Goal: Task Accomplishment & Management: Complete application form

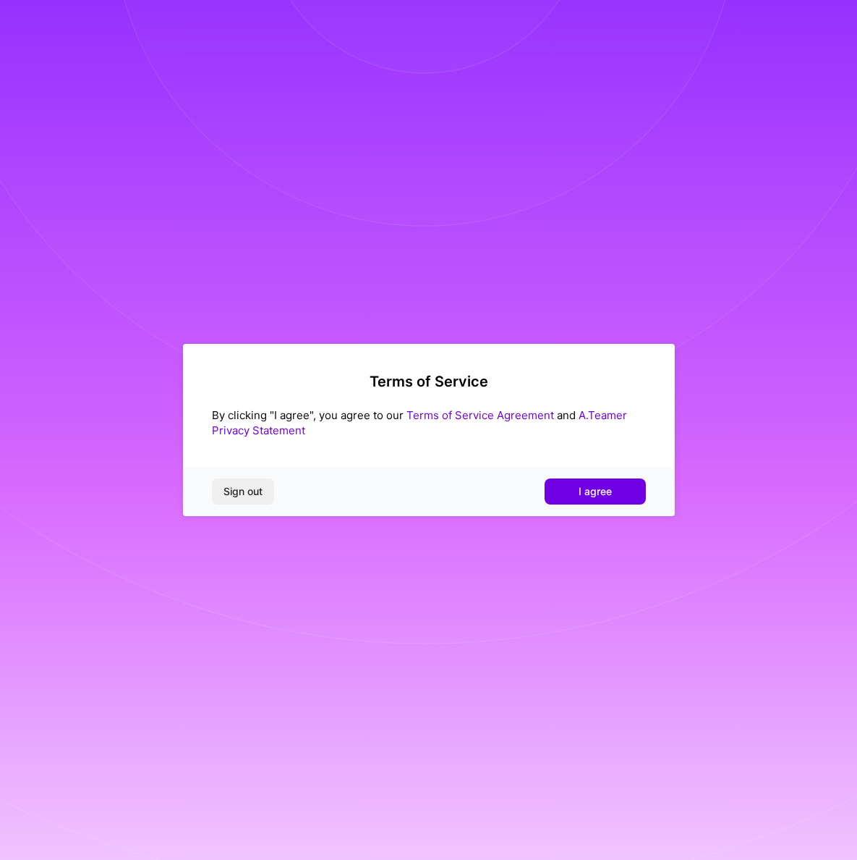
click at [610, 494] on span "I agree" at bounding box center [595, 491] width 33 height 14
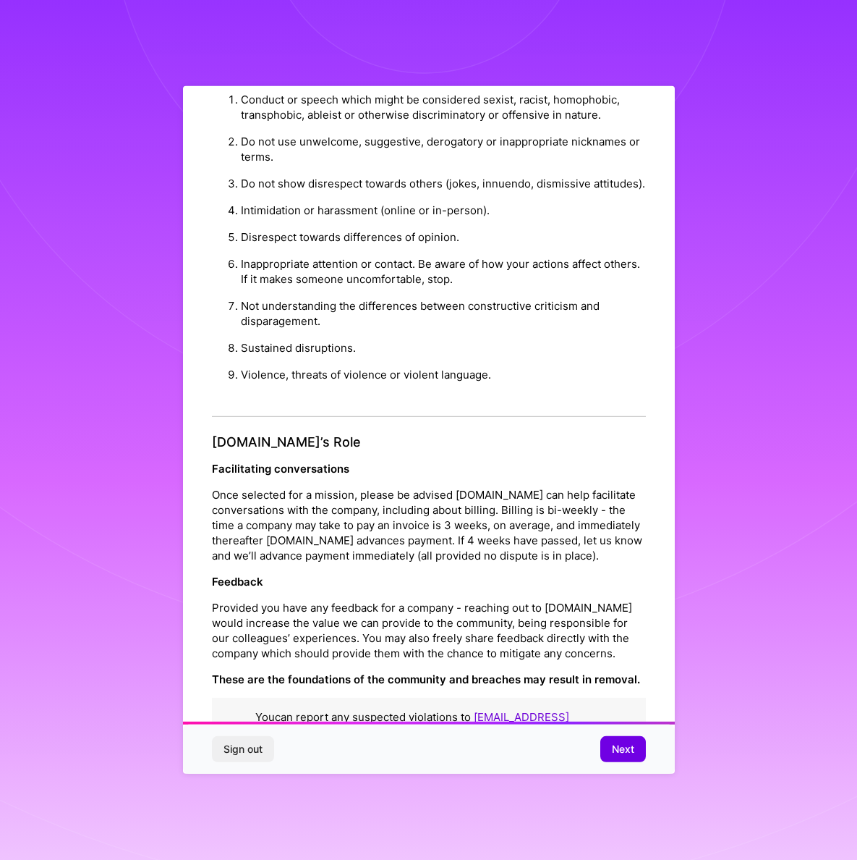
scroll to position [41, 0]
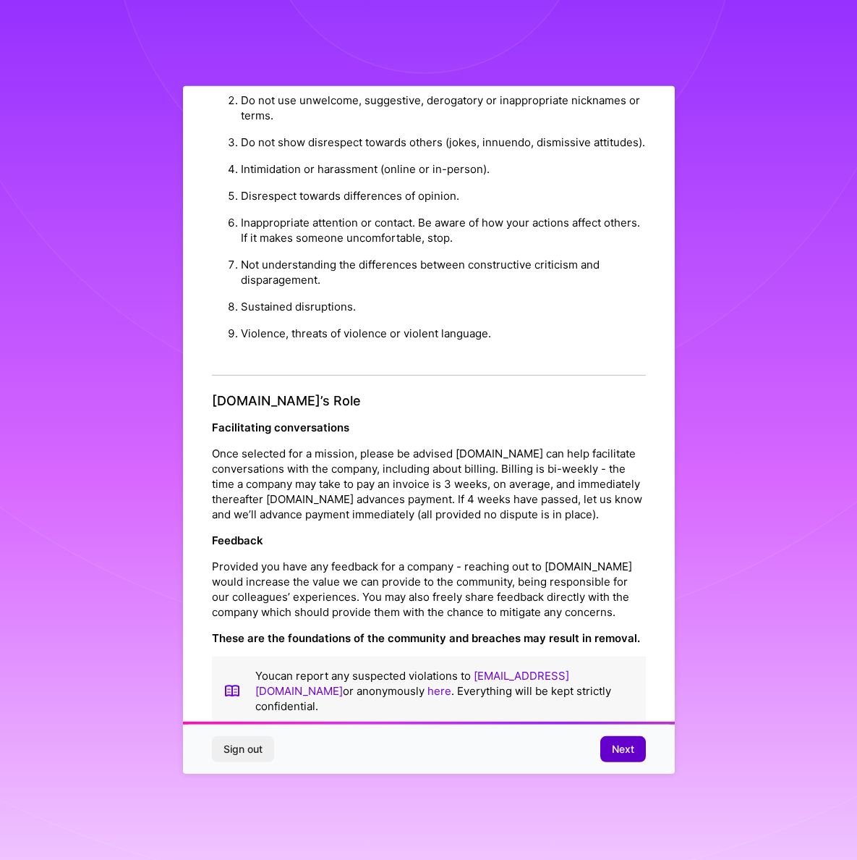
click at [624, 755] on span "Next" at bounding box center [623, 749] width 22 height 14
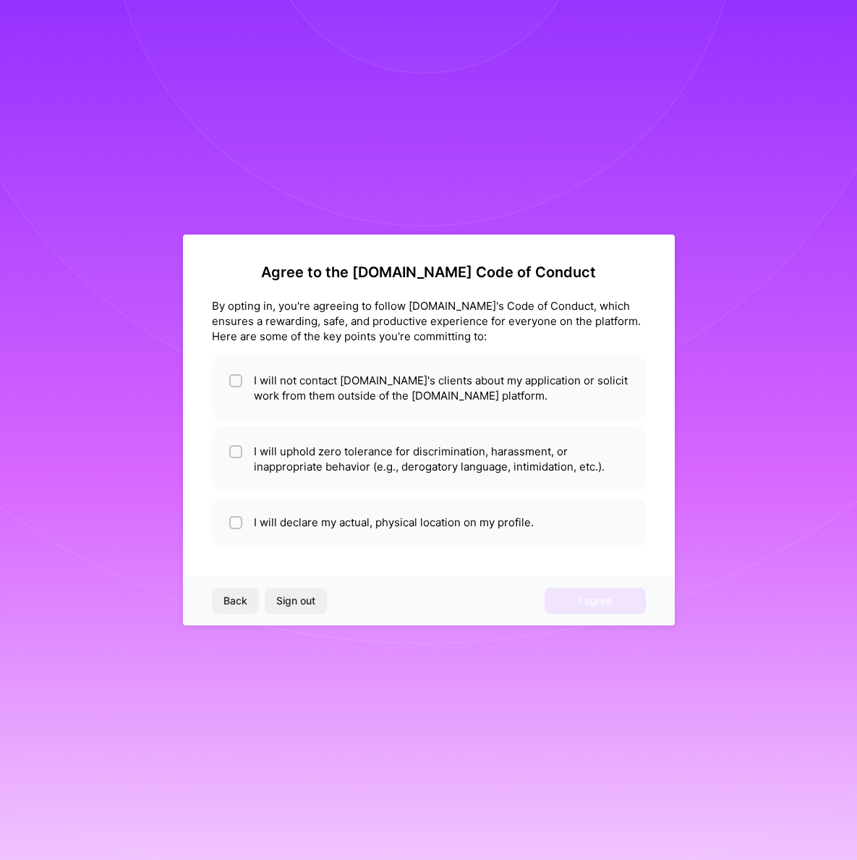
scroll to position [0, 0]
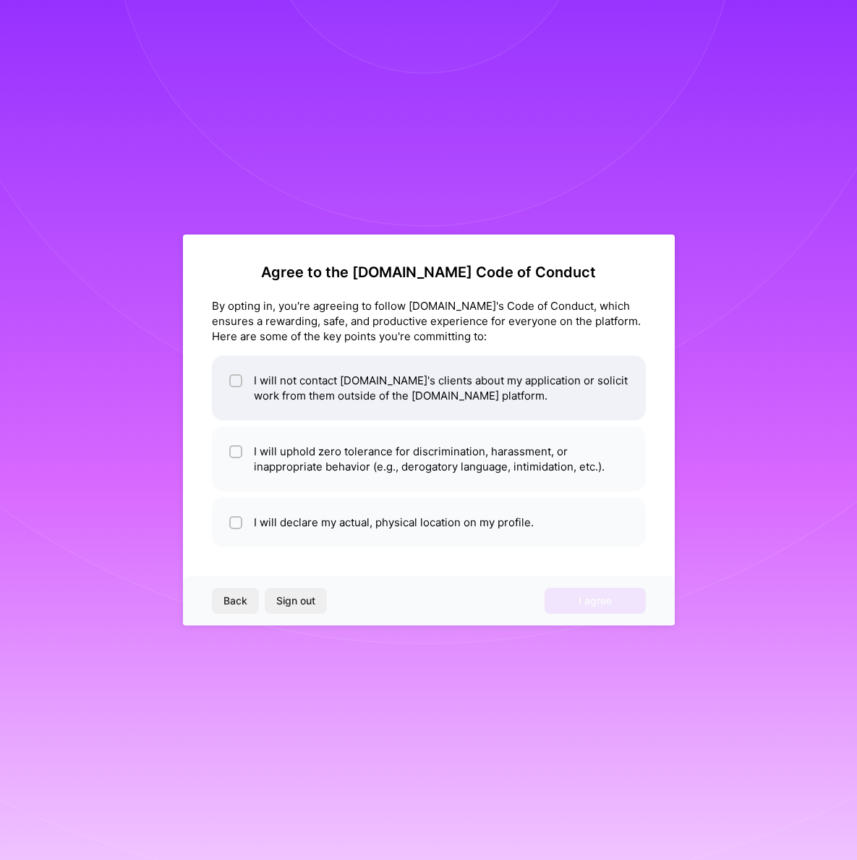
click at [239, 381] on input "checkbox" at bounding box center [237, 381] width 10 height 10
checkbox input "true"
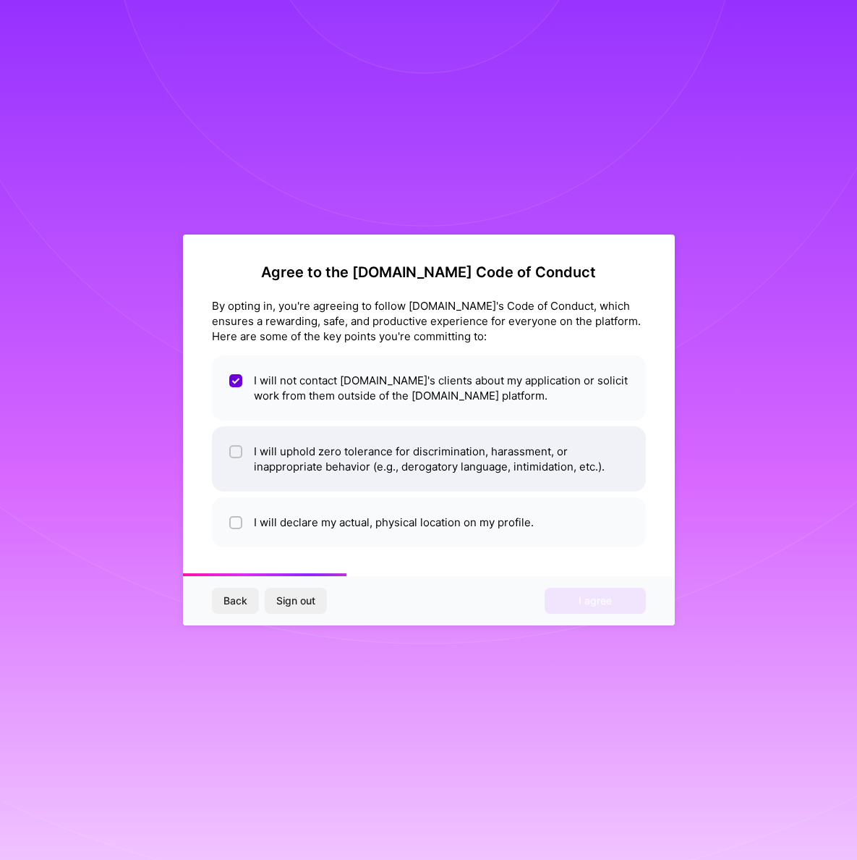
click at [241, 452] on input "checkbox" at bounding box center [237, 452] width 10 height 10
checkbox input "true"
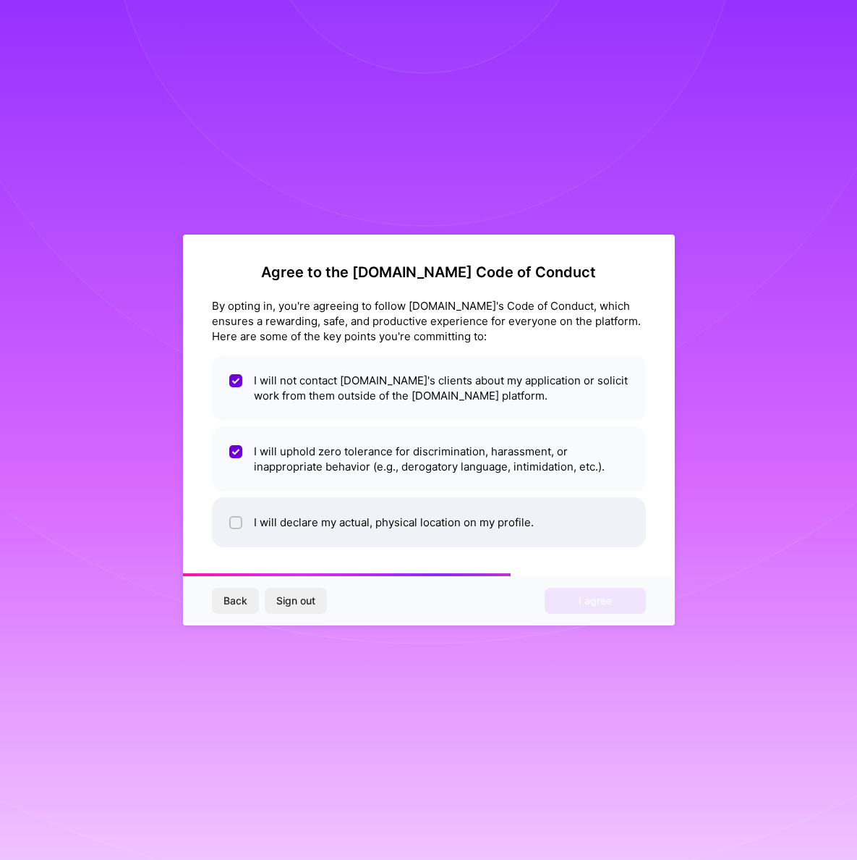
click at [237, 521] on input "checkbox" at bounding box center [237, 523] width 10 height 10
checkbox input "true"
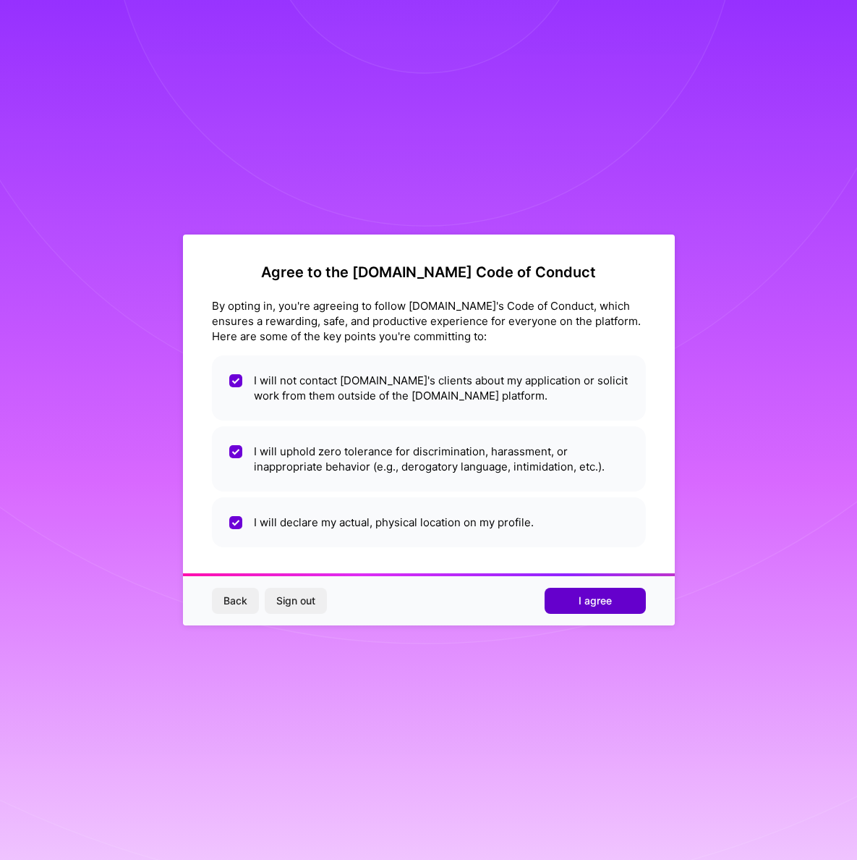
click at [582, 601] on span "I agree" at bounding box center [595, 600] width 33 height 14
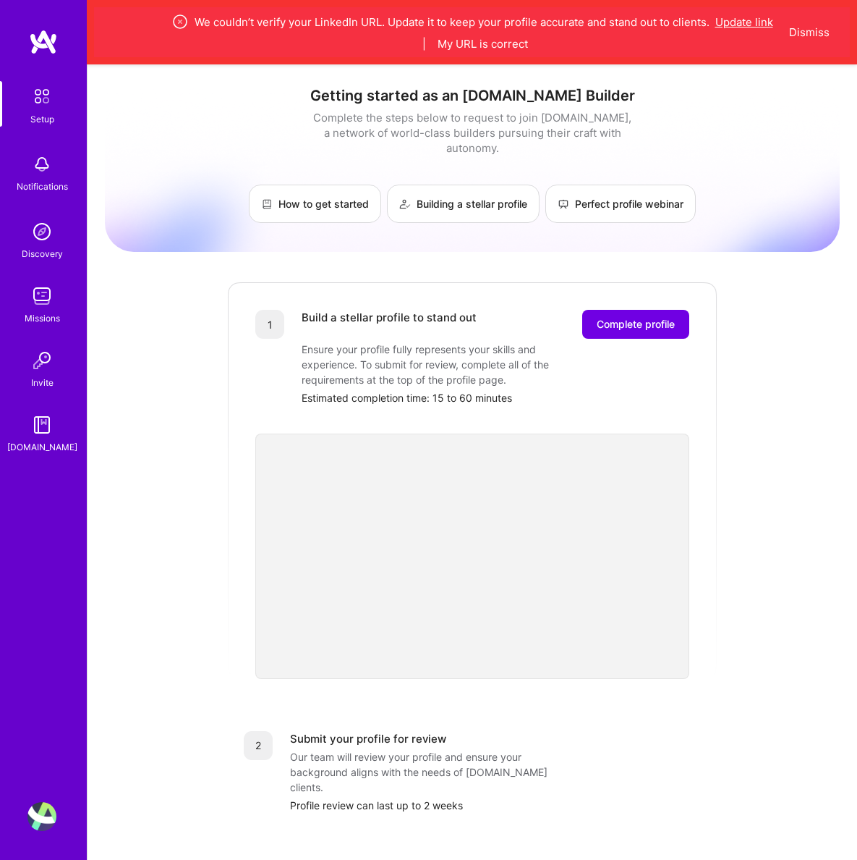
click at [752, 24] on button "Update link" at bounding box center [745, 21] width 58 height 15
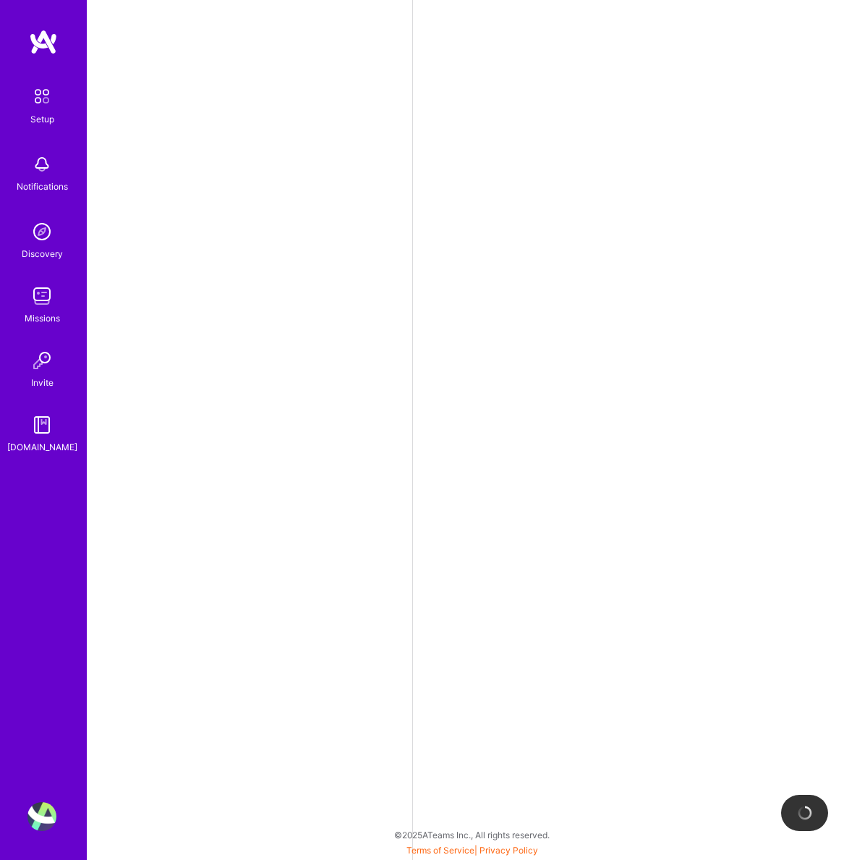
select select "US"
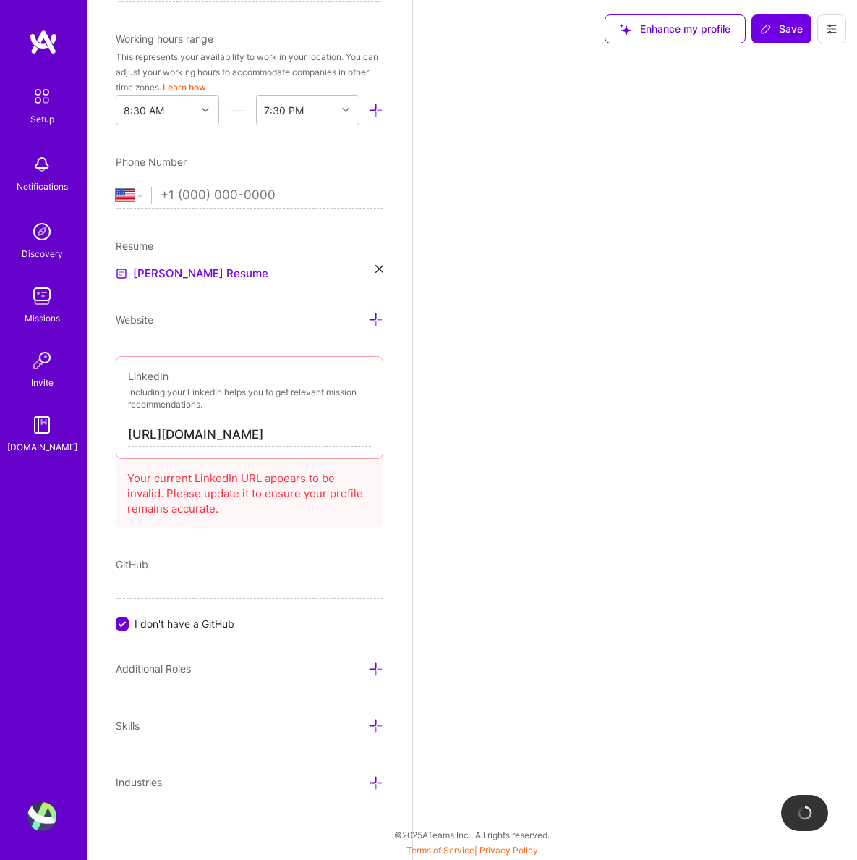
scroll to position [410, 0]
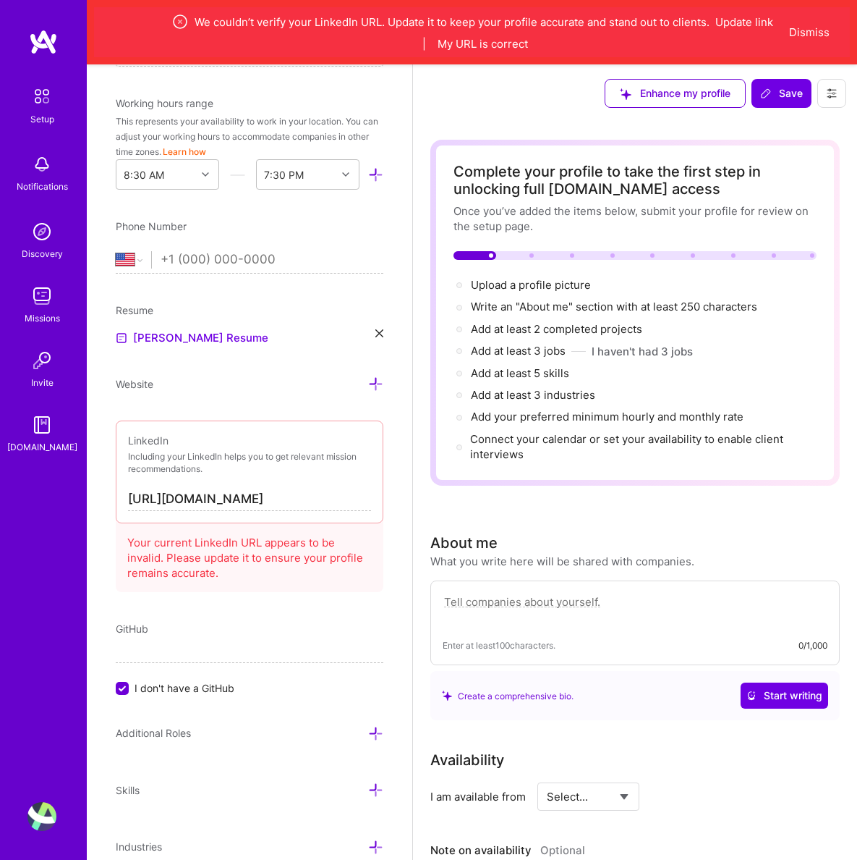
click at [264, 501] on input "[URL][DOMAIN_NAME]" at bounding box center [249, 499] width 243 height 23
paste input "[DOMAIN_NAME][URL]"
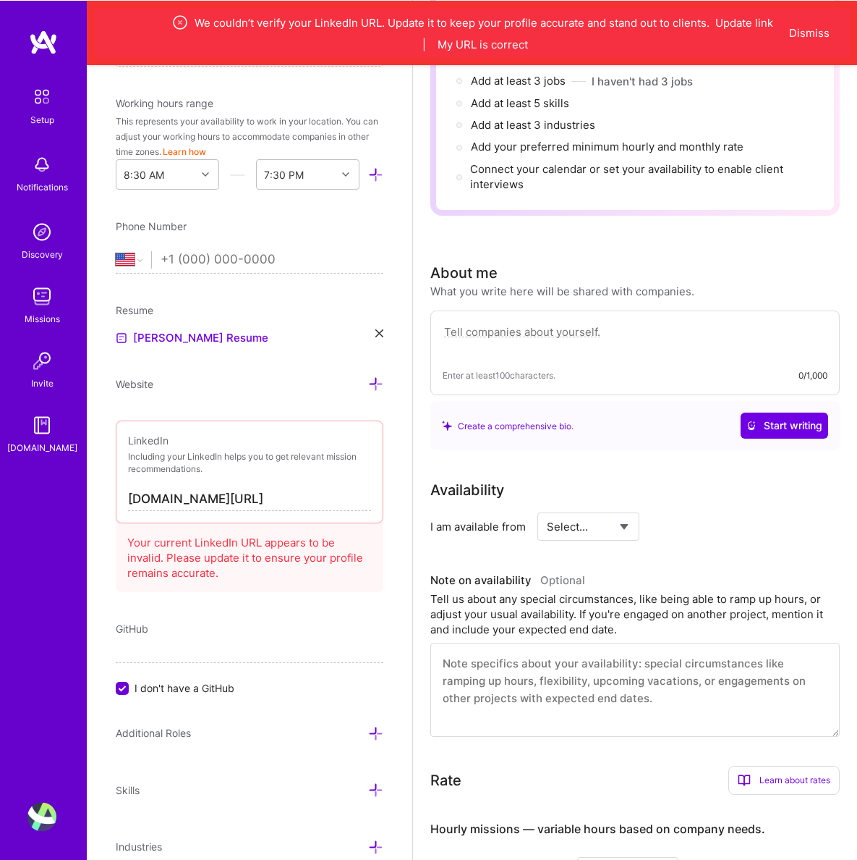
scroll to position [271, 0]
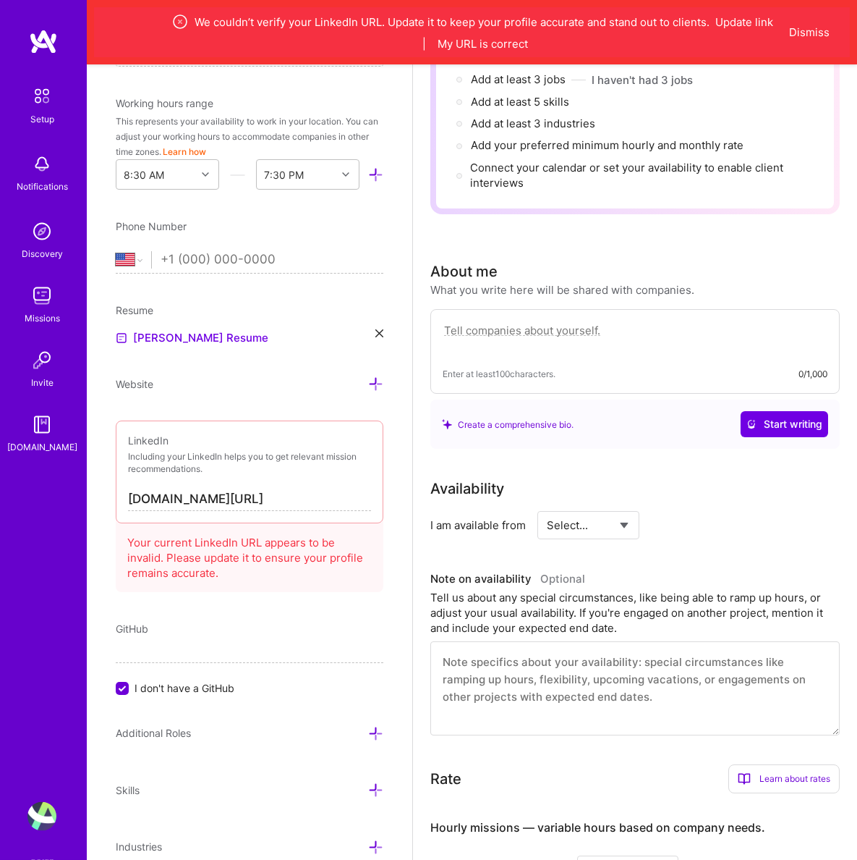
type input "[URL][DOMAIN_NAME]"
click at [122, 691] on input "I don't have a GitHub" at bounding box center [123, 688] width 13 height 13
click at [179, 654] on input at bounding box center [250, 650] width 268 height 23
click at [179, 650] on input at bounding box center [250, 650] width 268 height 23
paste input "[URL][DOMAIN_NAME]"
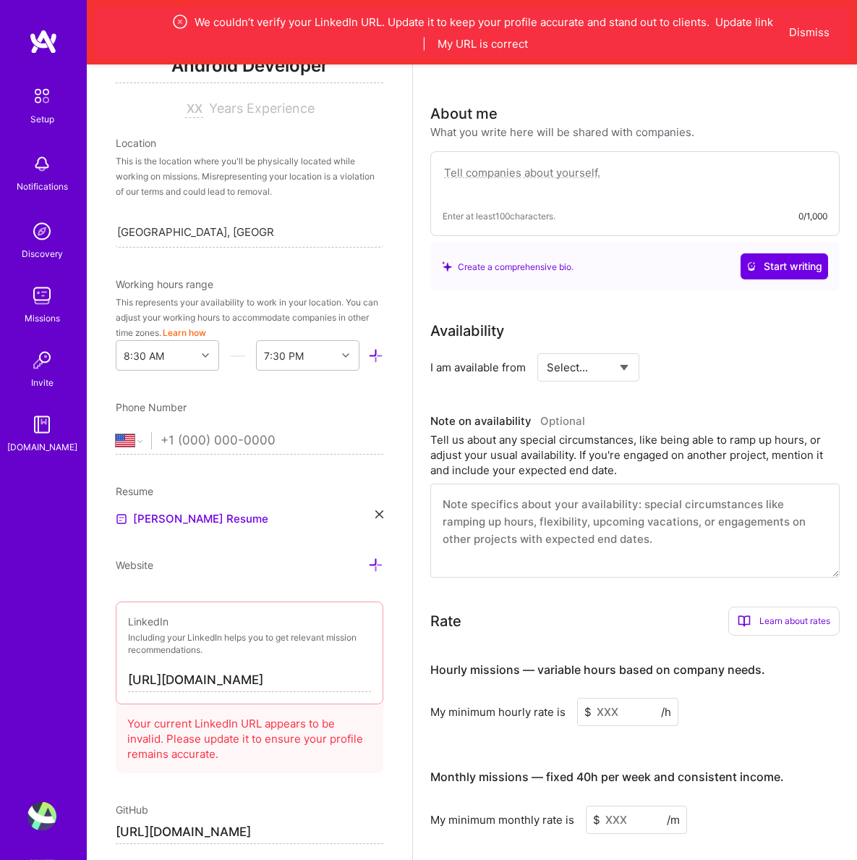
scroll to position [226, 0]
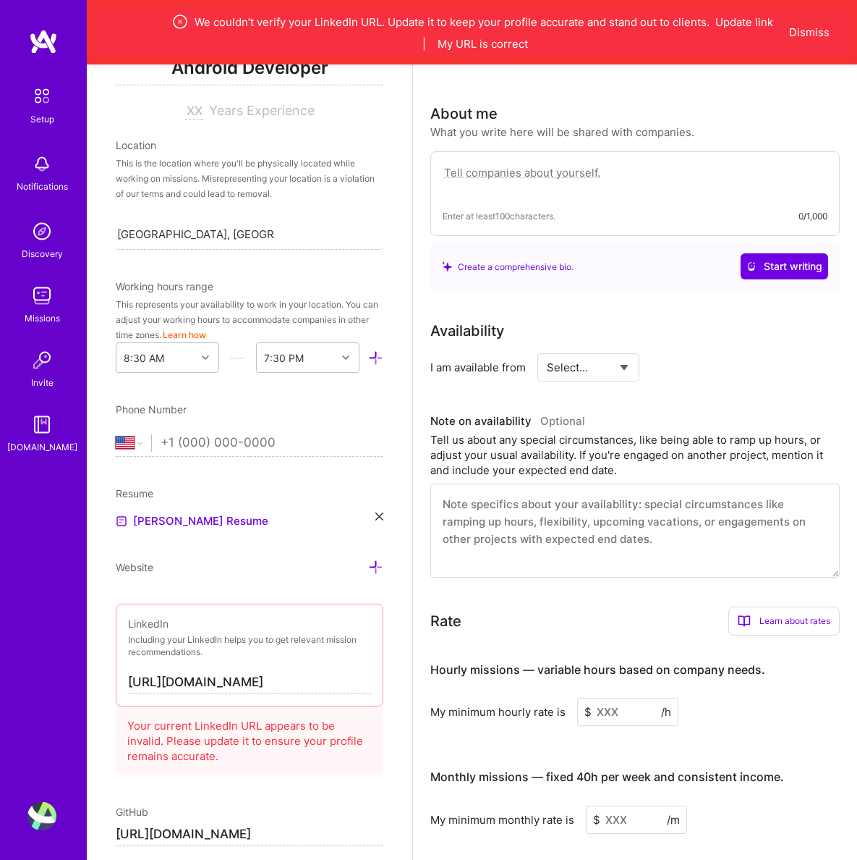
type input "[URL][DOMAIN_NAME]"
click at [547, 349] on select "Select... Right Now Future Date Not Available" at bounding box center [588, 367] width 83 height 37
select select "Right Now"
click option "Right Now" at bounding box center [0, 0] width 0 height 0
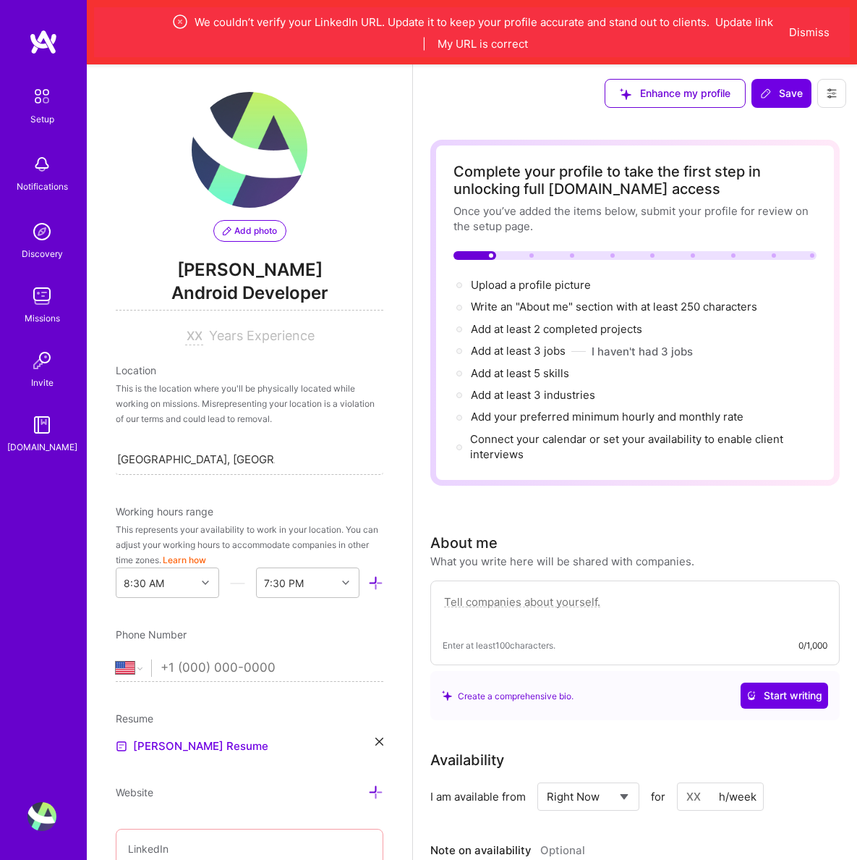
scroll to position [0, 0]
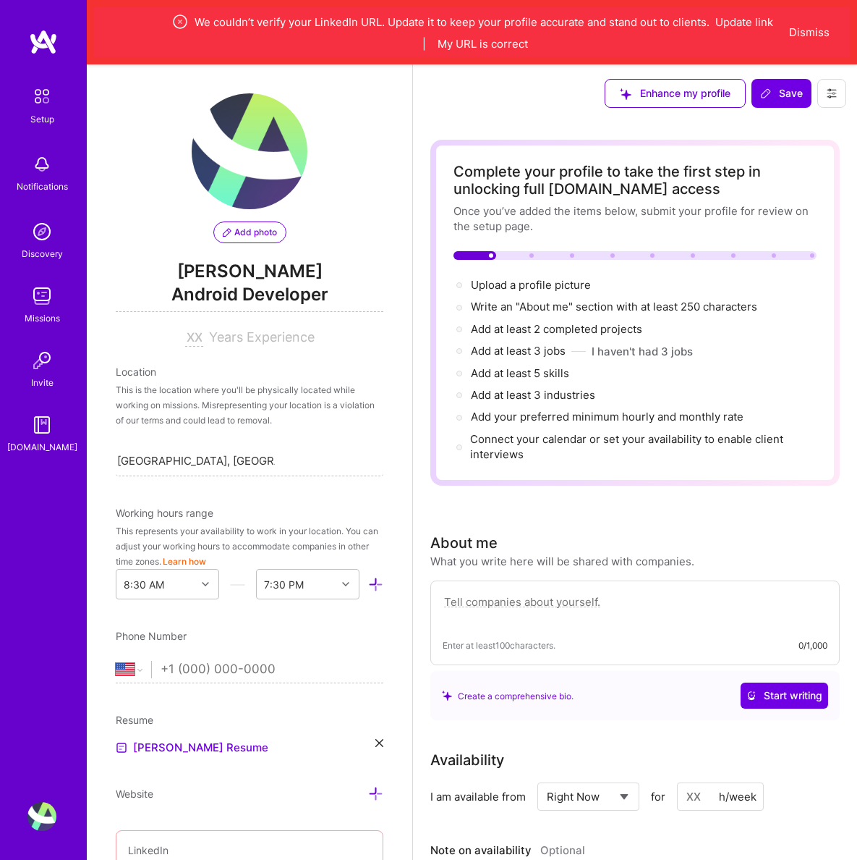
click at [213, 339] on span "Years Experience" at bounding box center [262, 336] width 106 height 15
click at [192, 340] on input at bounding box center [194, 337] width 18 height 17
type input "2"
type input "1"
click at [350, 589] on div at bounding box center [347, 583] width 22 height 19
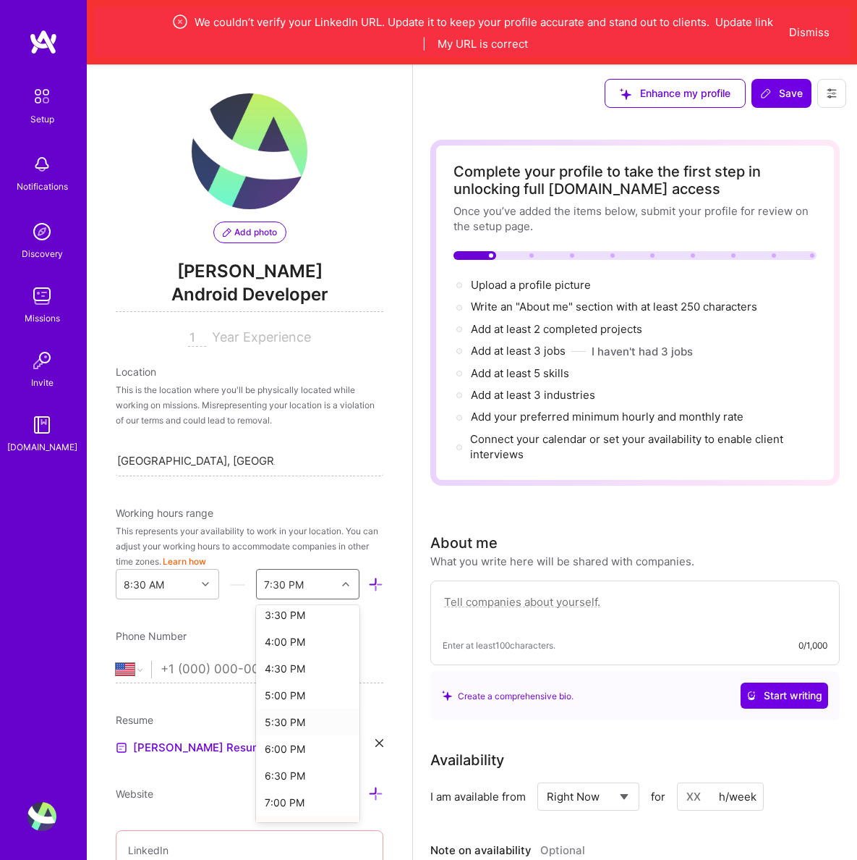
scroll to position [392, 0]
click at [296, 738] on div "6:00 PM" at bounding box center [307, 737] width 103 height 27
select select "KE"
click option "[GEOGRAPHIC_DATA]" at bounding box center [0, 0] width 0 height 0
click at [211, 676] on input "tel" at bounding box center [272, 669] width 223 height 42
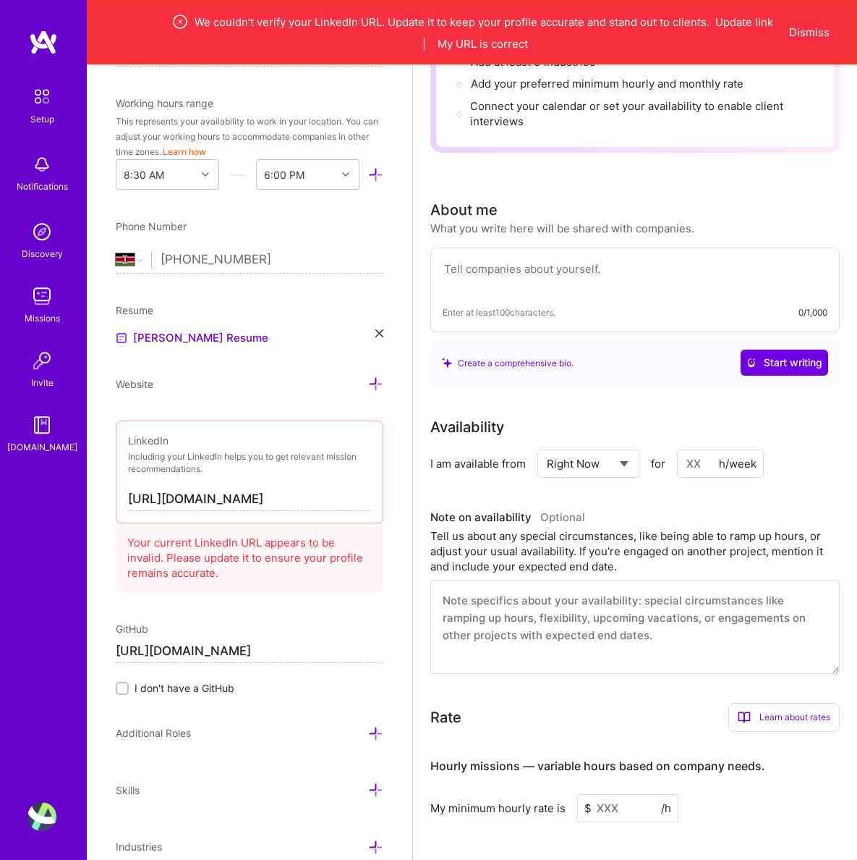
scroll to position [340, 0]
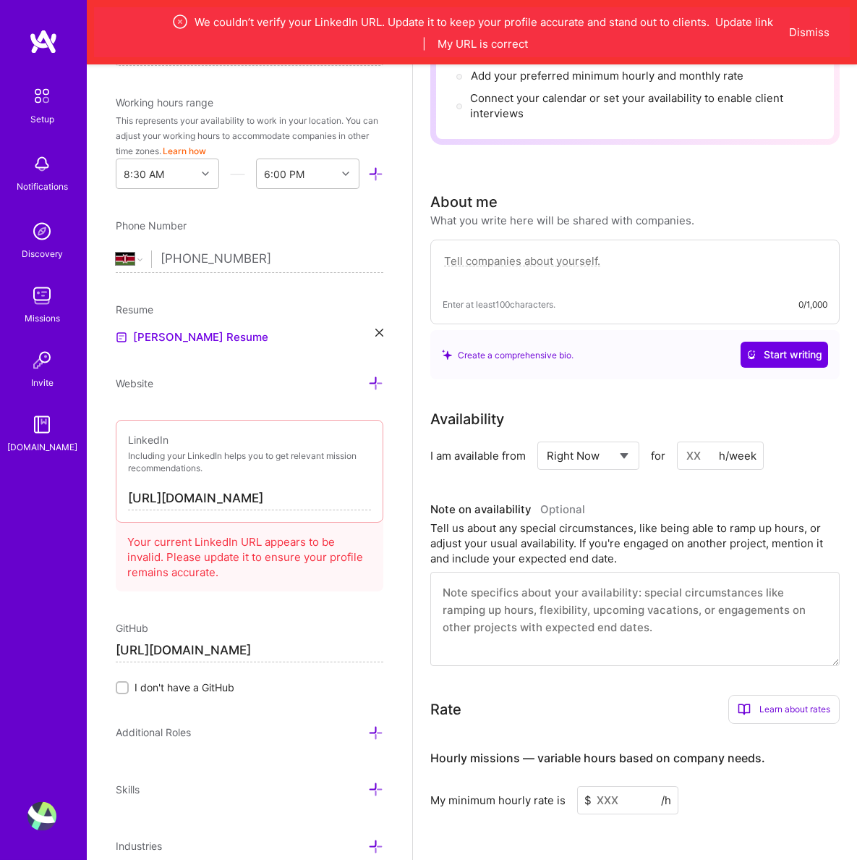
type input "[PHONE_NUMBER]"
click at [378, 735] on icon at bounding box center [375, 733] width 15 height 15
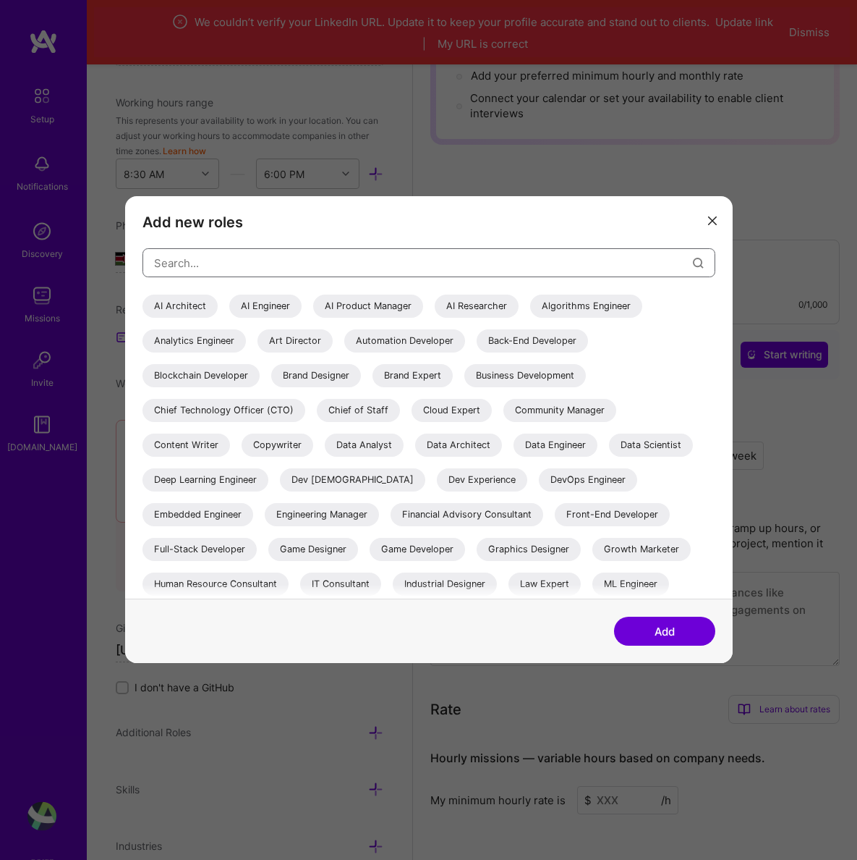
click at [272, 262] on input "modal" at bounding box center [423, 263] width 539 height 37
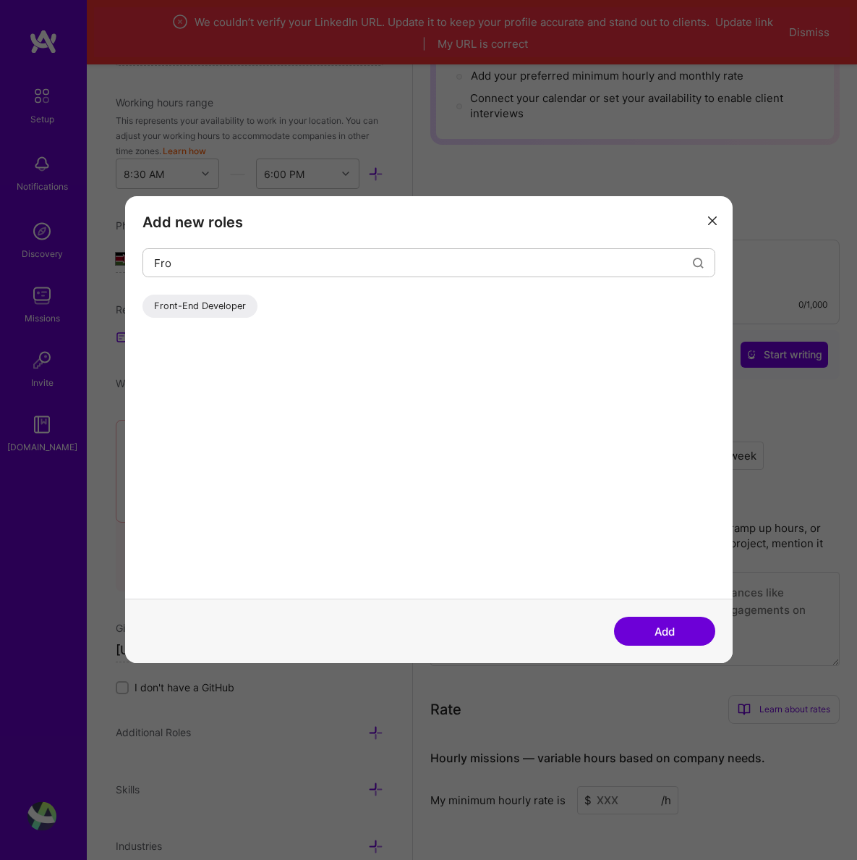
click at [198, 310] on div "Front-End Developer" at bounding box center [200, 306] width 115 height 23
click at [599, 263] on input "Fro" at bounding box center [423, 263] width 539 height 37
type input "F"
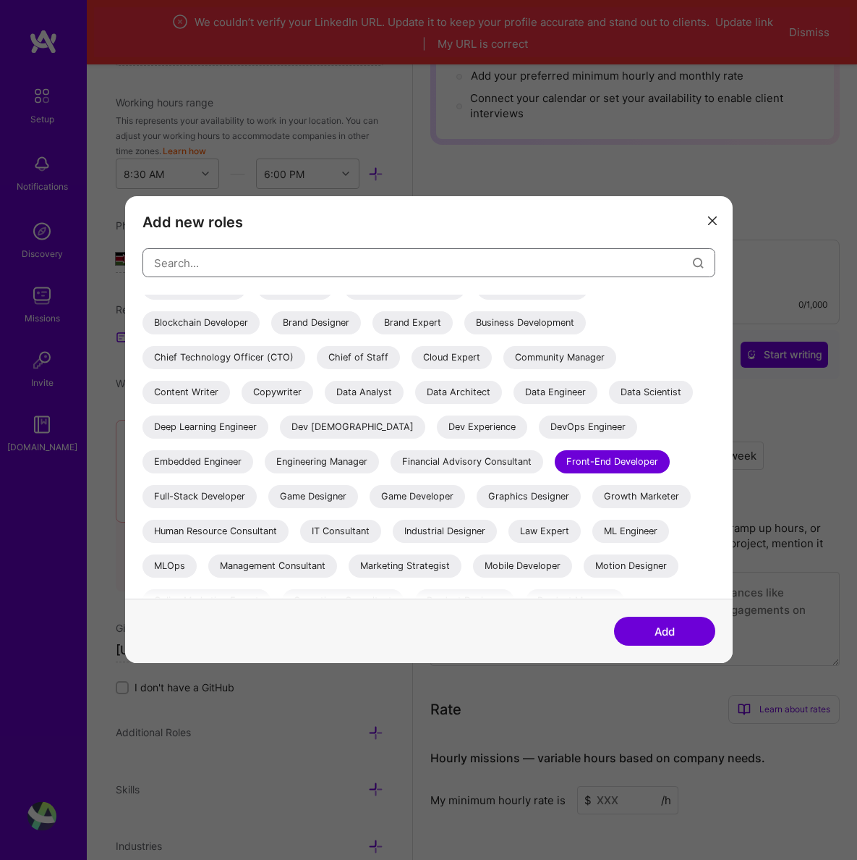
scroll to position [142, 0]
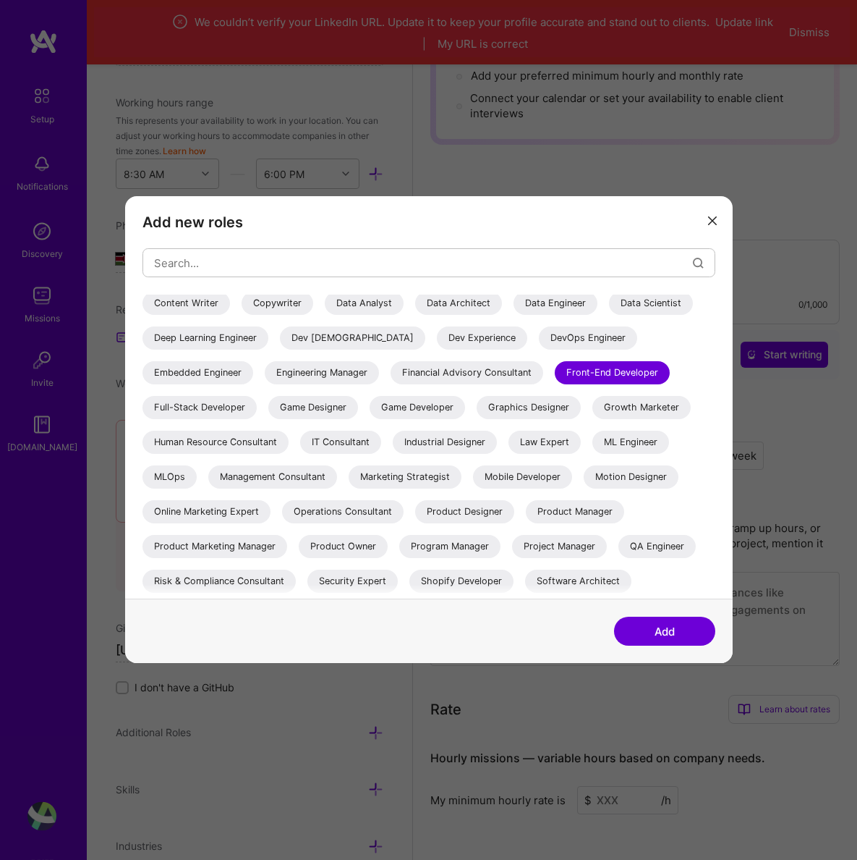
click at [246, 605] on div "Software Engineer" at bounding box center [194, 616] width 103 height 23
click at [473, 466] on div "Mobile Developer" at bounding box center [522, 477] width 99 height 23
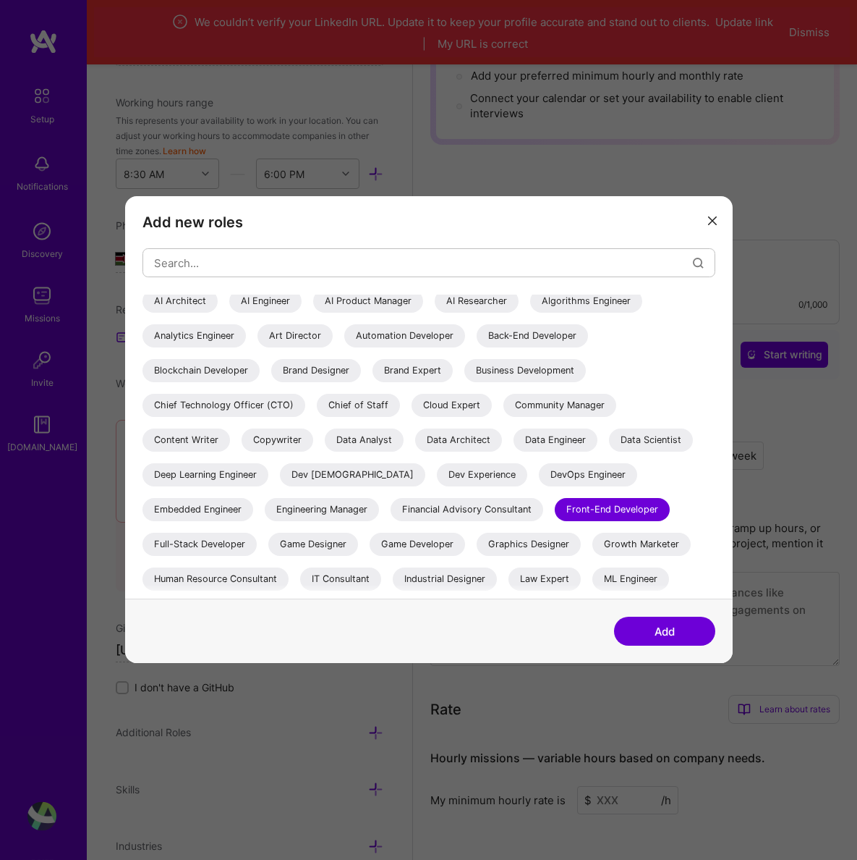
scroll to position [0, 0]
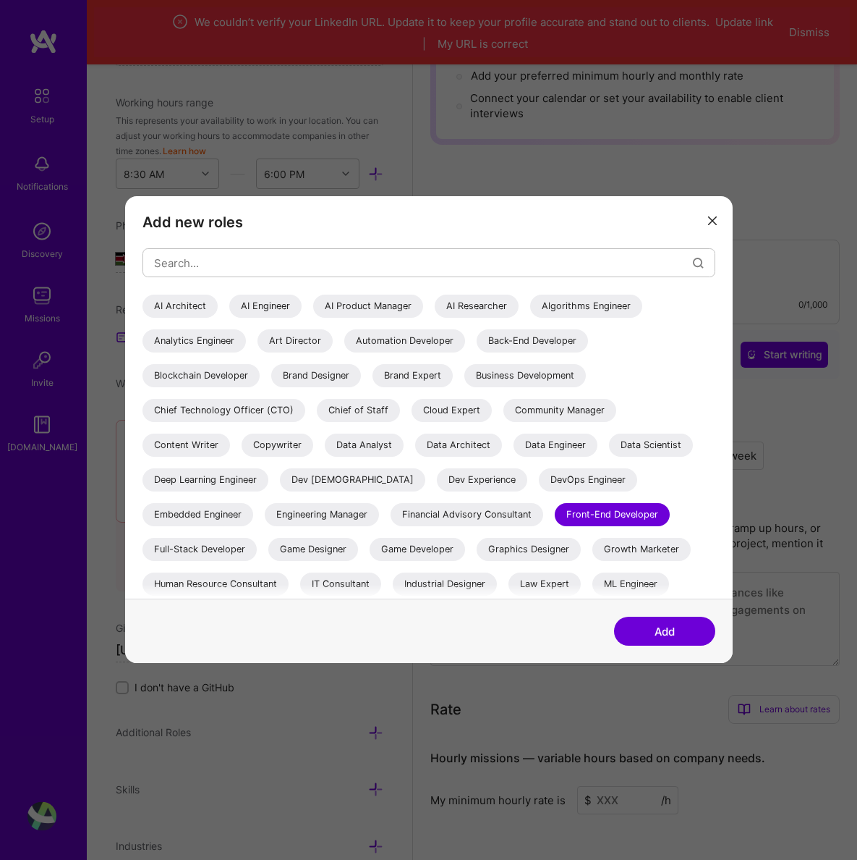
click at [609, 454] on div "Data Scientist" at bounding box center [651, 445] width 84 height 23
click at [404, 434] on div "Data Analyst" at bounding box center [364, 445] width 79 height 23
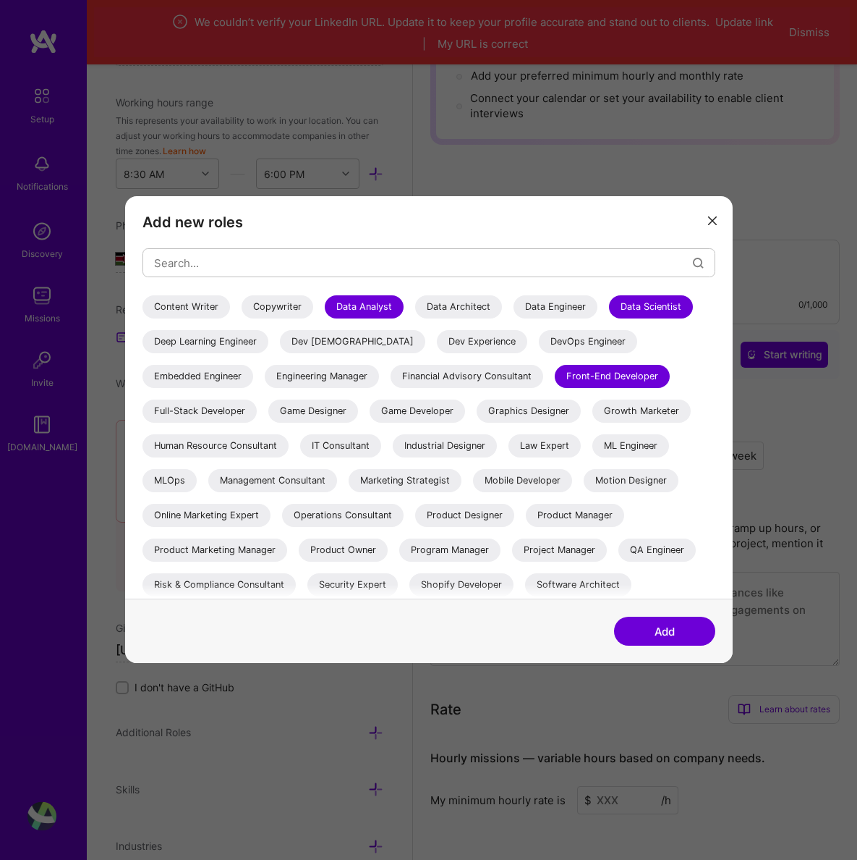
scroll to position [142, 0]
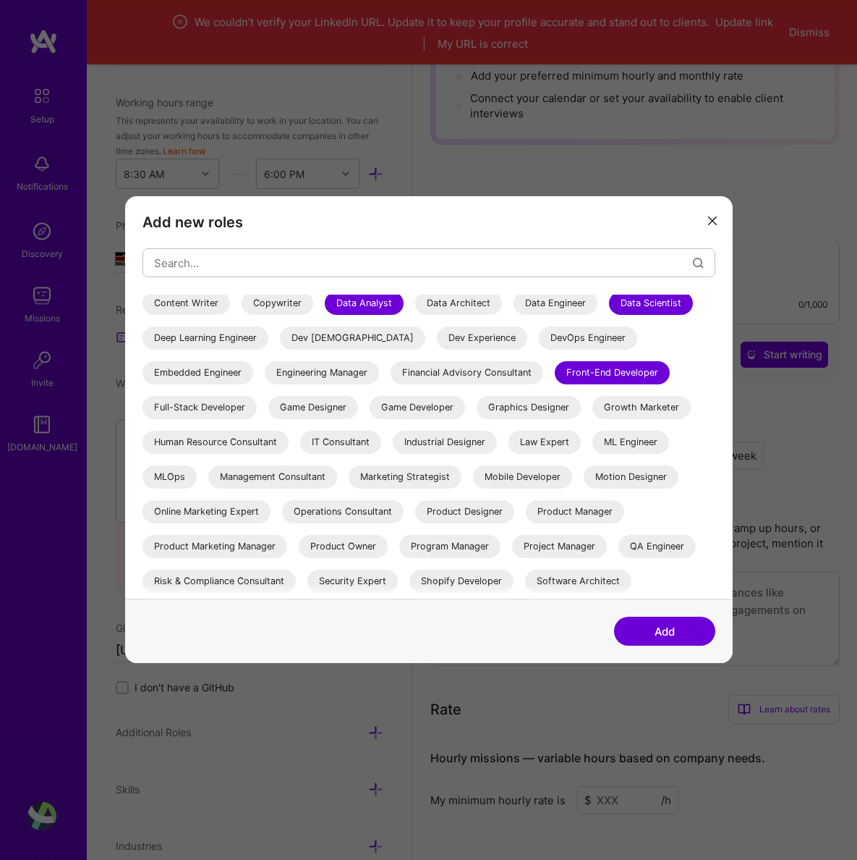
click at [246, 605] on div "Software Engineer" at bounding box center [194, 616] width 103 height 23
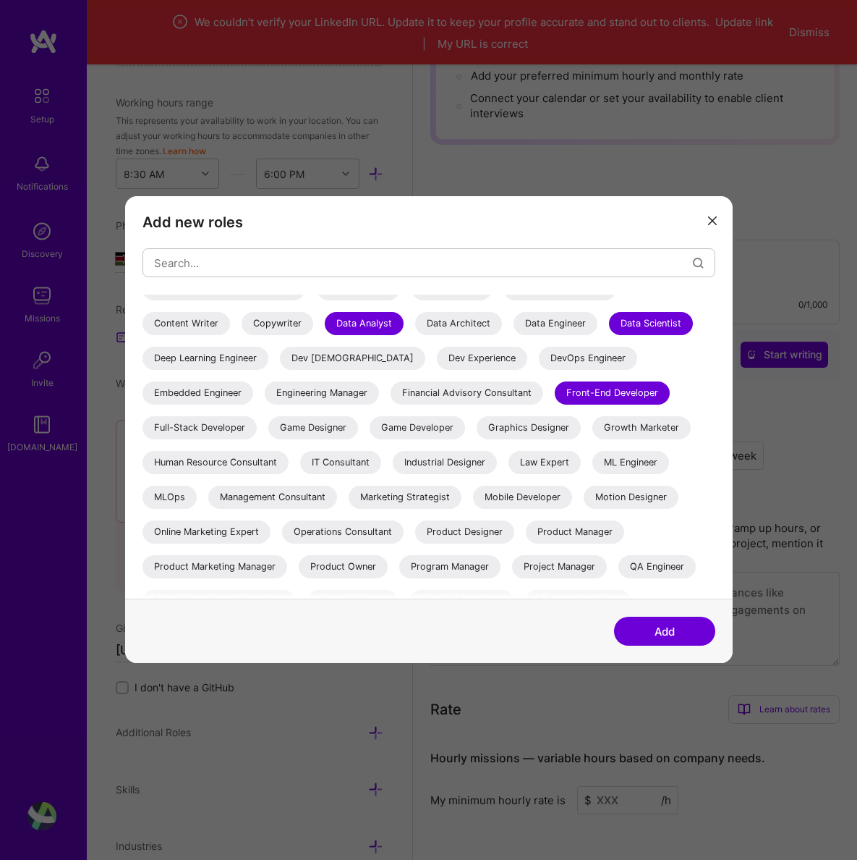
scroll to position [123, 0]
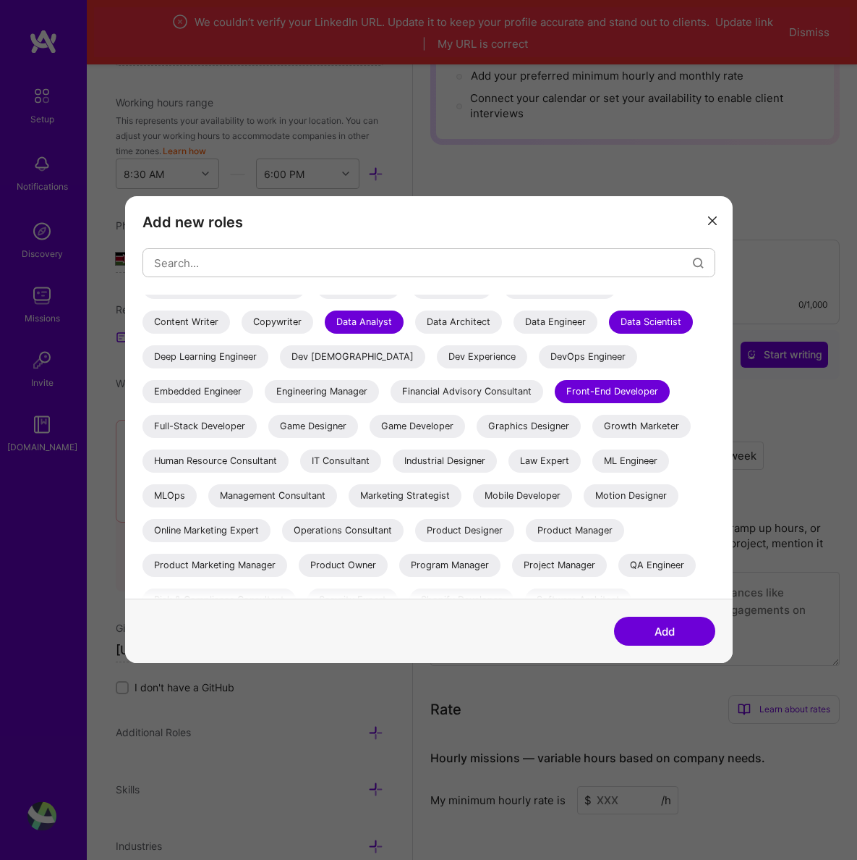
click at [609, 323] on div "Data Scientist" at bounding box center [651, 322] width 84 height 23
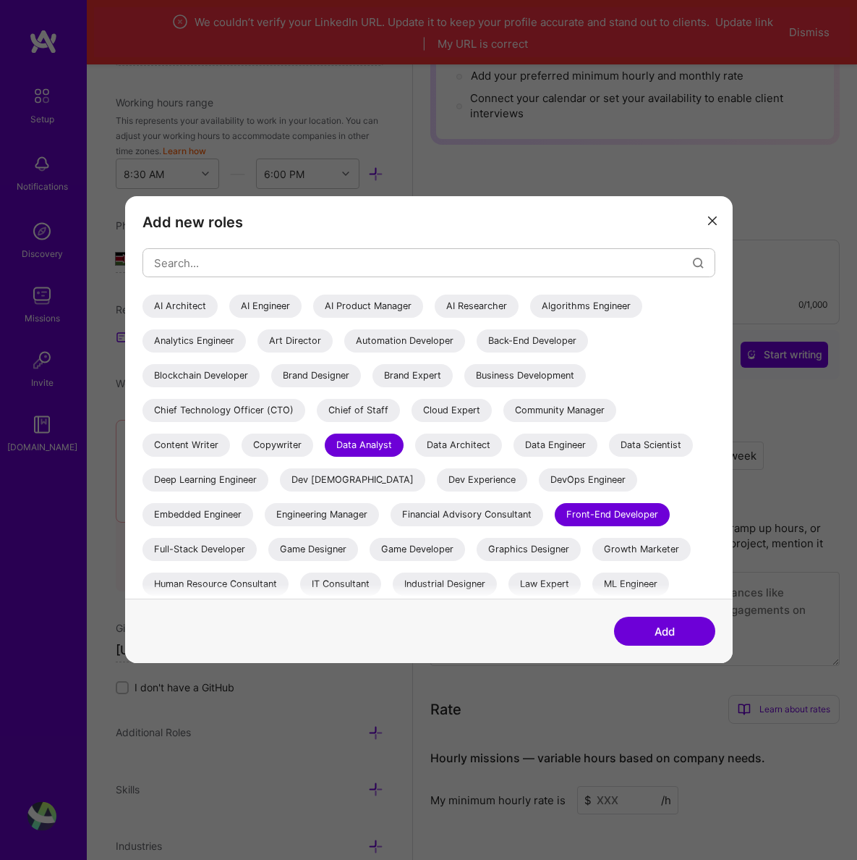
click at [404, 434] on div "Data Analyst" at bounding box center [364, 445] width 79 height 23
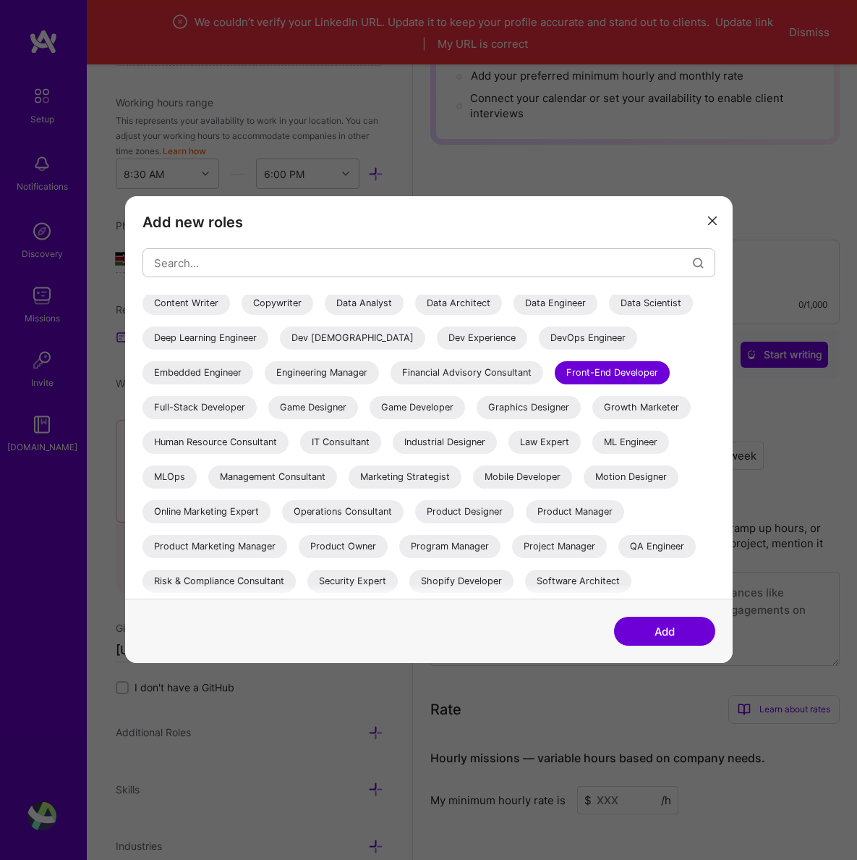
scroll to position [447, 0]
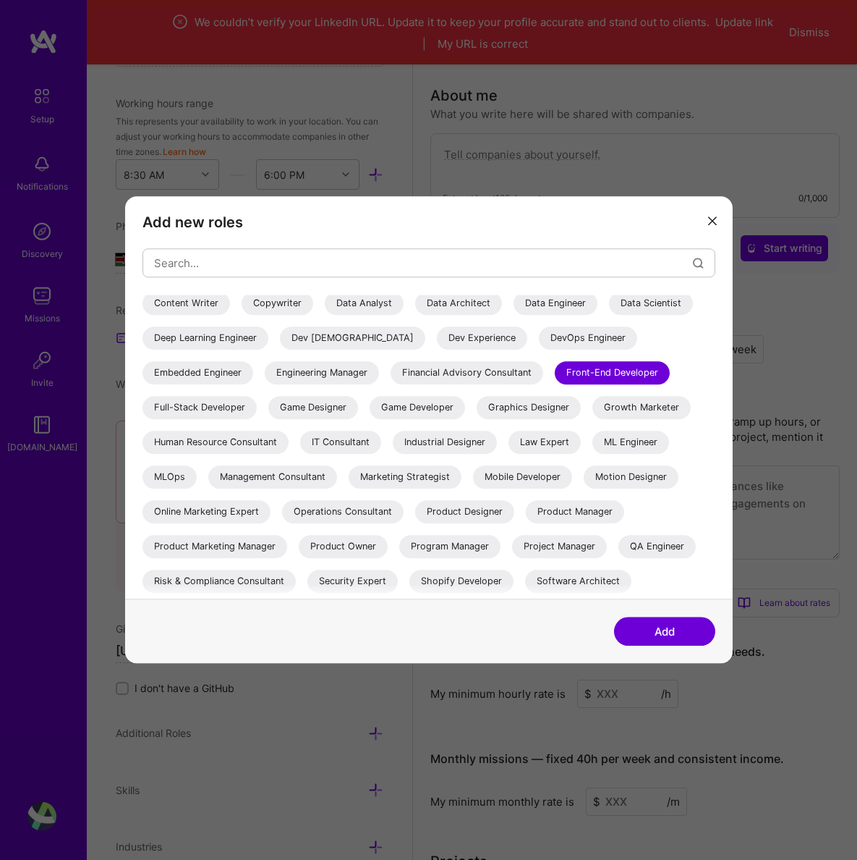
click at [658, 634] on button "Add" at bounding box center [664, 631] width 101 height 29
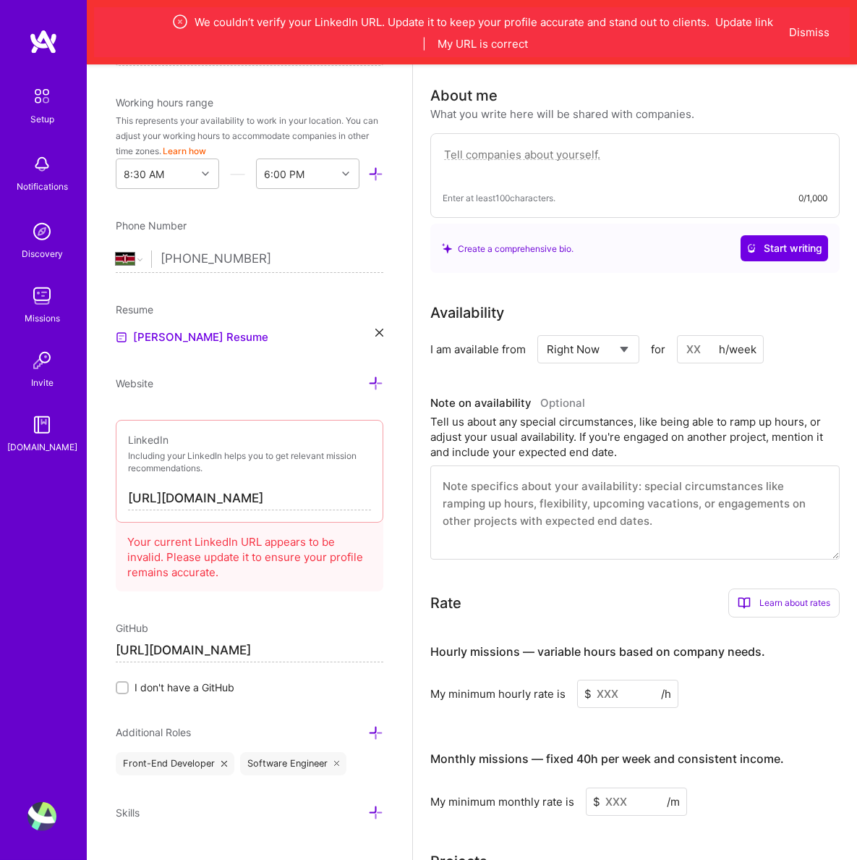
scroll to position [434, 0]
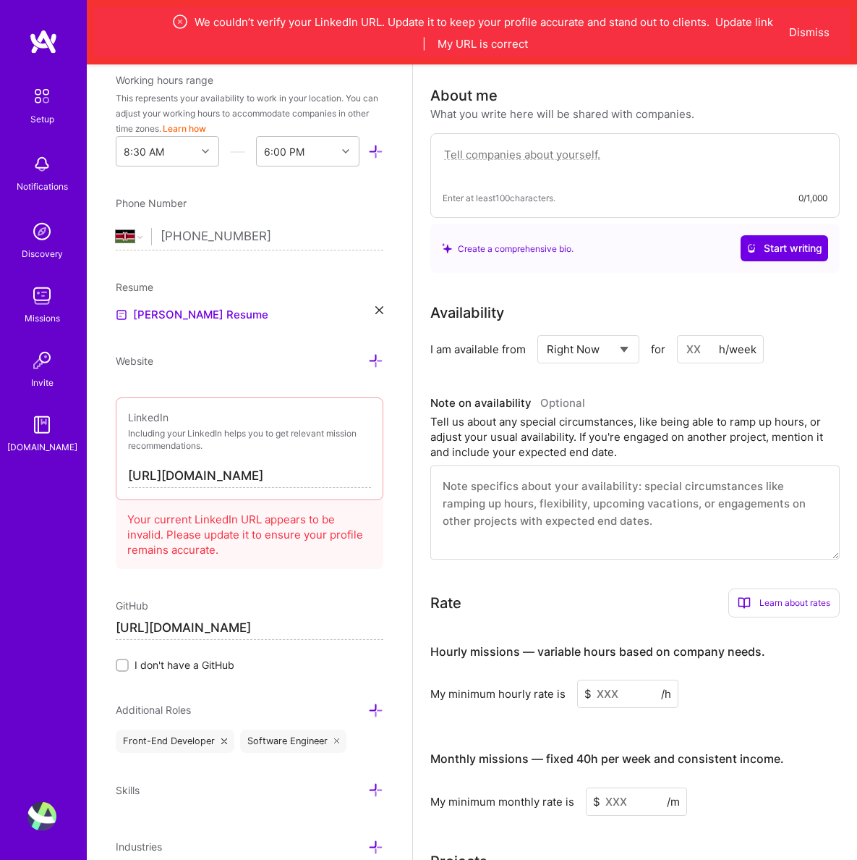
click at [373, 791] on icon at bounding box center [375, 789] width 15 height 15
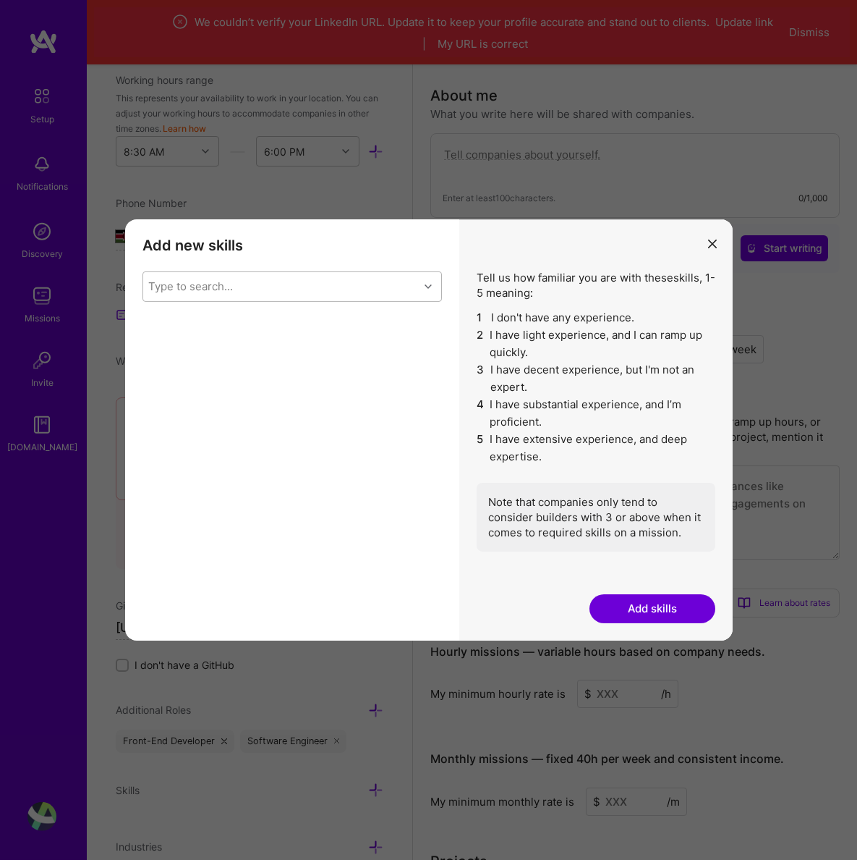
click at [425, 285] on icon "modal" at bounding box center [428, 286] width 7 height 7
click at [159, 341] on div "Agile" at bounding box center [293, 333] width 300 height 27
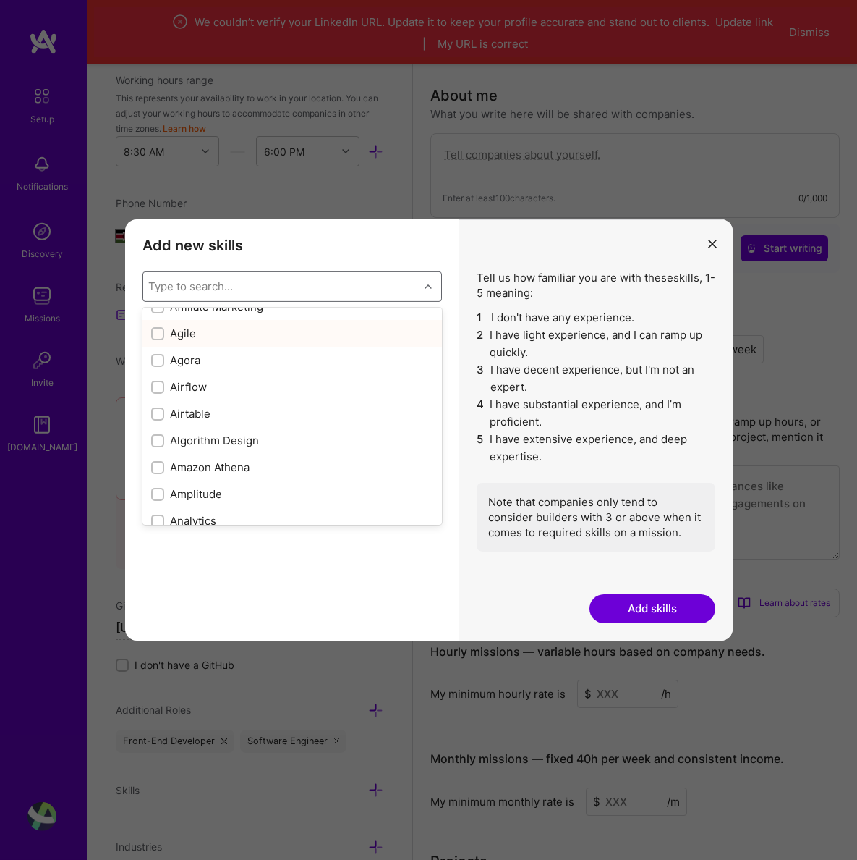
checkbox input "true"
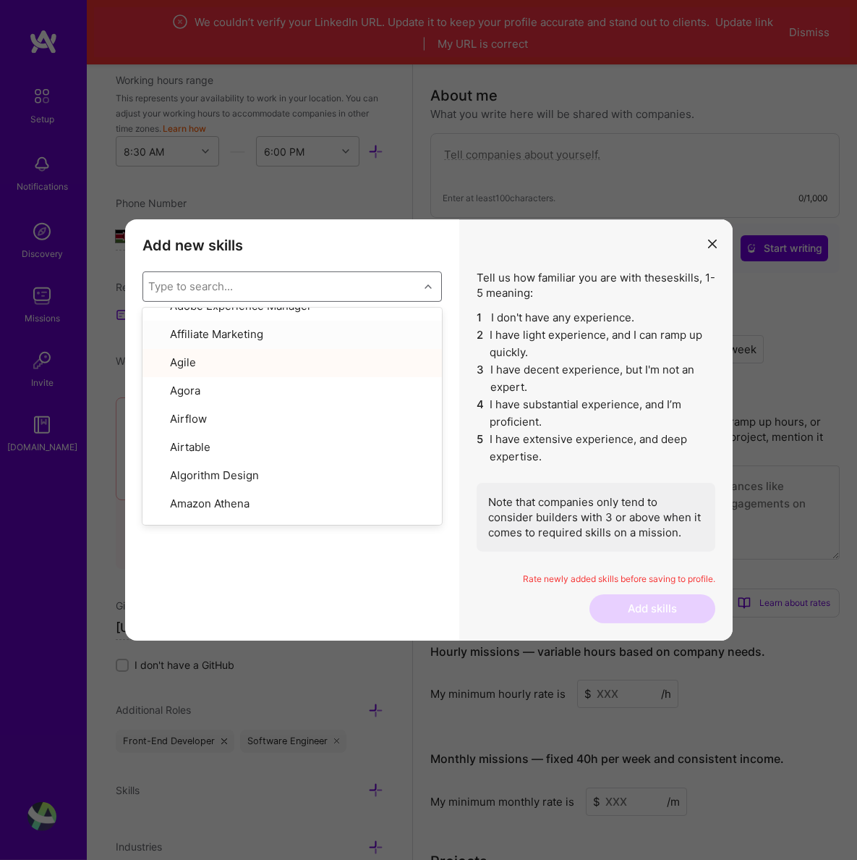
click at [574, 355] on li "2 I have light experience, and I can ramp up quickly." at bounding box center [596, 343] width 239 height 35
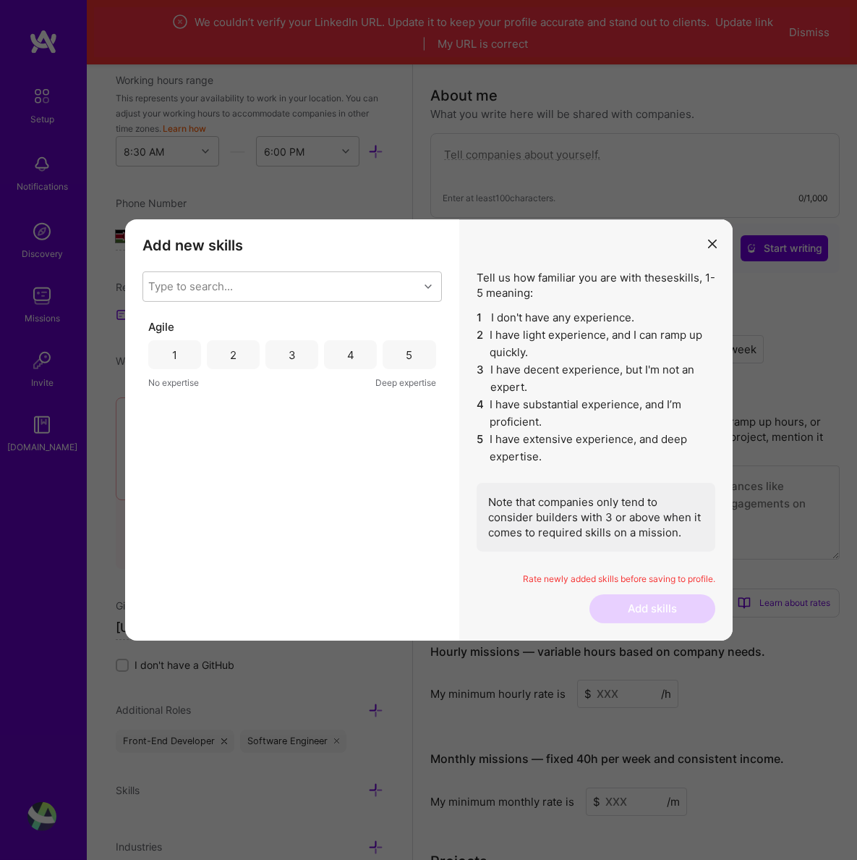
click at [329, 360] on div "4" at bounding box center [350, 354] width 53 height 29
click at [423, 289] on div "modal" at bounding box center [430, 286] width 22 height 19
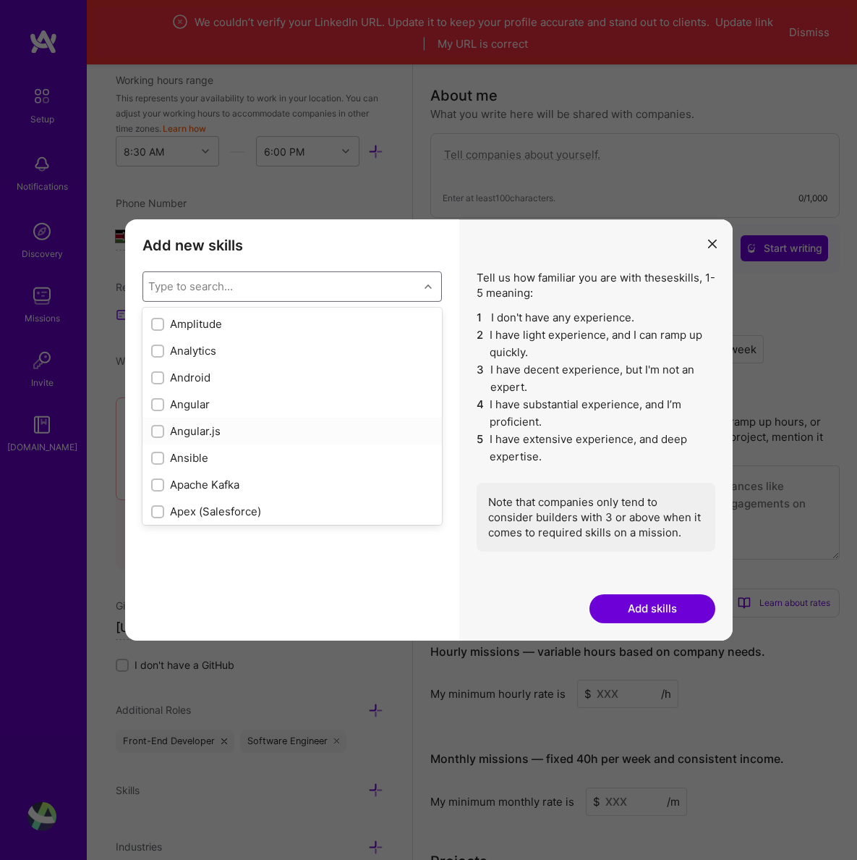
scroll to position [697, 0]
click at [165, 377] on div "Android" at bounding box center [292, 376] width 282 height 15
checkbox input "true"
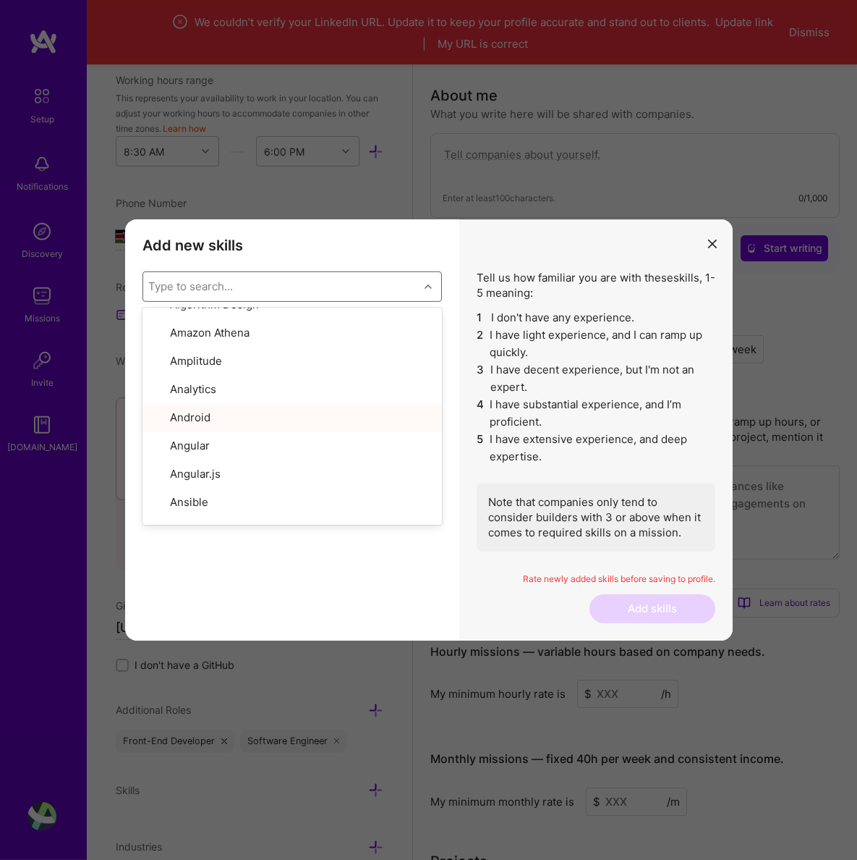
click at [365, 559] on div "Android 1 2 3 4 5 No expertise Deep expertise Agile 1 2 3 4 5 No expertise Deep…" at bounding box center [293, 471] width 300 height 304
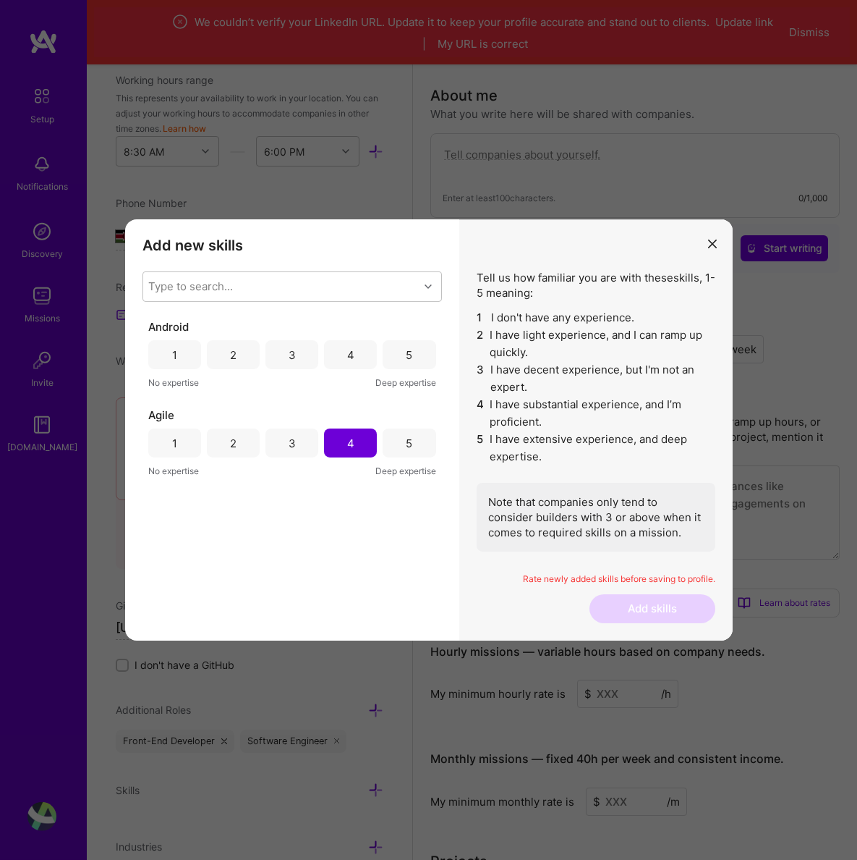
click at [342, 359] on div "4" at bounding box center [350, 354] width 53 height 29
click at [430, 279] on div "modal" at bounding box center [430, 286] width 22 height 19
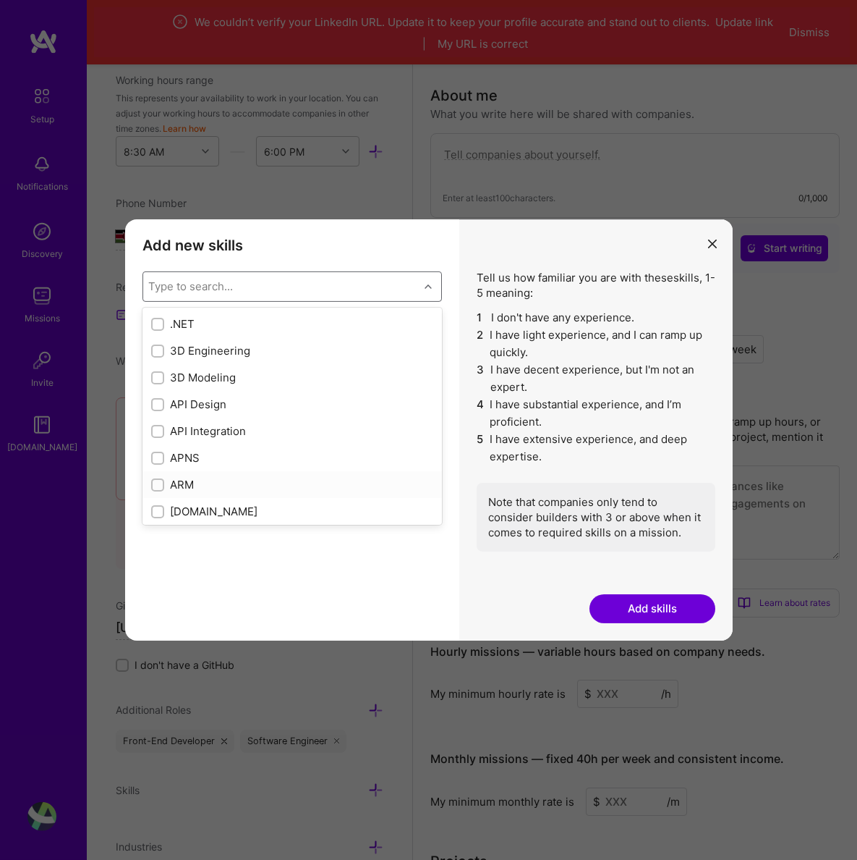
click at [326, 478] on div "ARM" at bounding box center [292, 484] width 282 height 15
checkbox input "true"
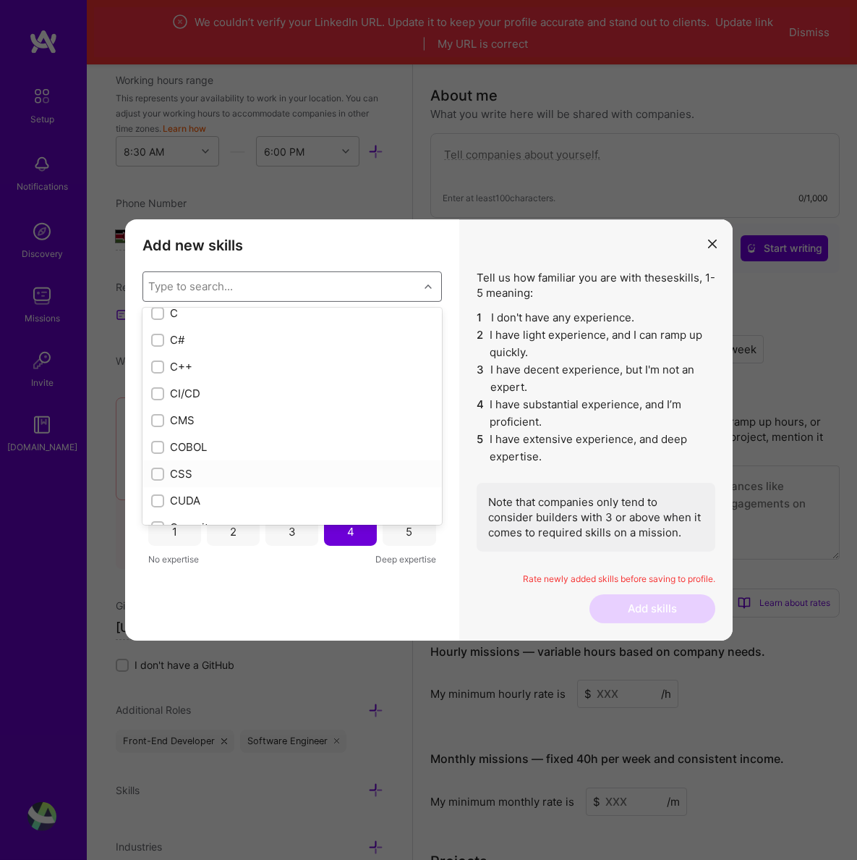
scroll to position [1514, 0]
click at [166, 389] on div "CI/CD" at bounding box center [292, 388] width 282 height 15
checkbox input "true"
click at [263, 583] on div "CI/CD 1 2 3 4 5 No expertise Deep expertise ARM 1 2 3 4 5 No expertise Deep exp…" at bounding box center [293, 471] width 300 height 304
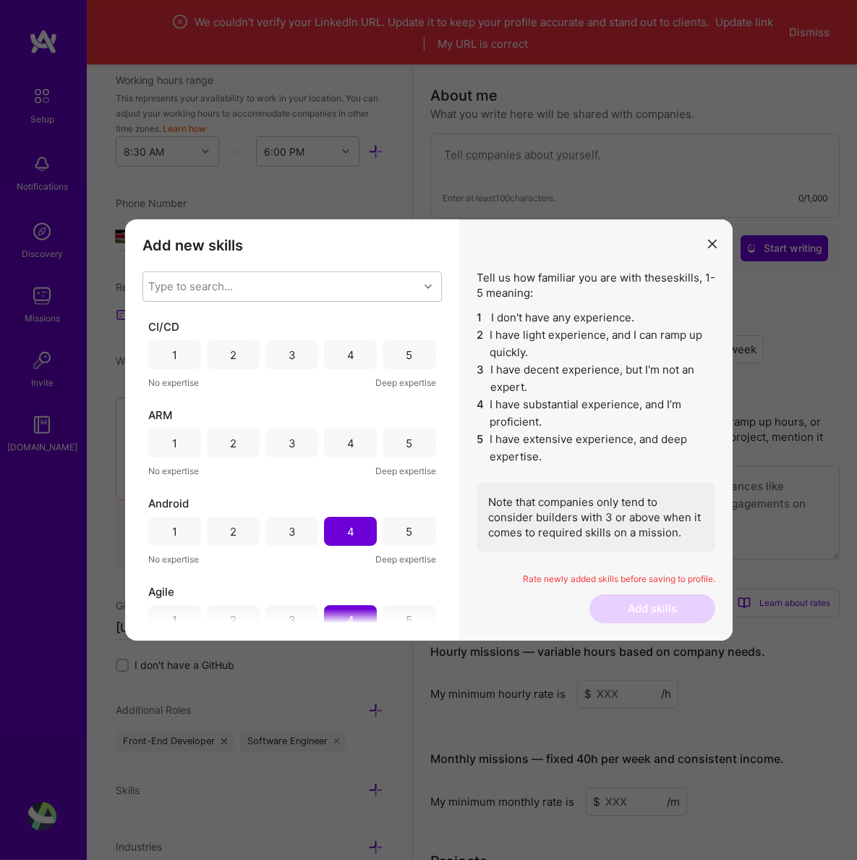
click at [281, 357] on div "3" at bounding box center [292, 354] width 53 height 29
click at [416, 278] on div "Type to search..." at bounding box center [281, 286] width 276 height 29
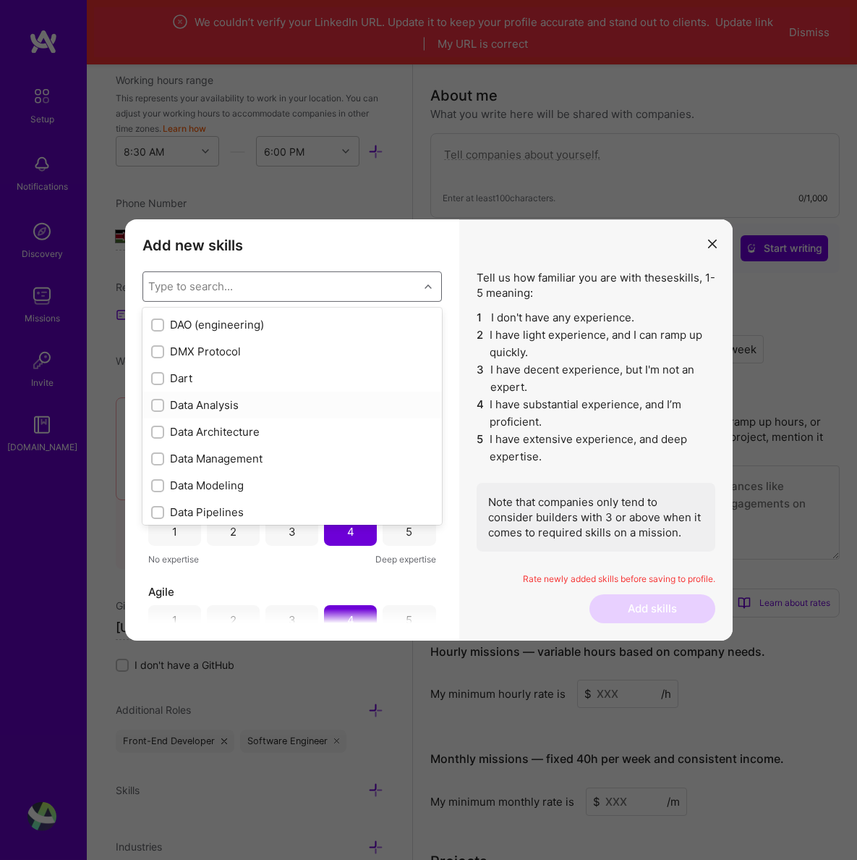
scroll to position [2201, 0]
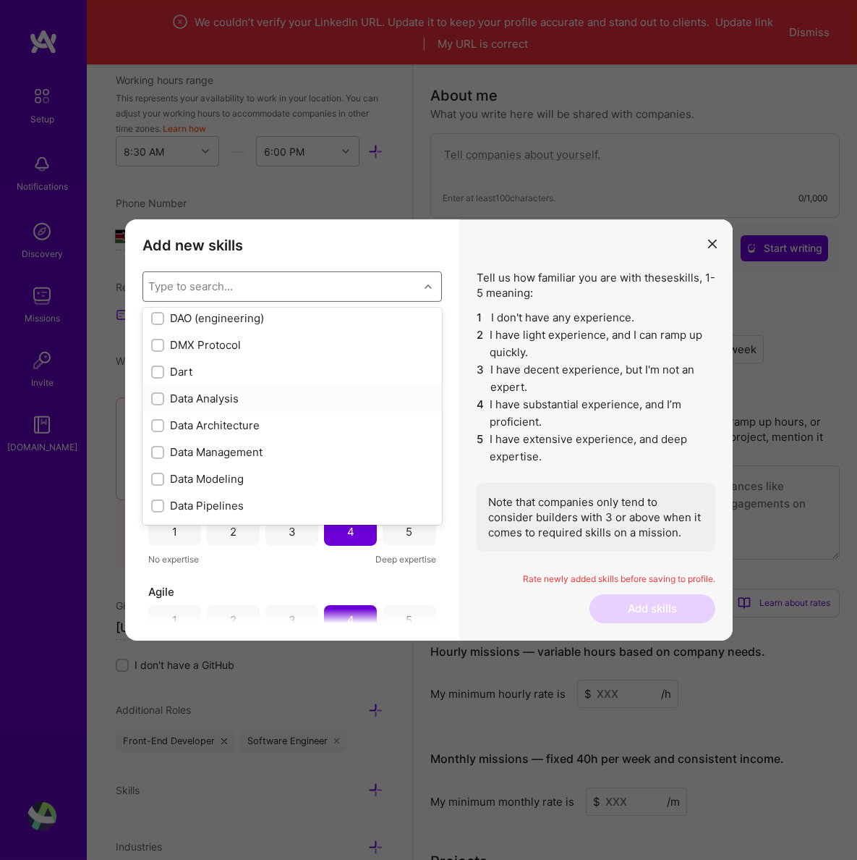
click at [158, 396] on input "modal" at bounding box center [159, 399] width 10 height 10
checkbox input "true"
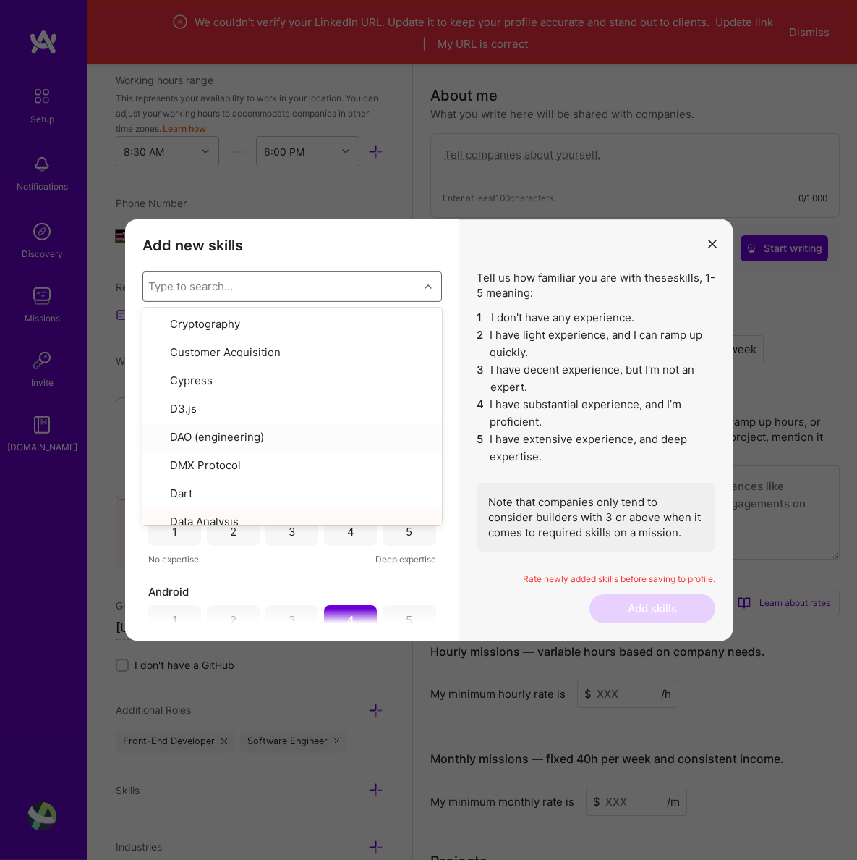
click at [427, 283] on div "modal" at bounding box center [430, 286] width 22 height 19
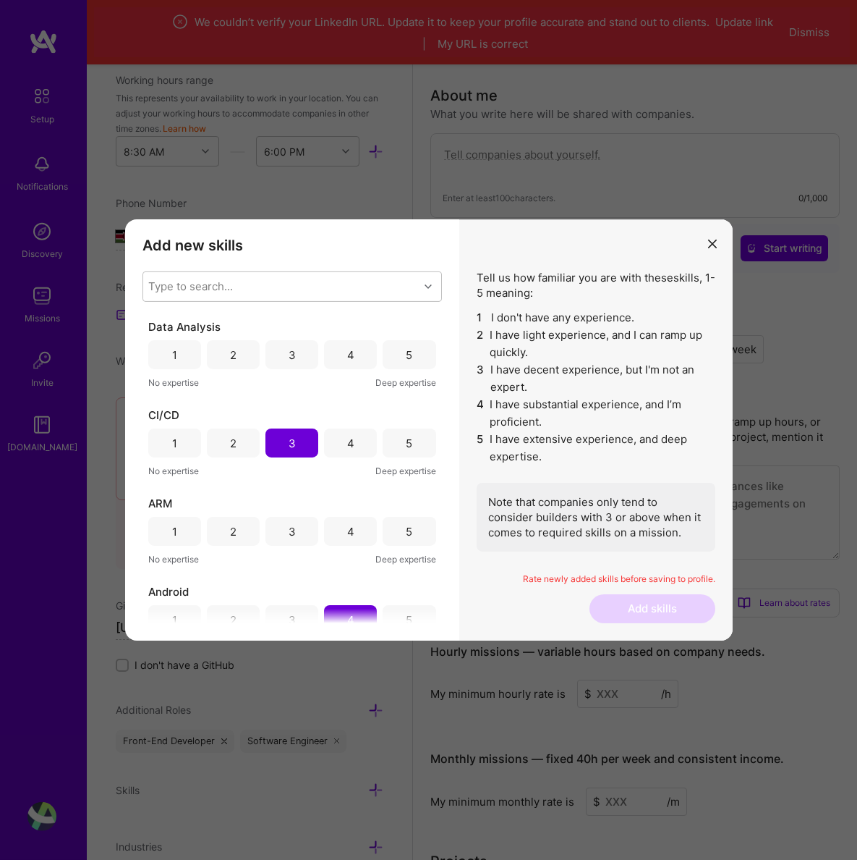
click at [289, 355] on div "3" at bounding box center [292, 354] width 7 height 15
click at [426, 282] on div "modal" at bounding box center [430, 286] width 22 height 19
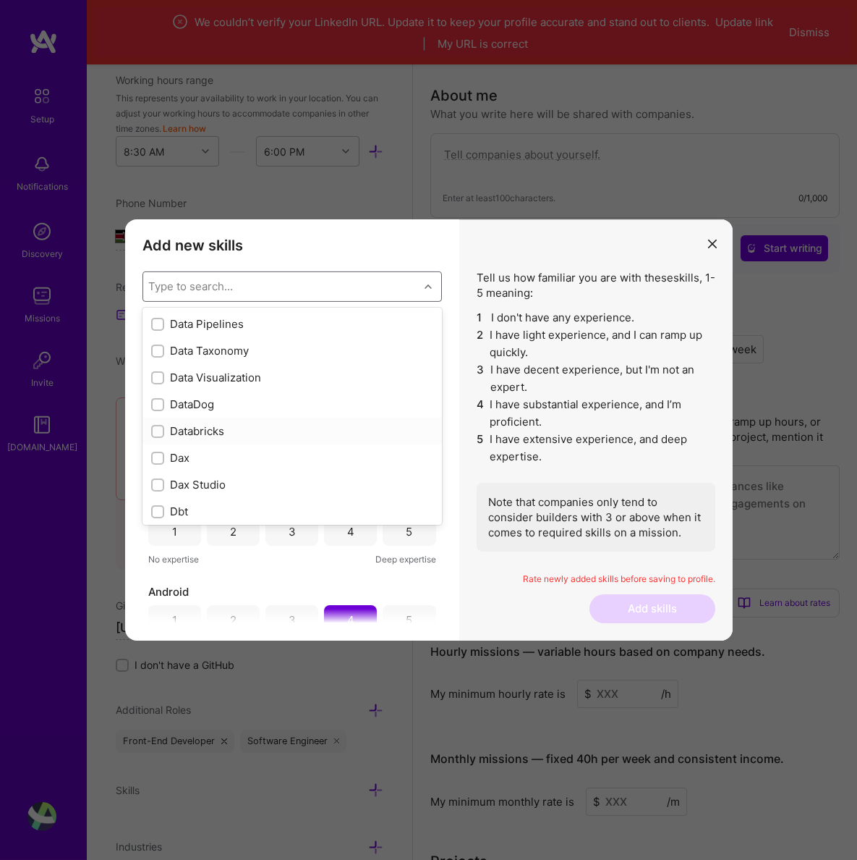
scroll to position [2385, 0]
click at [155, 374] on input "modal" at bounding box center [159, 376] width 10 height 10
checkbox input "true"
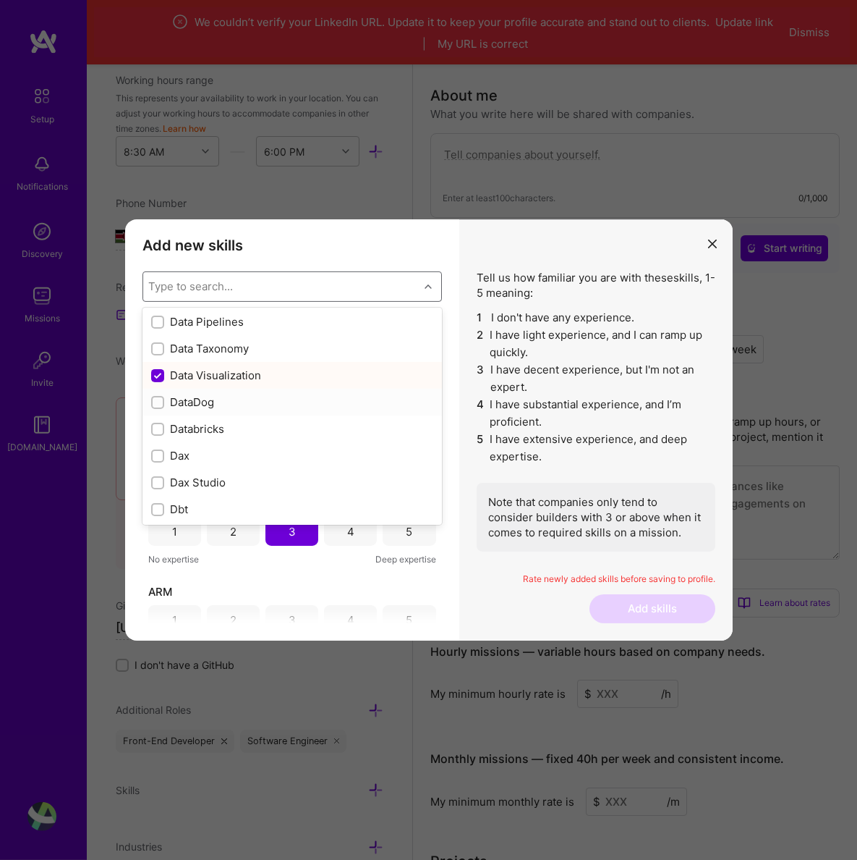
click at [158, 406] on input "modal" at bounding box center [159, 403] width 10 height 10
click at [158, 406] on input "modal" at bounding box center [159, 403] width 13 height 13
checkbox input "false"
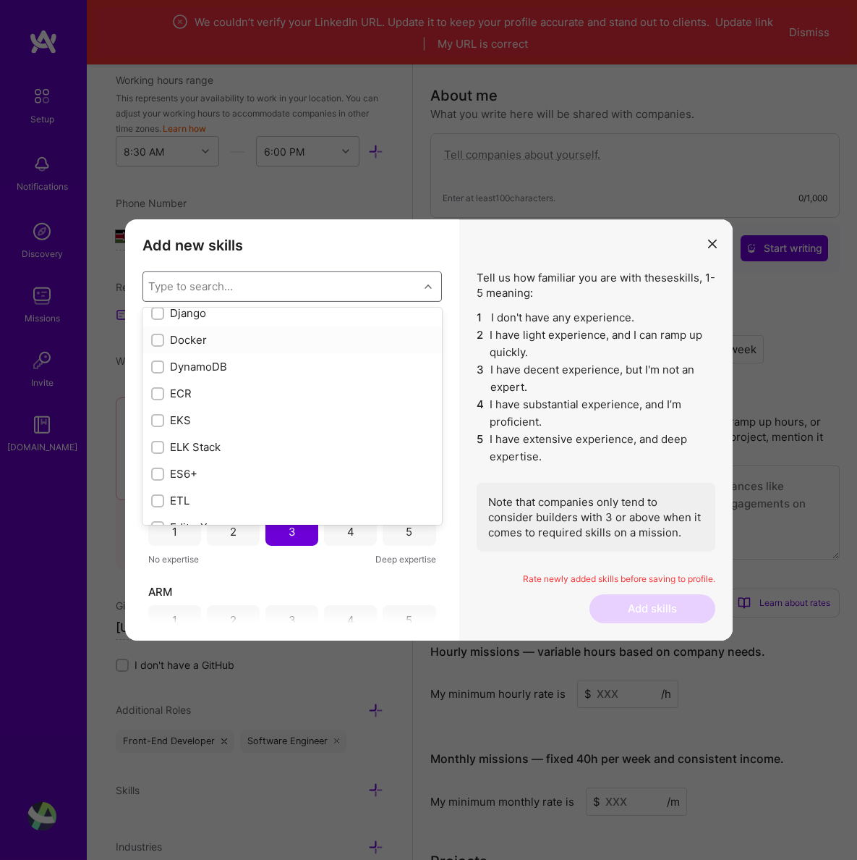
click at [160, 343] on input "modal" at bounding box center [159, 341] width 10 height 10
checkbox input "true"
click at [162, 360] on input "modal" at bounding box center [159, 365] width 10 height 10
checkbox input "true"
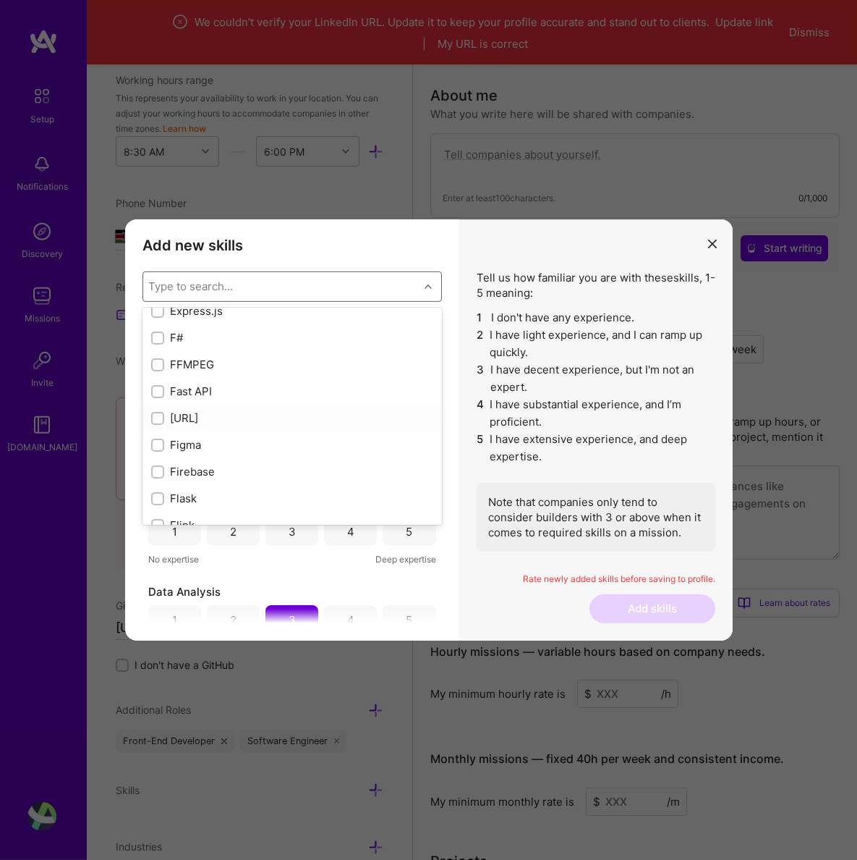
scroll to position [3388, 0]
click at [154, 391] on input "modal" at bounding box center [159, 391] width 10 height 10
checkbox input "true"
click at [156, 423] on input "modal" at bounding box center [159, 420] width 10 height 10
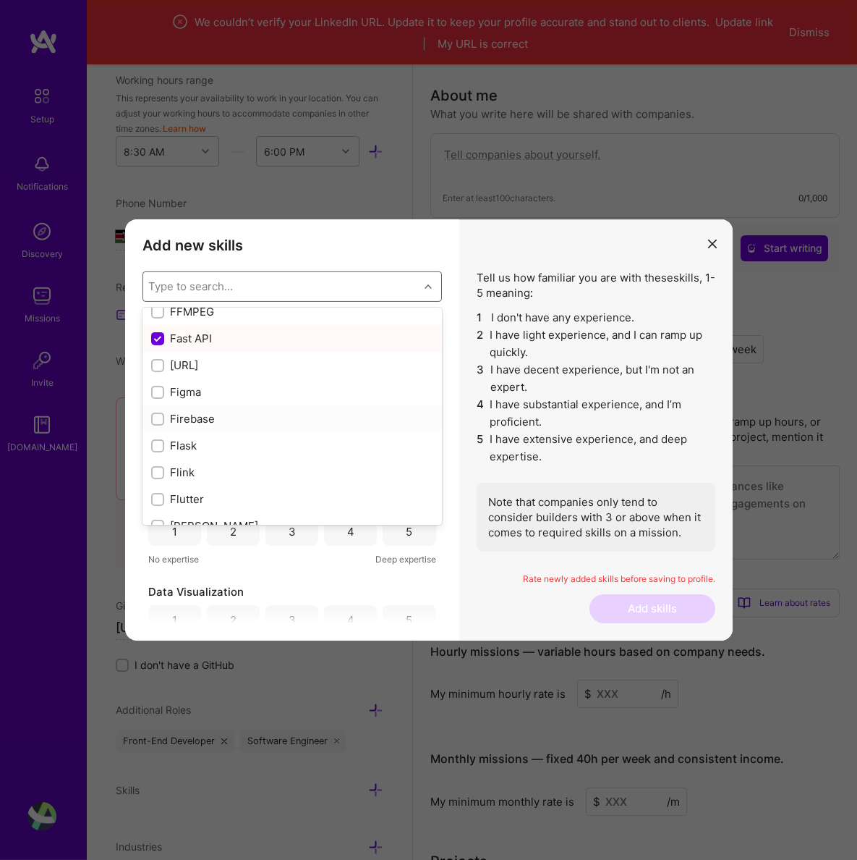
checkbox input "true"
click at [158, 415] on input "modal" at bounding box center [159, 413] width 10 height 10
checkbox input "true"
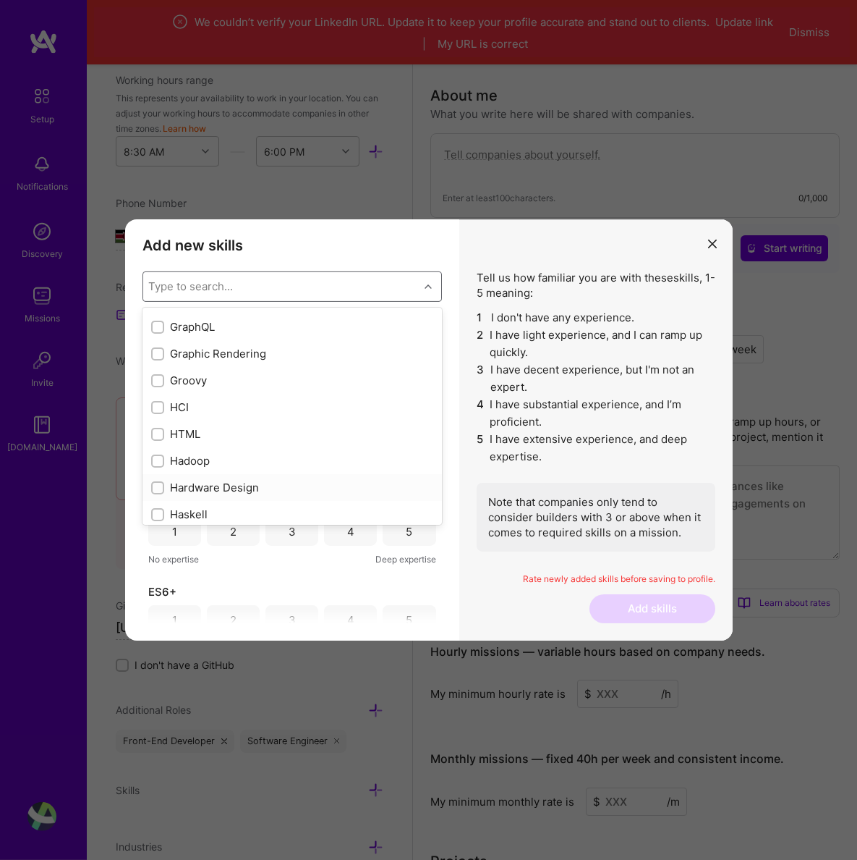
scroll to position [4099, 0]
click at [158, 404] on input "modal" at bounding box center [159, 402] width 10 height 10
checkbox input "true"
click at [160, 433] on input "modal" at bounding box center [159, 432] width 10 height 10
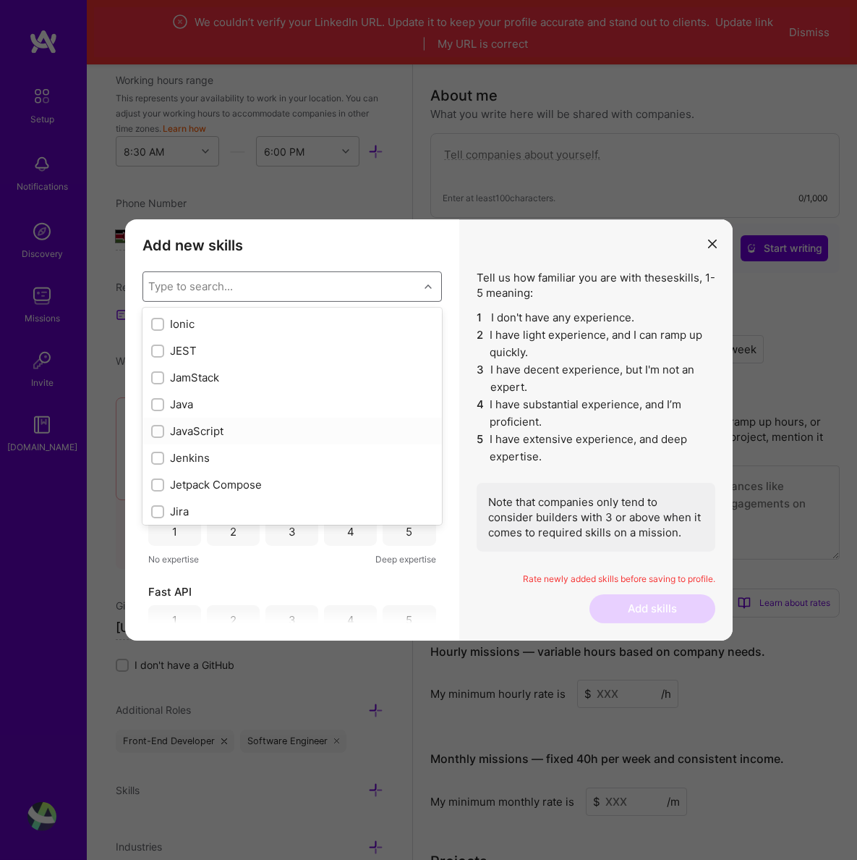
checkbox input "true"
click at [156, 404] on input "modal" at bounding box center [159, 405] width 10 height 10
checkbox input "true"
click at [153, 478] on div "modal" at bounding box center [157, 484] width 13 height 13
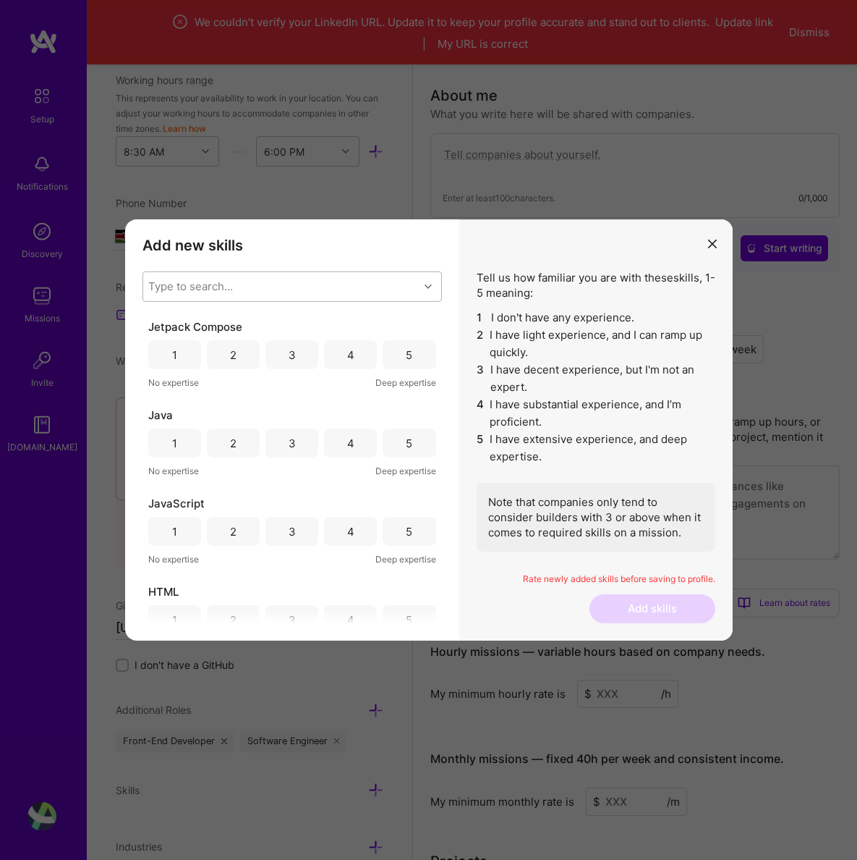
click at [308, 286] on div "Type to search..." at bounding box center [281, 286] width 276 height 29
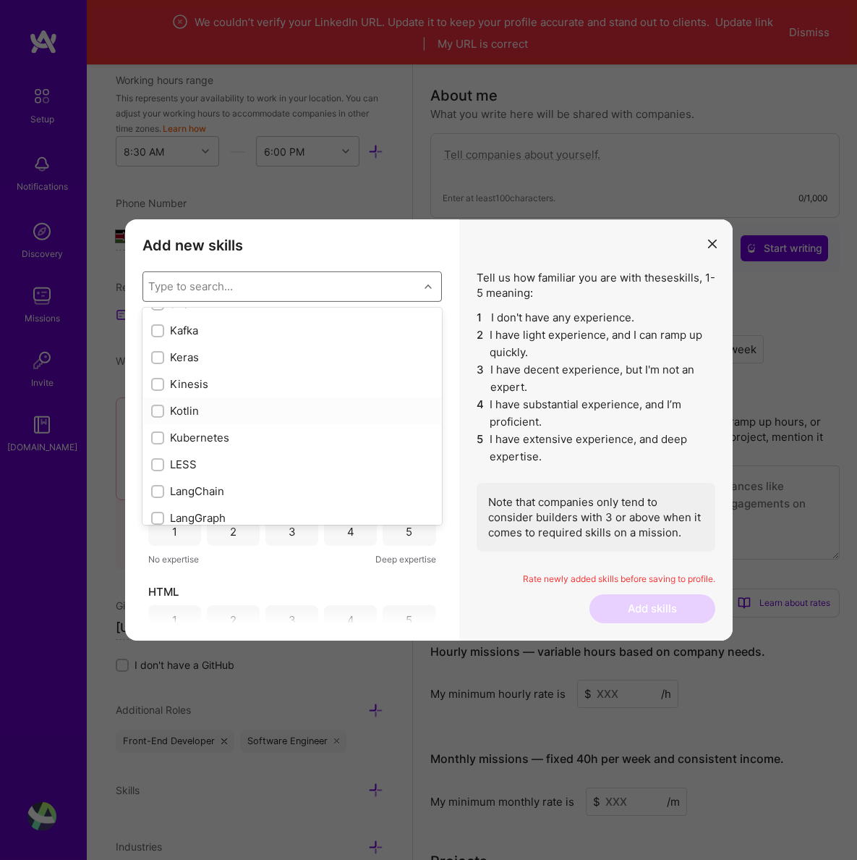
scroll to position [4760, 0]
click at [156, 411] on input "modal" at bounding box center [159, 411] width 10 height 10
checkbox input "true"
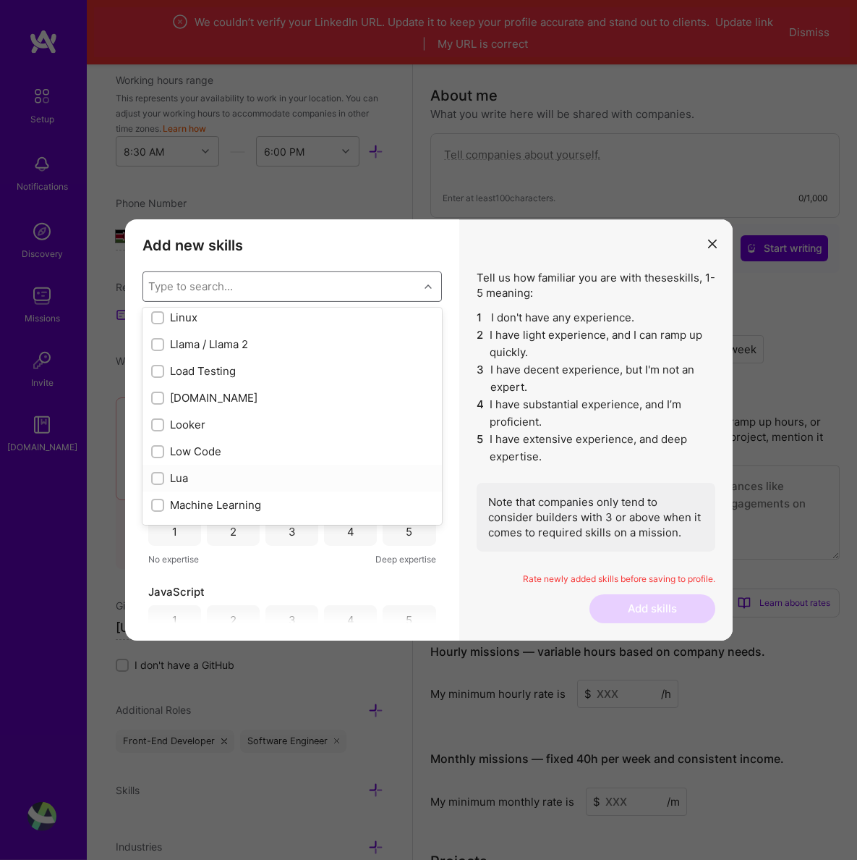
scroll to position [5040, 0]
click at [162, 319] on input "modal" at bounding box center [159, 318] width 10 height 10
checkbox input "true"
click at [158, 420] on input "modal" at bounding box center [159, 422] width 10 height 10
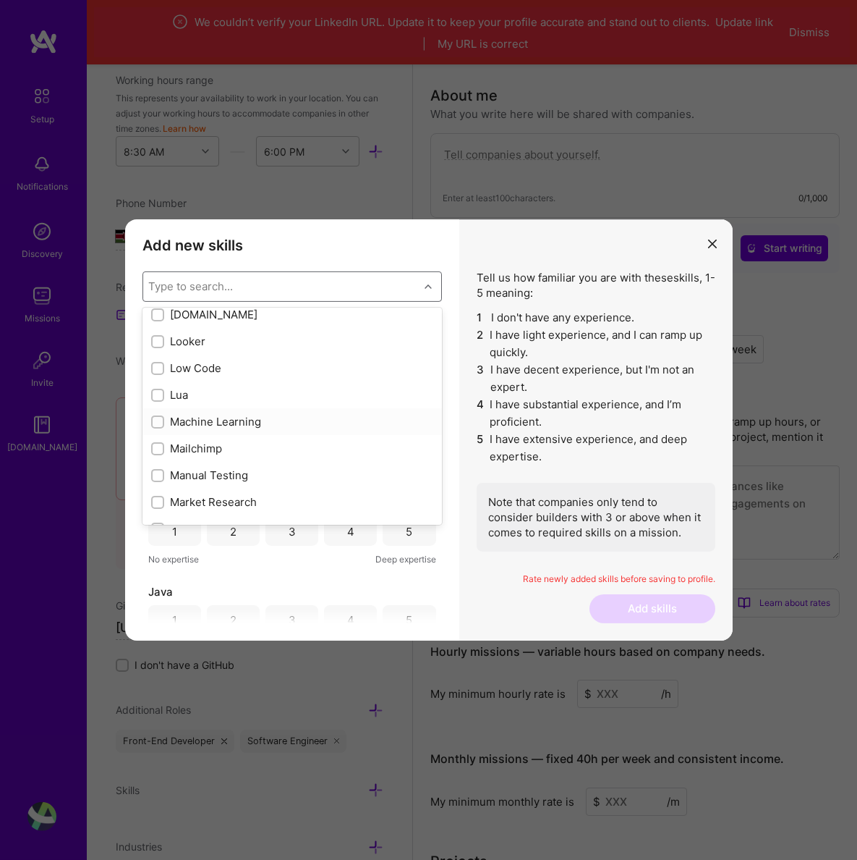
checkbox input "true"
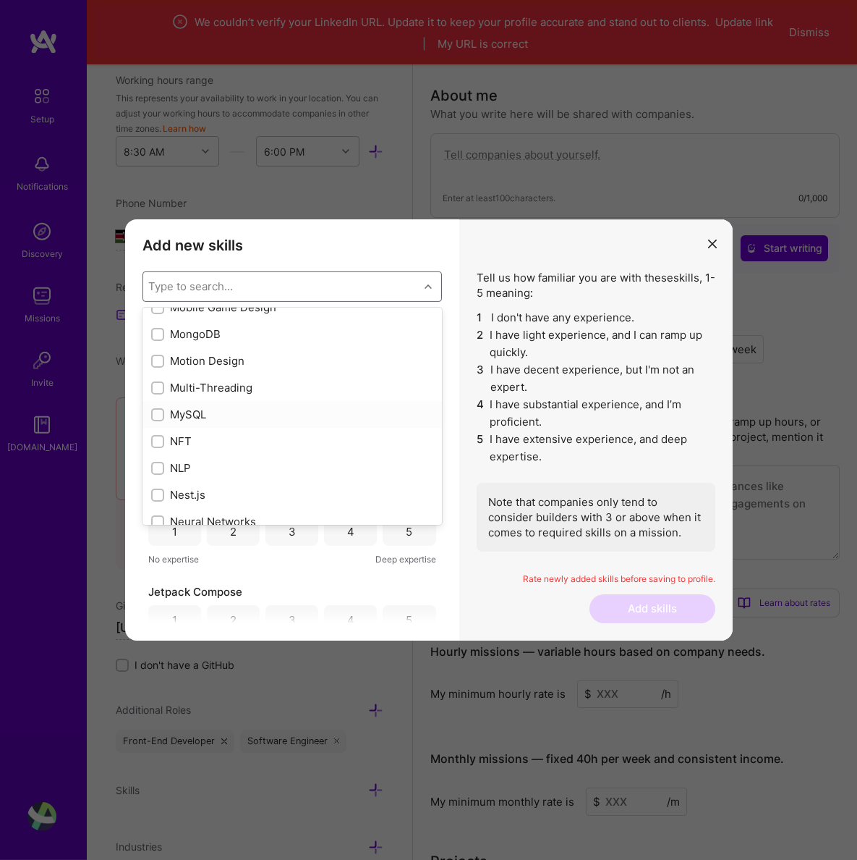
click at [156, 410] on input "modal" at bounding box center [159, 415] width 10 height 10
checkbox input "true"
click at [158, 411] on input "modal" at bounding box center [159, 415] width 10 height 10
checkbox input "true"
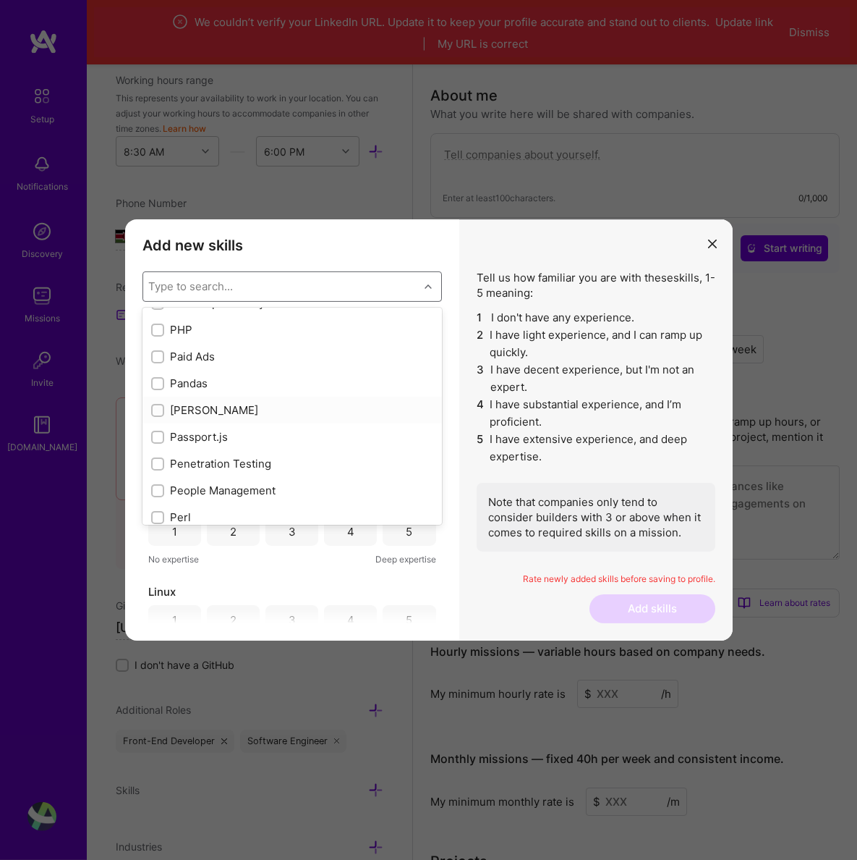
scroll to position [6154, 0]
click at [158, 383] on input "modal" at bounding box center [159, 382] width 10 height 10
checkbox input "true"
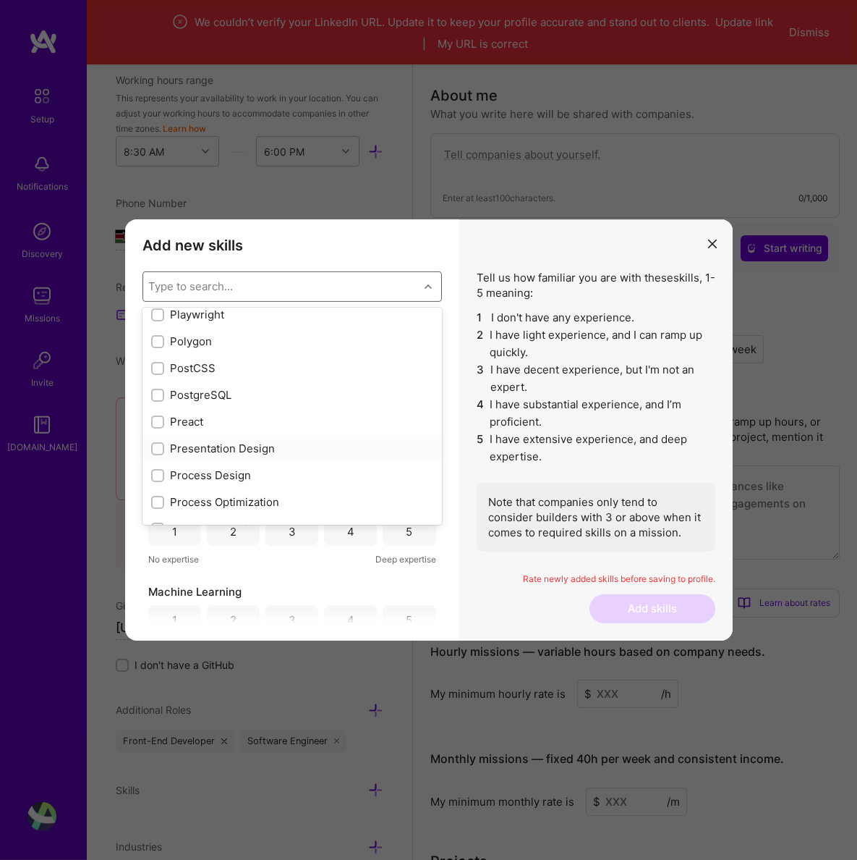
scroll to position [6437, 0]
click at [156, 390] on input "modal" at bounding box center [159, 394] width 10 height 10
checkbox input "true"
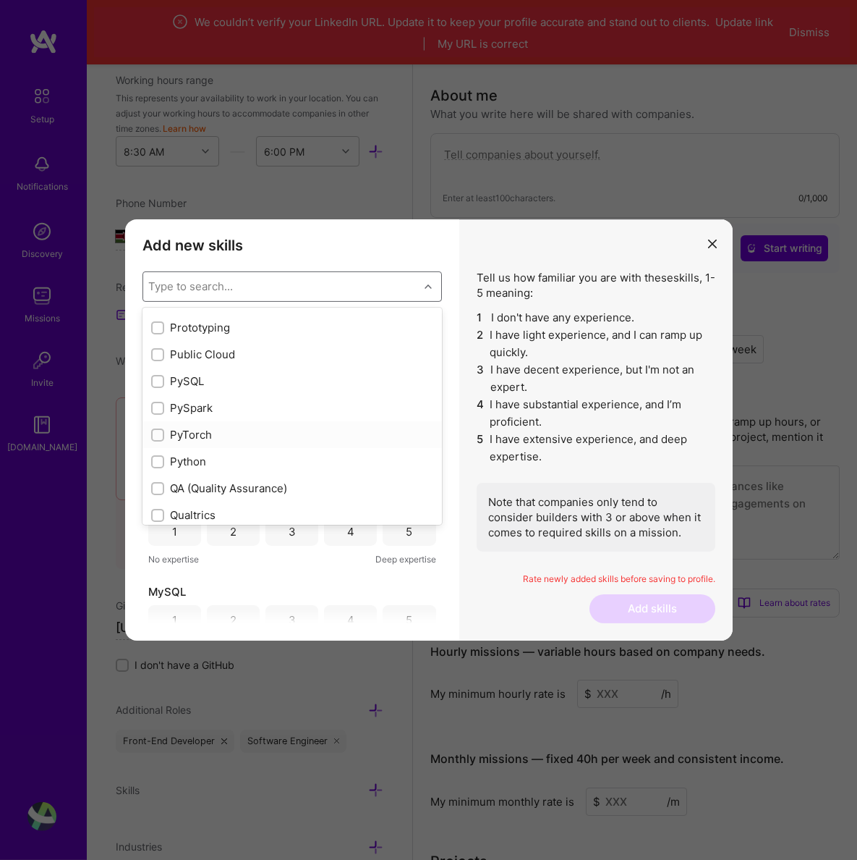
scroll to position [6820, 0]
click at [161, 438] on input "modal" at bounding box center [159, 438] width 10 height 10
checkbox input "true"
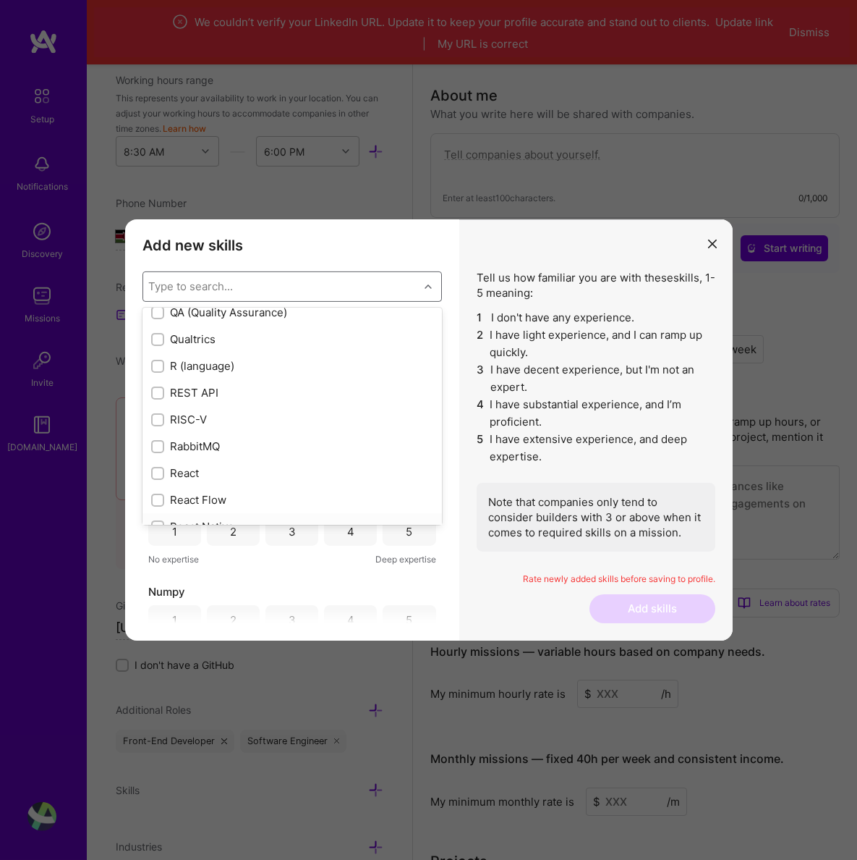
scroll to position [7019, 0]
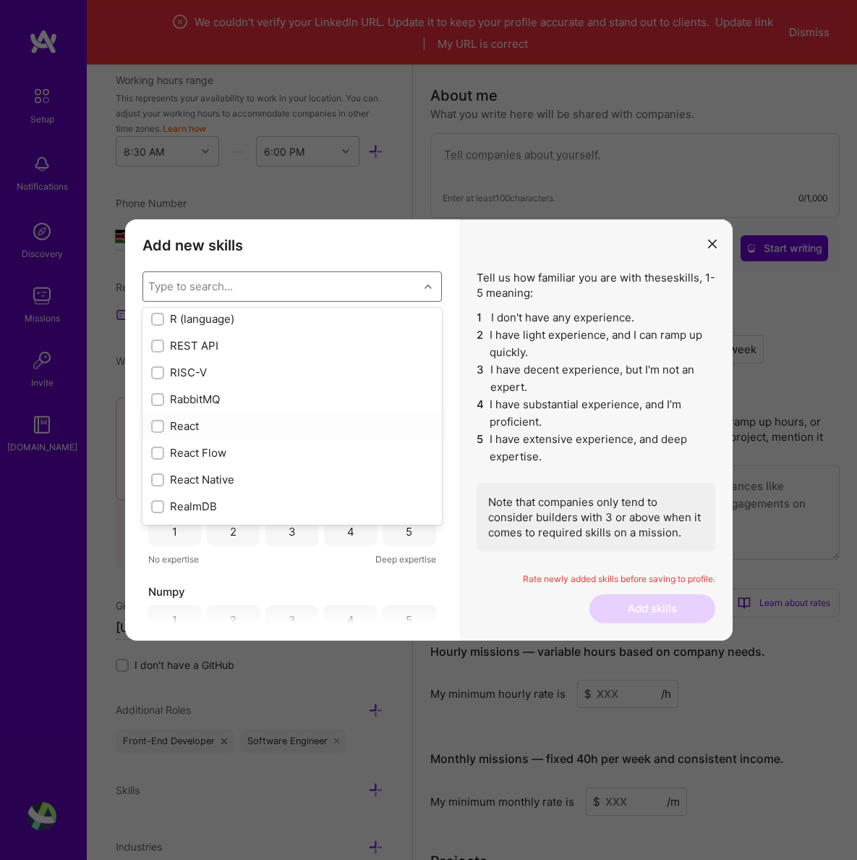
click at [160, 428] on input "modal" at bounding box center [159, 427] width 10 height 10
checkbox input "true"
click at [159, 376] on input "modal" at bounding box center [159, 378] width 10 height 10
checkbox input "true"
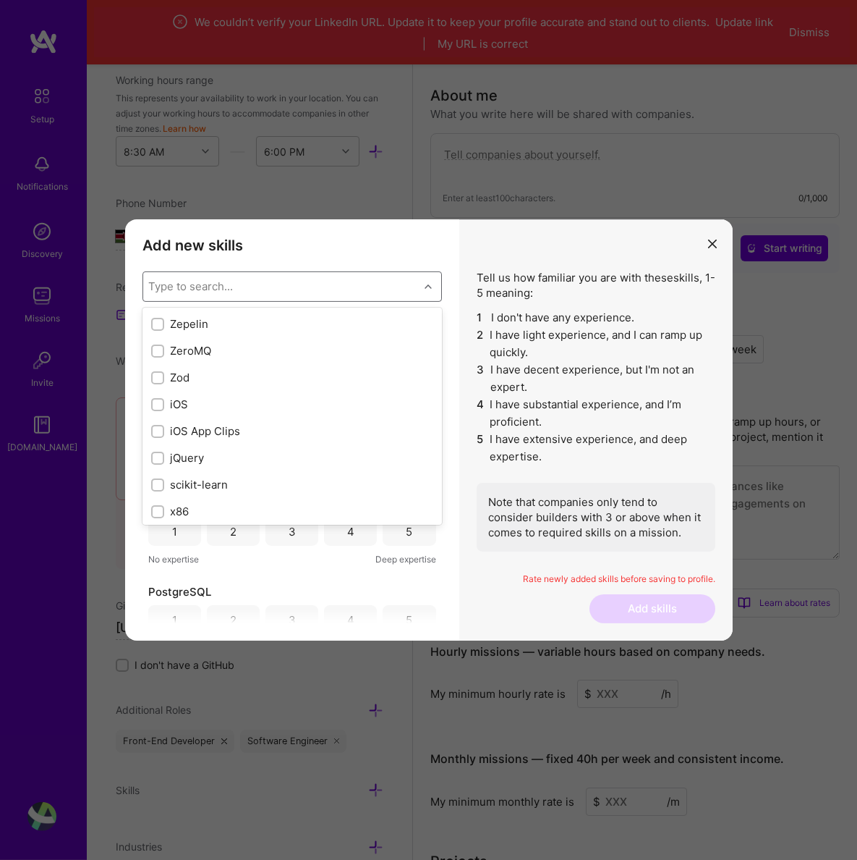
scroll to position [9908, 0]
click at [161, 485] on input "modal" at bounding box center [159, 483] width 10 height 10
checkbox input "true"
click at [158, 415] on input "modal" at bounding box center [159, 412] width 10 height 10
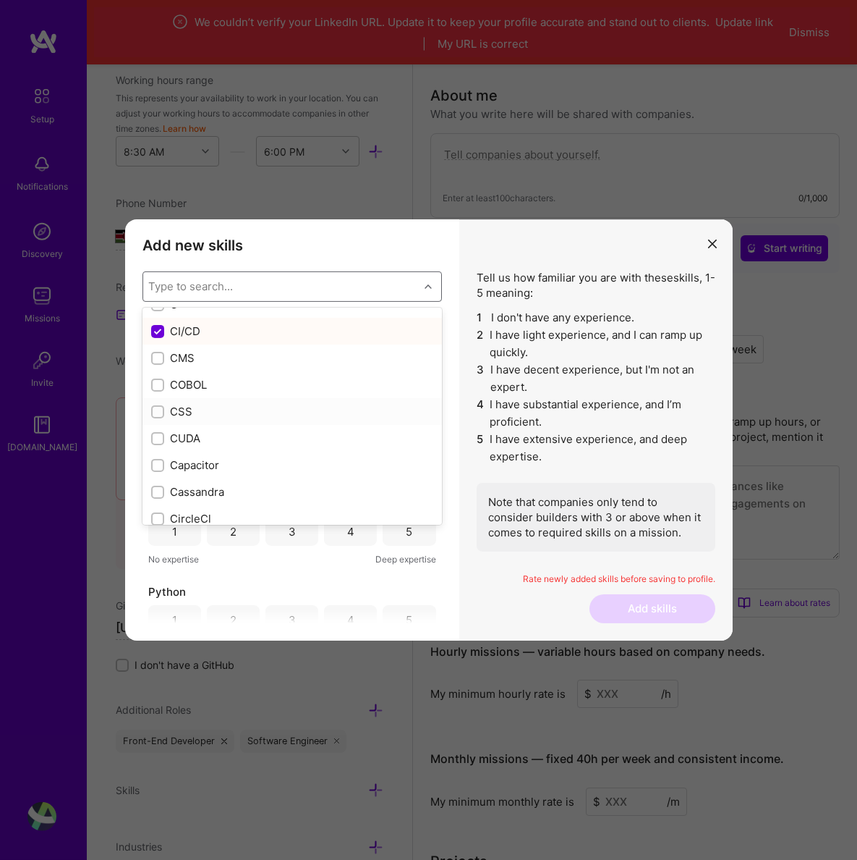
checkbox input "true"
click at [423, 285] on div "modal" at bounding box center [430, 286] width 22 height 19
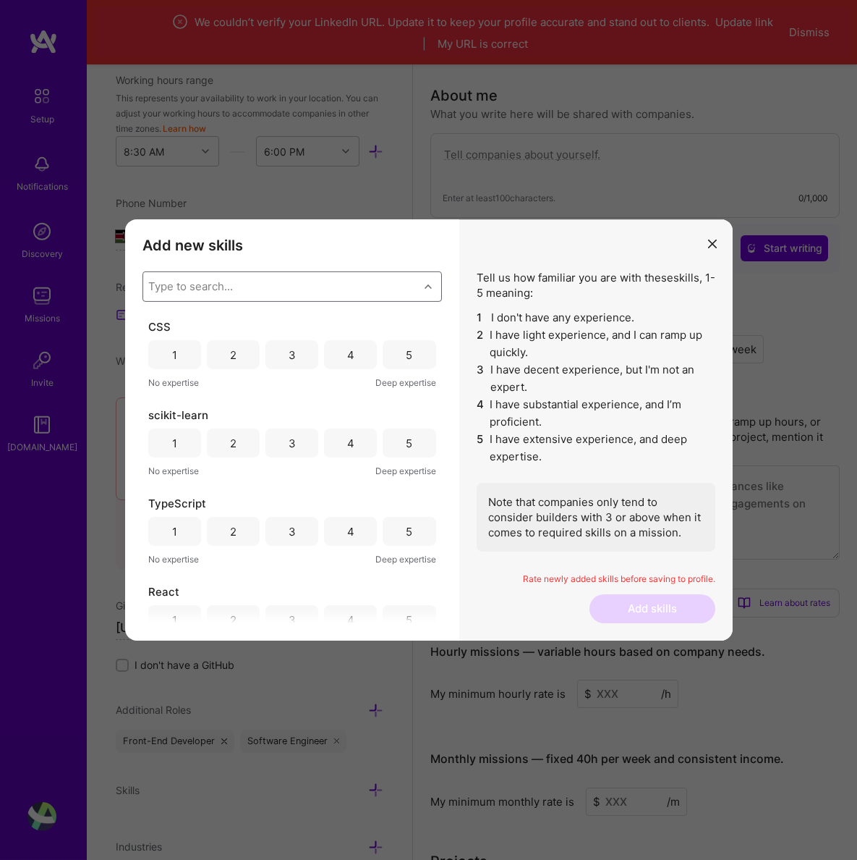
click at [346, 364] on div "4" at bounding box center [350, 354] width 53 height 29
click at [301, 446] on div "3" at bounding box center [292, 442] width 53 height 29
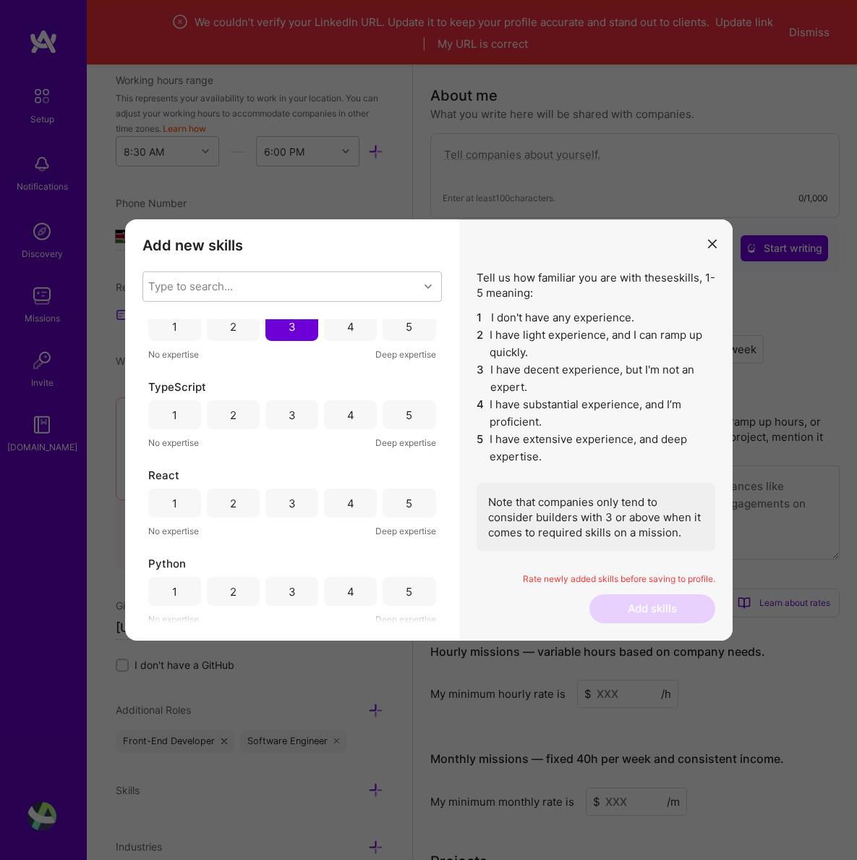
scroll to position [122, 0]
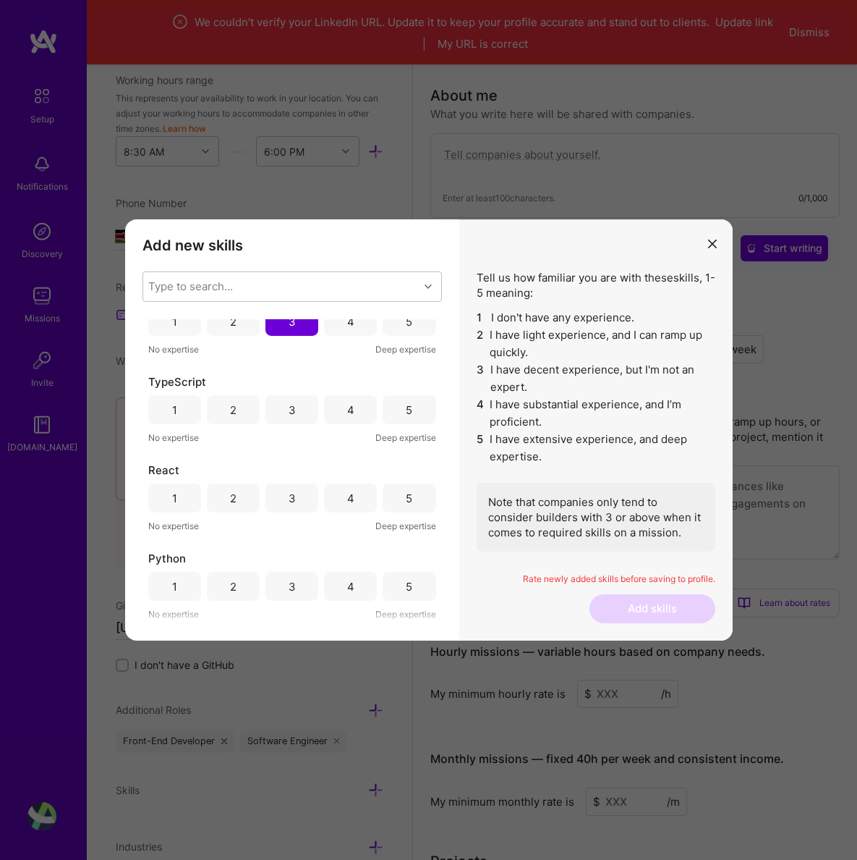
click at [337, 415] on div "4" at bounding box center [350, 409] width 53 height 29
click at [303, 499] on div "3" at bounding box center [292, 497] width 53 height 29
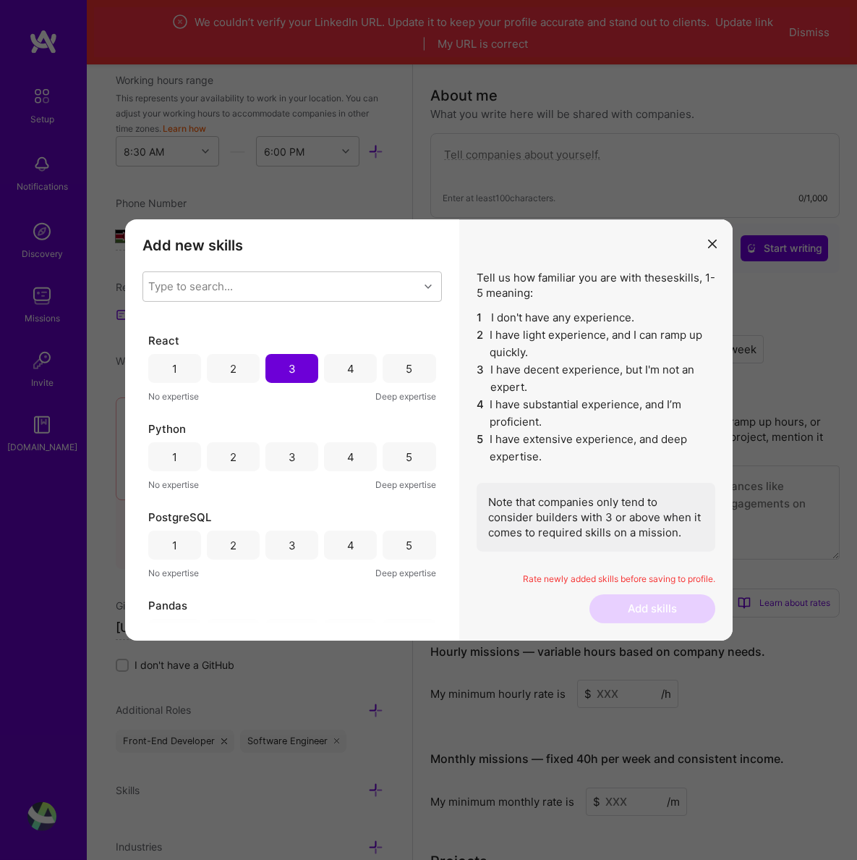
scroll to position [262, 0]
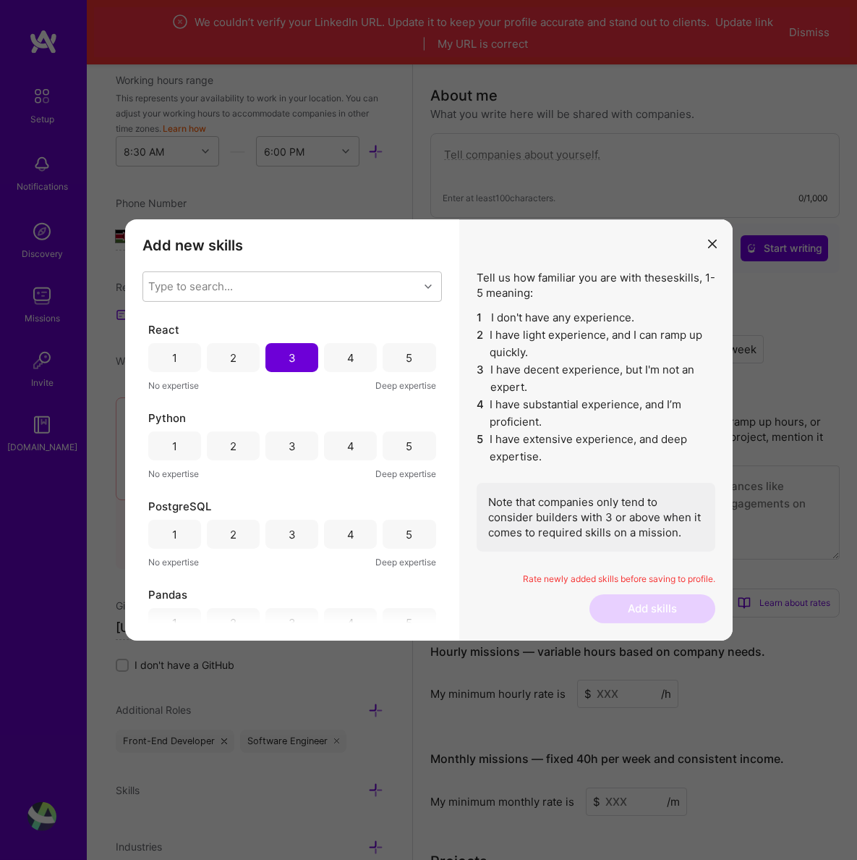
click at [336, 447] on div "4" at bounding box center [350, 445] width 53 height 29
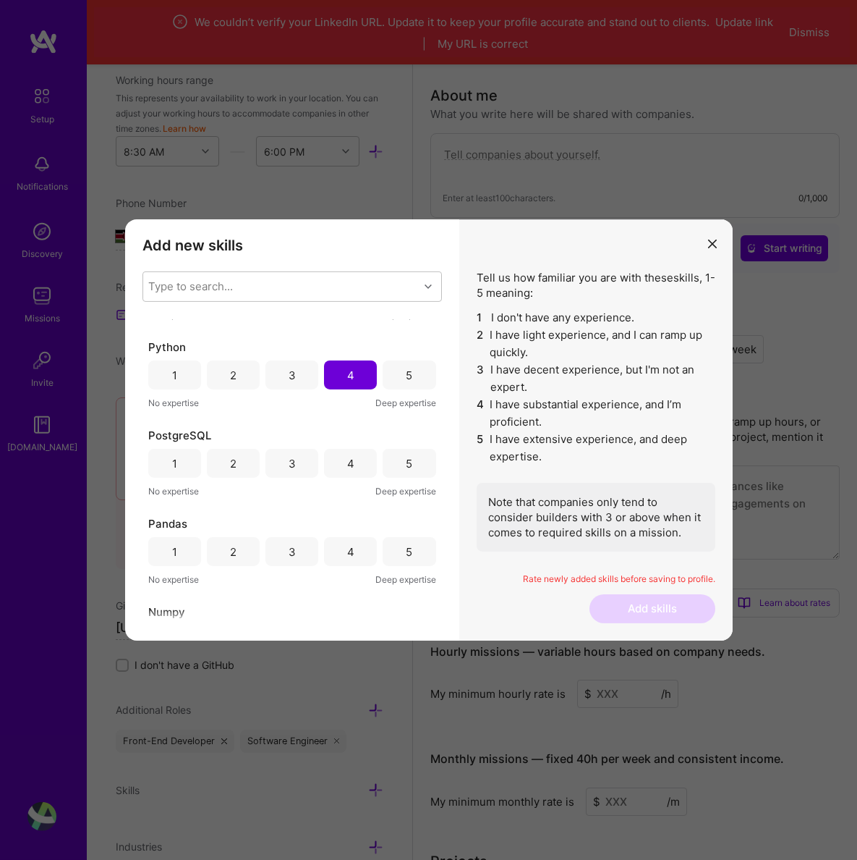
scroll to position [336, 0]
click at [299, 470] on div "3" at bounding box center [292, 459] width 53 height 29
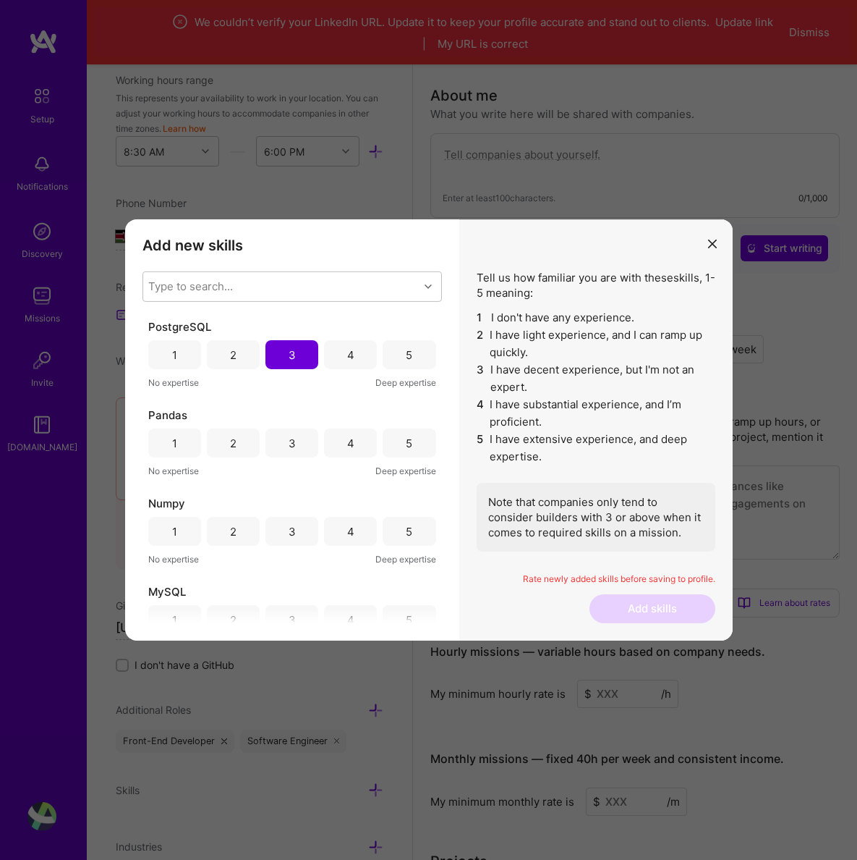
scroll to position [445, 0]
click at [295, 441] on div "3" at bounding box center [292, 439] width 7 height 15
click at [337, 441] on div "4" at bounding box center [350, 439] width 53 height 29
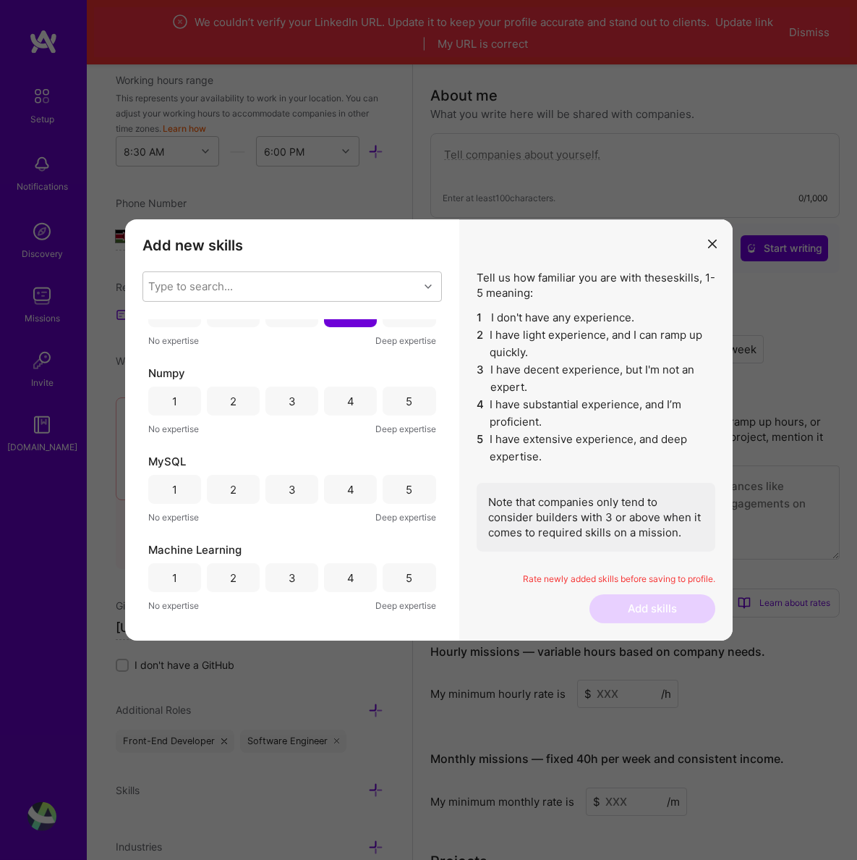
scroll to position [573, 0]
click at [332, 403] on div "4" at bounding box center [350, 399] width 53 height 29
click at [303, 493] on div "3" at bounding box center [292, 487] width 53 height 29
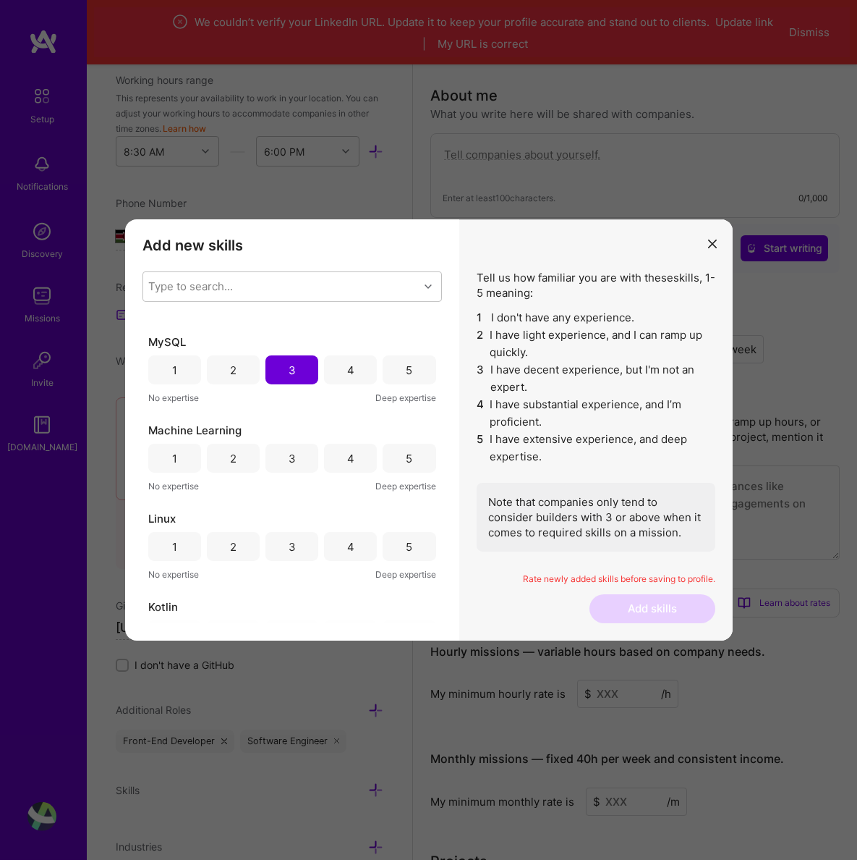
scroll to position [692, 0]
click at [289, 451] on div "3" at bounding box center [292, 456] width 7 height 15
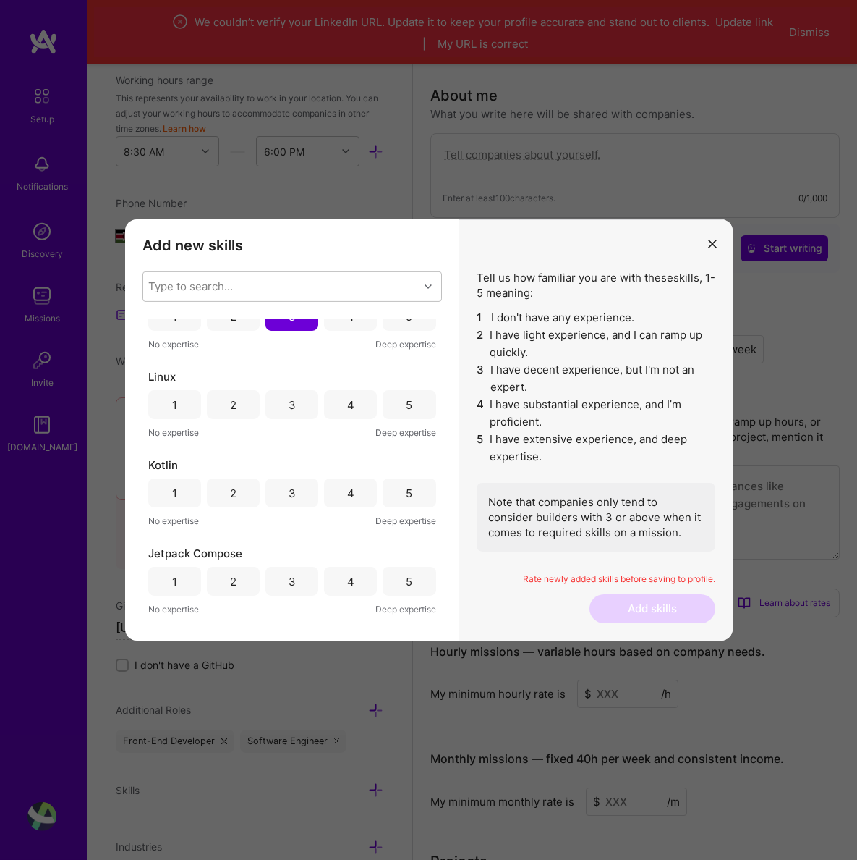
scroll to position [834, 0]
click at [340, 412] on div "4" at bounding box center [350, 403] width 53 height 29
click at [336, 500] on div "4" at bounding box center [350, 491] width 53 height 29
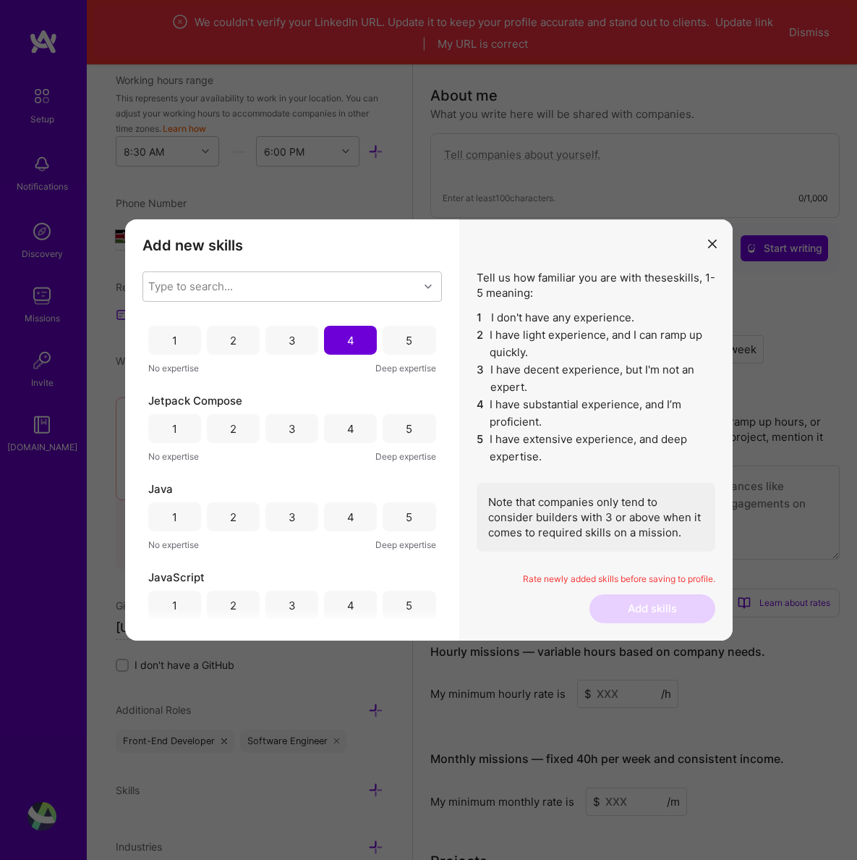
scroll to position [988, 0]
click at [340, 433] on div "4" at bounding box center [350, 425] width 53 height 29
click at [297, 517] on div "3" at bounding box center [292, 513] width 53 height 29
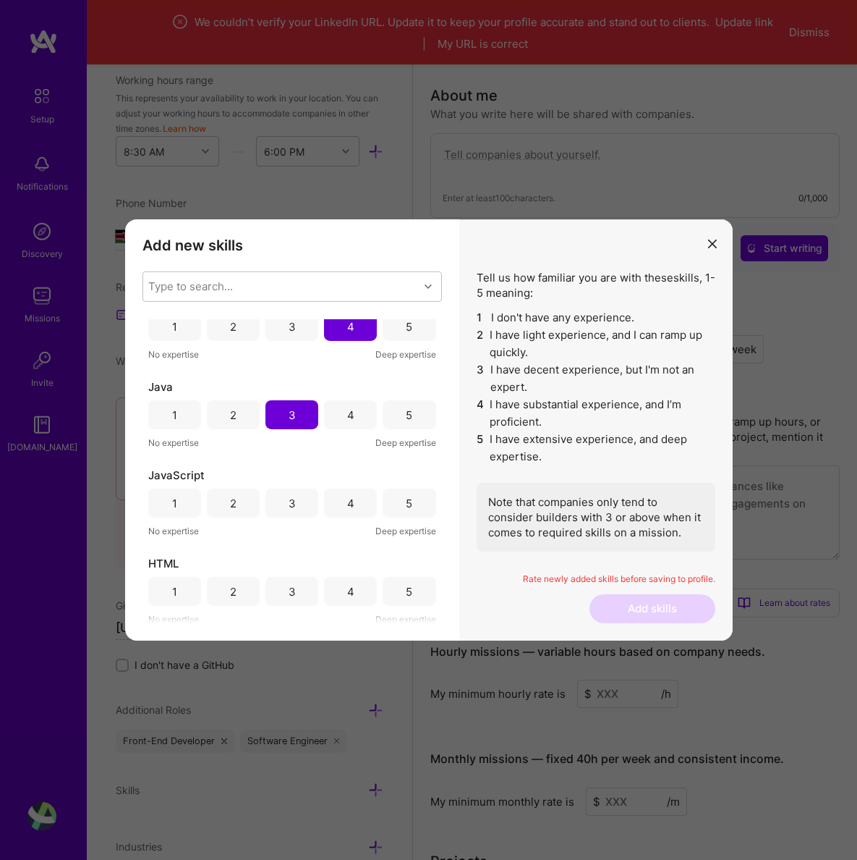
scroll to position [1143, 0]
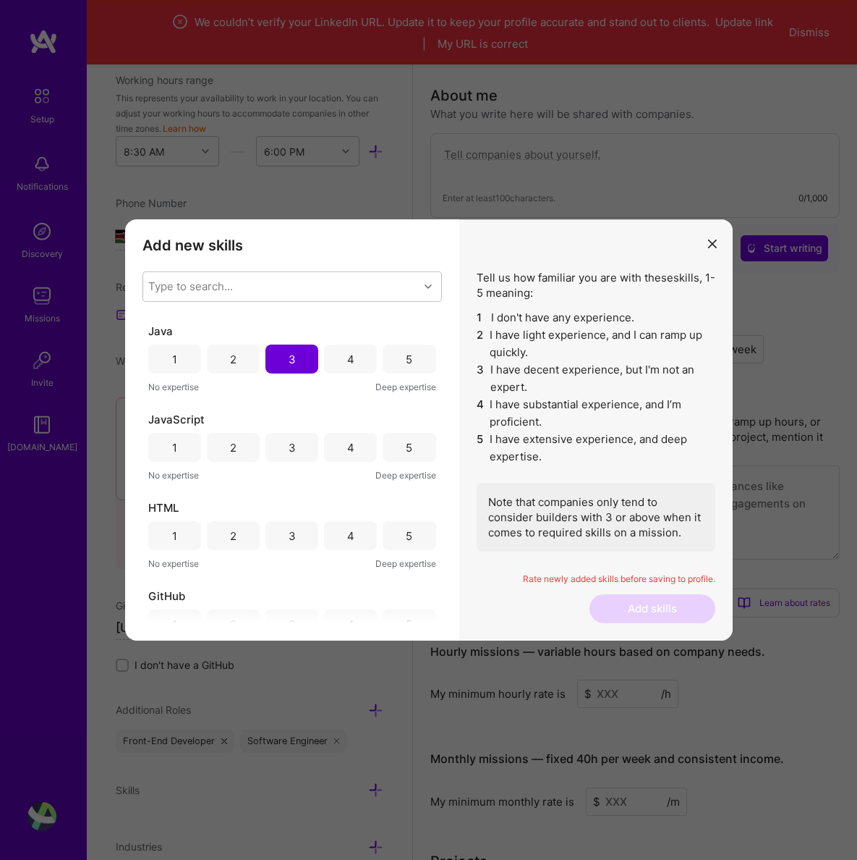
click at [337, 455] on div "4" at bounding box center [350, 447] width 53 height 29
click at [340, 444] on div "4" at bounding box center [350, 444] width 53 height 29
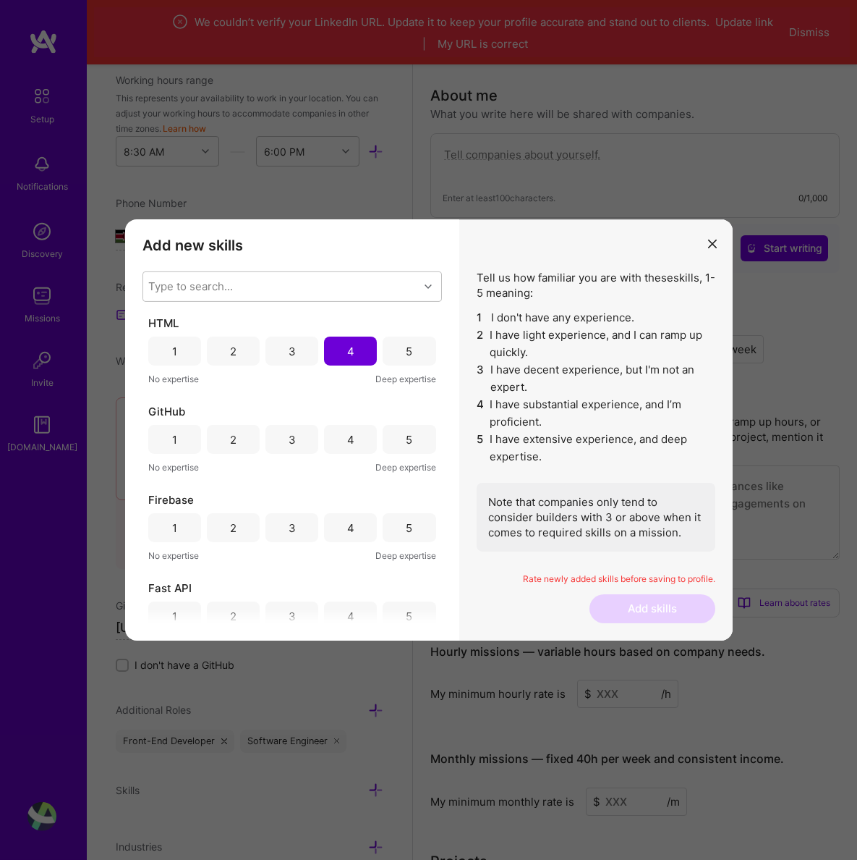
click at [391, 355] on div "5" at bounding box center [409, 350] width 53 height 29
click at [399, 442] on div "5" at bounding box center [409, 439] width 53 height 29
click at [364, 428] on div "4" at bounding box center [350, 439] width 53 height 29
click at [288, 530] on div "3" at bounding box center [292, 527] width 53 height 29
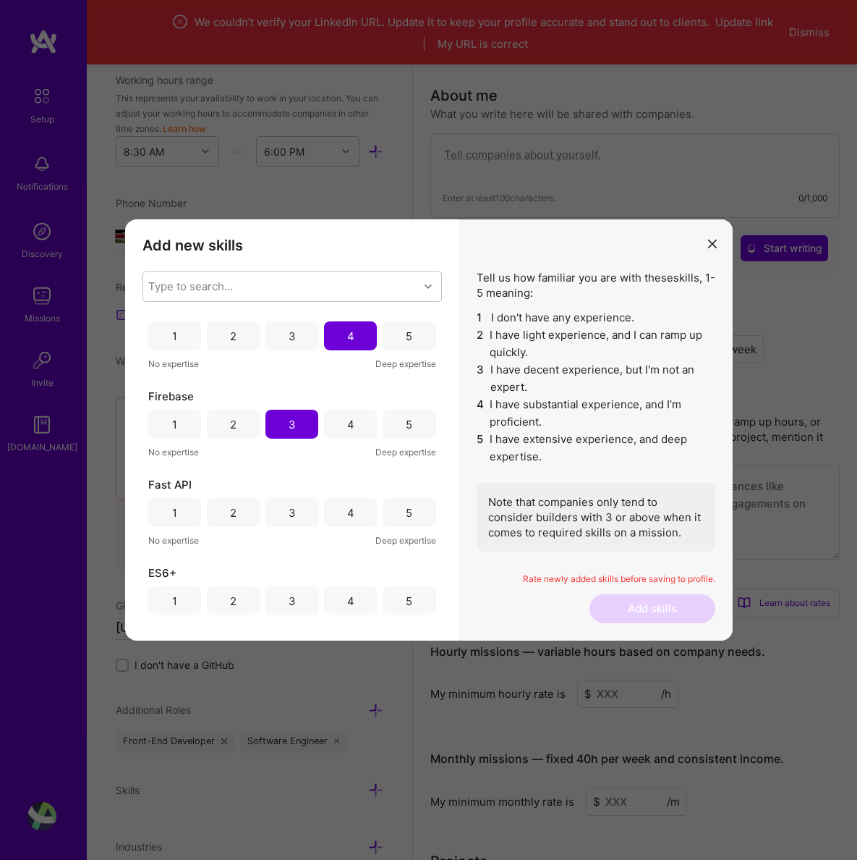
scroll to position [1435, 0]
click at [301, 511] on div "3" at bounding box center [292, 508] width 53 height 29
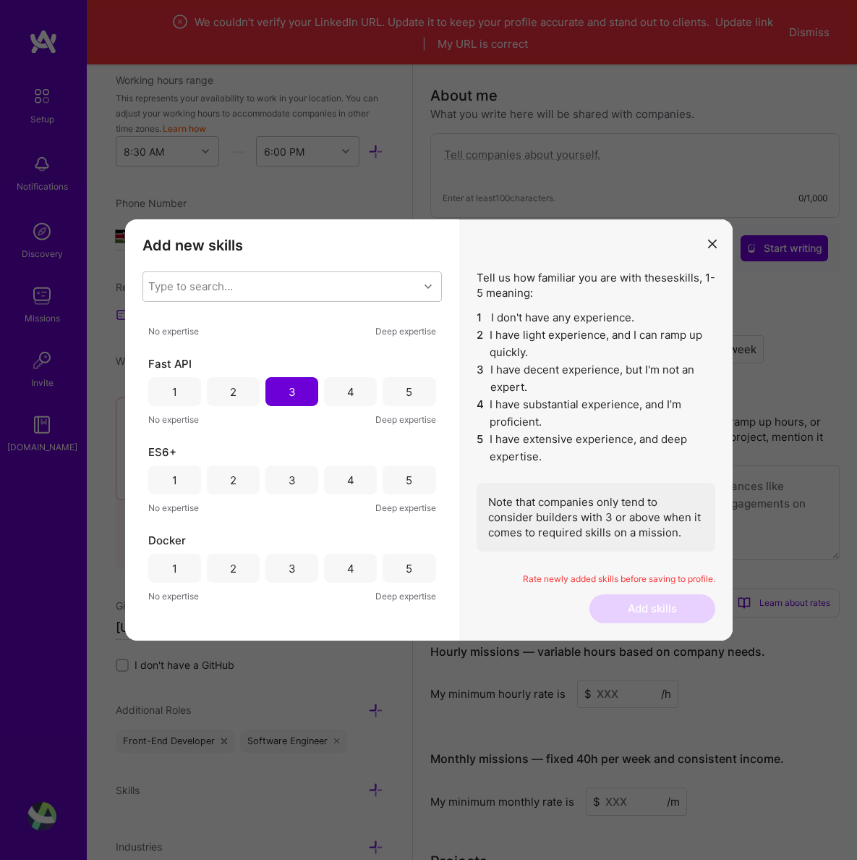
scroll to position [1558, 0]
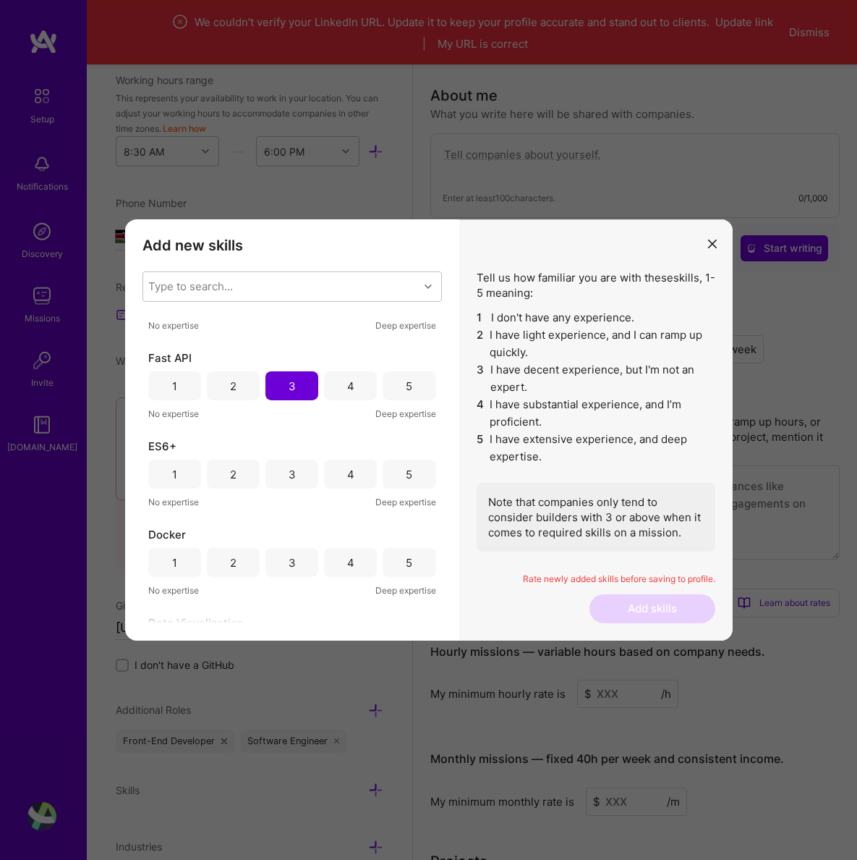
click at [340, 476] on div "4" at bounding box center [350, 473] width 53 height 29
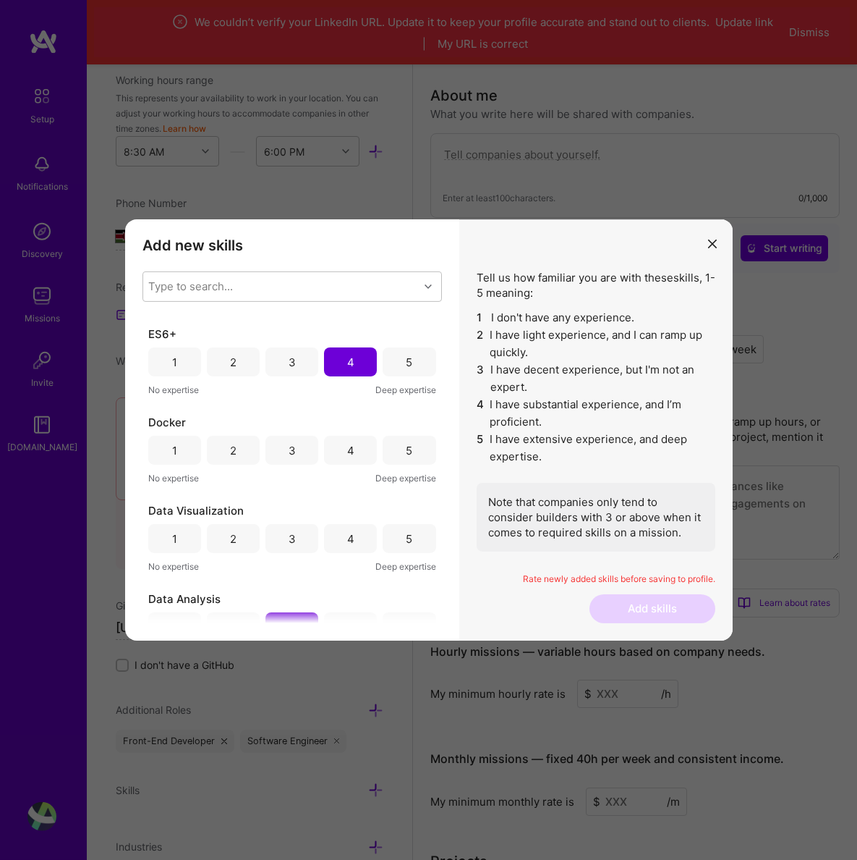
scroll to position [1672, 0]
click at [288, 454] on div "3" at bounding box center [292, 447] width 53 height 29
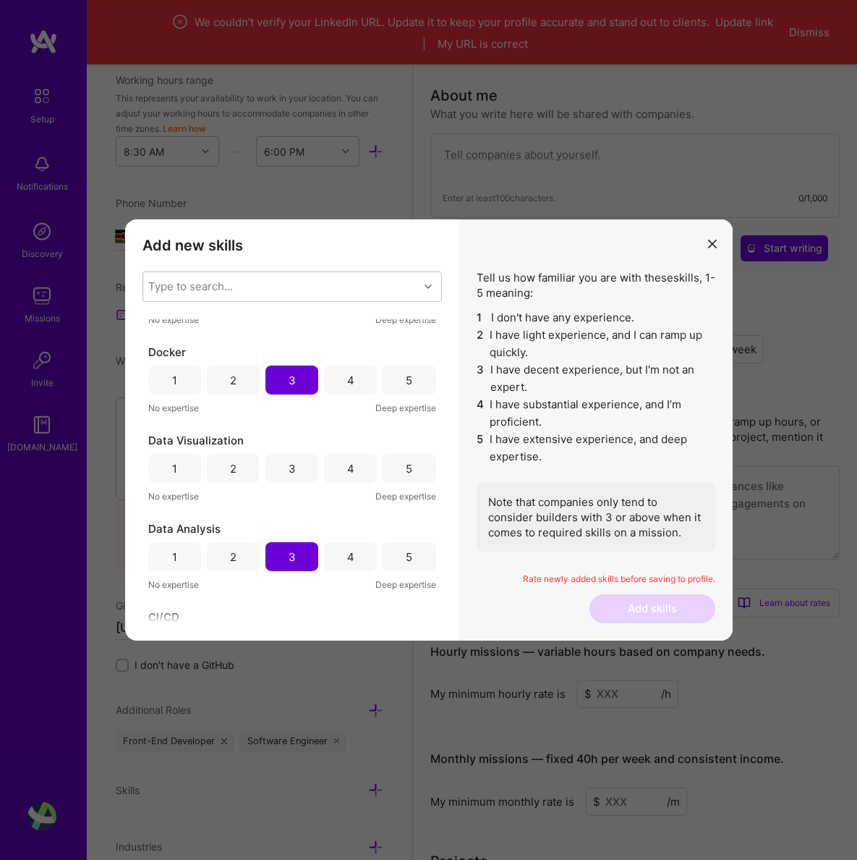
scroll to position [1742, 0]
click at [290, 464] on div "3" at bounding box center [292, 466] width 7 height 15
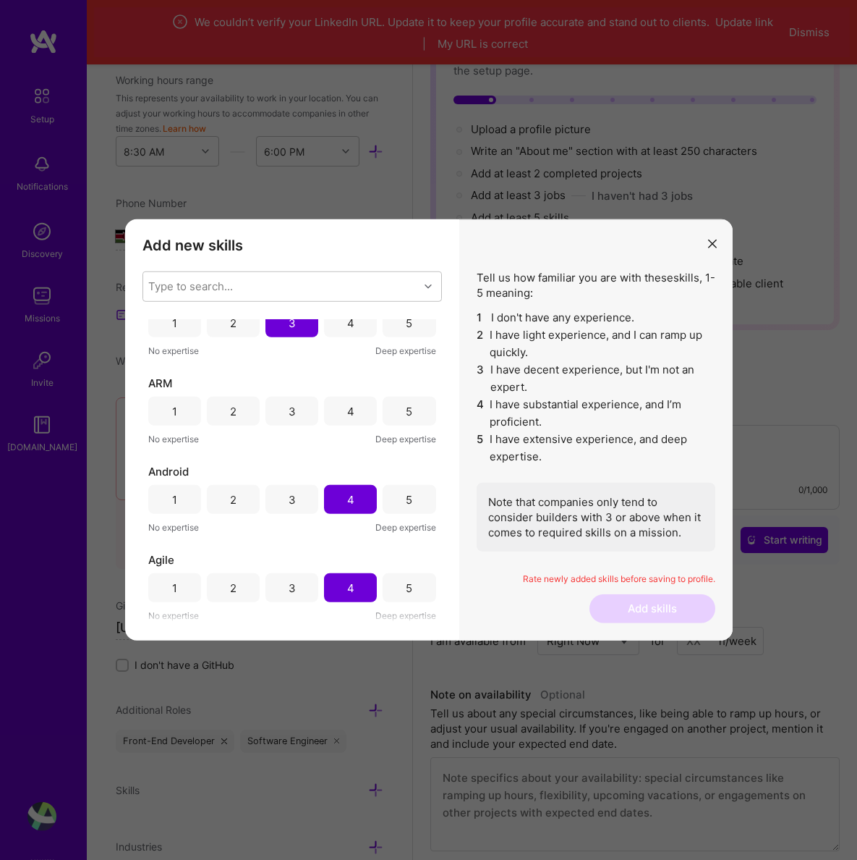
scroll to position [159, 0]
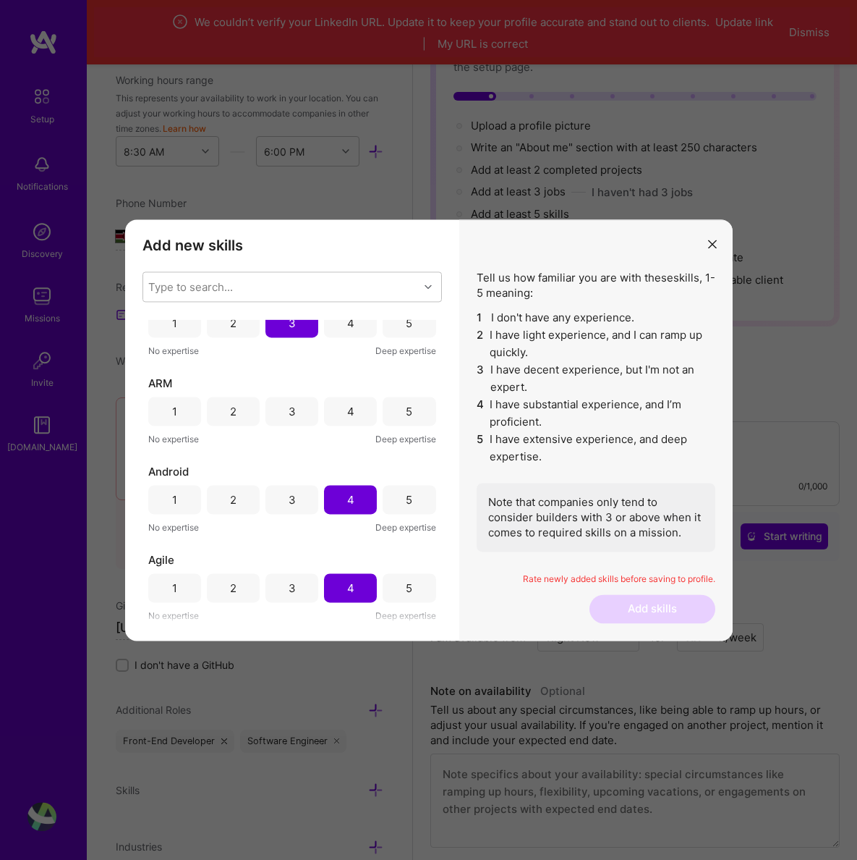
click at [163, 382] on span "ARM" at bounding box center [160, 383] width 24 height 15
click at [389, 289] on div "Type to search..." at bounding box center [281, 286] width 276 height 29
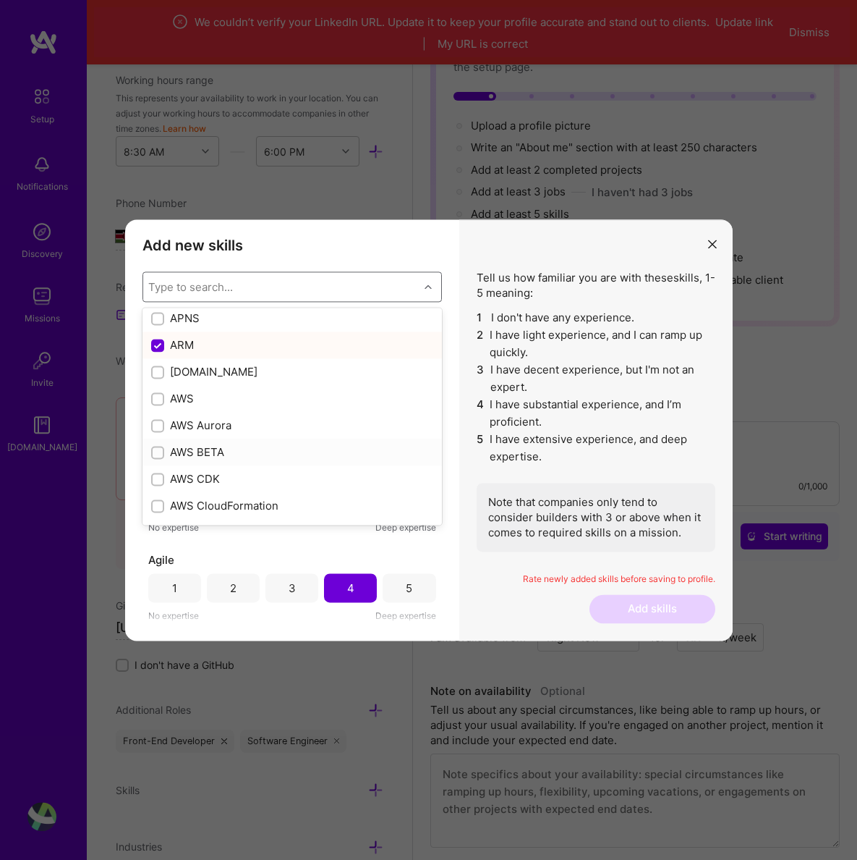
scroll to position [137, 0]
click at [169, 349] on div "ARM" at bounding box center [292, 346] width 282 height 15
checkbox input "false"
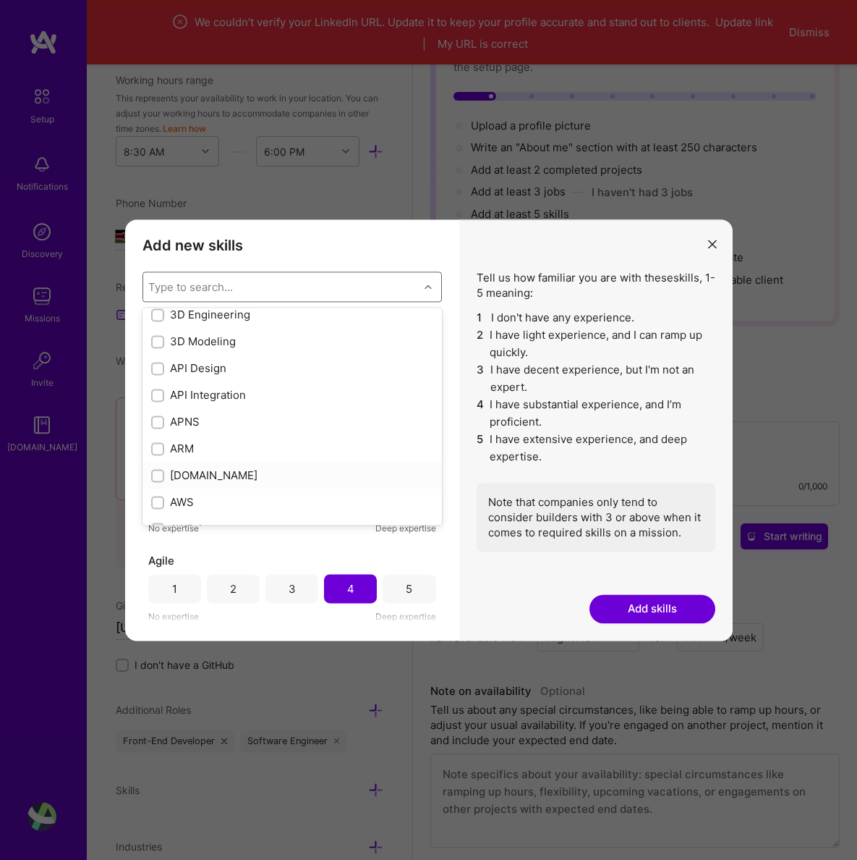
scroll to position [0, 0]
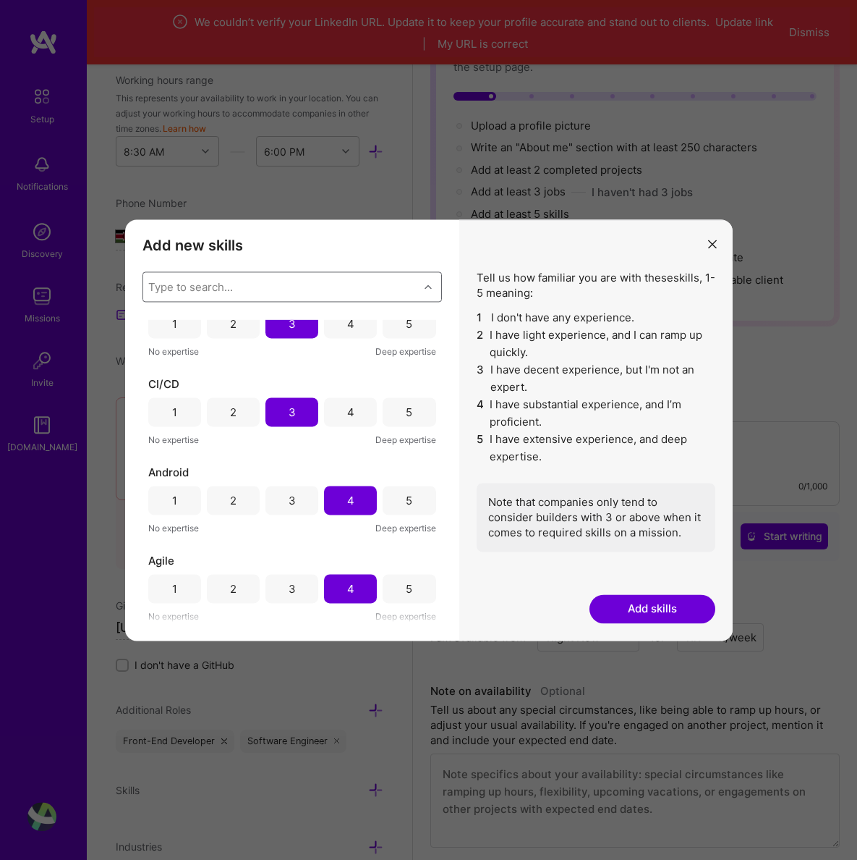
click at [423, 284] on div "modal" at bounding box center [430, 286] width 22 height 19
click at [628, 615] on button "Add skills" at bounding box center [653, 608] width 126 height 29
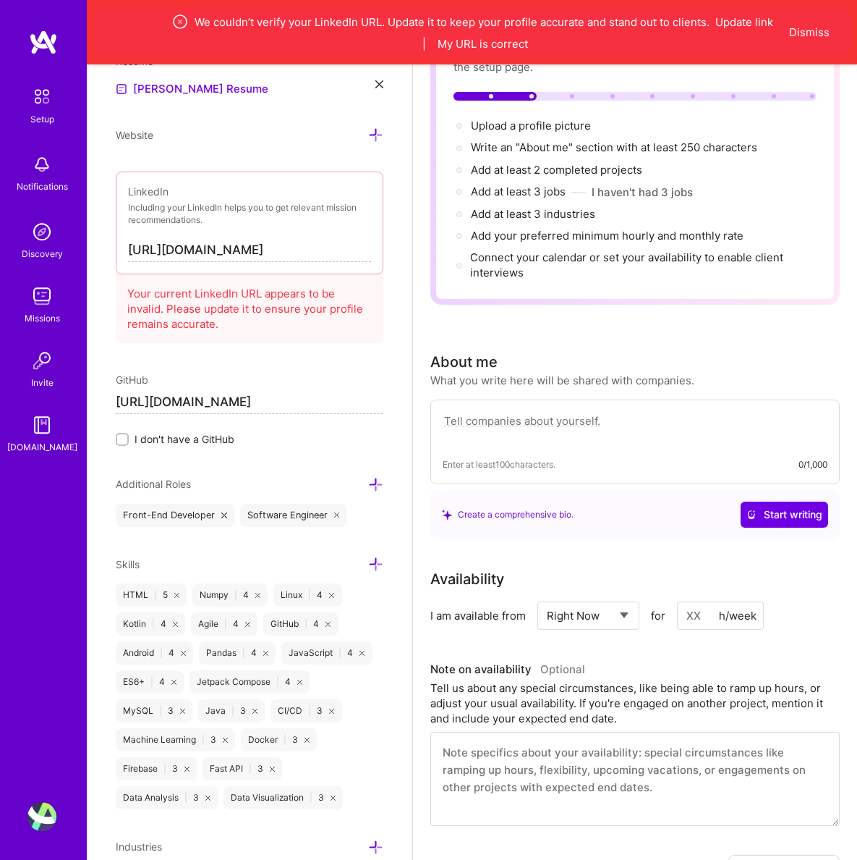
scroll to position [223, 0]
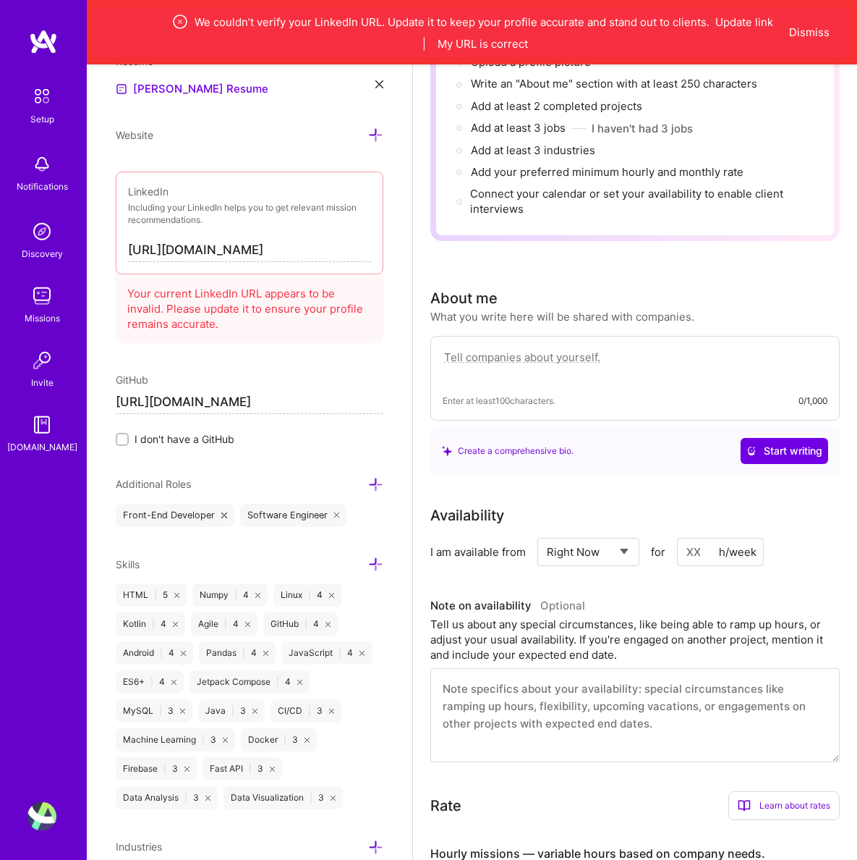
click at [373, 849] on icon at bounding box center [375, 846] width 15 height 15
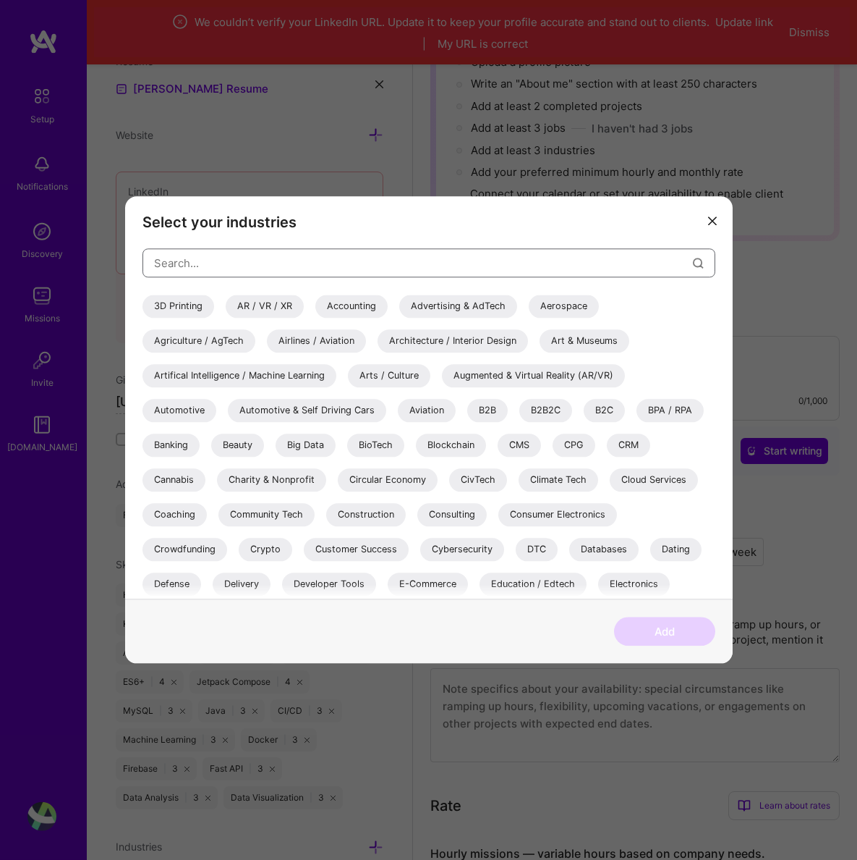
click at [513, 270] on input "modal" at bounding box center [423, 263] width 539 height 37
click at [695, 299] on div "3D Printing AR / VR / XR Accounting Advertising & AdTech Aerospace Agriculture …" at bounding box center [429, 657] width 573 height 724
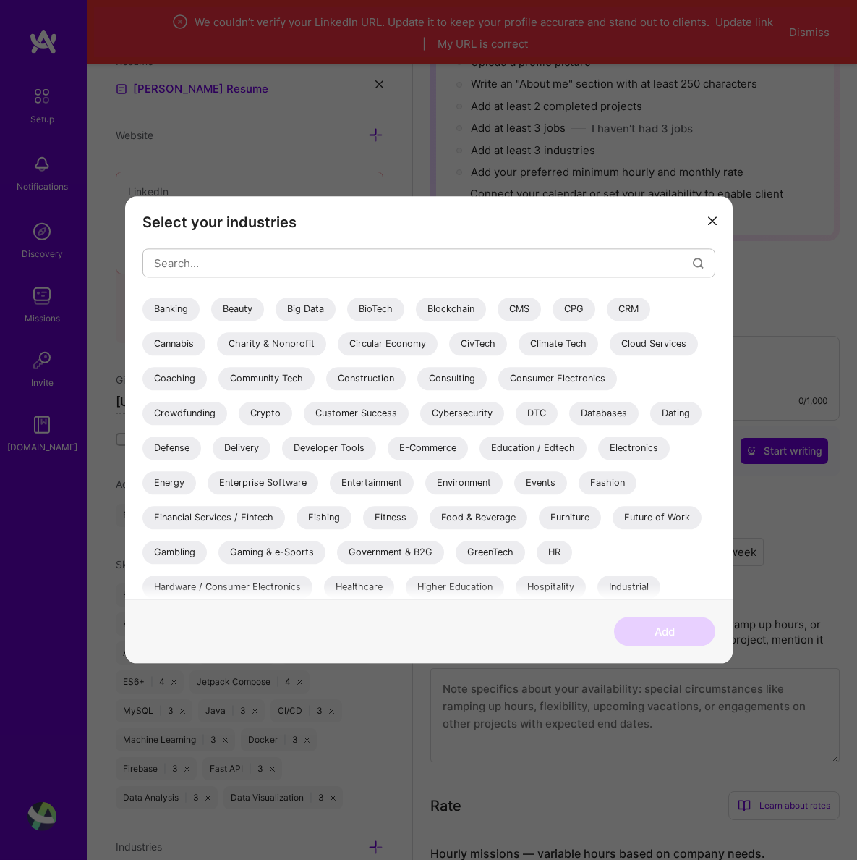
scroll to position [138, 0]
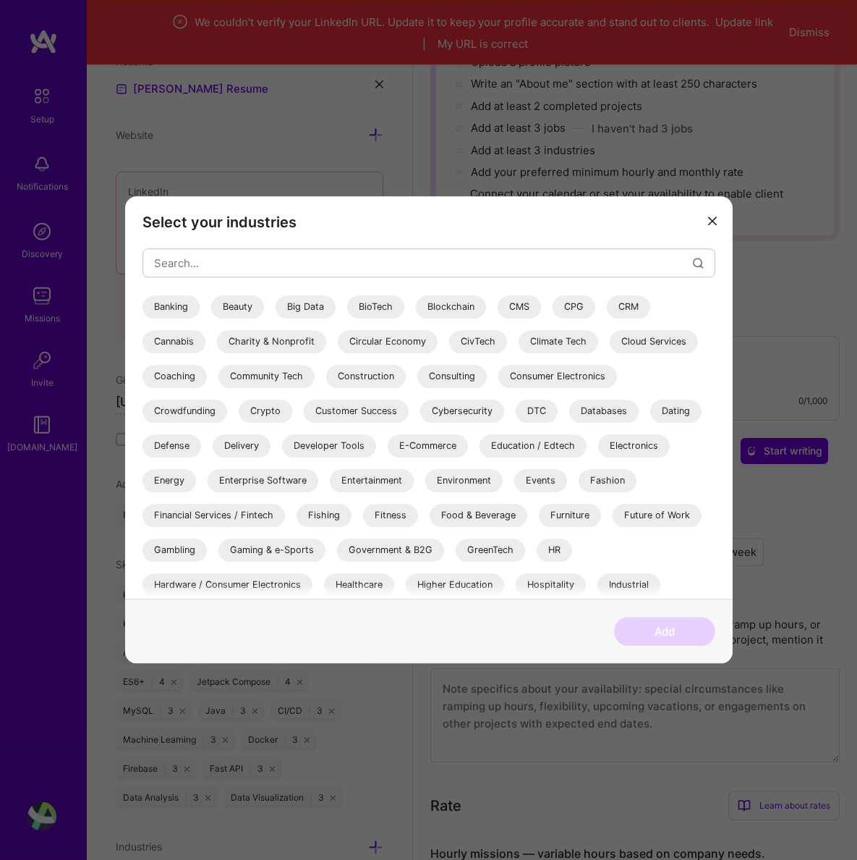
click at [285, 504] on div "Financial Services / Fintech" at bounding box center [214, 515] width 143 height 23
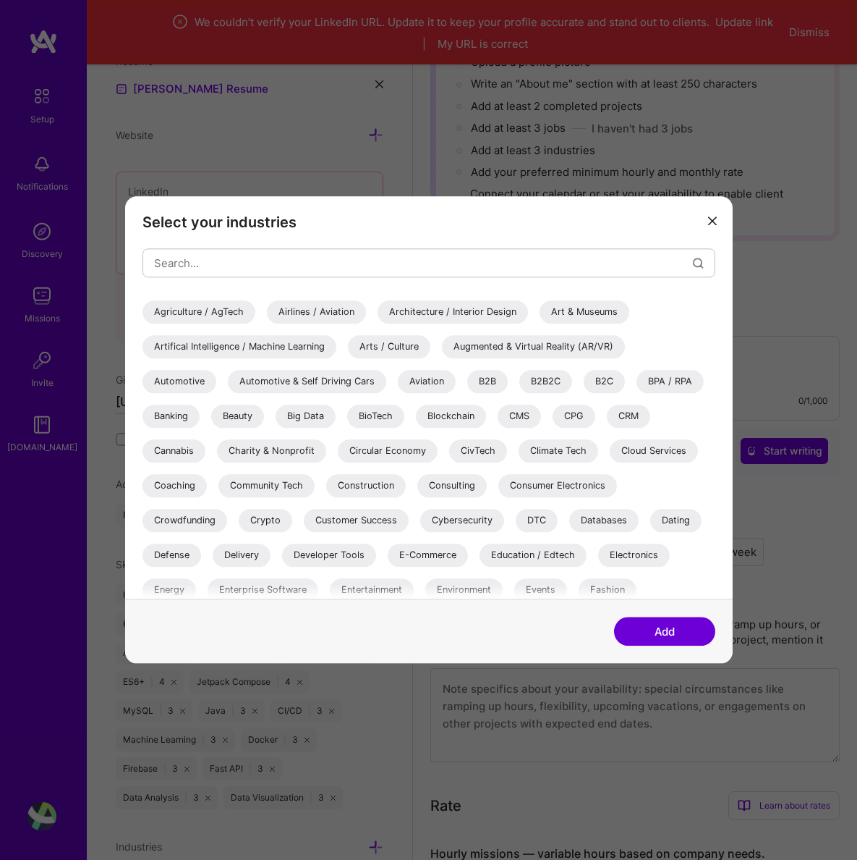
scroll to position [0, 0]
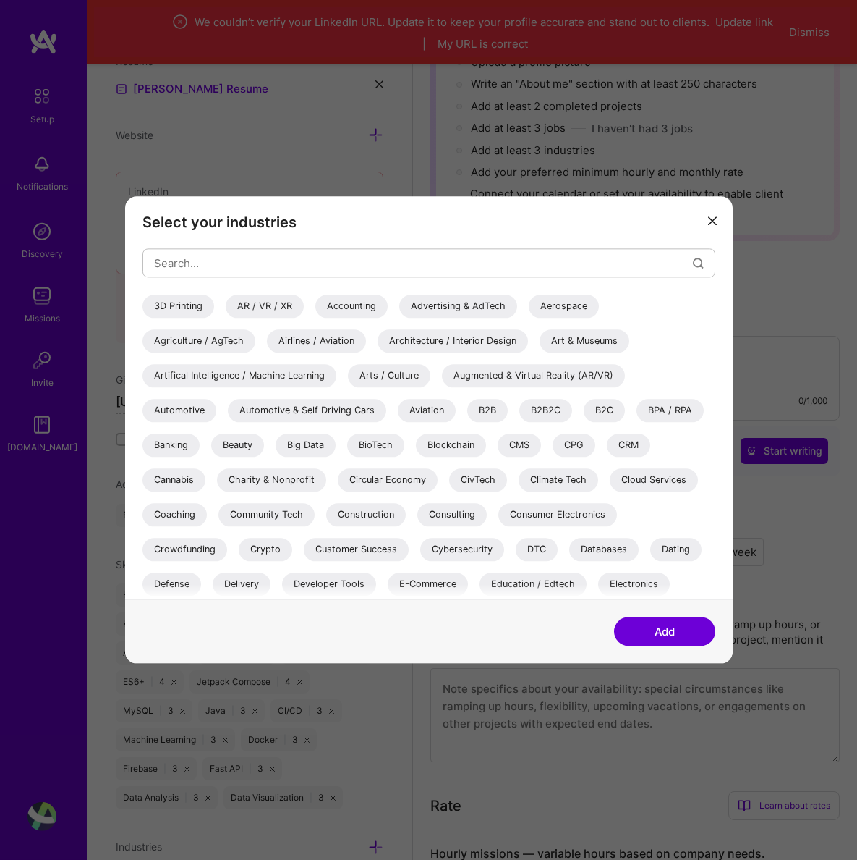
click at [666, 640] on button "Add" at bounding box center [664, 631] width 101 height 29
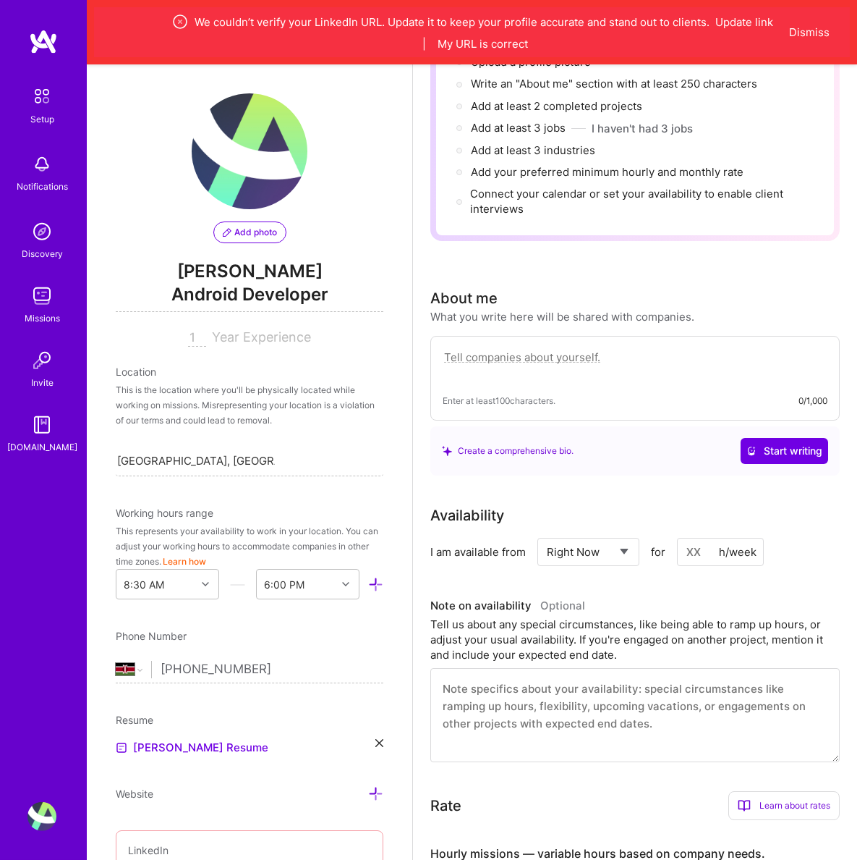
click at [245, 227] on span "Add photo" at bounding box center [250, 232] width 54 height 13
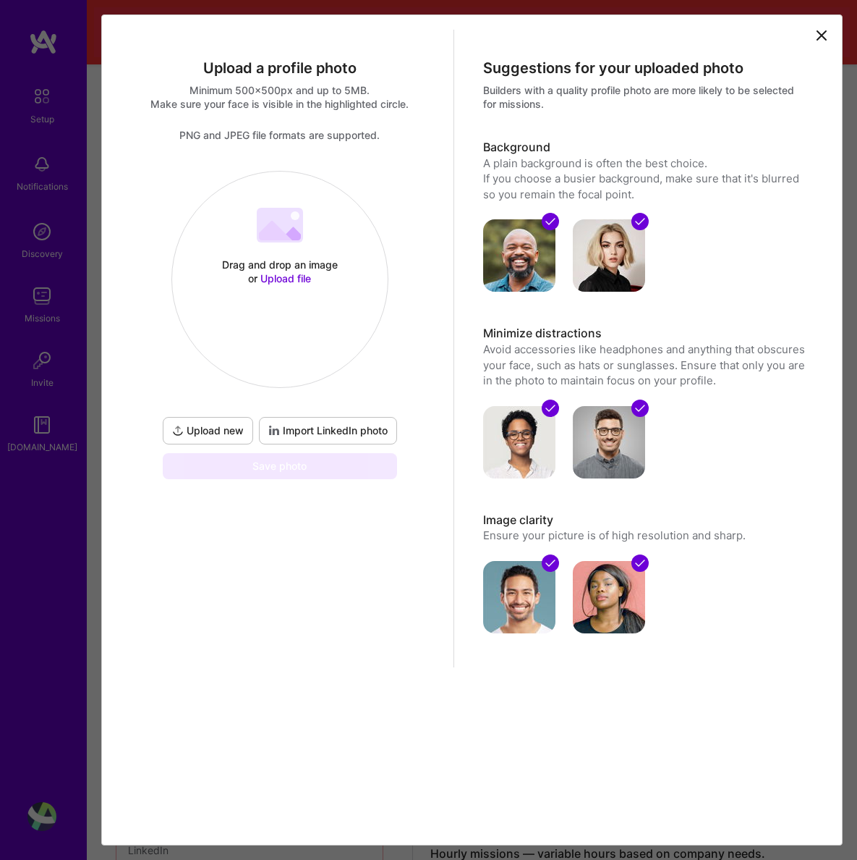
click at [300, 433] on span "Import LinkedIn photo" at bounding box center [327, 430] width 119 height 14
click at [815, 32] on icon at bounding box center [821, 35] width 17 height 17
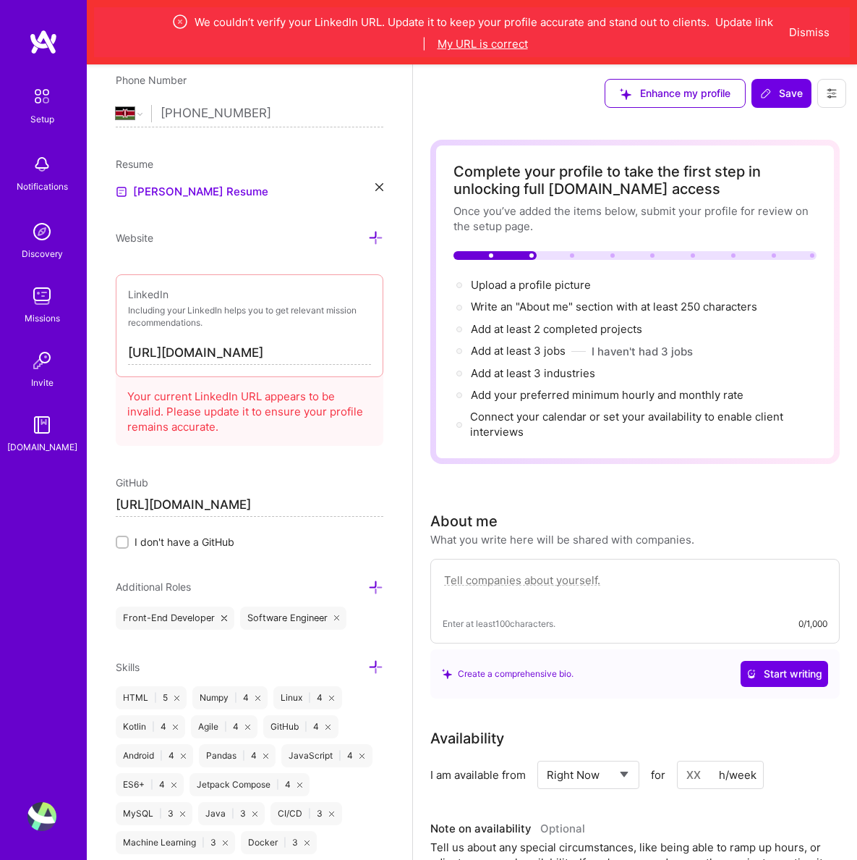
click at [499, 48] on button "My URL is correct" at bounding box center [483, 43] width 90 height 15
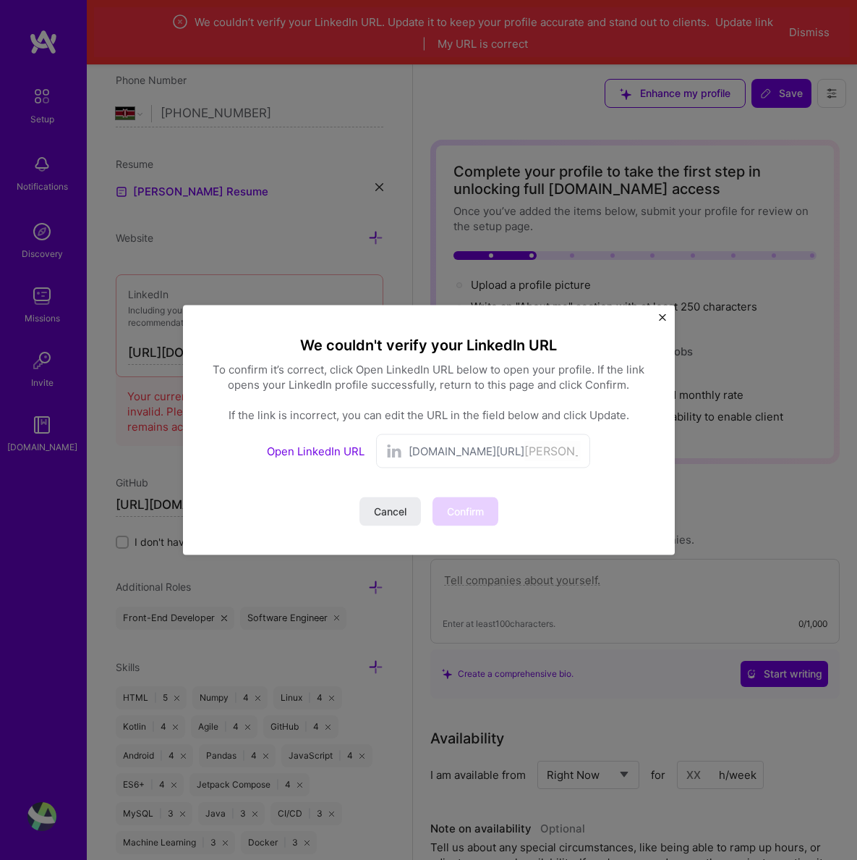
click at [409, 455] on div "[DOMAIN_NAME][URL] [PERSON_NAME]" at bounding box center [483, 451] width 214 height 34
click at [433, 445] on span "[DOMAIN_NAME][URL]" at bounding box center [467, 451] width 116 height 15
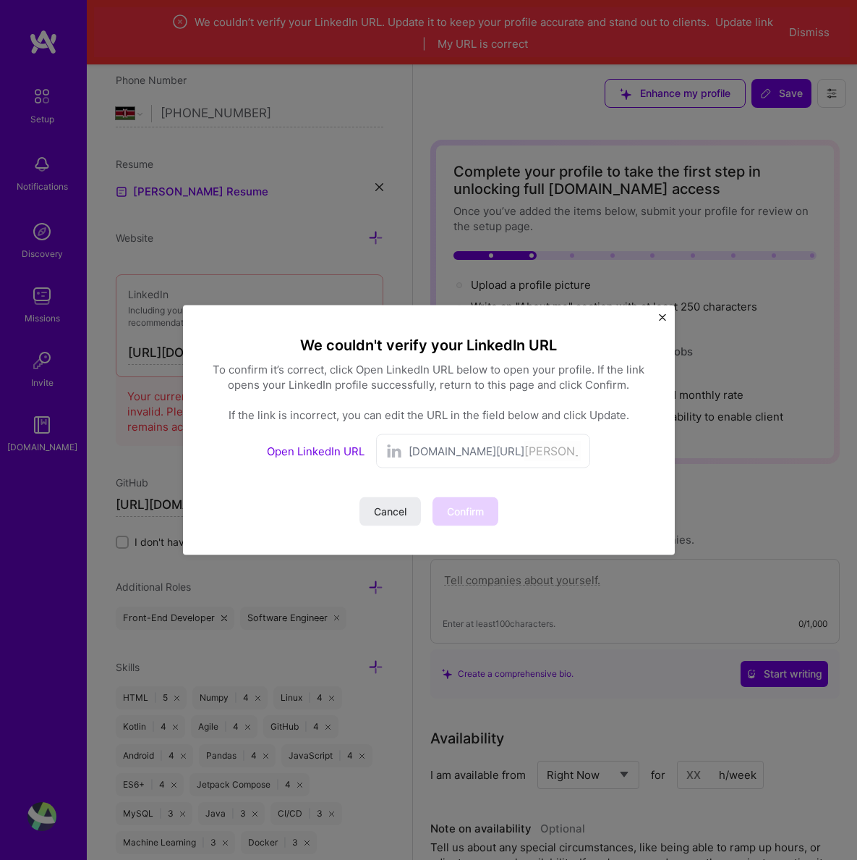
click at [433, 445] on span "[DOMAIN_NAME][URL]" at bounding box center [467, 451] width 116 height 15
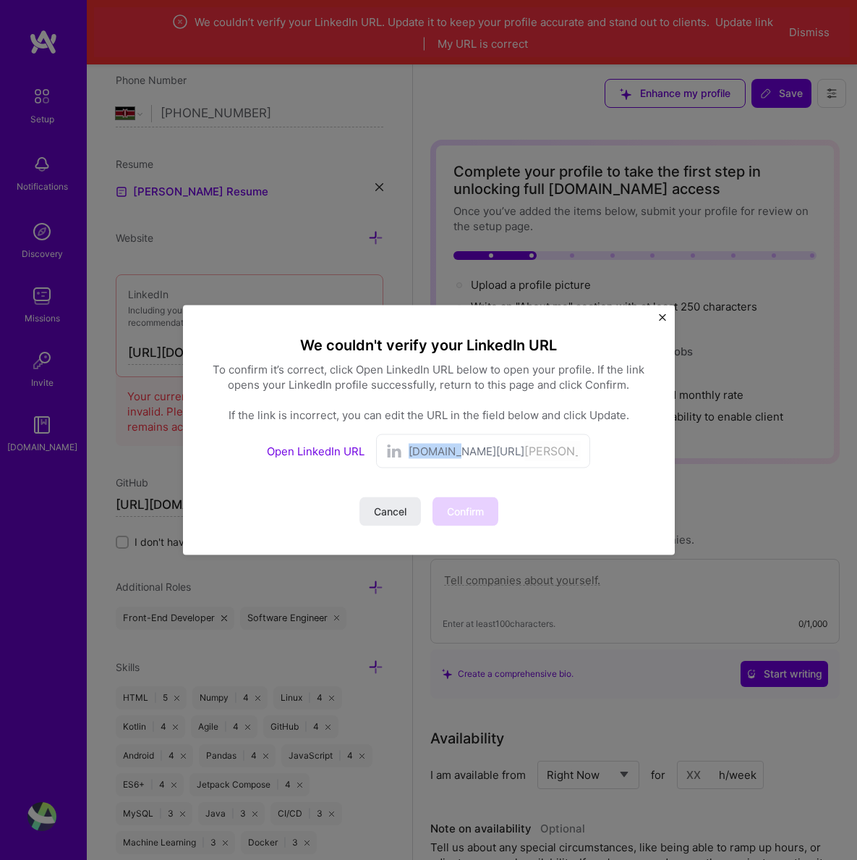
click at [433, 445] on span "[DOMAIN_NAME][URL]" at bounding box center [467, 451] width 116 height 15
click at [393, 516] on span "Cancel" at bounding box center [390, 511] width 33 height 14
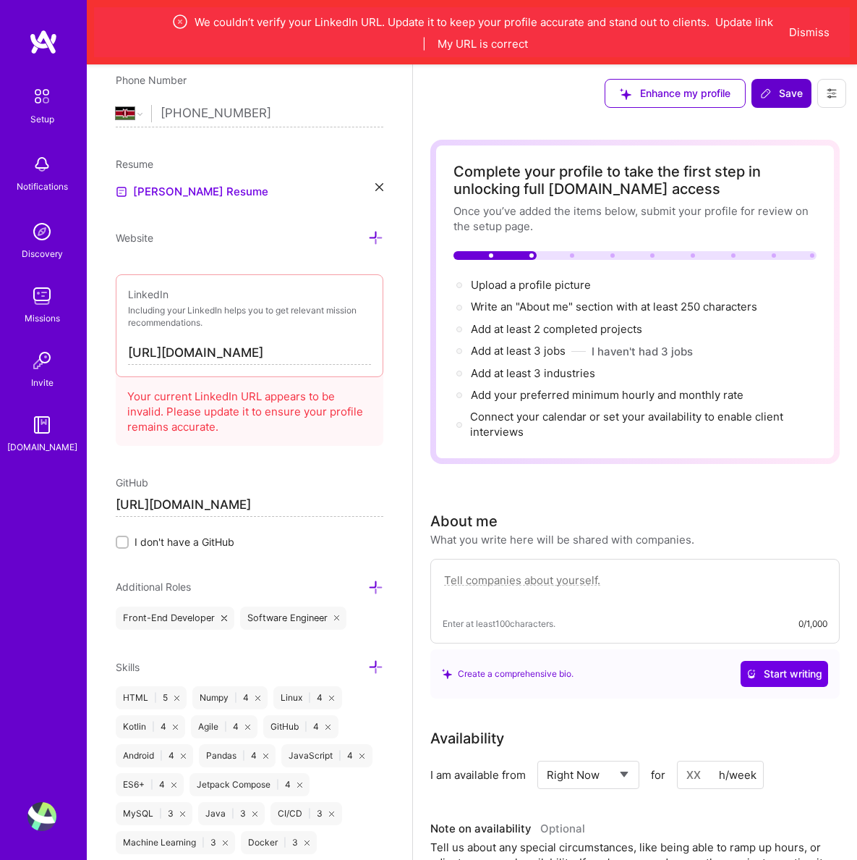
click at [778, 103] on button "Save" at bounding box center [782, 93] width 60 height 29
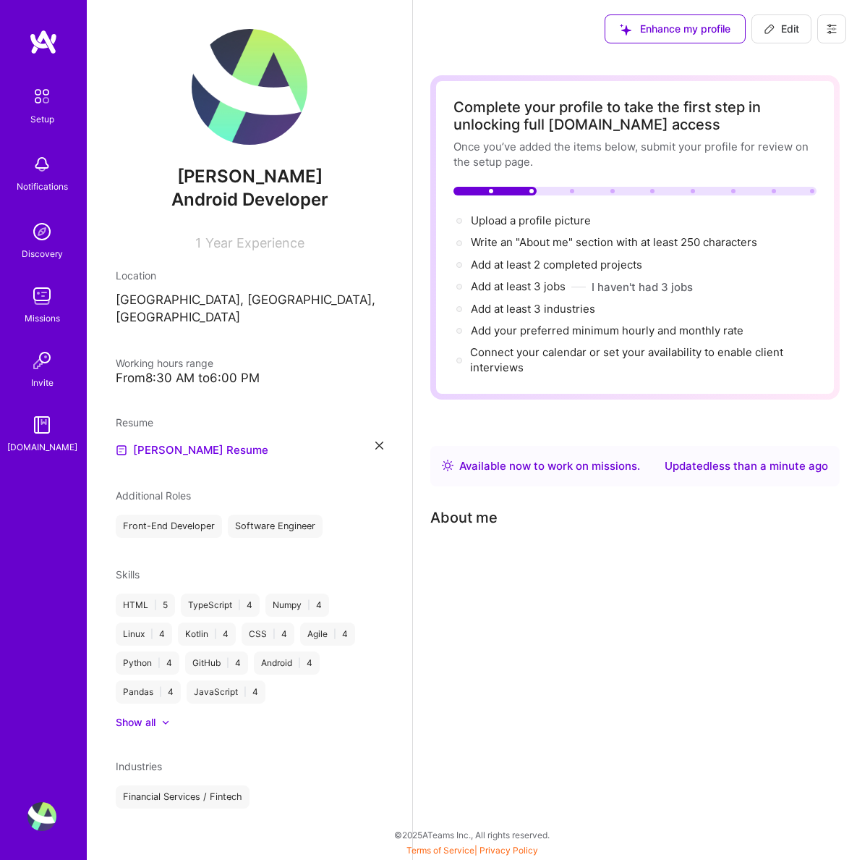
click at [771, 31] on icon at bounding box center [770, 29] width 9 height 9
select select "US"
select select "Right Now"
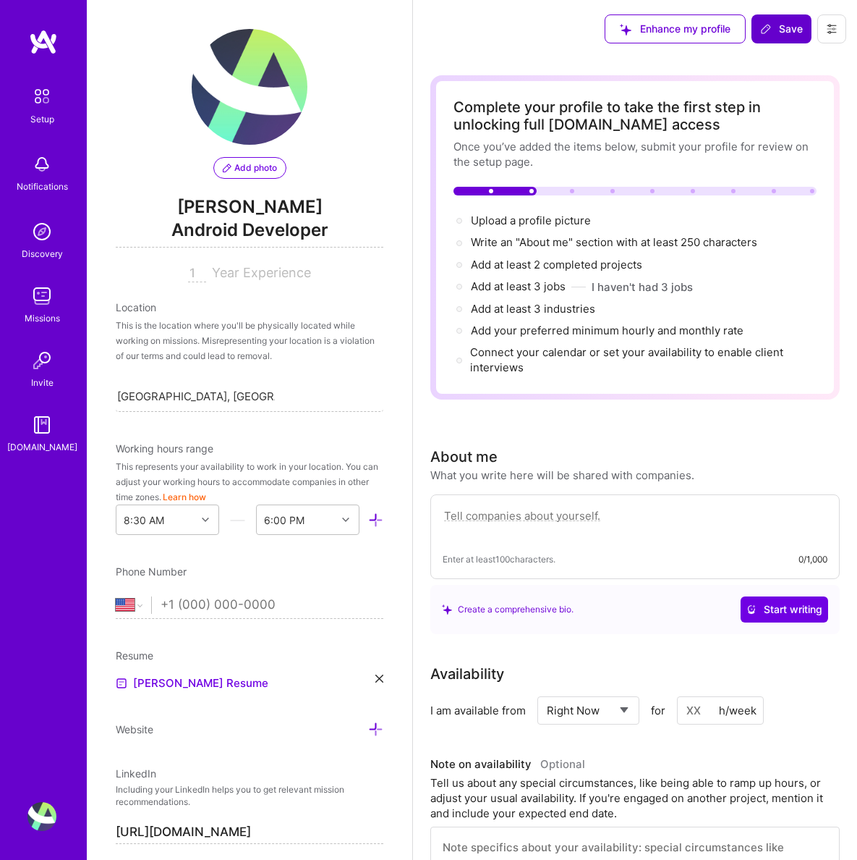
click at [247, 169] on span "Add photo" at bounding box center [250, 167] width 54 height 13
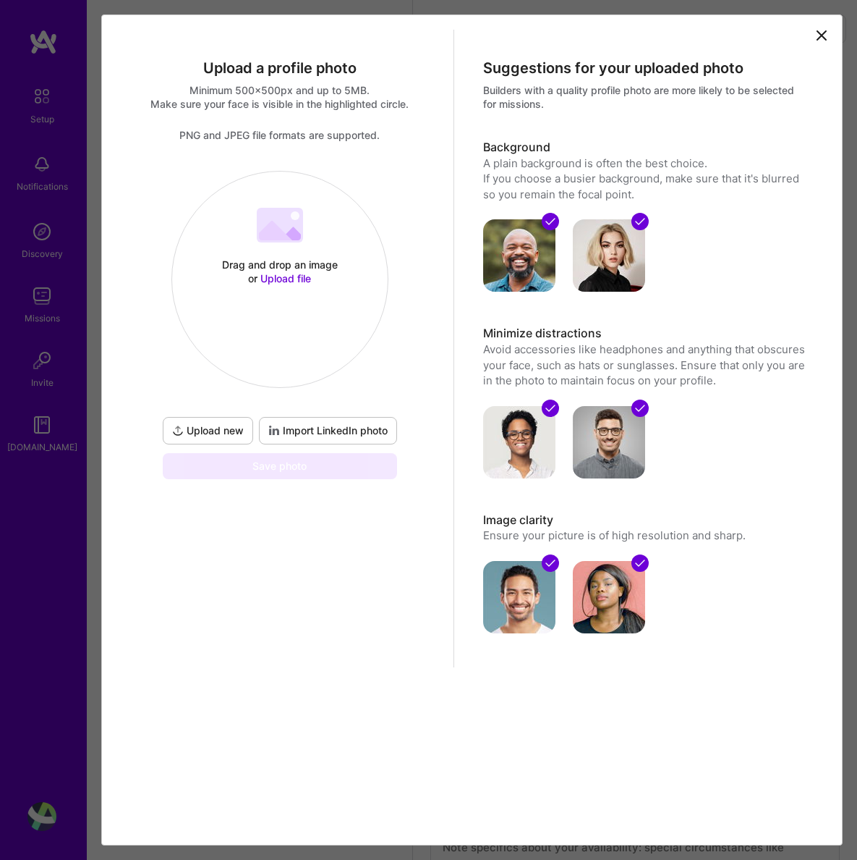
click at [292, 429] on span "Import LinkedIn photo" at bounding box center [327, 430] width 119 height 14
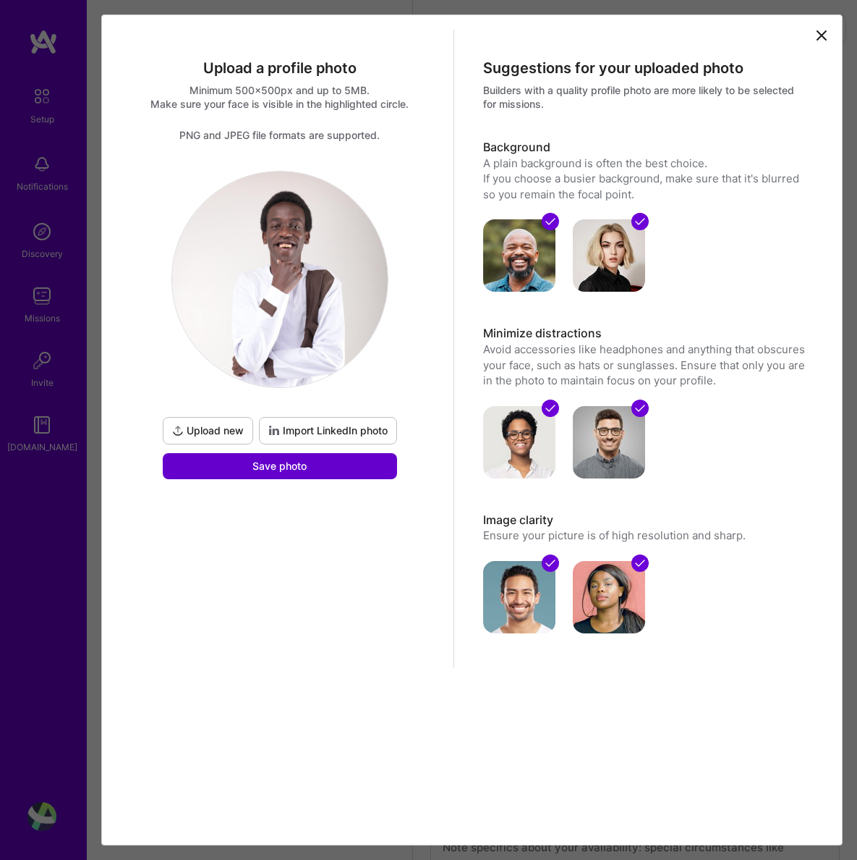
click at [318, 460] on button "Save photo" at bounding box center [280, 466] width 234 height 26
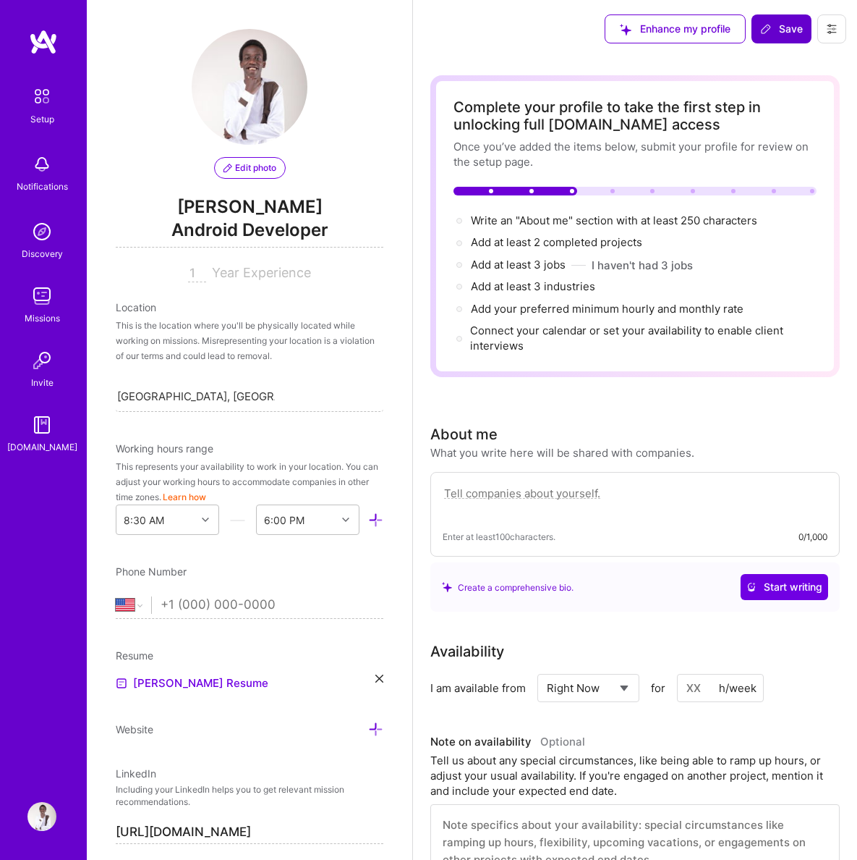
click at [285, 231] on span "Android Developer" at bounding box center [250, 233] width 268 height 30
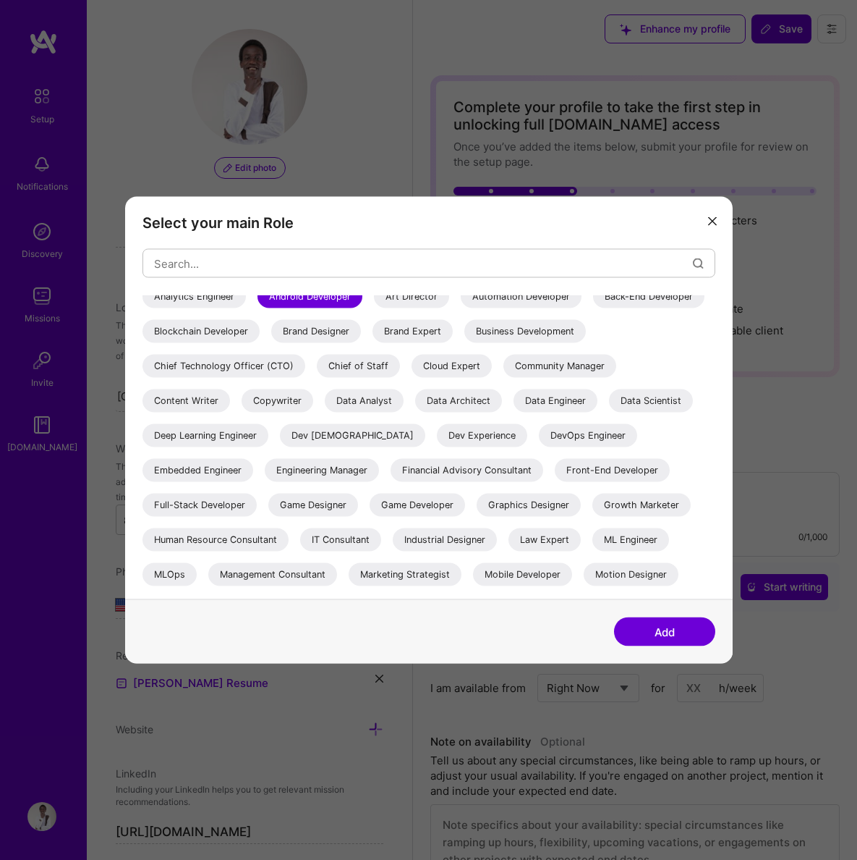
scroll to position [46, 0]
click at [593, 527] on div "ML Engineer" at bounding box center [631, 538] width 77 height 23
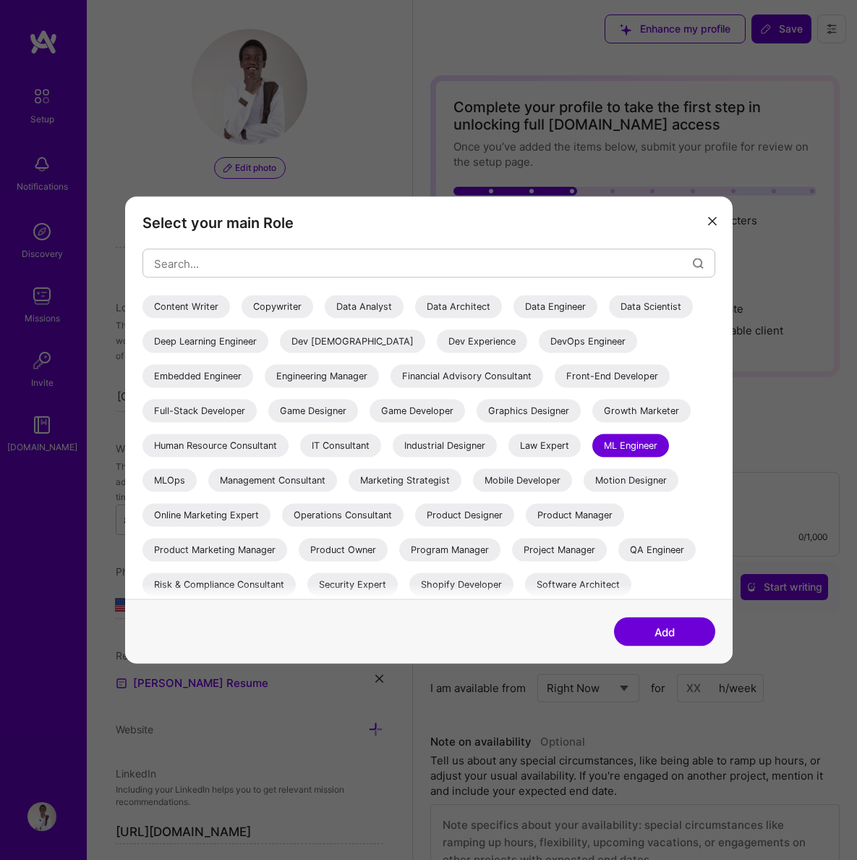
scroll to position [142, 0]
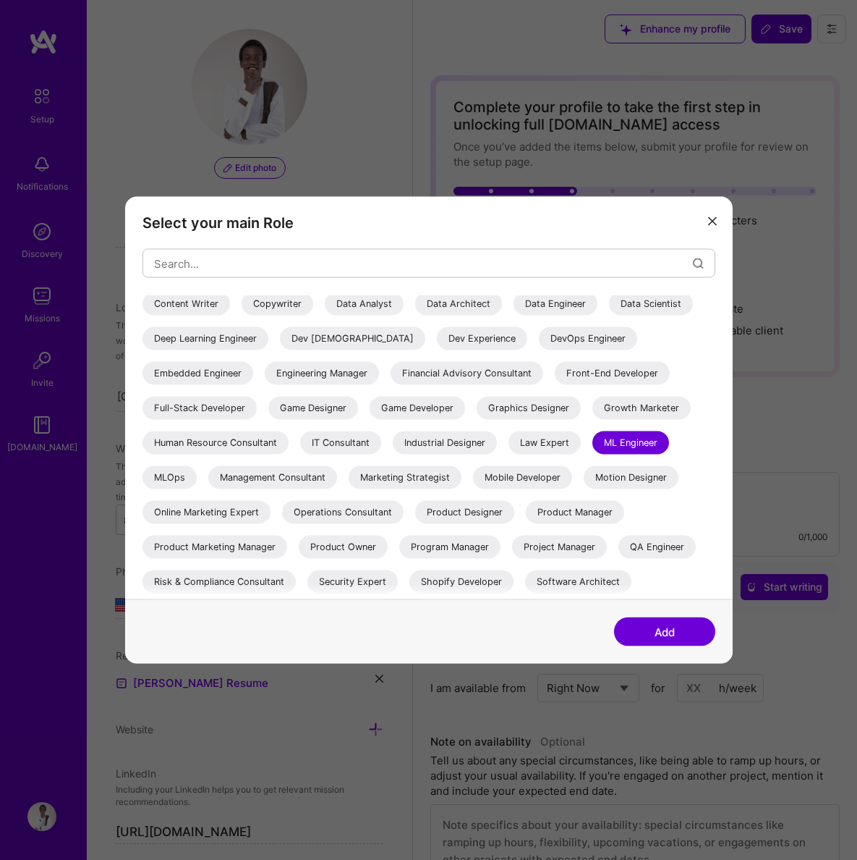
click at [246, 605] on div "Software Engineer" at bounding box center [194, 616] width 103 height 23
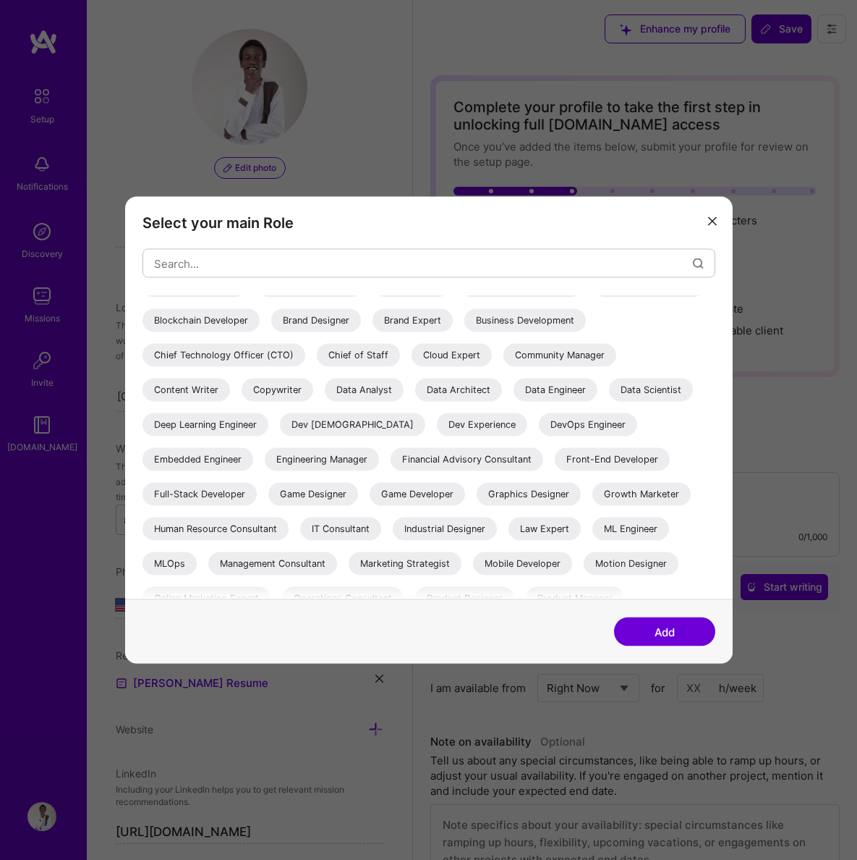
scroll to position [0, 0]
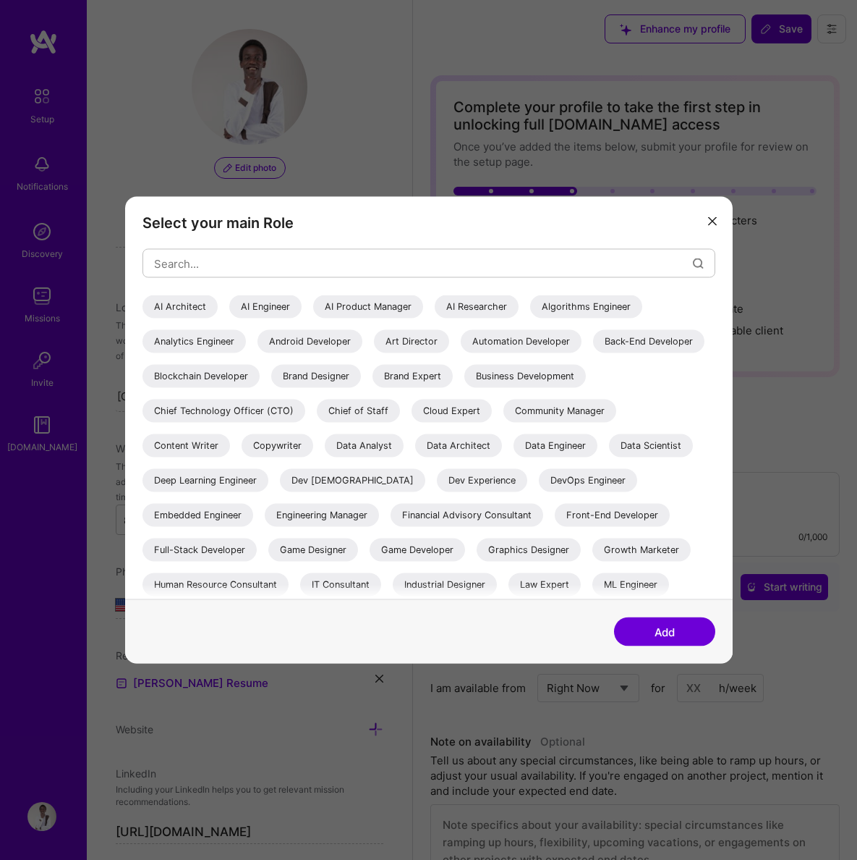
click at [647, 632] on button "Add" at bounding box center [664, 631] width 101 height 29
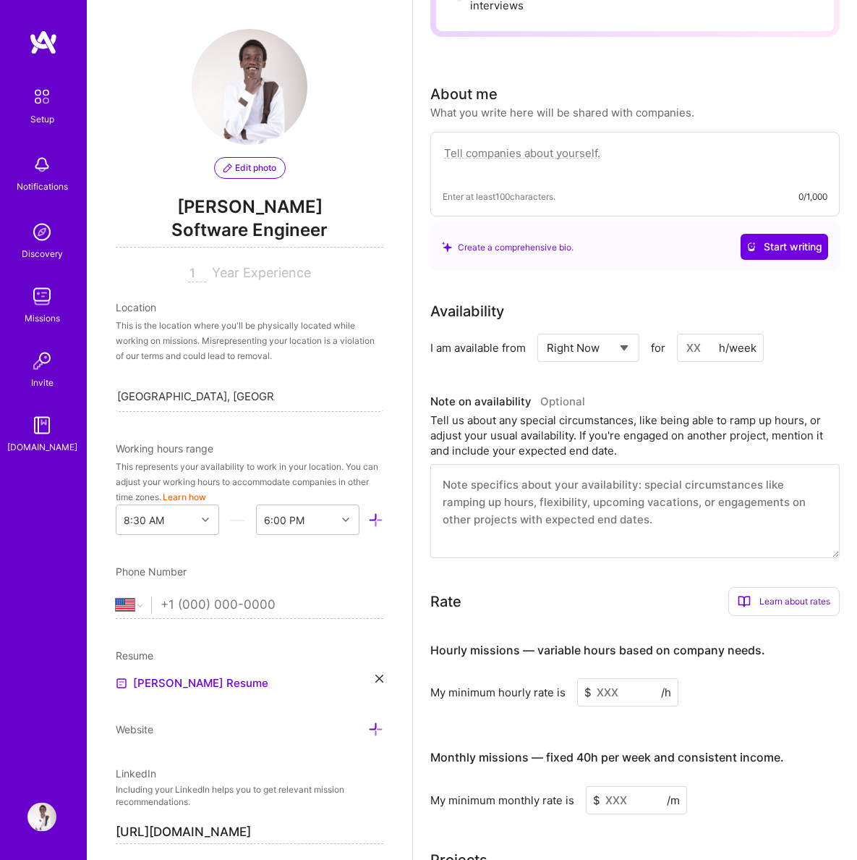
scroll to position [344, 0]
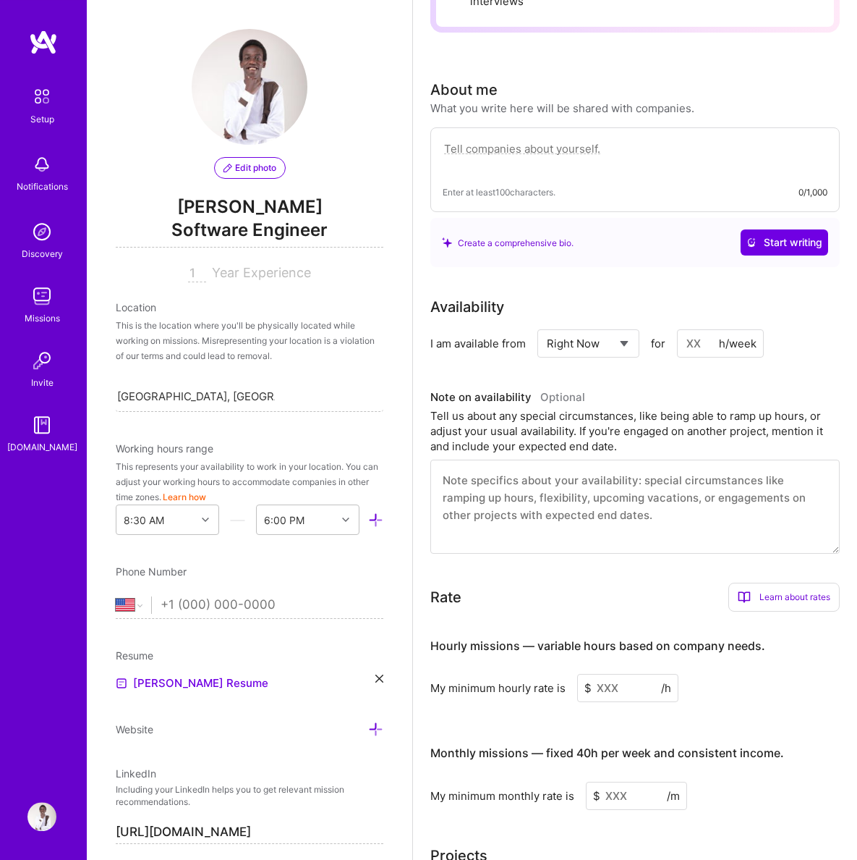
click at [705, 349] on input at bounding box center [720, 343] width 87 height 28
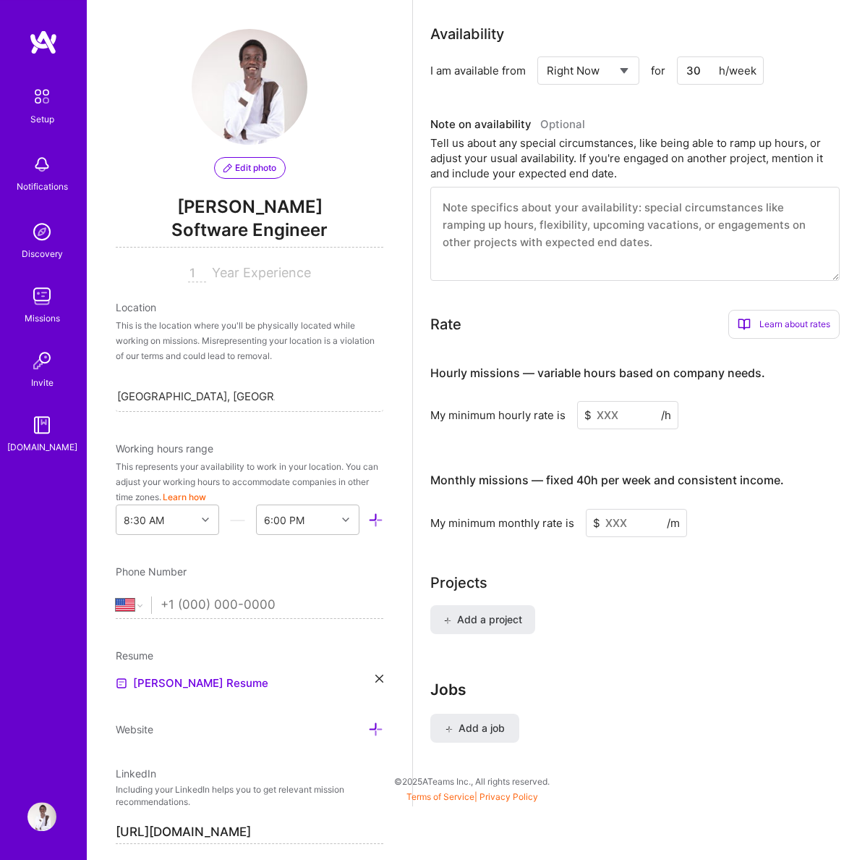
scroll to position [632, 0]
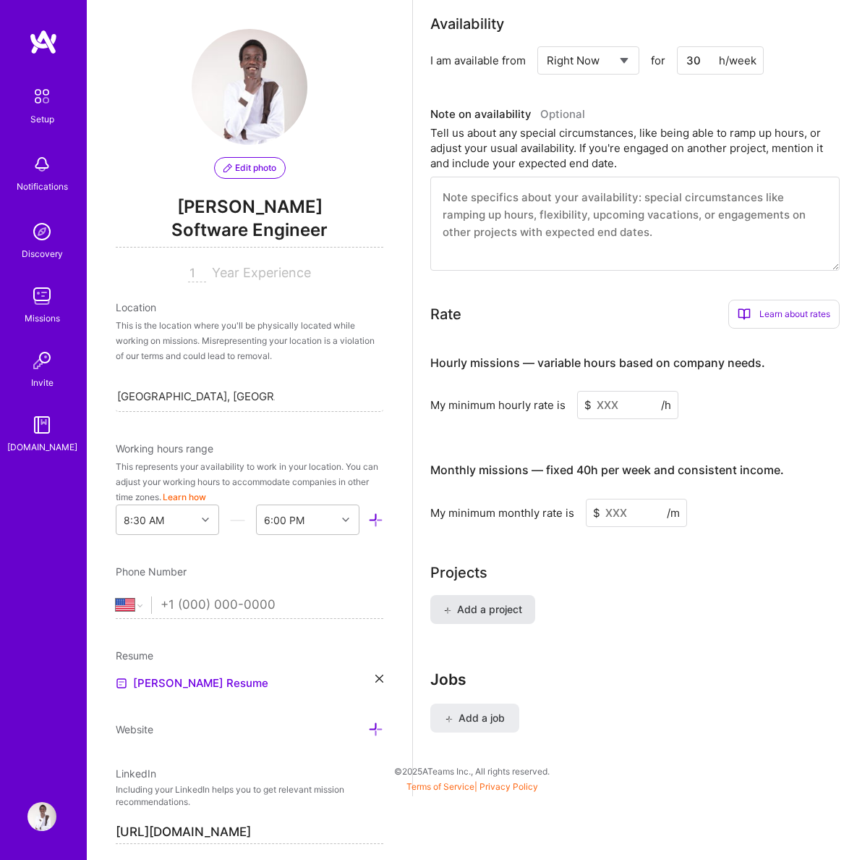
type input "30"
click at [501, 602] on span "Add a project" at bounding box center [483, 609] width 79 height 14
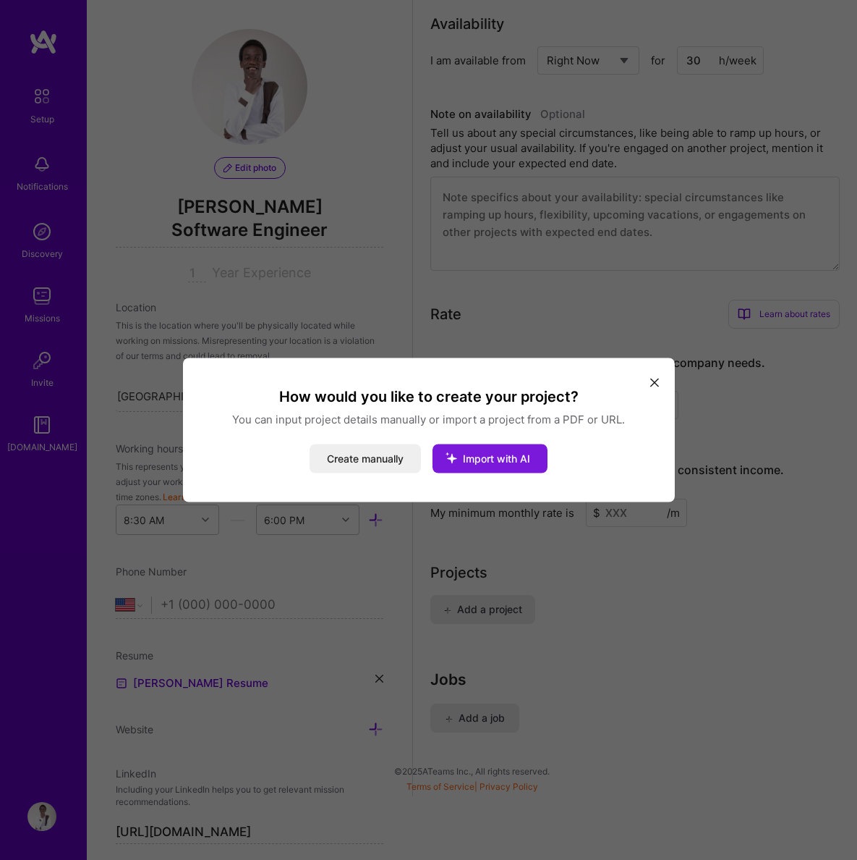
click at [467, 458] on icon "modal" at bounding box center [452, 458] width 38 height 38
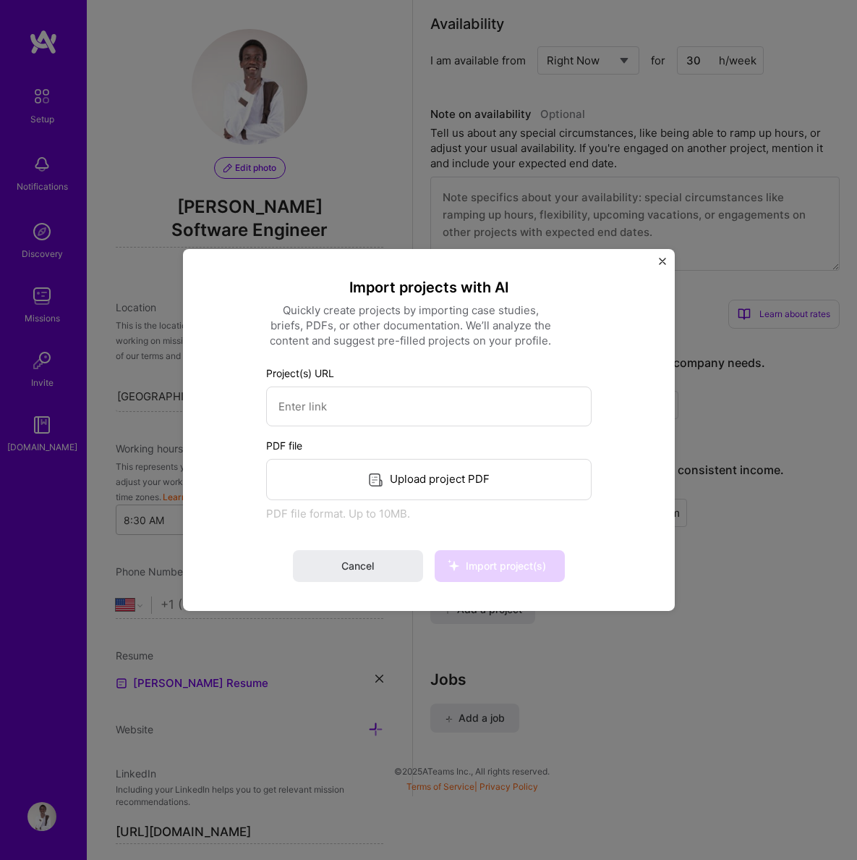
click at [422, 485] on div "Upload project PDF" at bounding box center [429, 479] width 326 height 41
click at [502, 575] on button "Import project(s)" at bounding box center [500, 566] width 130 height 32
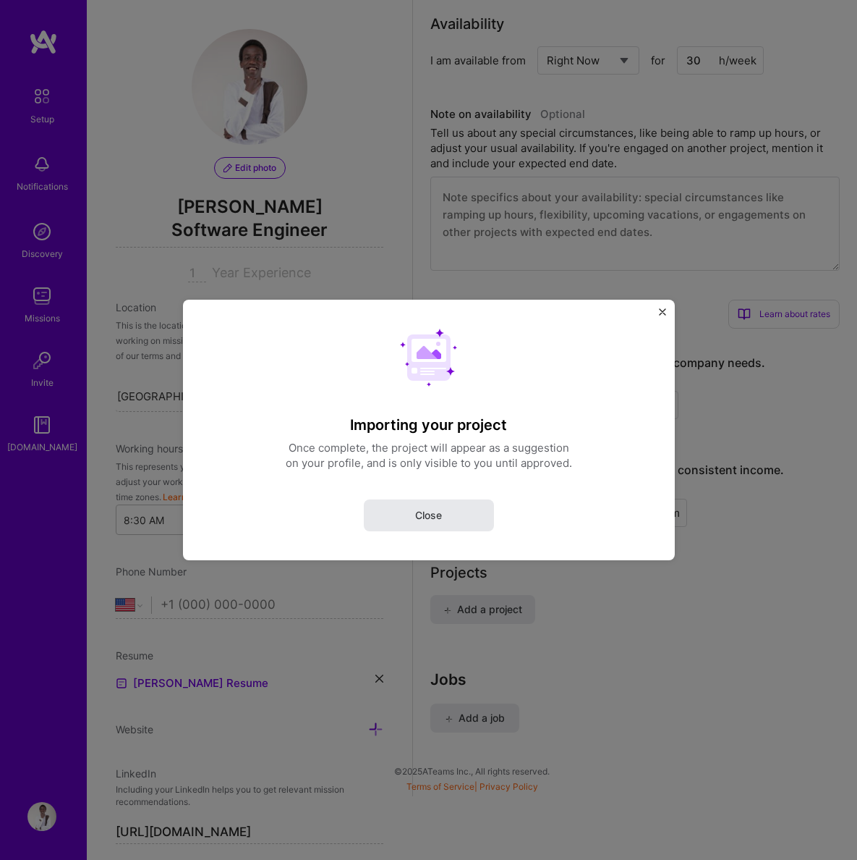
click at [459, 518] on button "Close" at bounding box center [429, 515] width 130 height 32
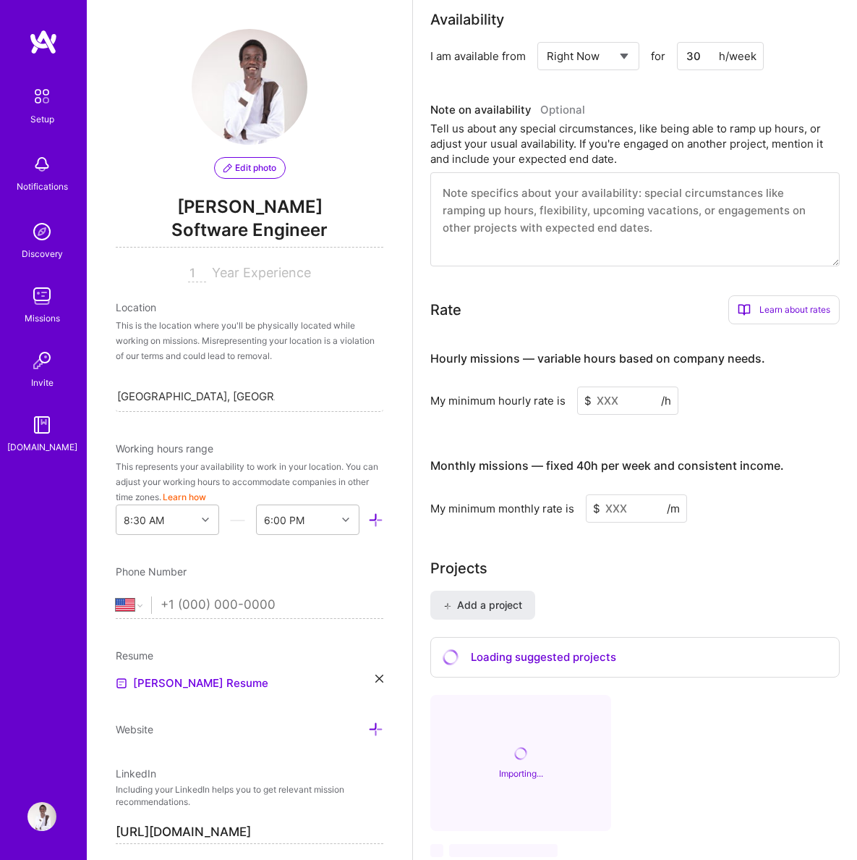
scroll to position [838, 0]
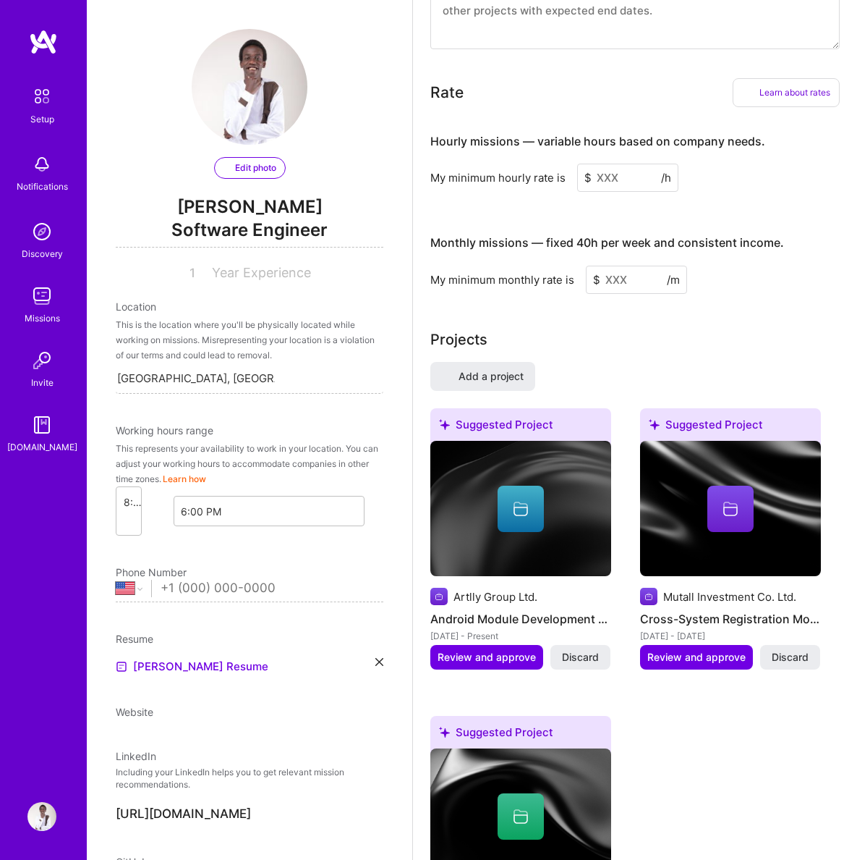
select select "Right Now"
select select "KE"
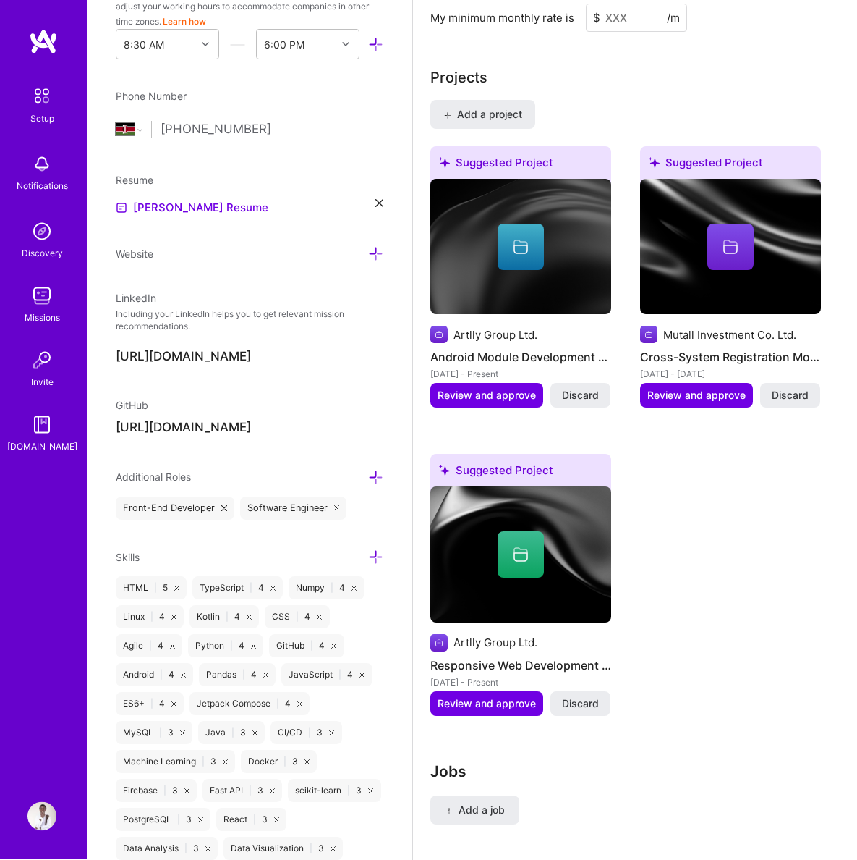
scroll to position [1138, 0]
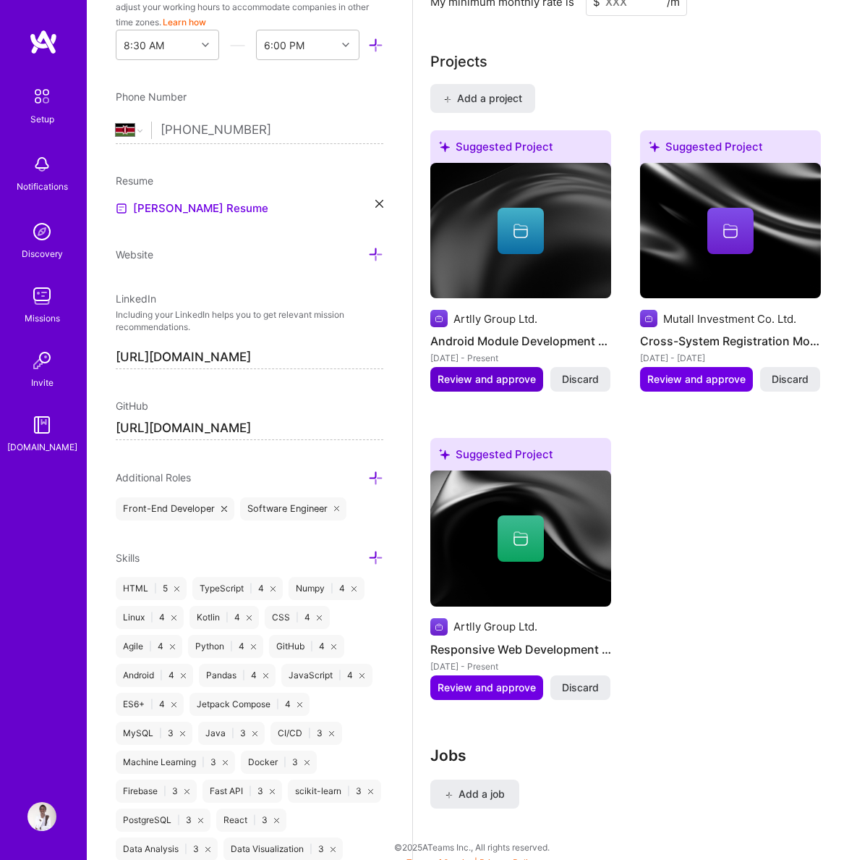
click at [498, 372] on span "Review and approve" at bounding box center [487, 379] width 98 height 14
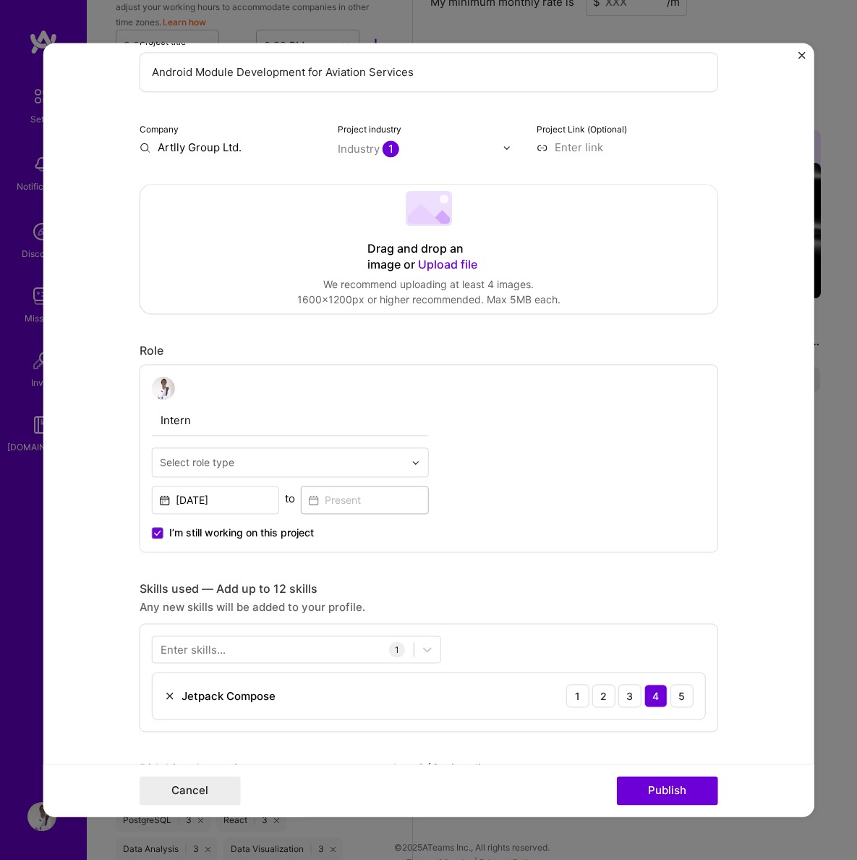
scroll to position [0, 0]
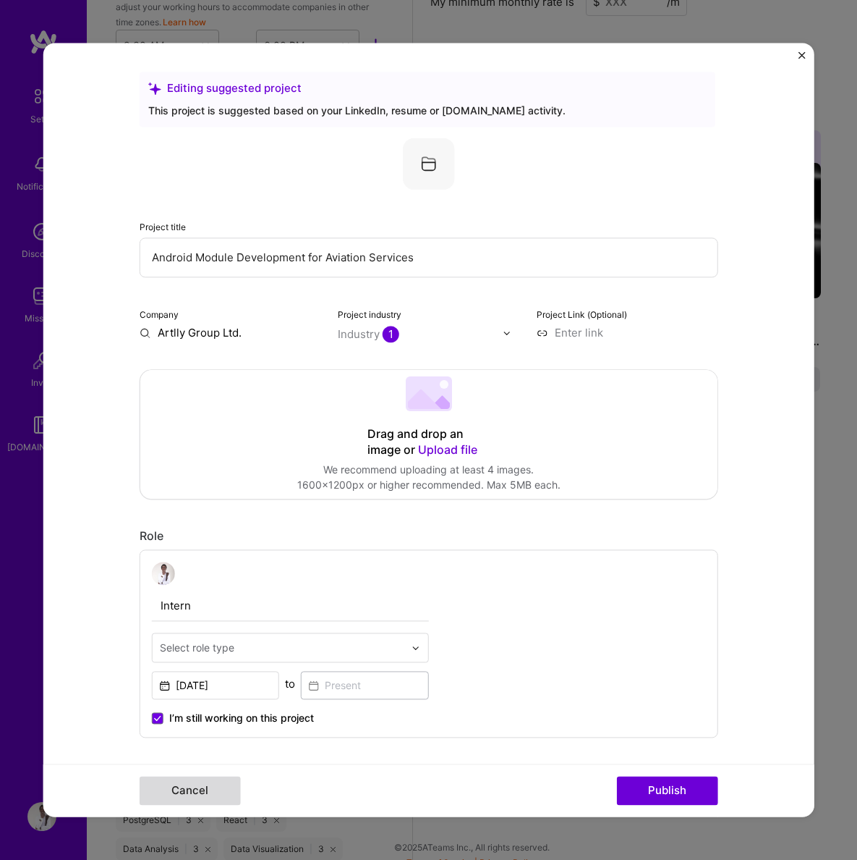
click at [203, 789] on button "Cancel" at bounding box center [190, 790] width 101 height 29
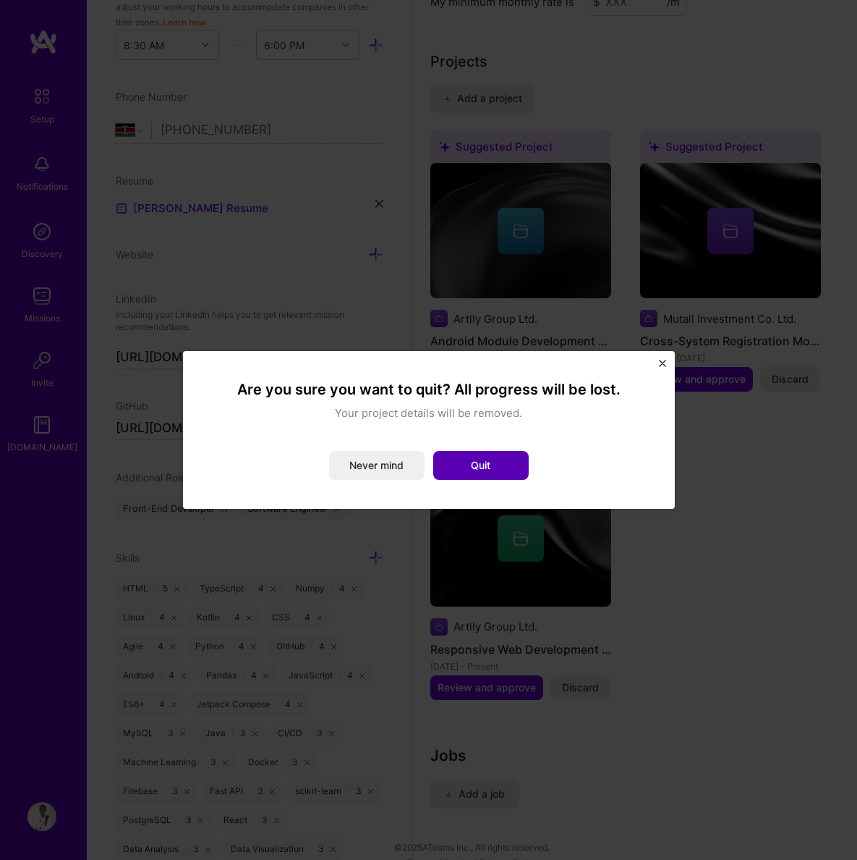
click at [478, 463] on button "Quit" at bounding box center [481, 465] width 96 height 29
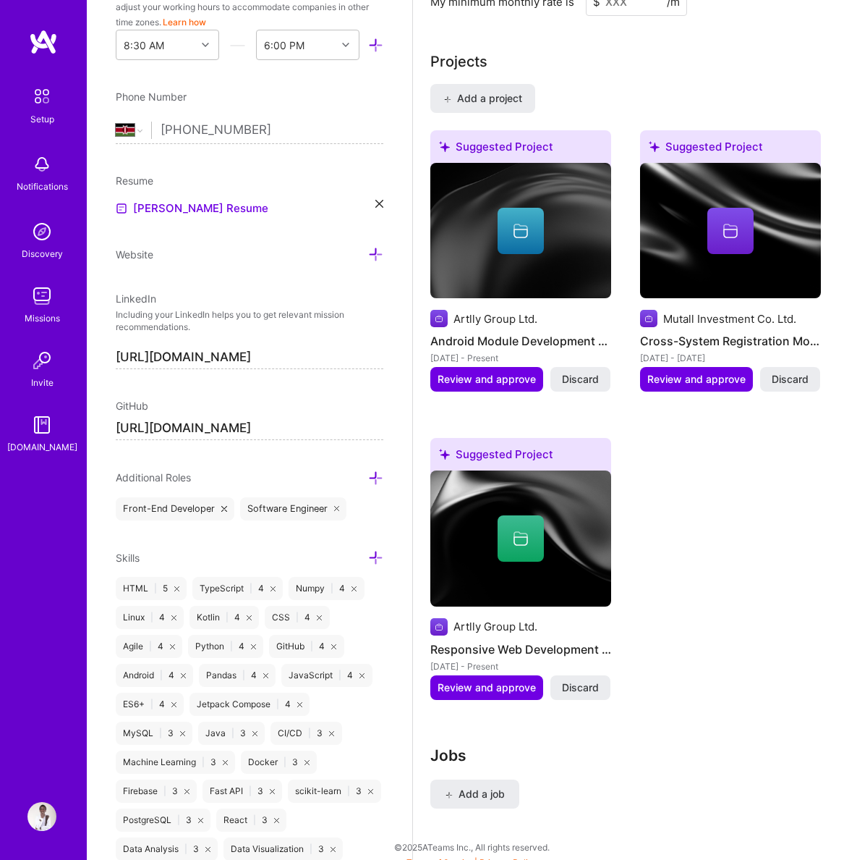
scroll to position [1089, 0]
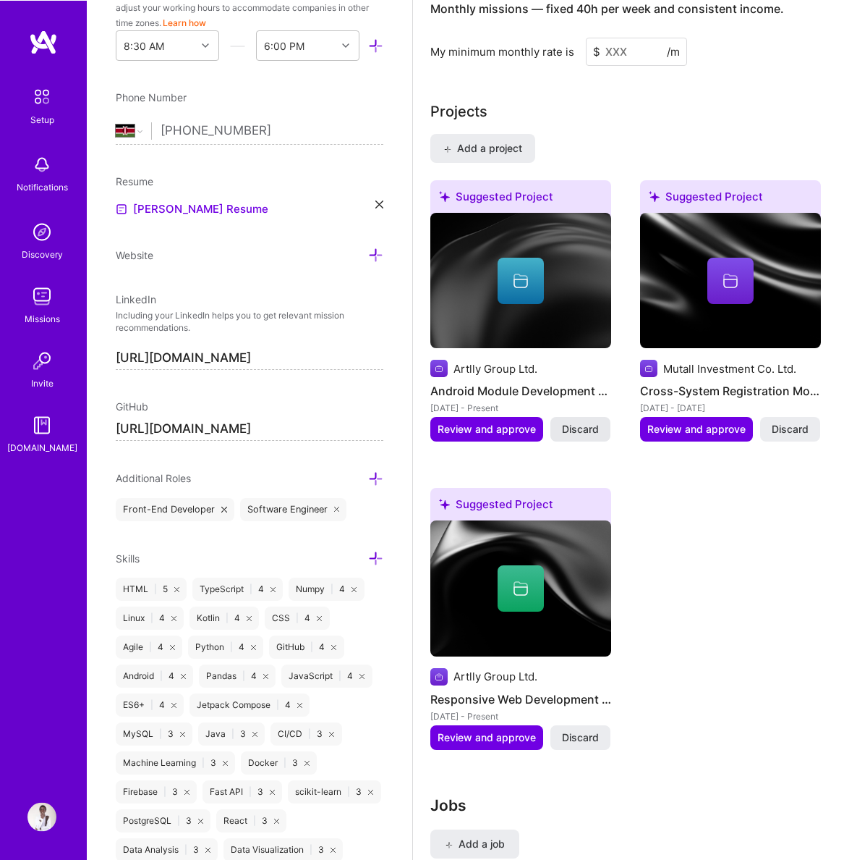
click at [572, 424] on button "Discard" at bounding box center [581, 428] width 60 height 25
click at [791, 421] on span "Discard" at bounding box center [790, 428] width 37 height 14
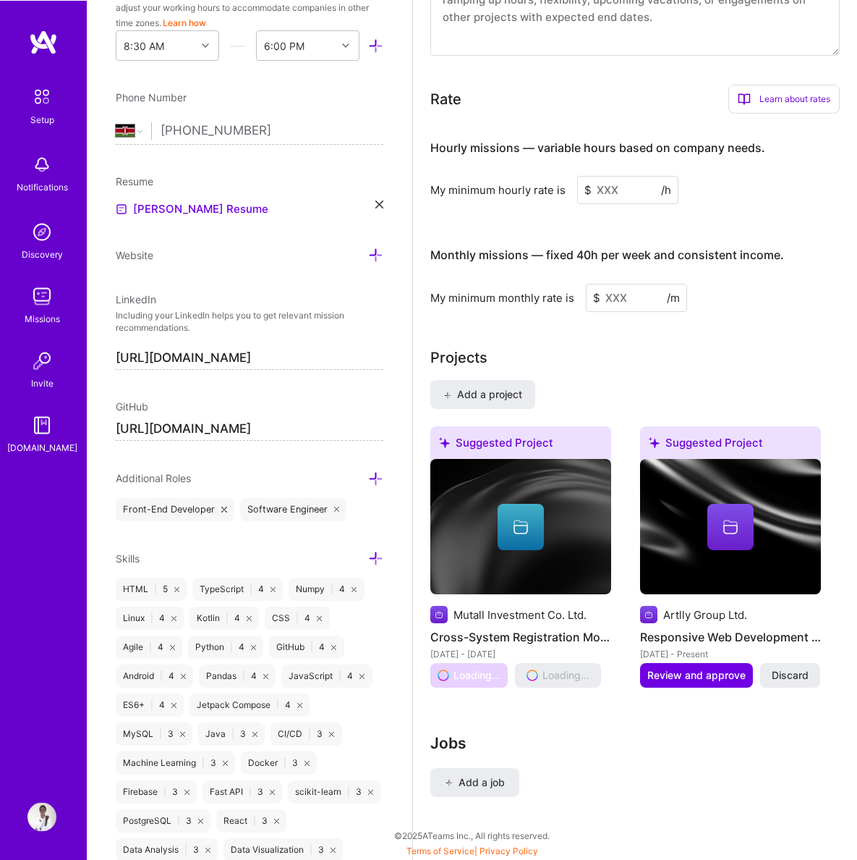
scroll to position [831, 0]
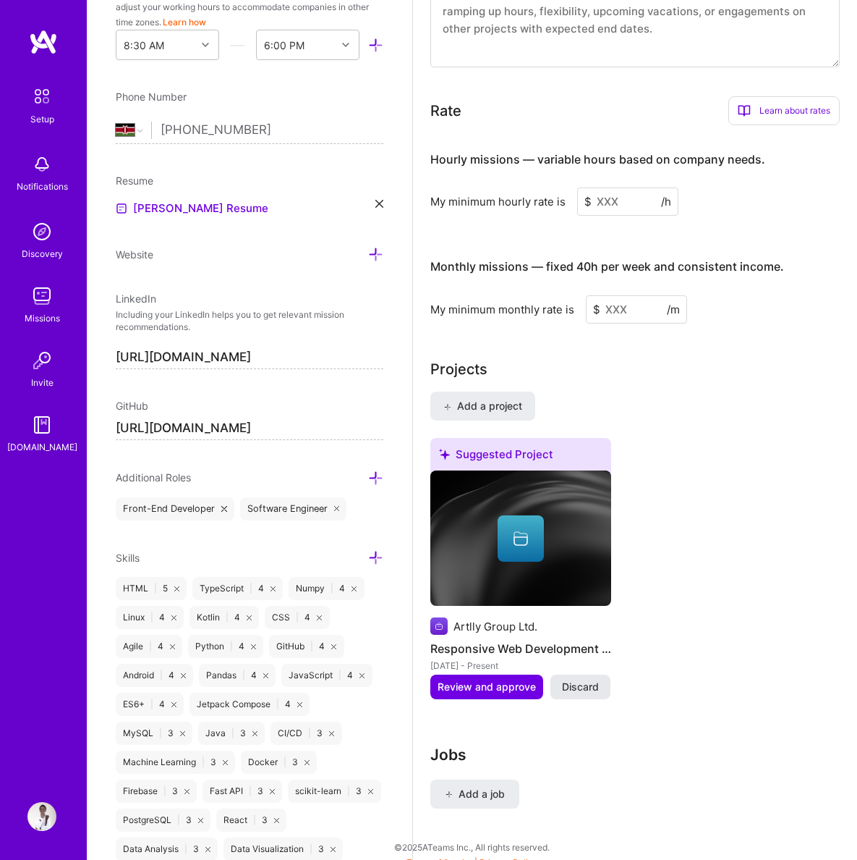
click at [585, 679] on span "Discard" at bounding box center [580, 686] width 37 height 14
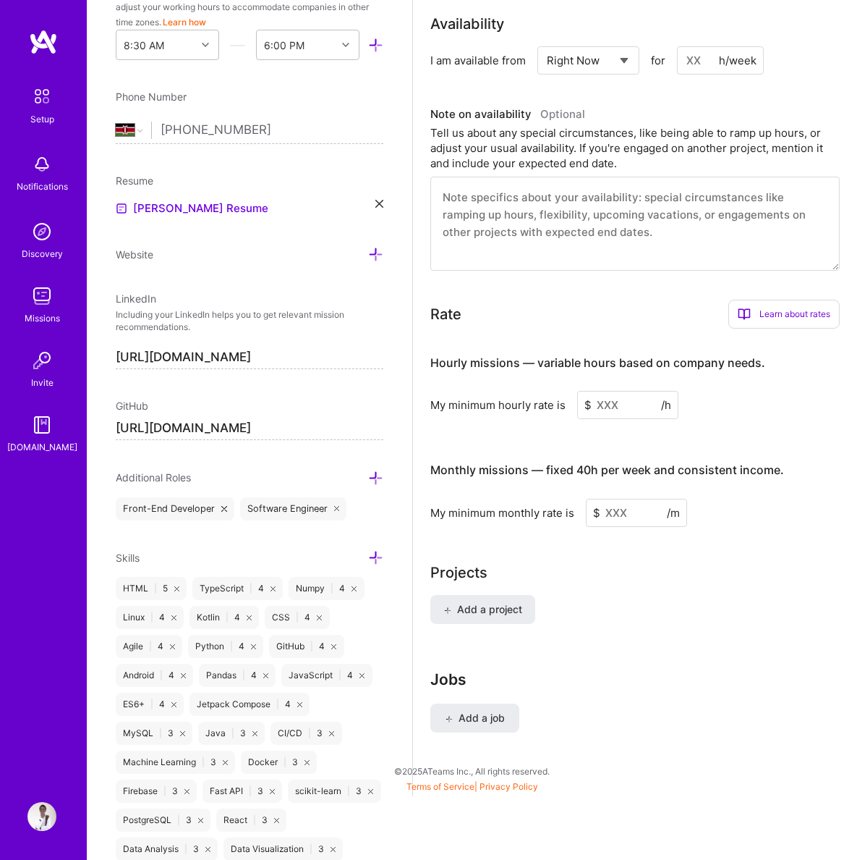
scroll to position [632, 0]
click at [505, 602] on span "Add a project" at bounding box center [483, 609] width 79 height 14
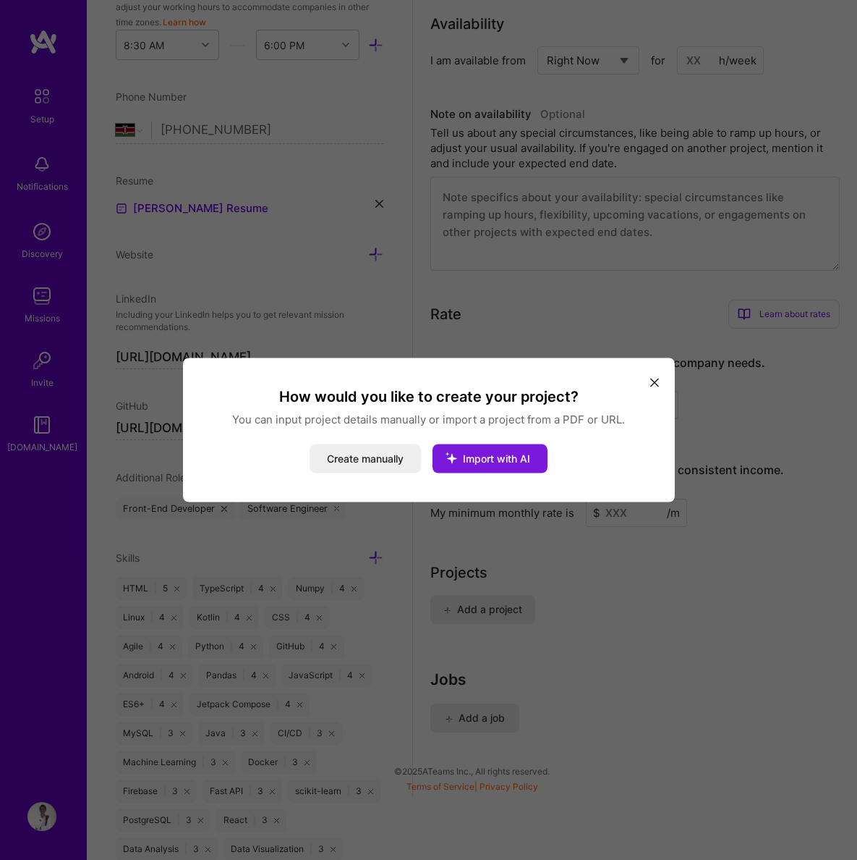
click at [489, 464] on span "Import with AI" at bounding box center [496, 458] width 67 height 12
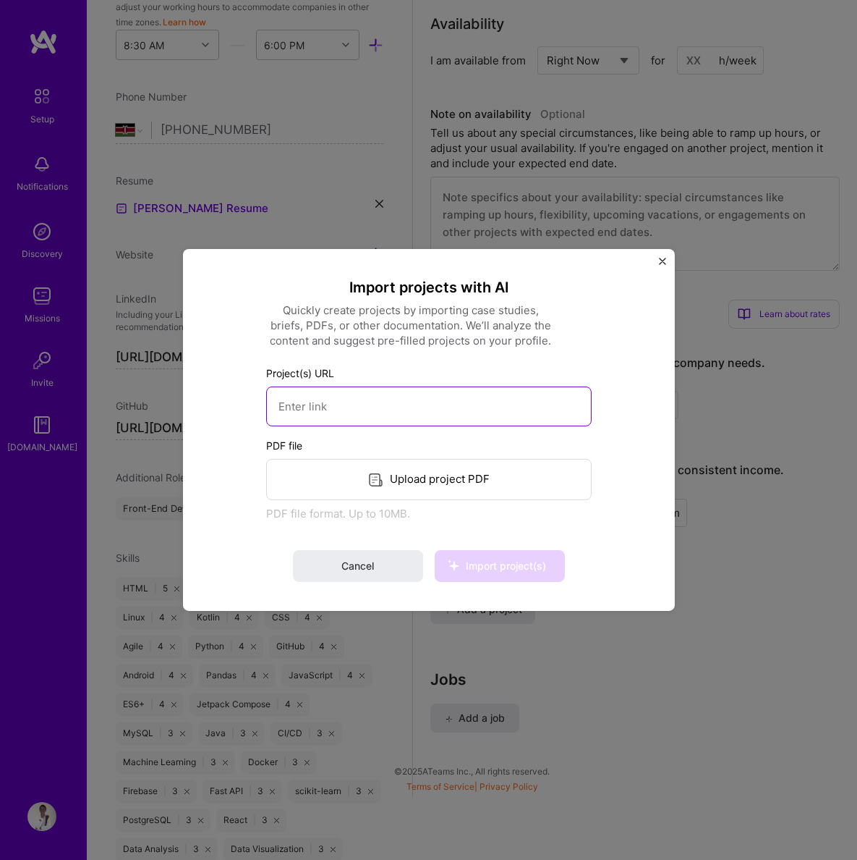
click at [394, 402] on input at bounding box center [429, 406] width 326 height 40
click at [425, 485] on div "Upload project PDF" at bounding box center [429, 479] width 326 height 41
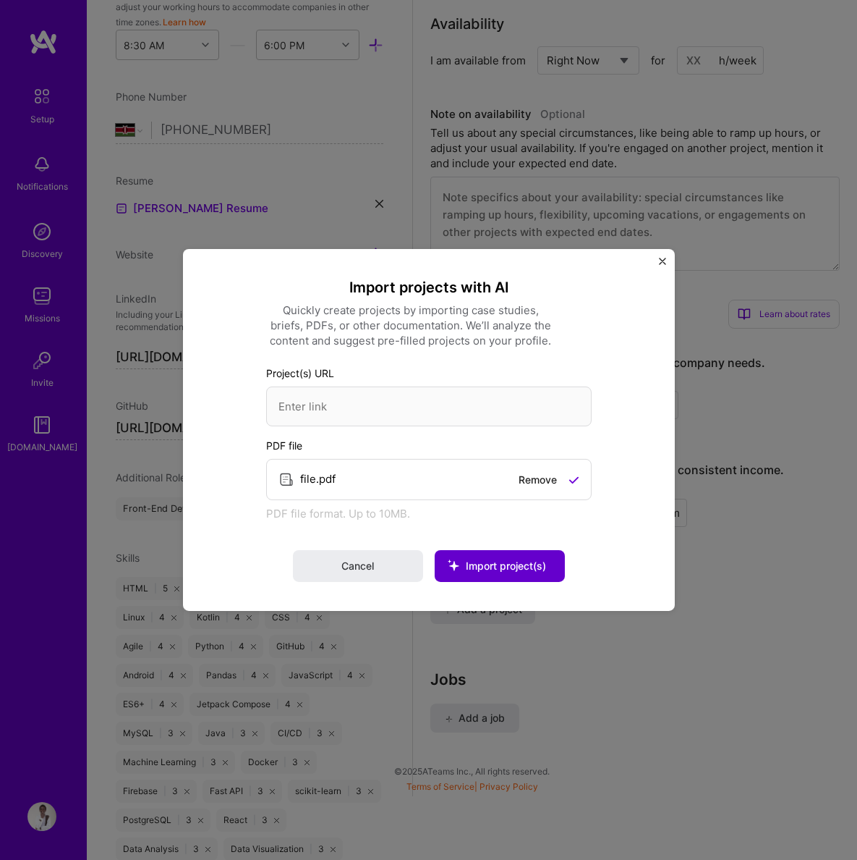
click at [506, 569] on span "Import project(s)" at bounding box center [506, 565] width 80 height 12
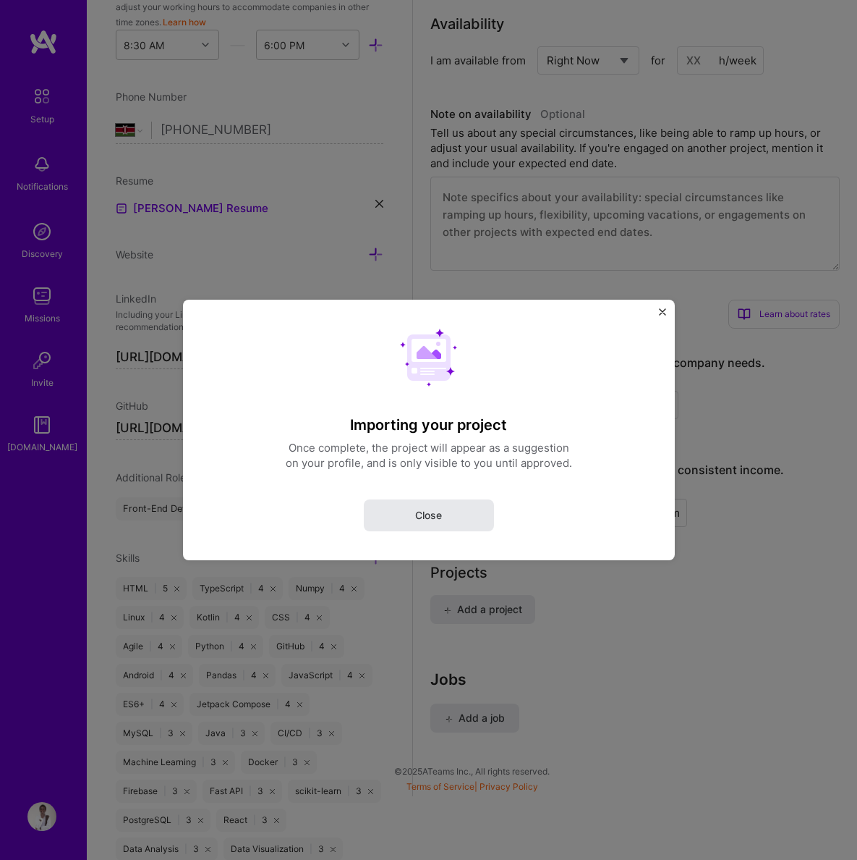
click at [441, 525] on button "Close" at bounding box center [429, 515] width 130 height 32
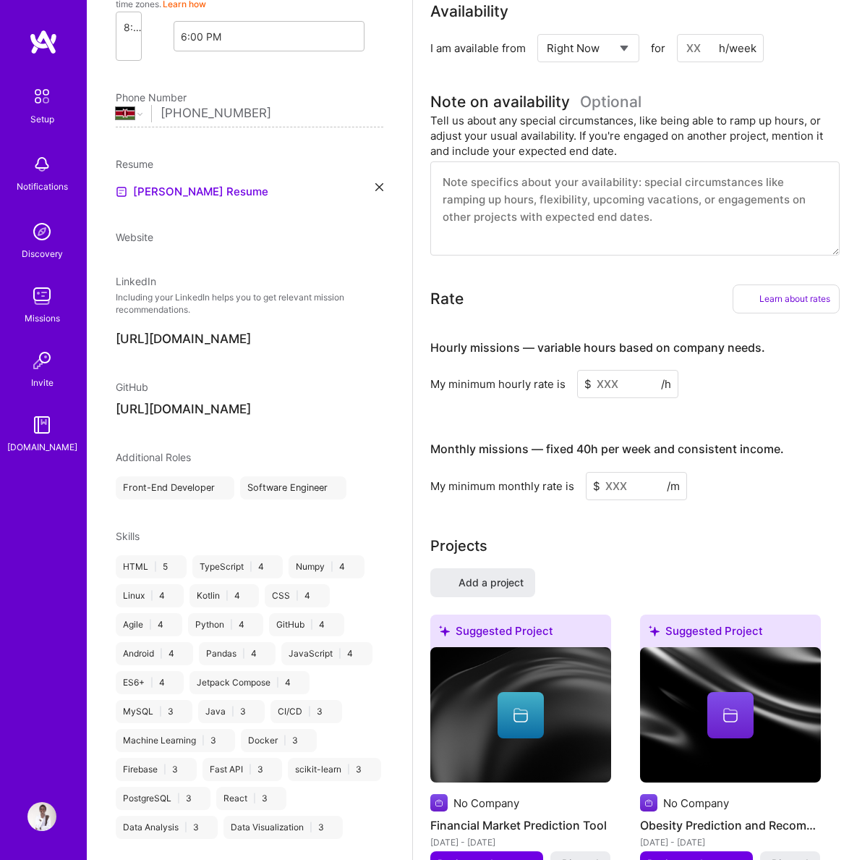
select select "Right Now"
select select "KE"
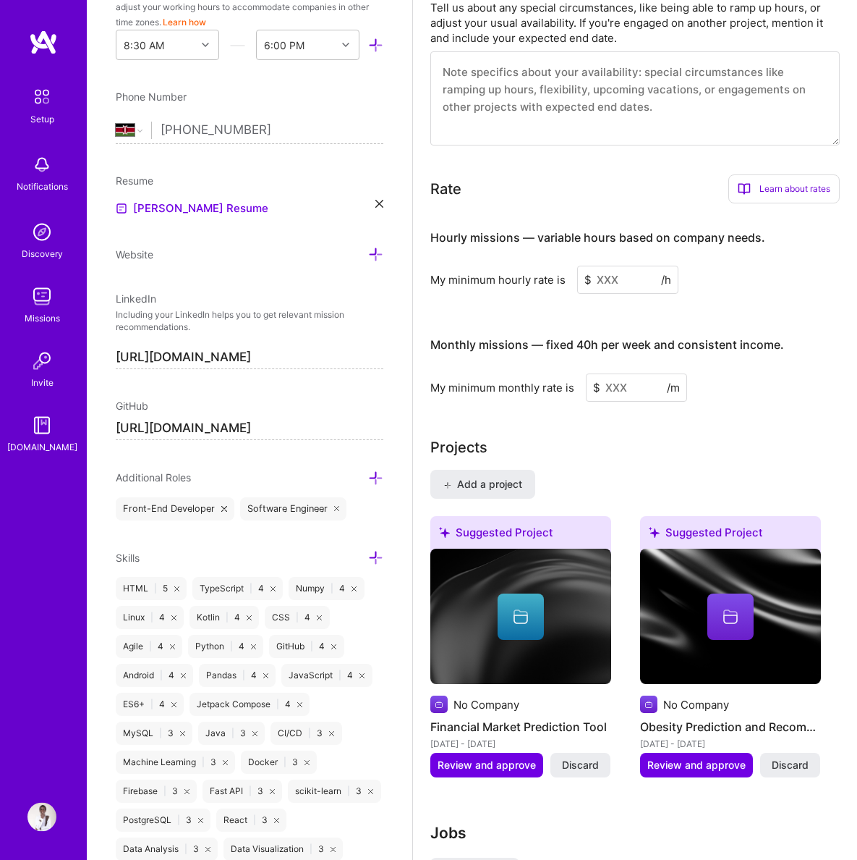
scroll to position [831, 0]
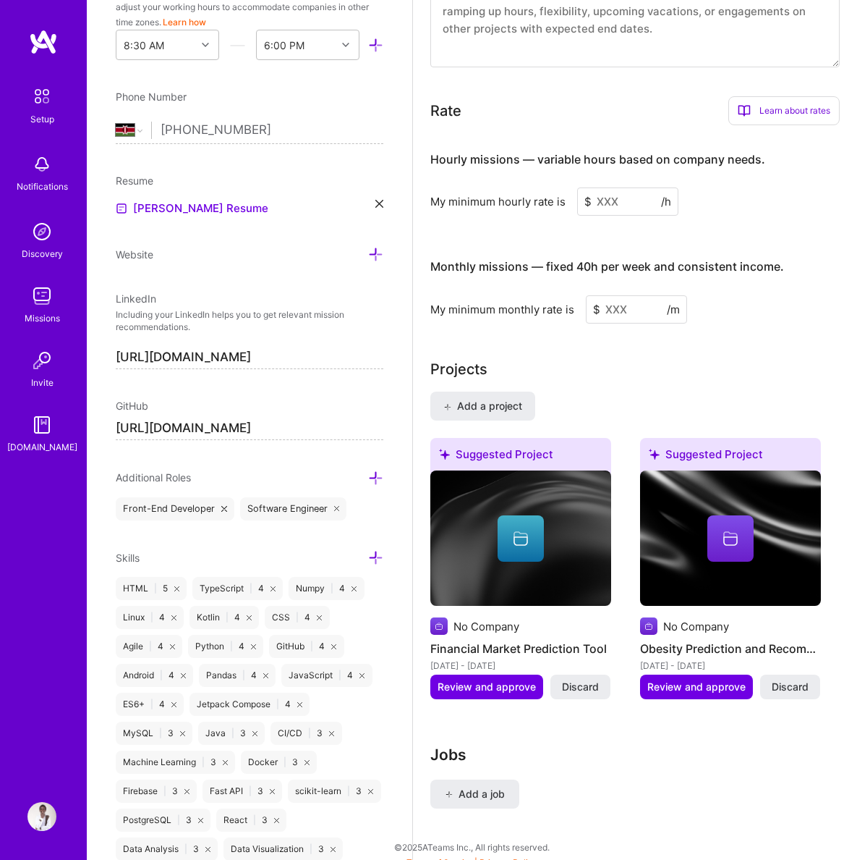
click at [570, 556] on img at bounding box center [521, 538] width 181 height 136
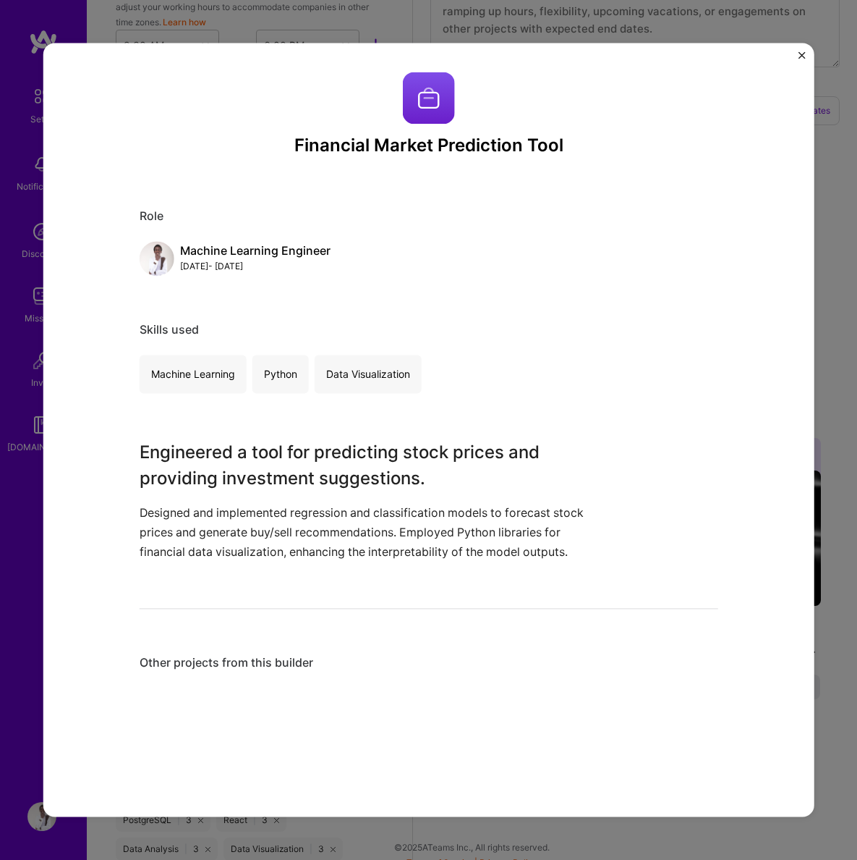
click at [806, 55] on div "Financial Market Prediction Tool Role Machine Learning Engineer [DATE] - [DATE]…" at bounding box center [429, 429] width 772 height 773
click at [803, 55] on img "Close" at bounding box center [802, 54] width 7 height 7
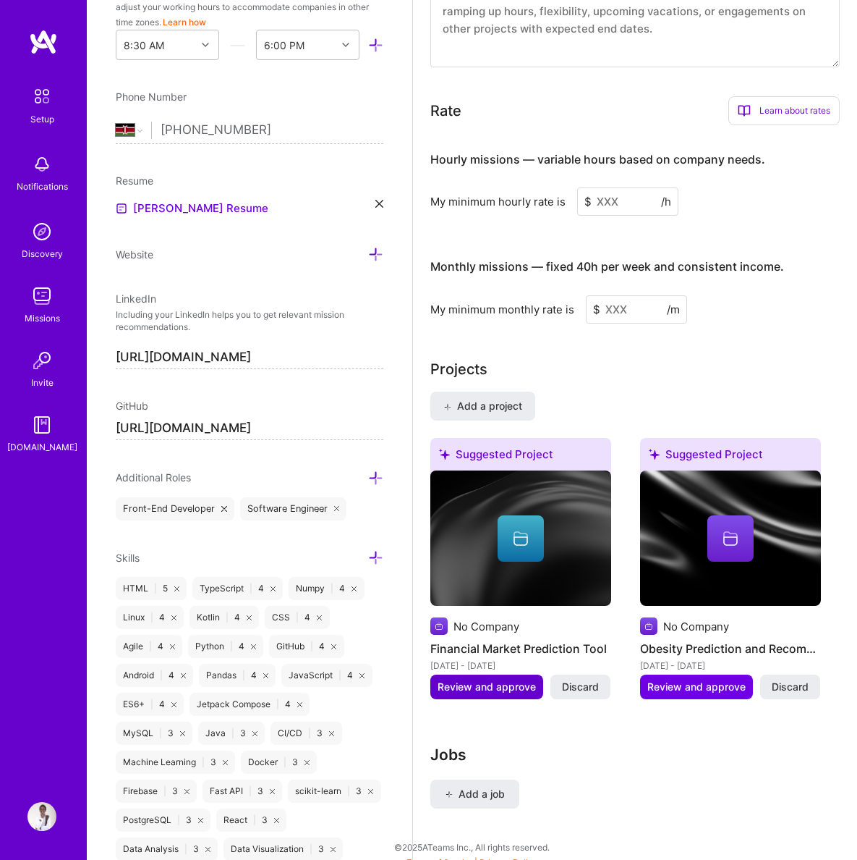
click at [478, 679] on span "Review and approve" at bounding box center [487, 686] width 98 height 14
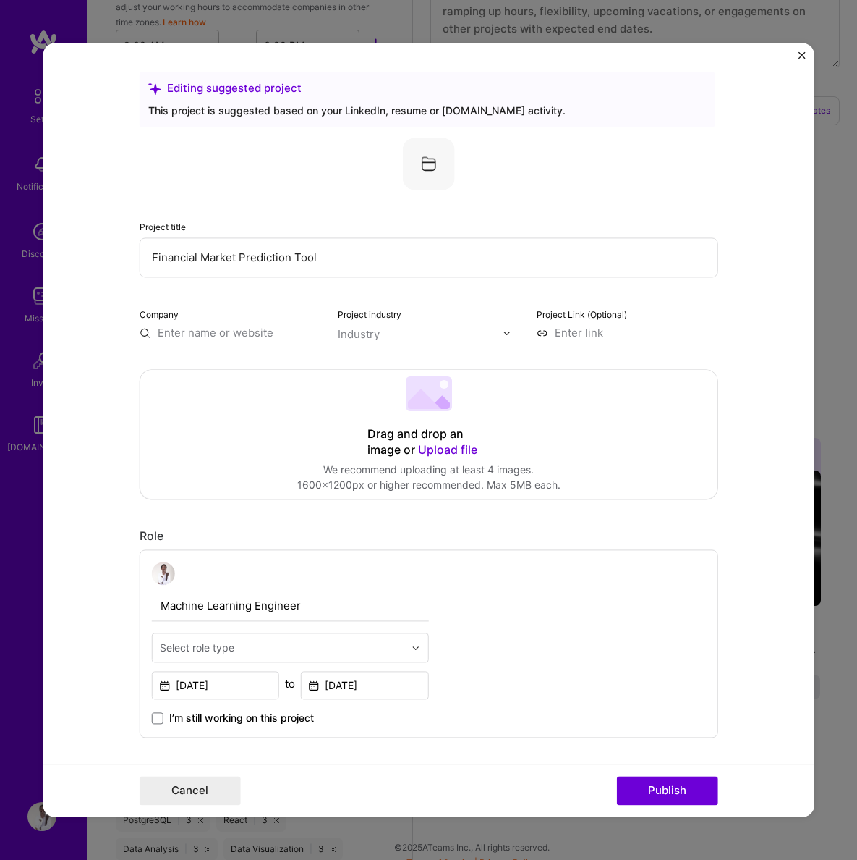
click at [580, 333] on input at bounding box center [628, 332] width 182 height 15
paste input "[URL][DOMAIN_NAME]"
type input "[URL][DOMAIN_NAME]"
click at [444, 453] on span "Upload file" at bounding box center [447, 449] width 59 height 14
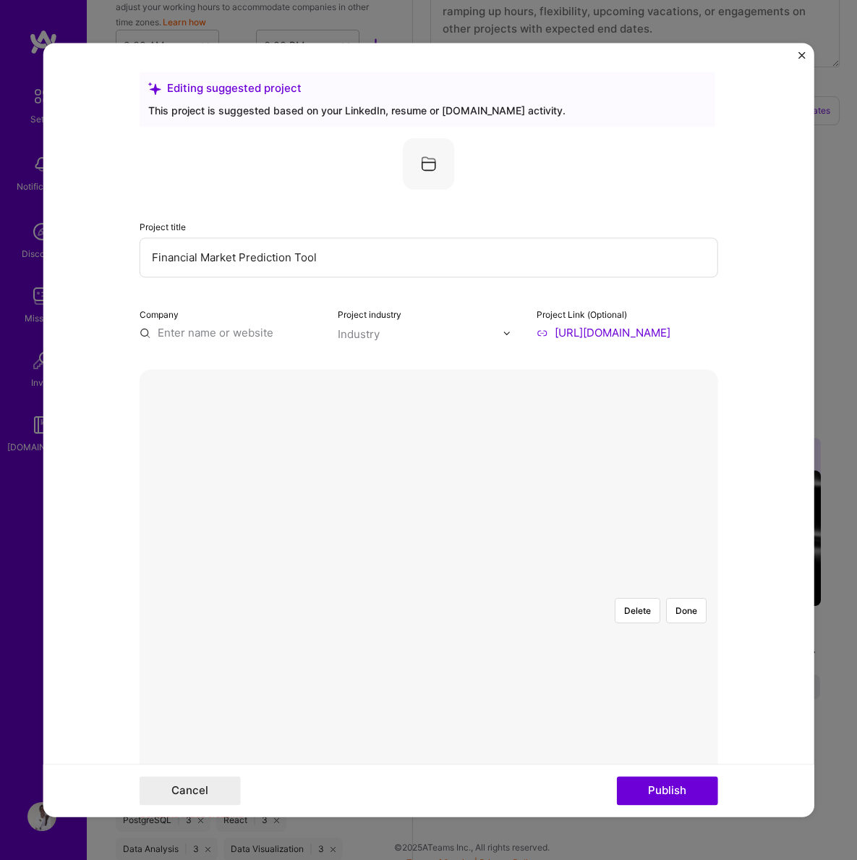
click at [543, 586] on div at bounding box center [736, 738] width 404 height 304
click at [682, 598] on button "Done" at bounding box center [686, 610] width 41 height 25
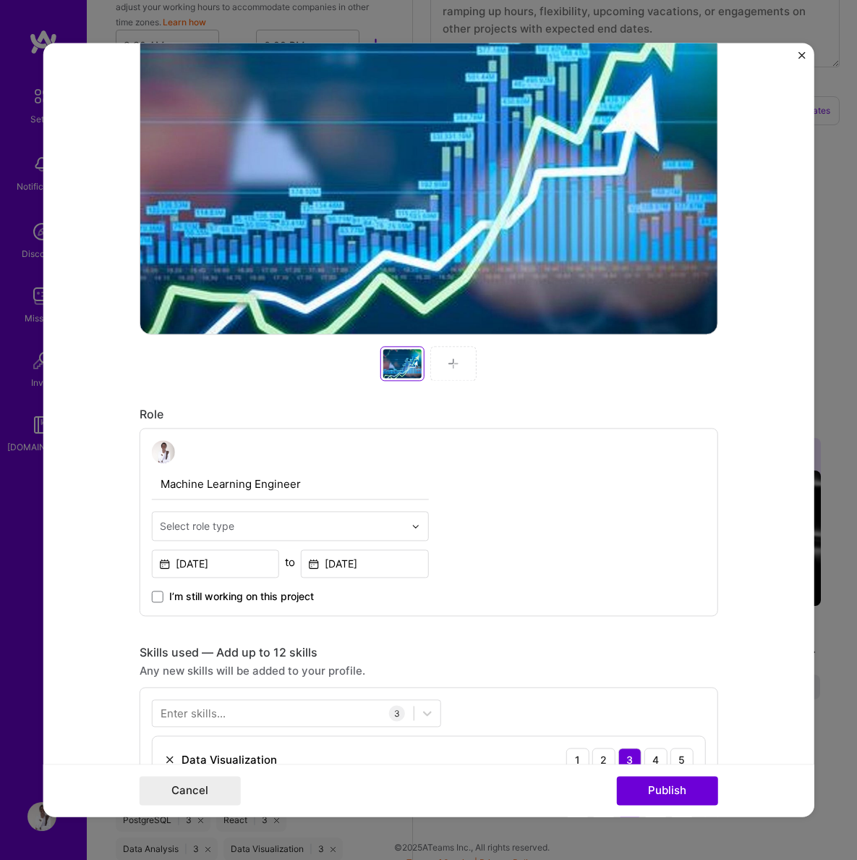
scroll to position [287, 0]
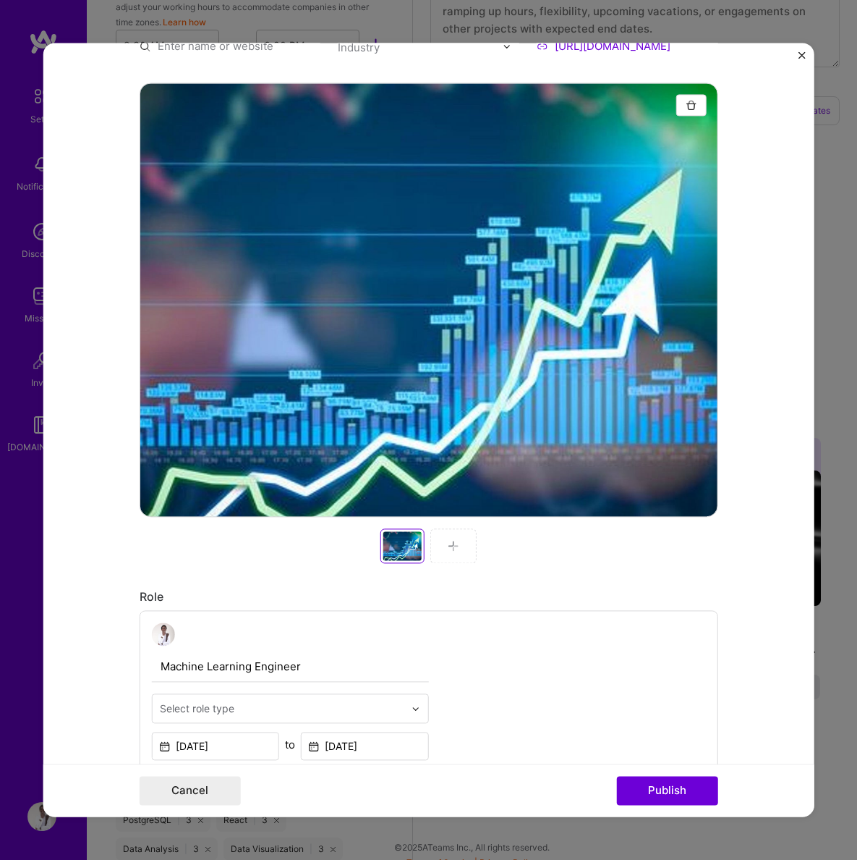
click at [271, 665] on input "Machine Learning Engineer" at bounding box center [290, 666] width 277 height 30
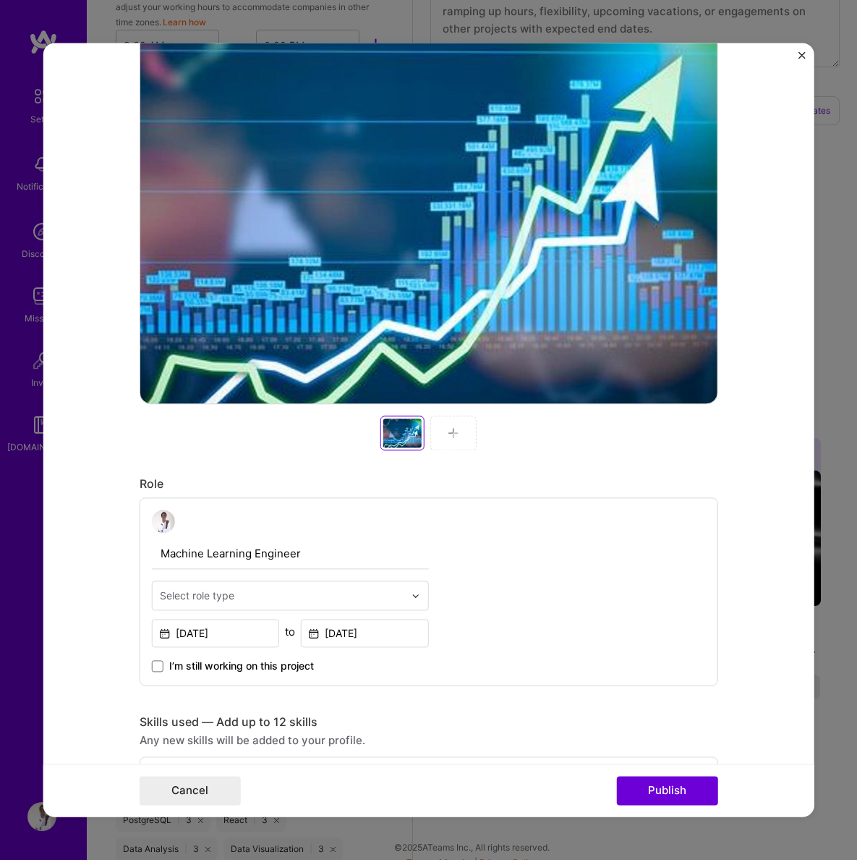
scroll to position [417, 0]
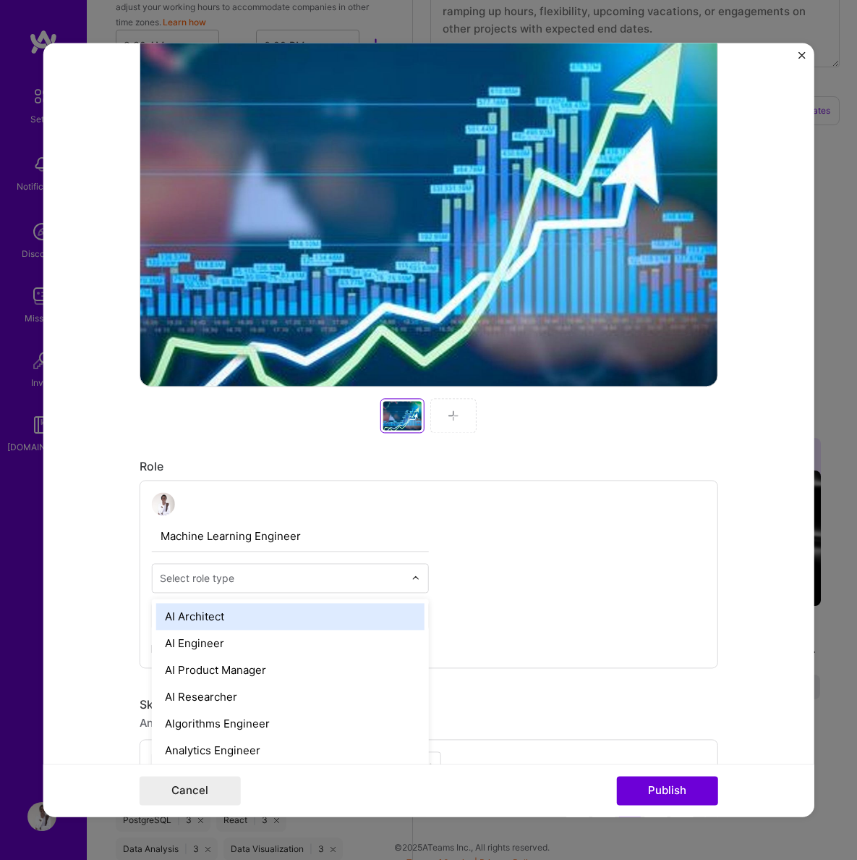
click at [368, 569] on div "Select role type" at bounding box center [282, 578] width 259 height 28
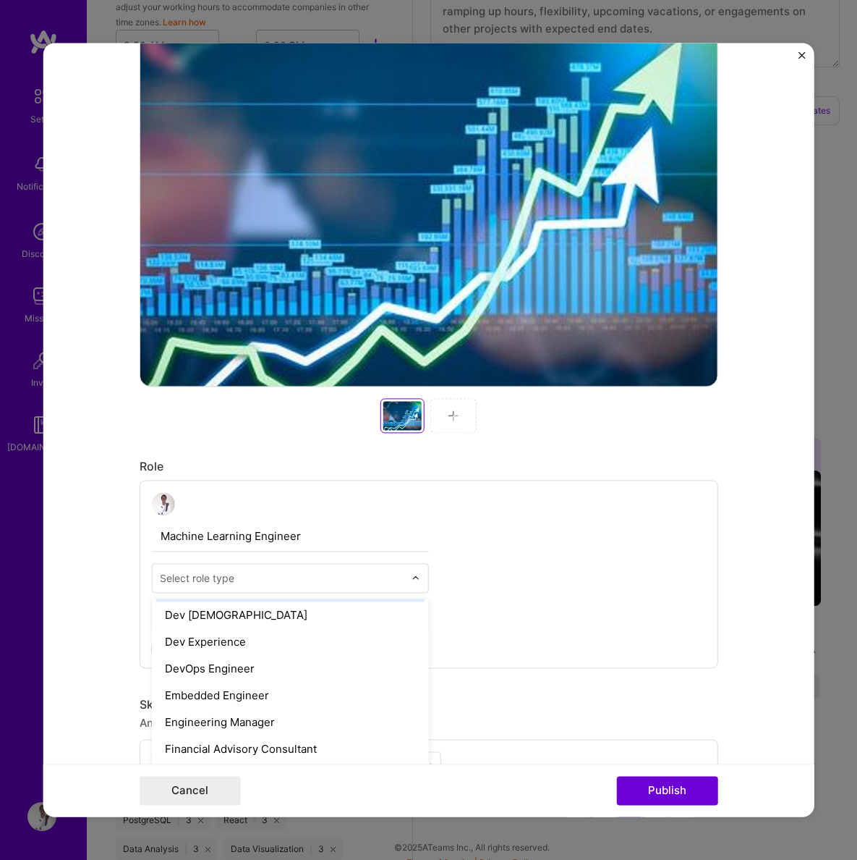
scroll to position [674, 0]
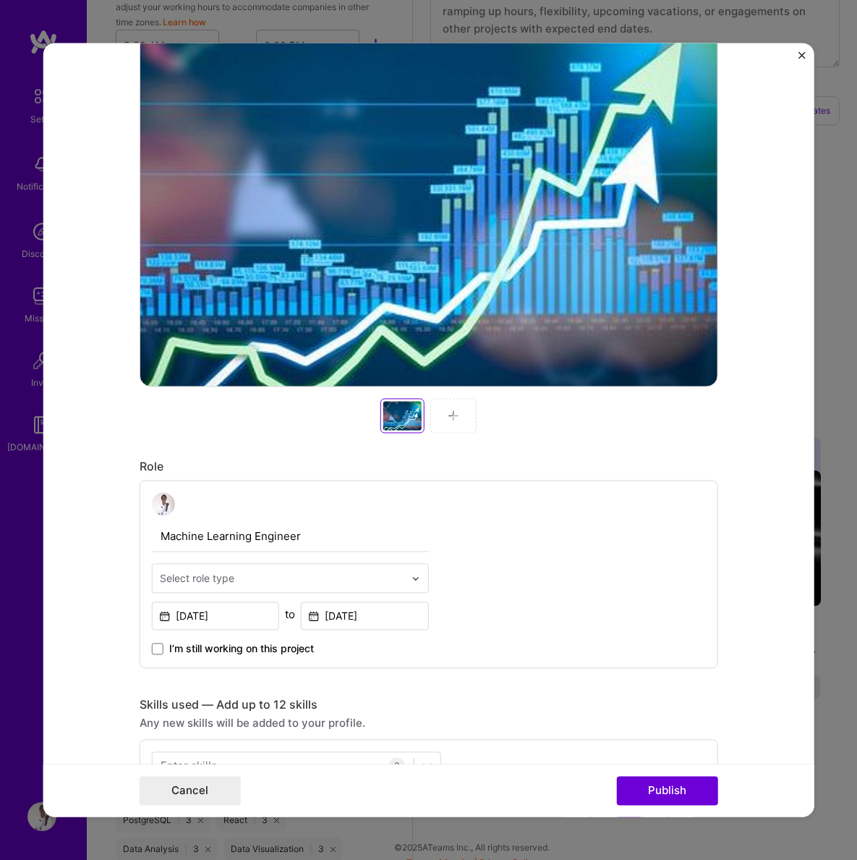
click at [567, 538] on div "Machine Learning Engineer Select role type [DATE] to [DATE] I’m still working o…" at bounding box center [429, 574] width 579 height 188
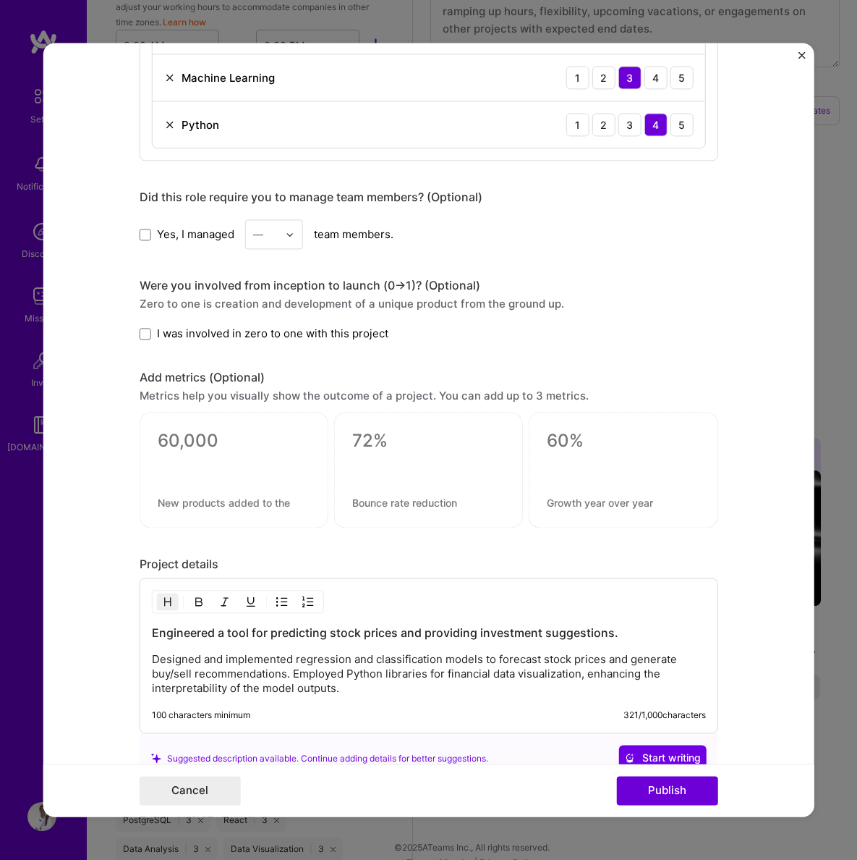
scroll to position [1352, 0]
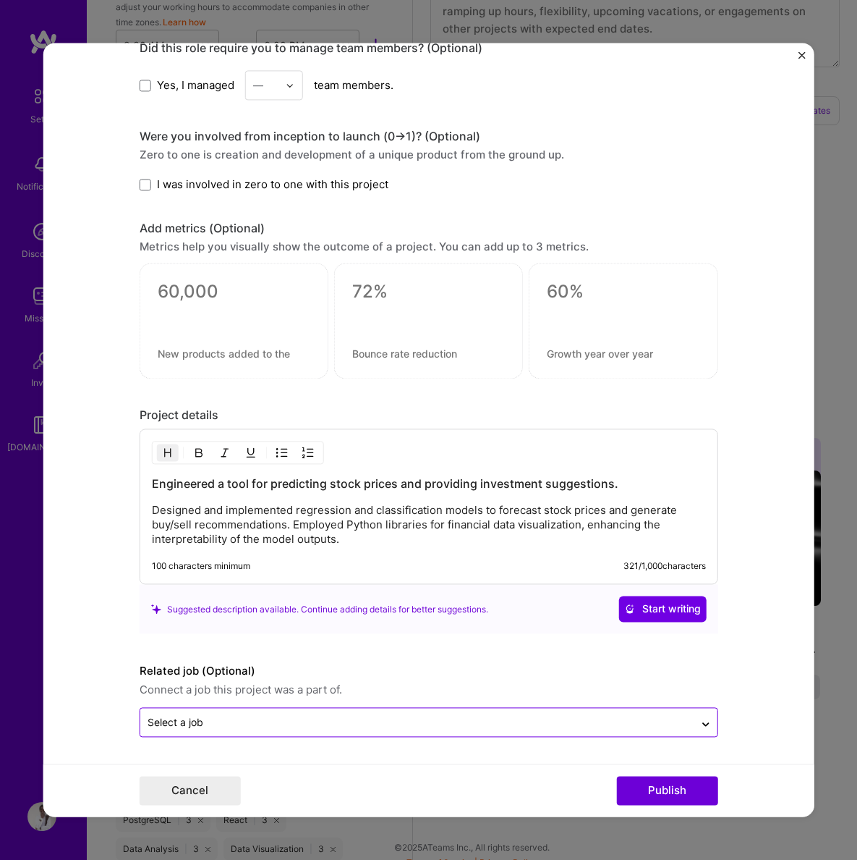
click at [517, 720] on input "text" at bounding box center [418, 722] width 540 height 15
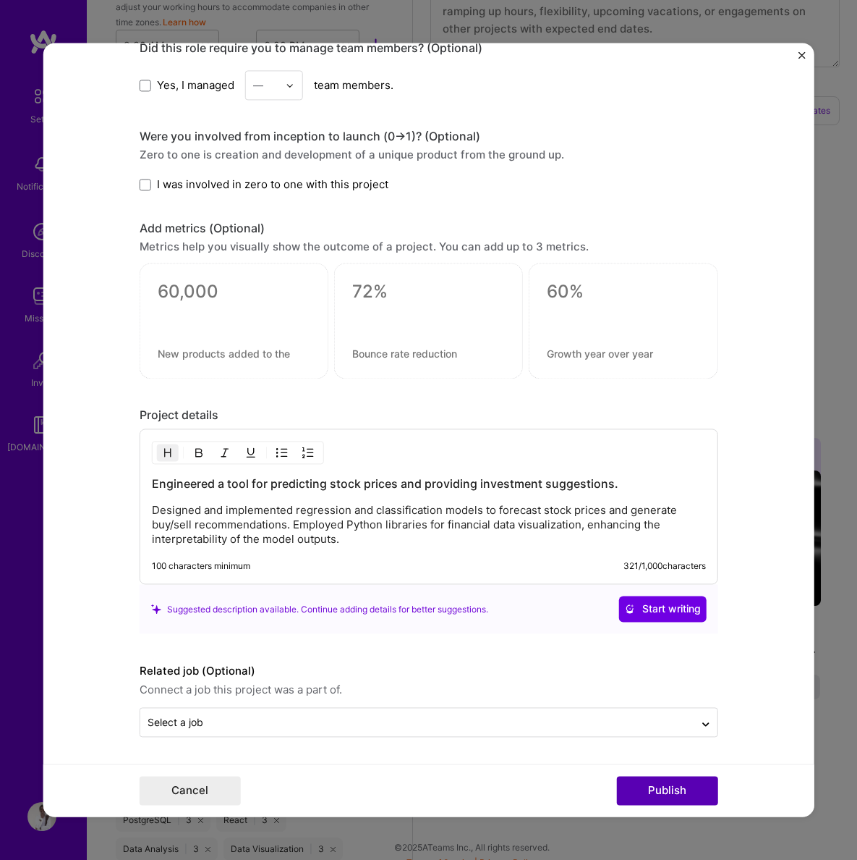
click at [664, 793] on button "Publish" at bounding box center [667, 790] width 101 height 29
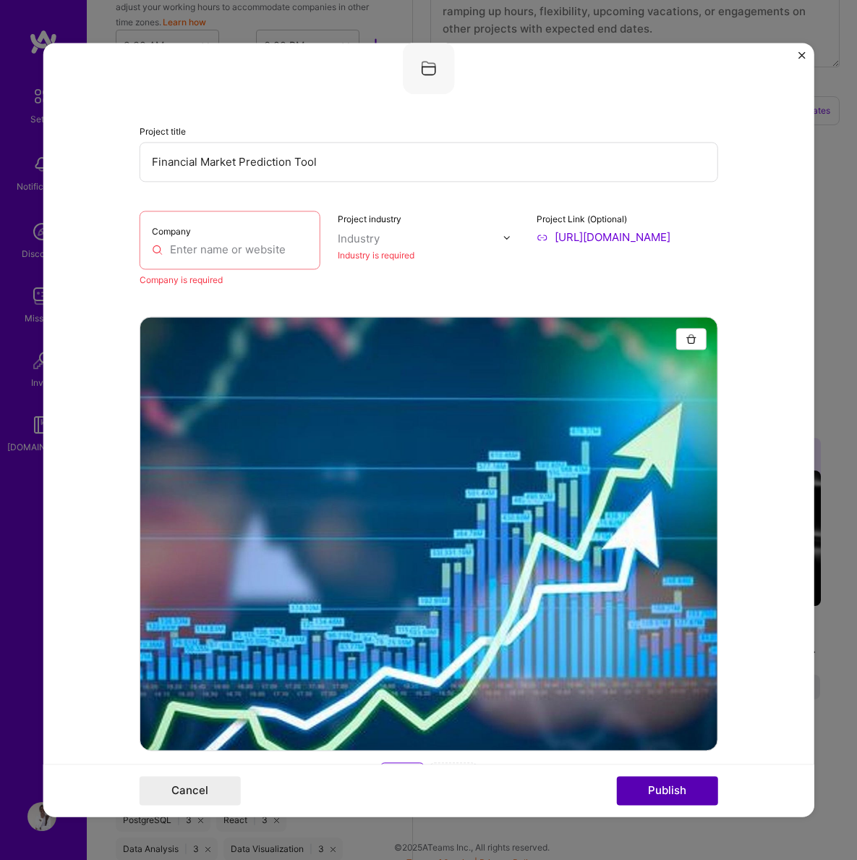
scroll to position [95, 0]
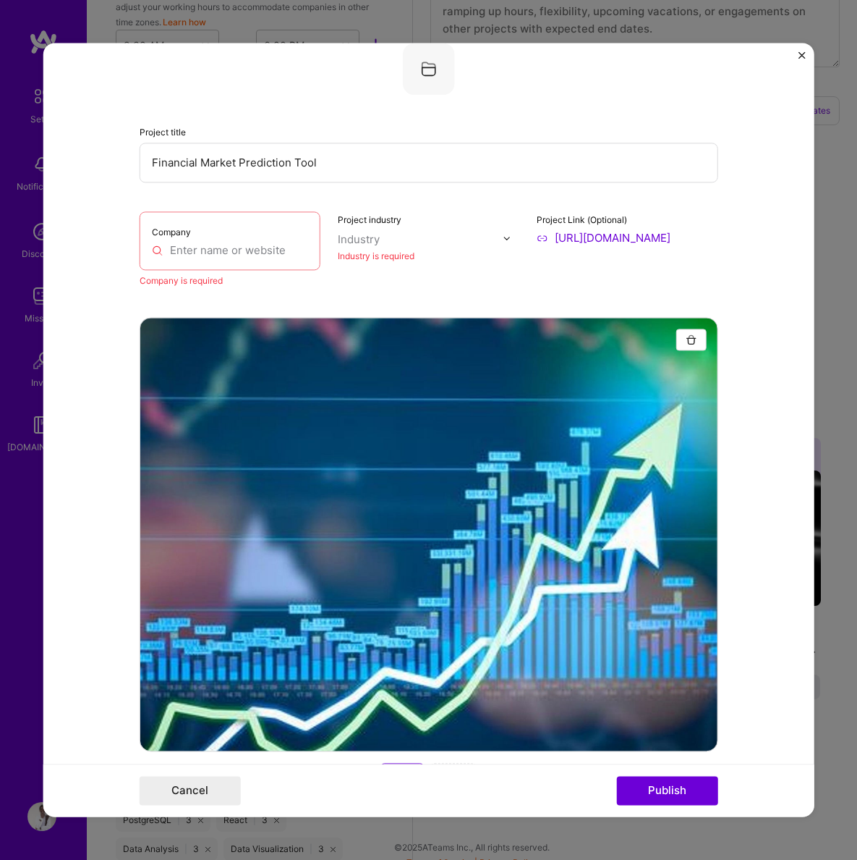
click at [234, 250] on input "text" at bounding box center [230, 249] width 157 height 15
click at [371, 244] on div "Industry" at bounding box center [359, 239] width 42 height 15
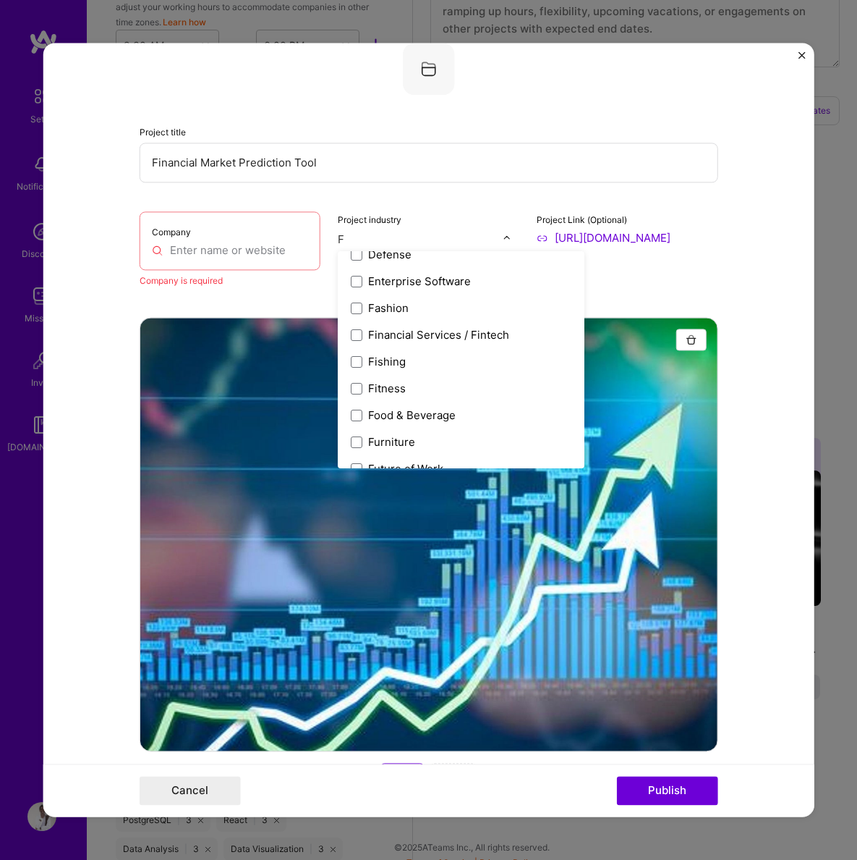
scroll to position [0, 0]
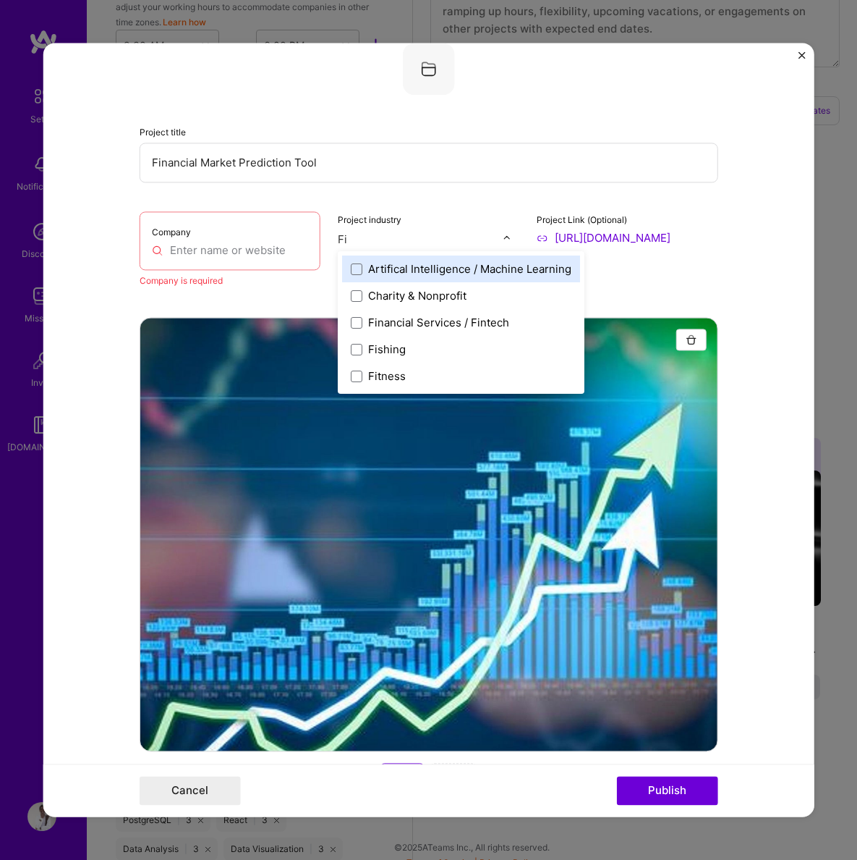
type input "F"
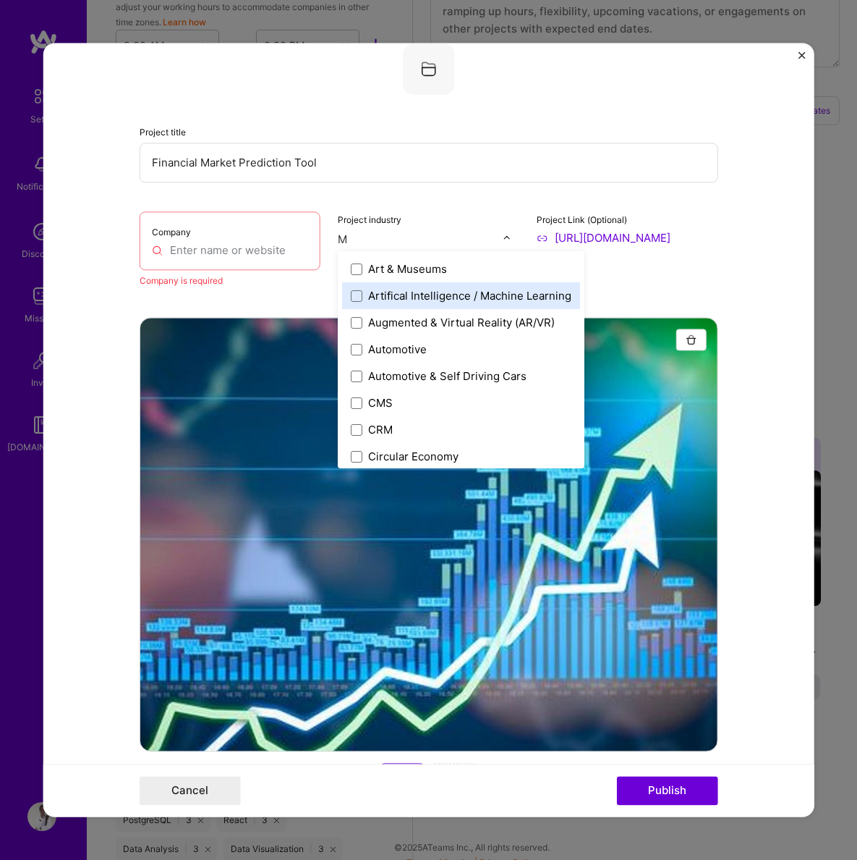
type input "Ma"
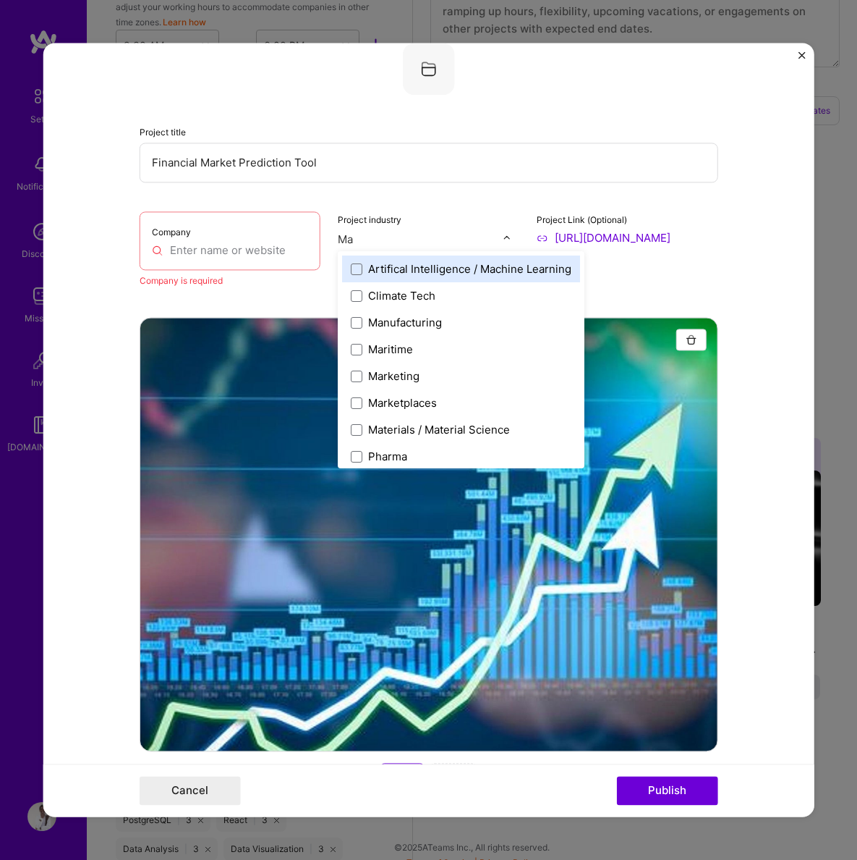
click at [407, 271] on div "Artifical Intelligence / Machine Learning" at bounding box center [469, 268] width 203 height 15
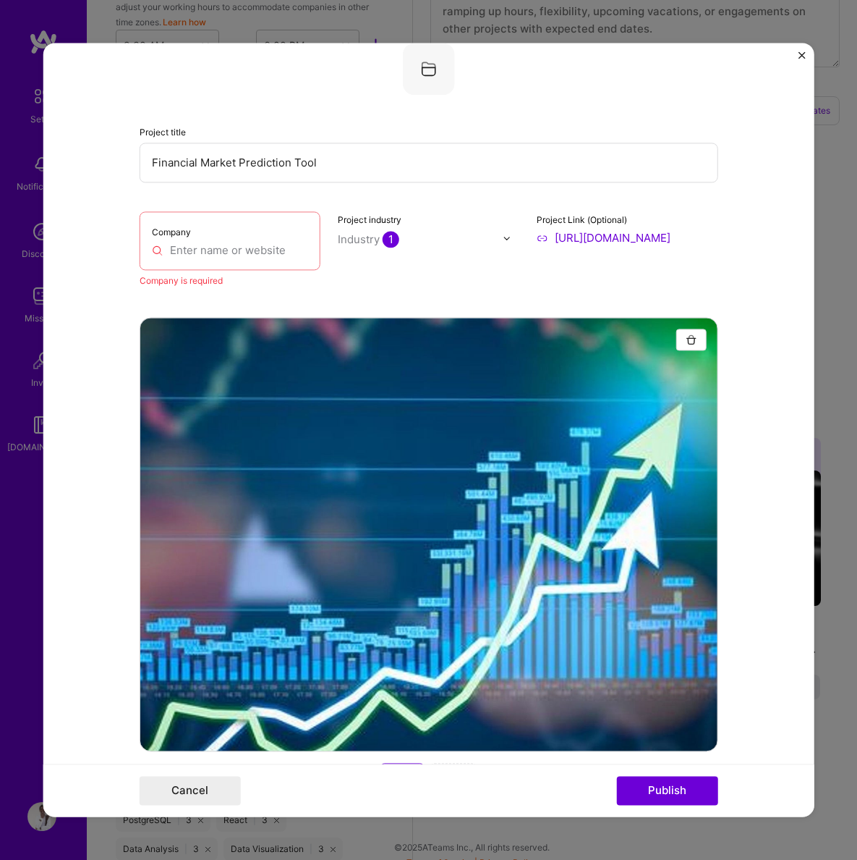
click at [230, 237] on div "Company" at bounding box center [231, 240] width 182 height 59
click at [211, 247] on input "text" at bounding box center [230, 249] width 157 height 15
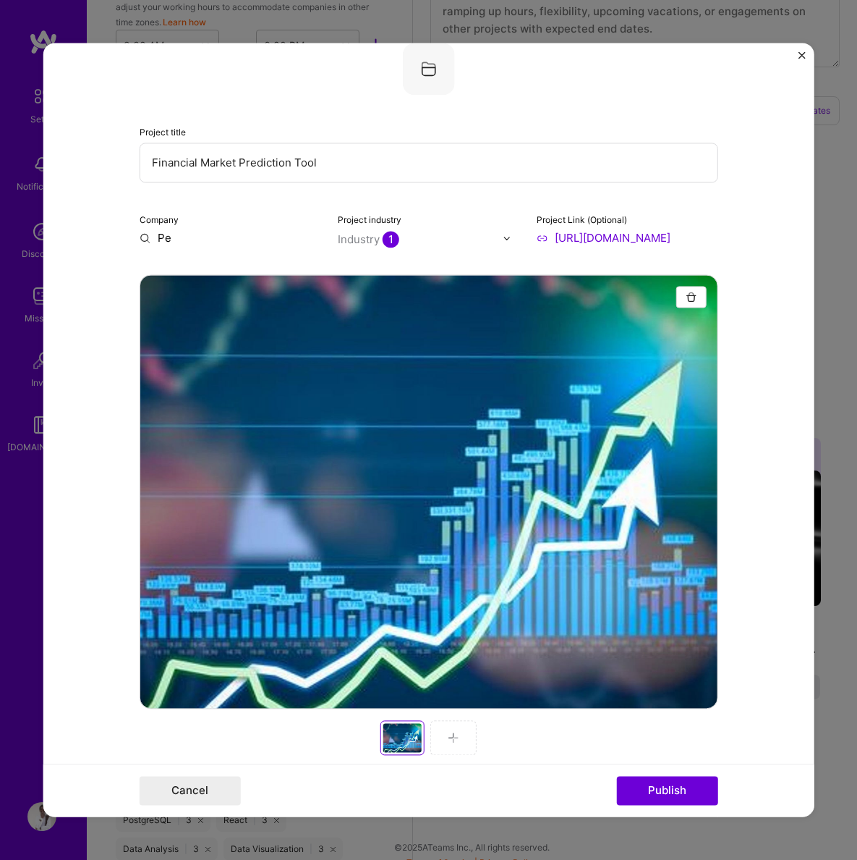
type input "P"
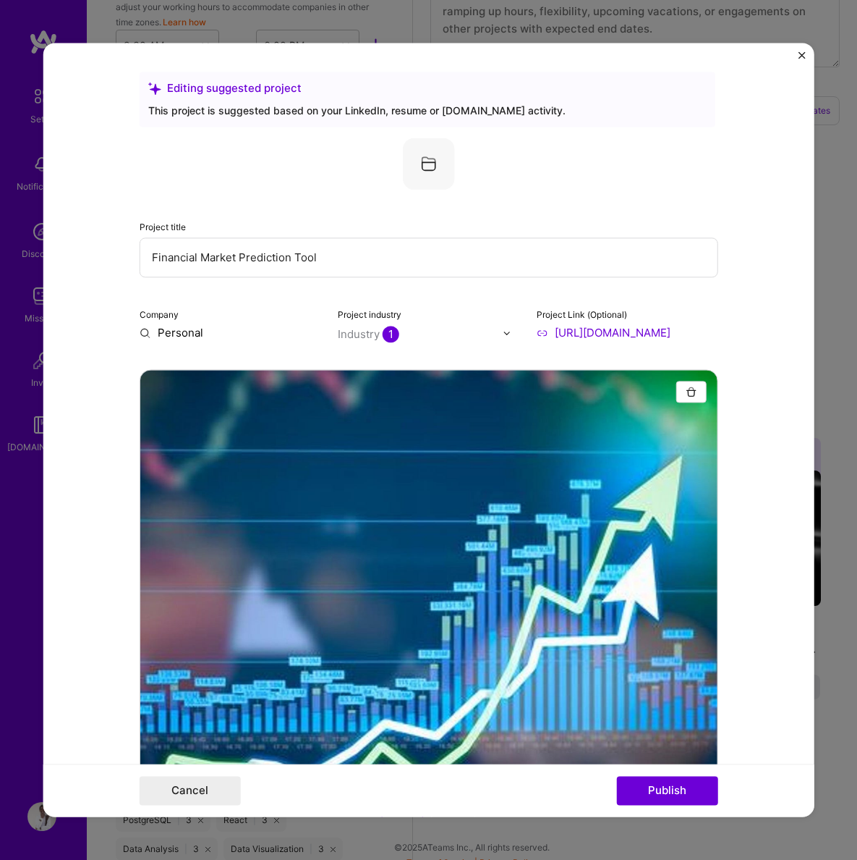
click at [784, 285] on form "Editing suggested project This project is suggested based on your LinkedIn, res…" at bounding box center [429, 429] width 772 height 773
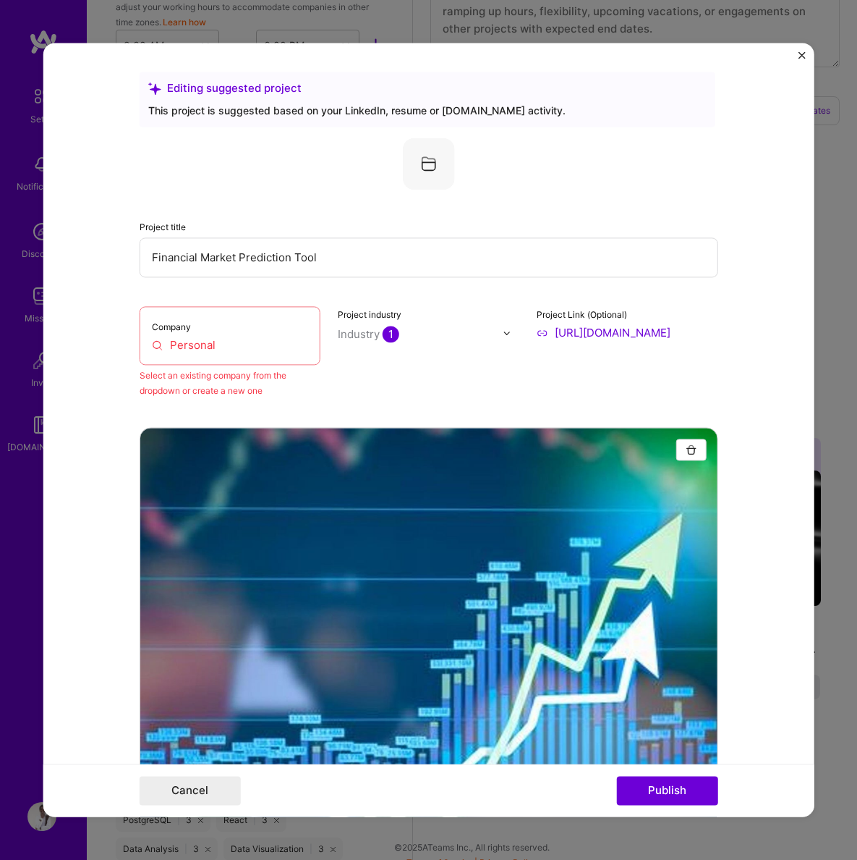
click at [254, 351] on input "Personal" at bounding box center [230, 344] width 157 height 15
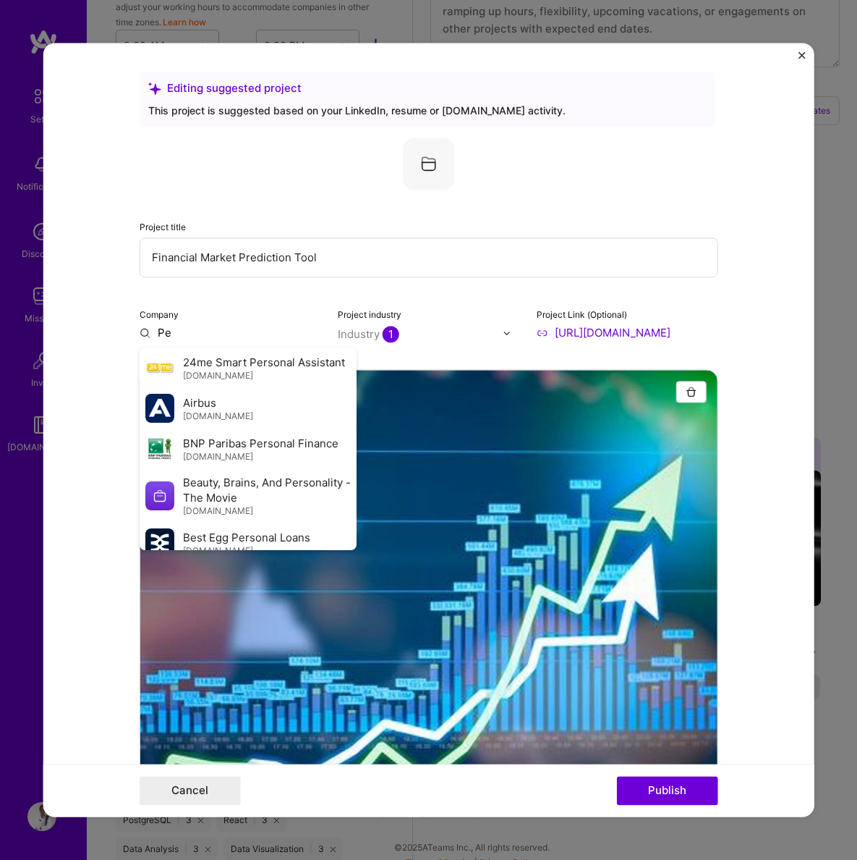
type input "P"
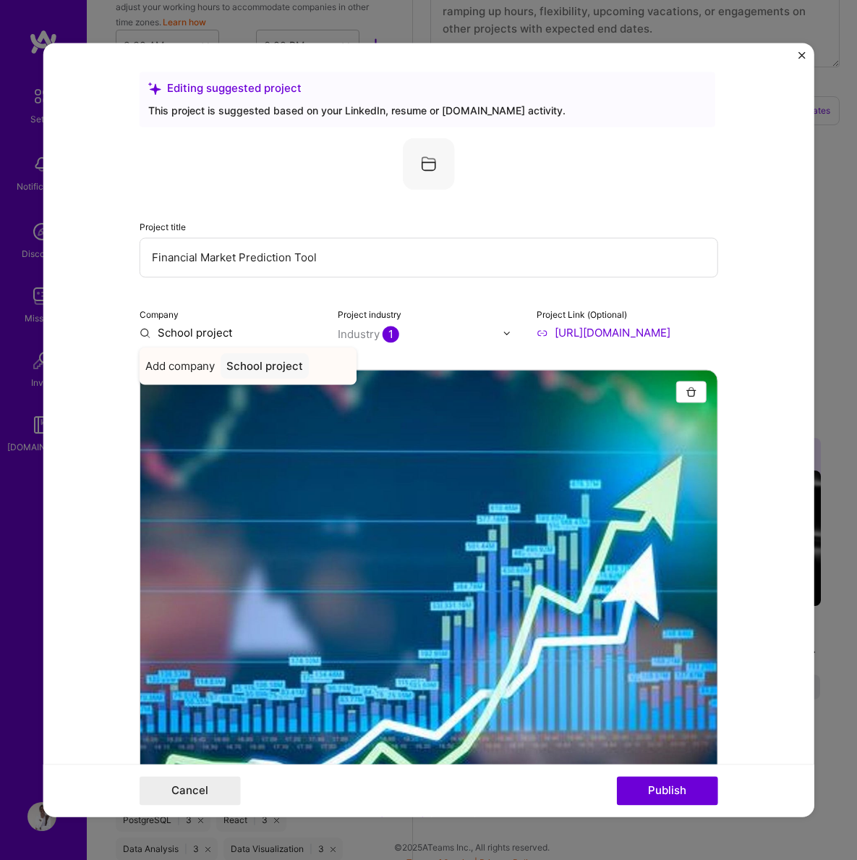
type input "School project"
click at [195, 373] on span "Add company" at bounding box center [179, 365] width 69 height 15
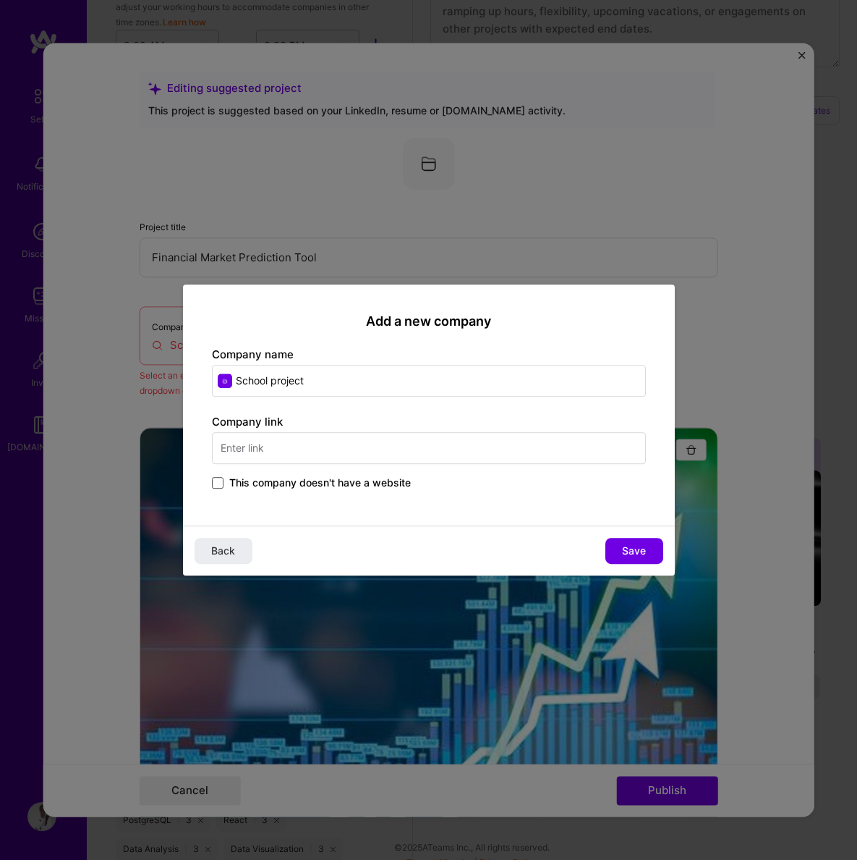
click at [216, 480] on span at bounding box center [218, 483] width 12 height 12
click at [0, 0] on input "This company doesn't have a website" at bounding box center [0, 0] width 0 height 0
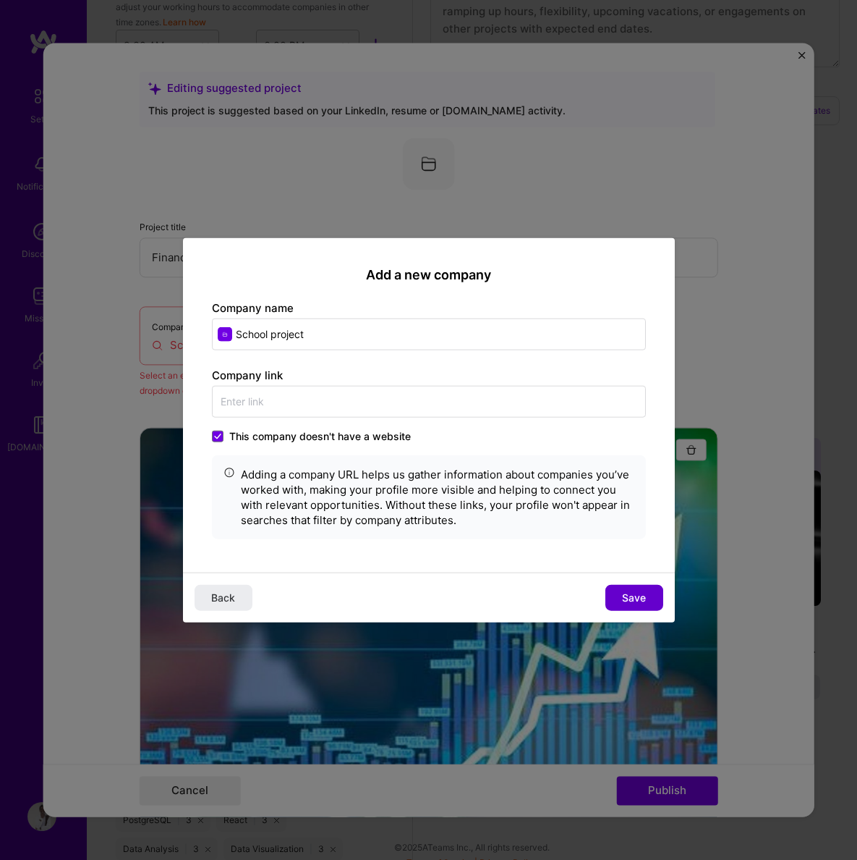
click at [626, 588] on button "Save" at bounding box center [635, 597] width 58 height 26
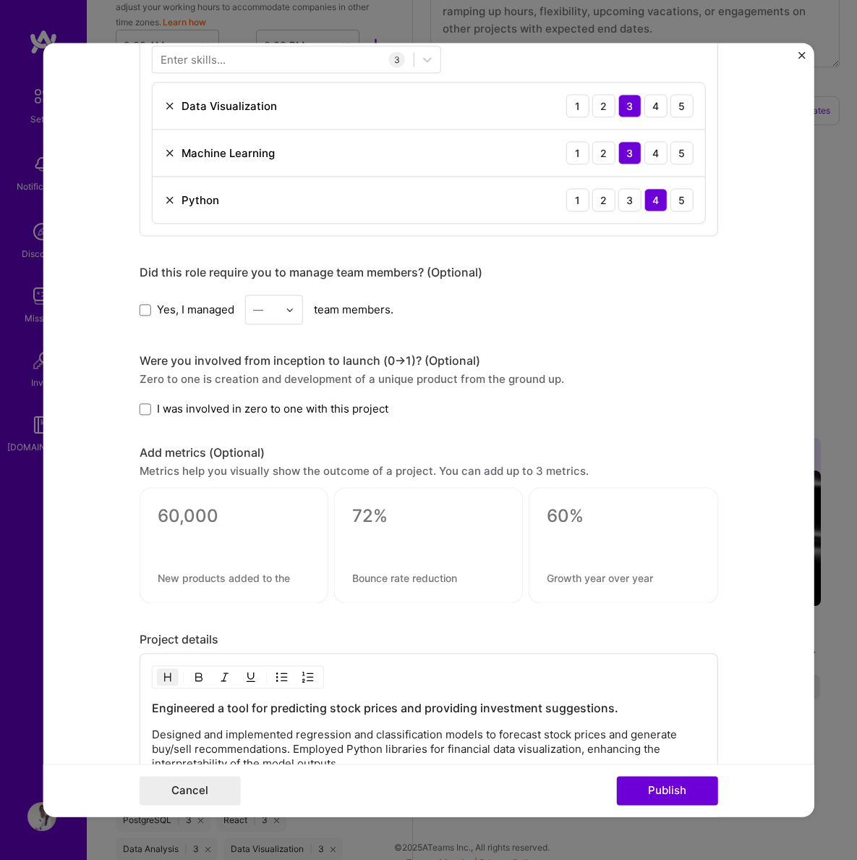
scroll to position [1370, 0]
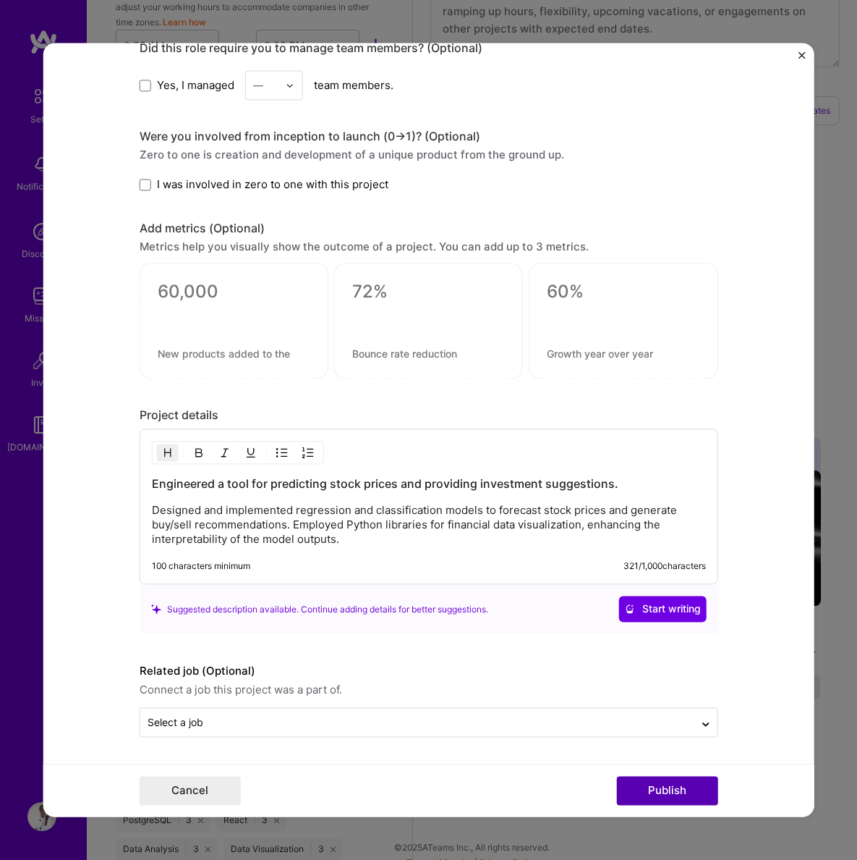
click at [653, 785] on button "Publish" at bounding box center [667, 790] width 101 height 29
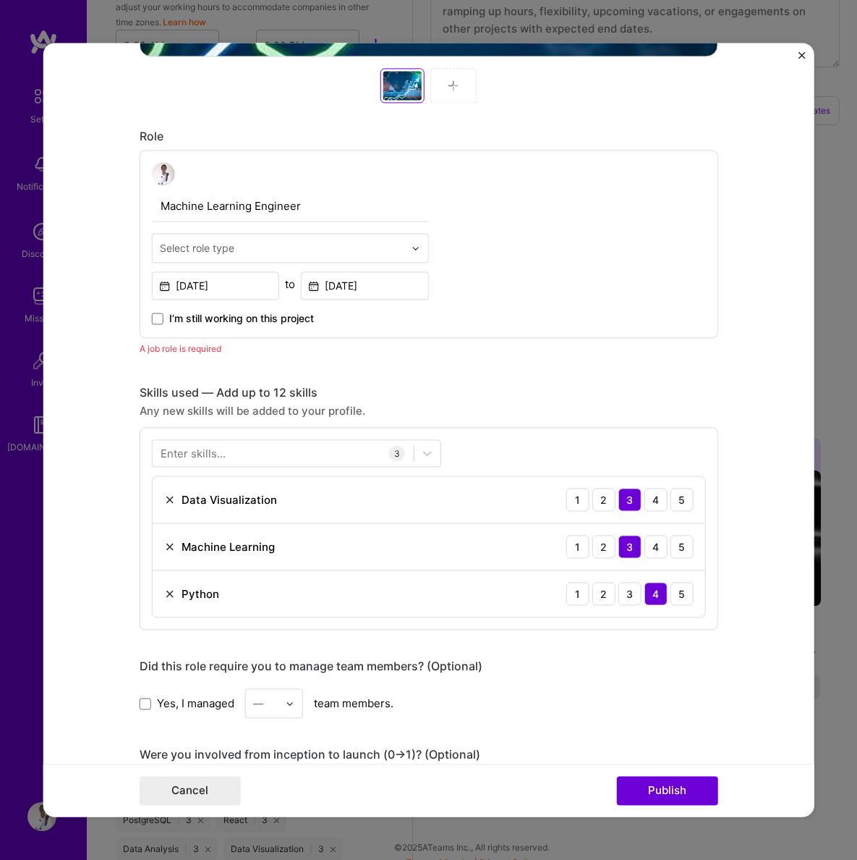
scroll to position [744, 0]
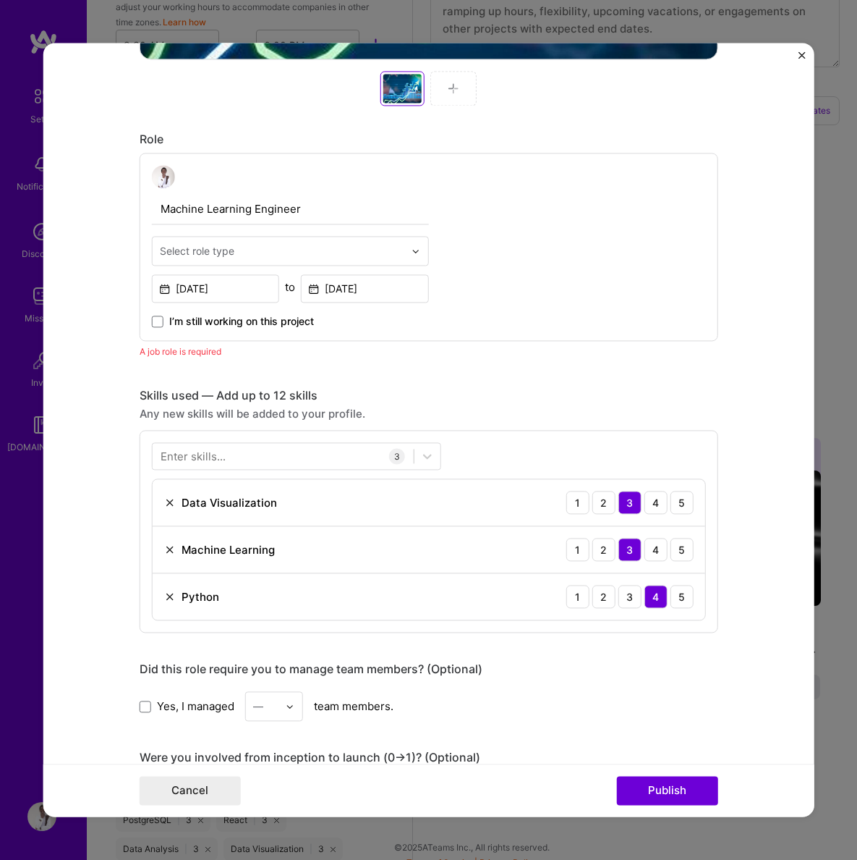
click at [413, 255] on img at bounding box center [416, 251] width 9 height 9
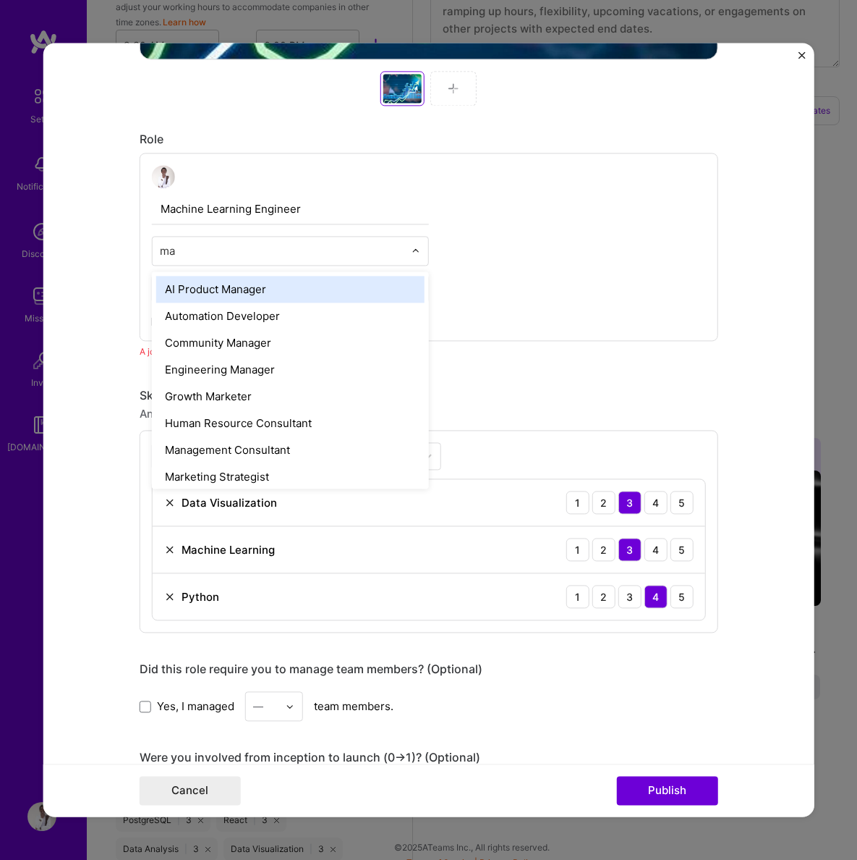
type input "m"
type input "Deve"
click at [246, 281] on div "Android Developer" at bounding box center [290, 289] width 268 height 27
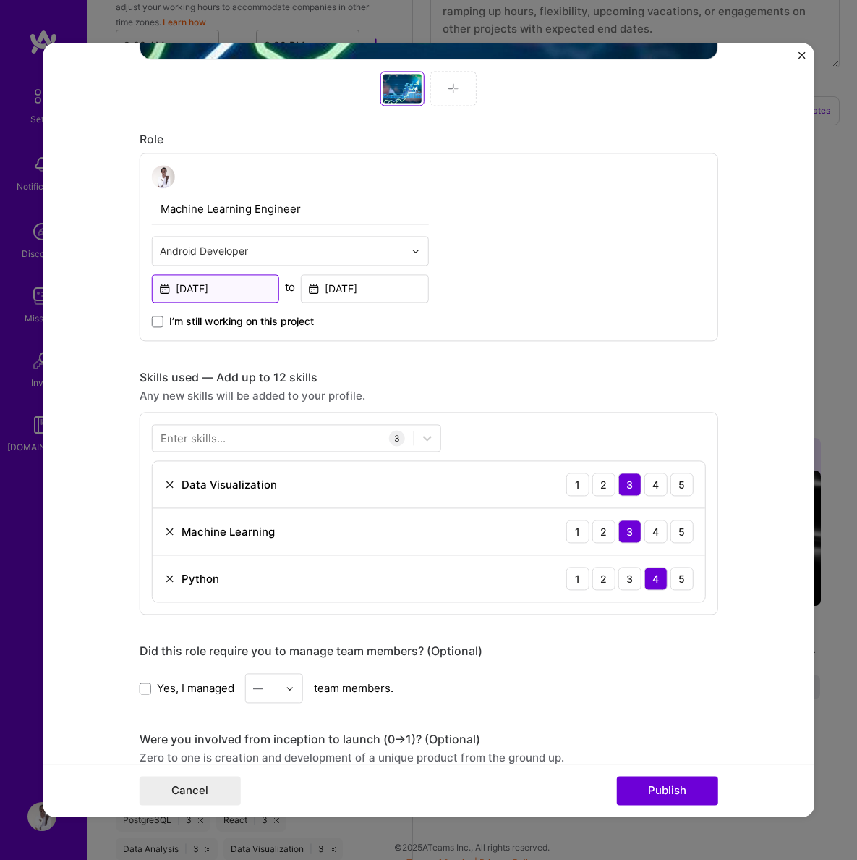
click at [246, 281] on input "[DATE]" at bounding box center [216, 288] width 128 height 28
click at [565, 302] on div "Machine Learning Engineer Android Developer [DATE] to [DATE] I’m still working …" at bounding box center [429, 247] width 579 height 188
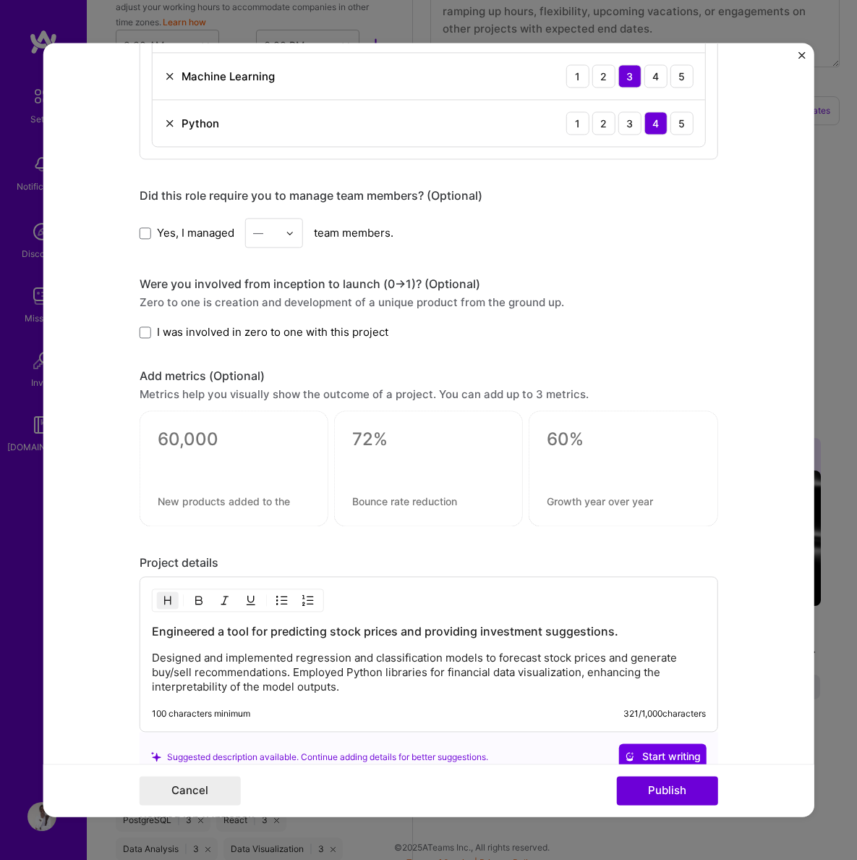
scroll to position [1352, 0]
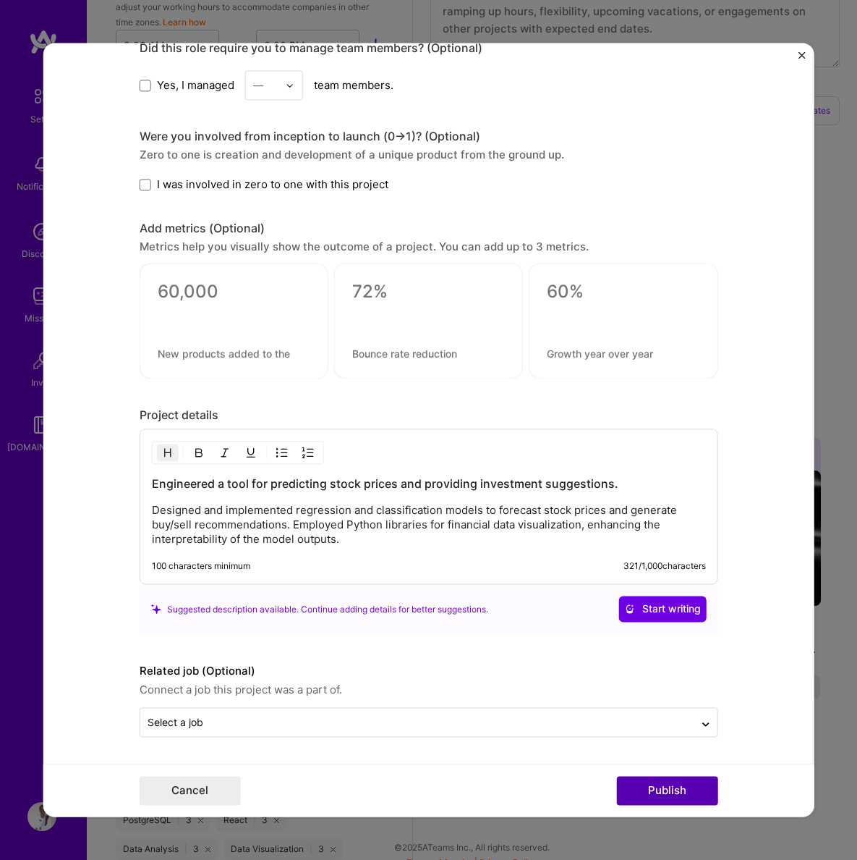
click at [646, 793] on button "Publish" at bounding box center [667, 790] width 101 height 29
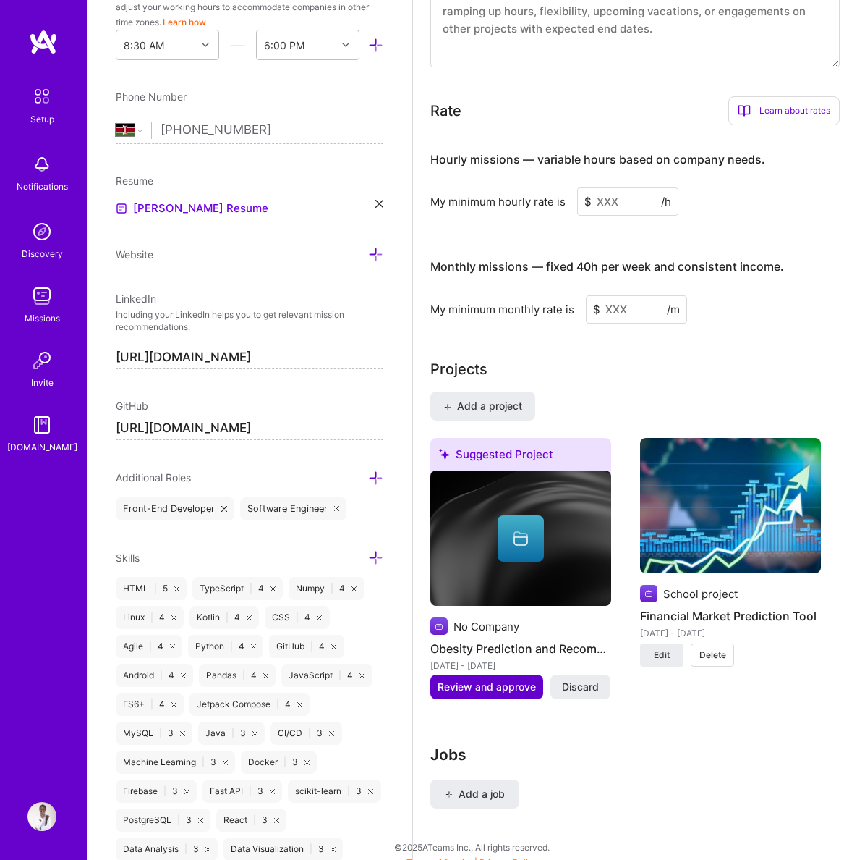
click at [506, 679] on span "Review and approve" at bounding box center [487, 686] width 98 height 14
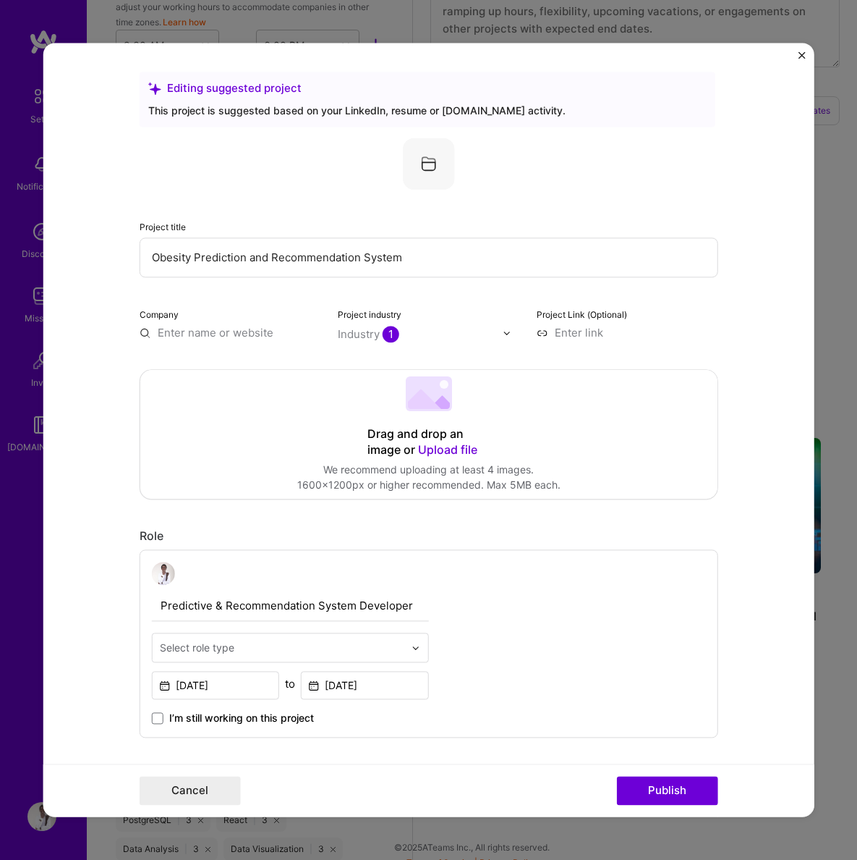
click at [567, 332] on input at bounding box center [628, 332] width 182 height 15
click at [433, 452] on span "Upload file" at bounding box center [447, 449] width 59 height 14
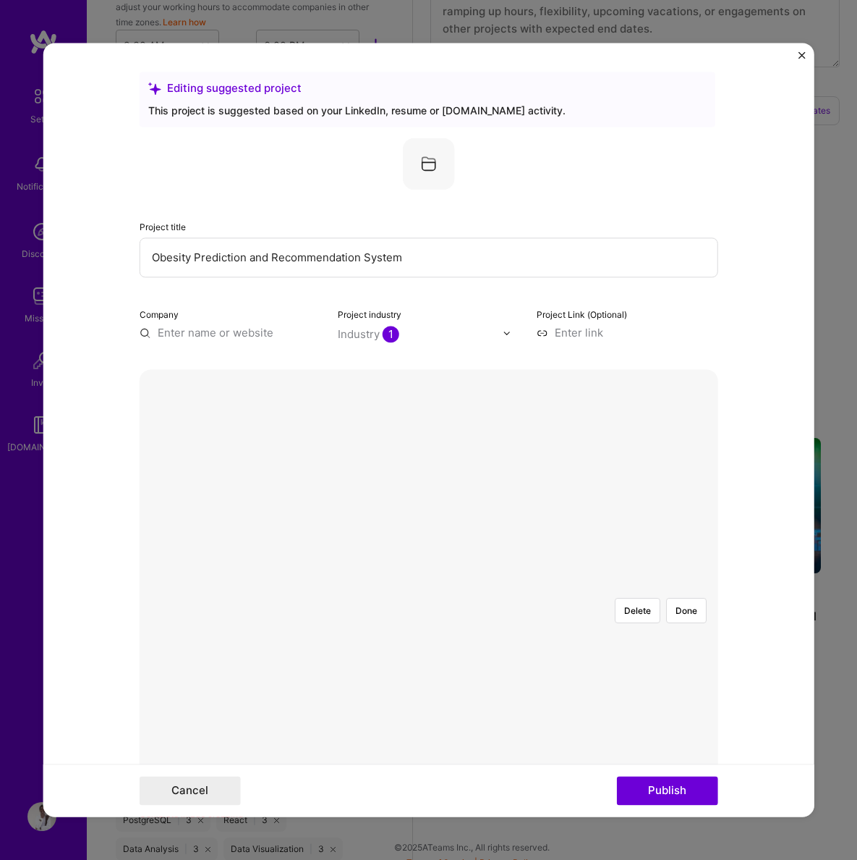
click at [539, 586] on div at bounding box center [720, 739] width 407 height 306
click at [697, 598] on button "Done" at bounding box center [686, 610] width 41 height 25
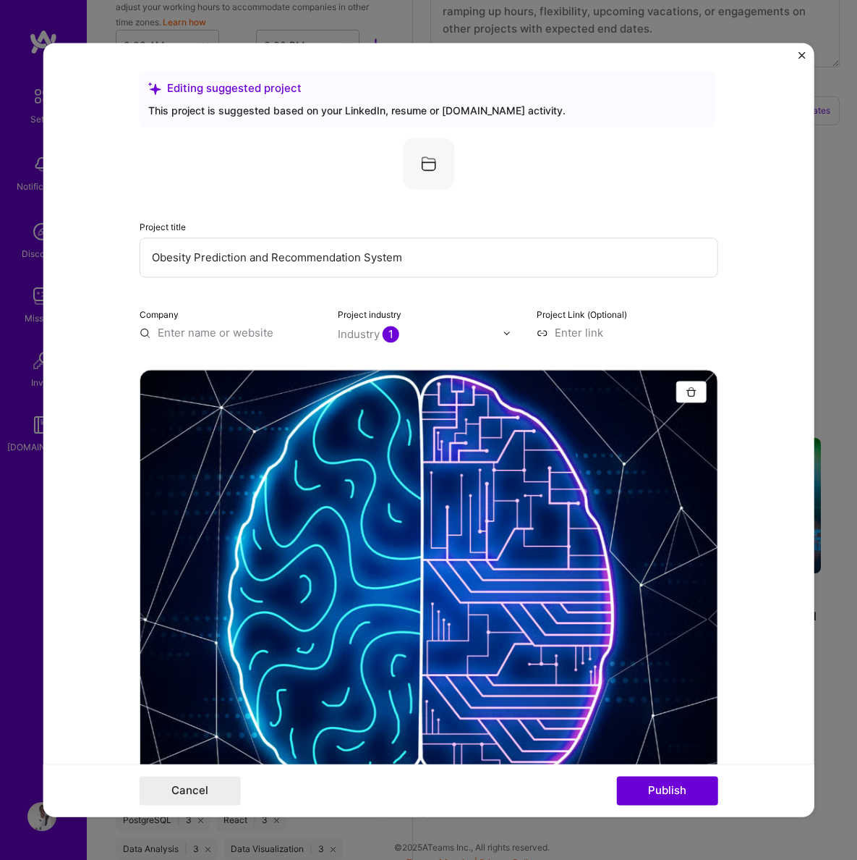
click at [564, 333] on input at bounding box center [628, 332] width 182 height 15
paste input "[URL][DOMAIN_NAME]"
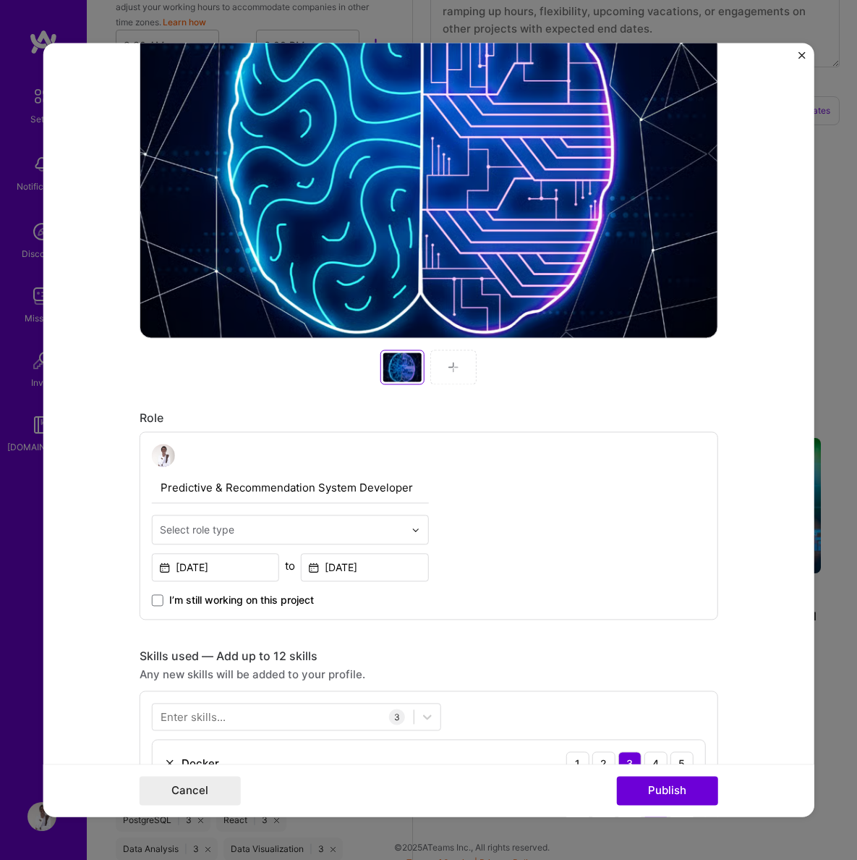
scroll to position [583, 0]
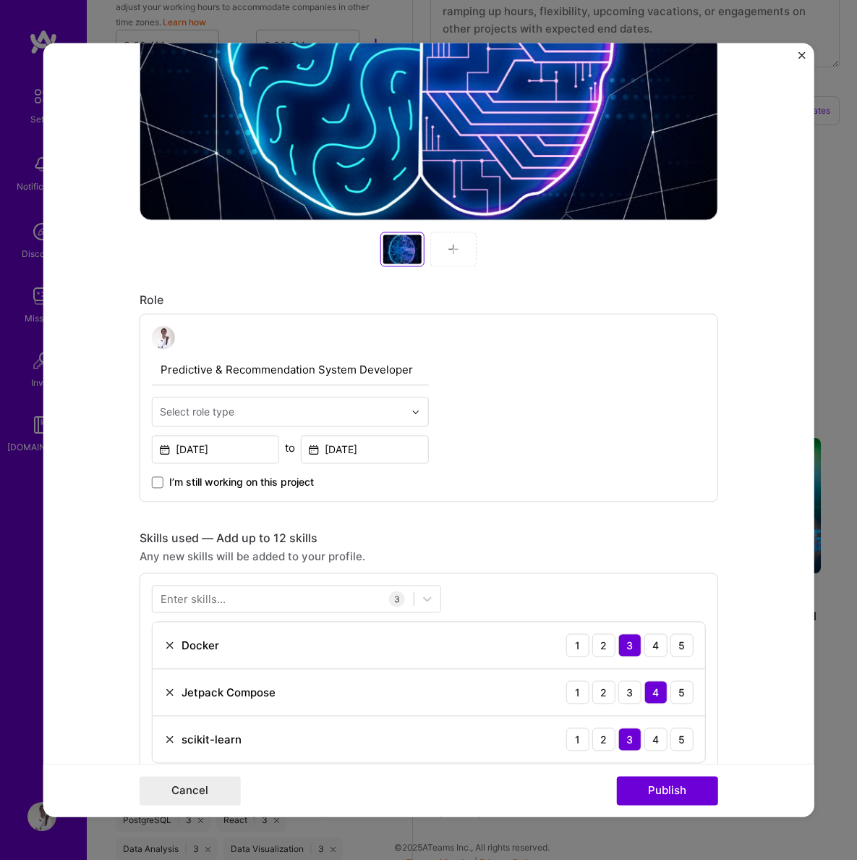
type input "[URL][DOMAIN_NAME]"
click at [408, 408] on div "Select role type" at bounding box center [282, 411] width 259 height 28
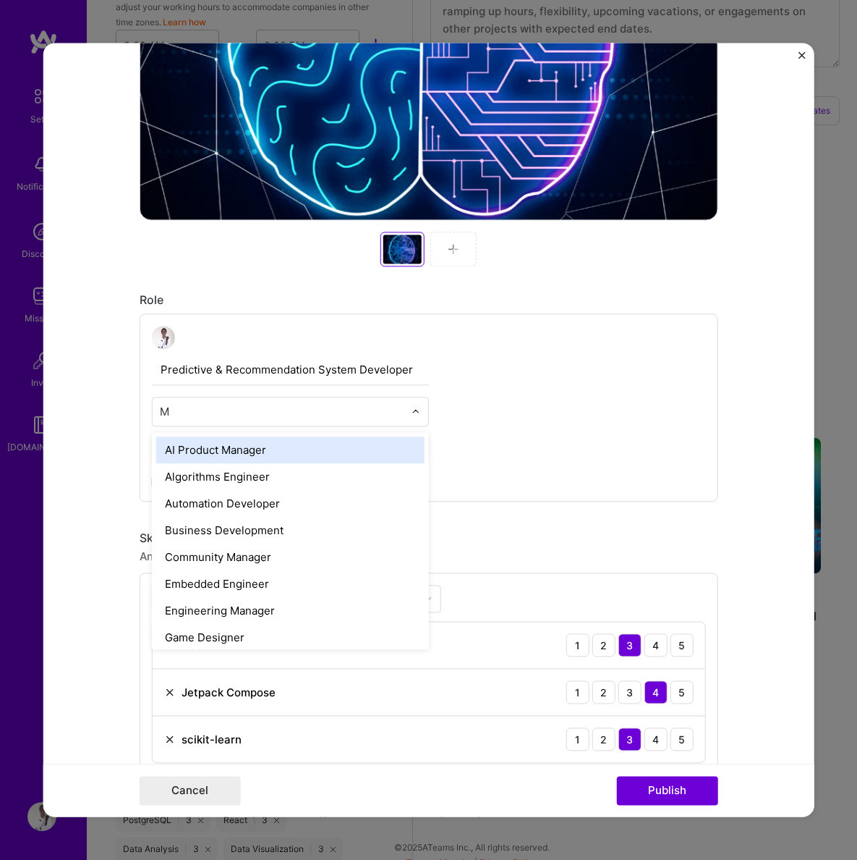
type input "Ml"
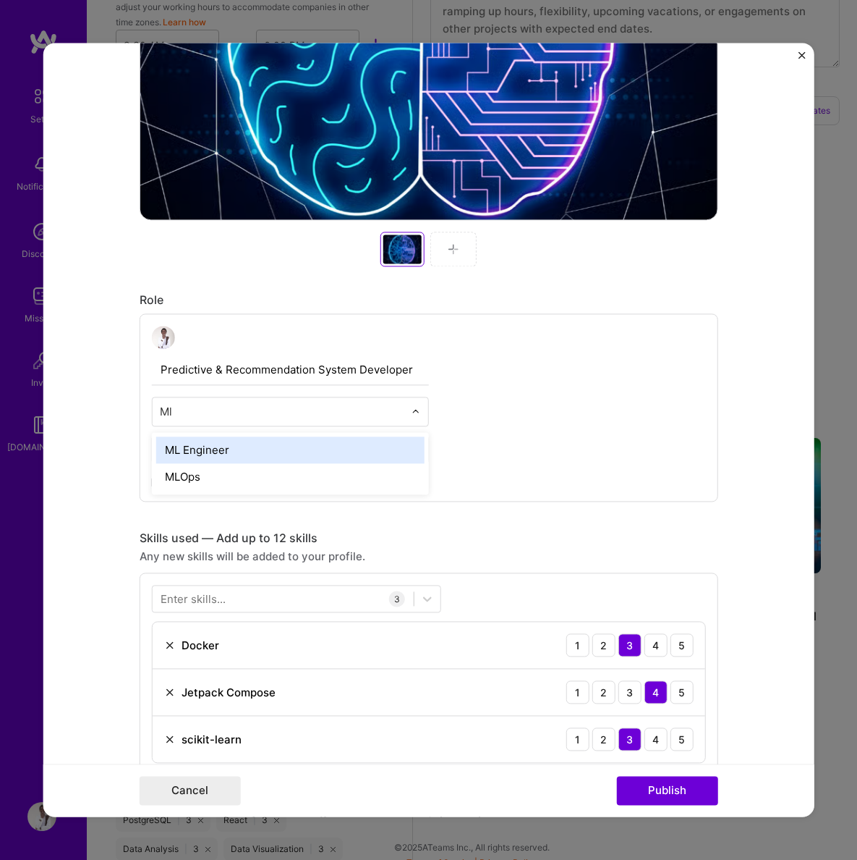
click at [318, 451] on div "ML Engineer" at bounding box center [290, 449] width 268 height 27
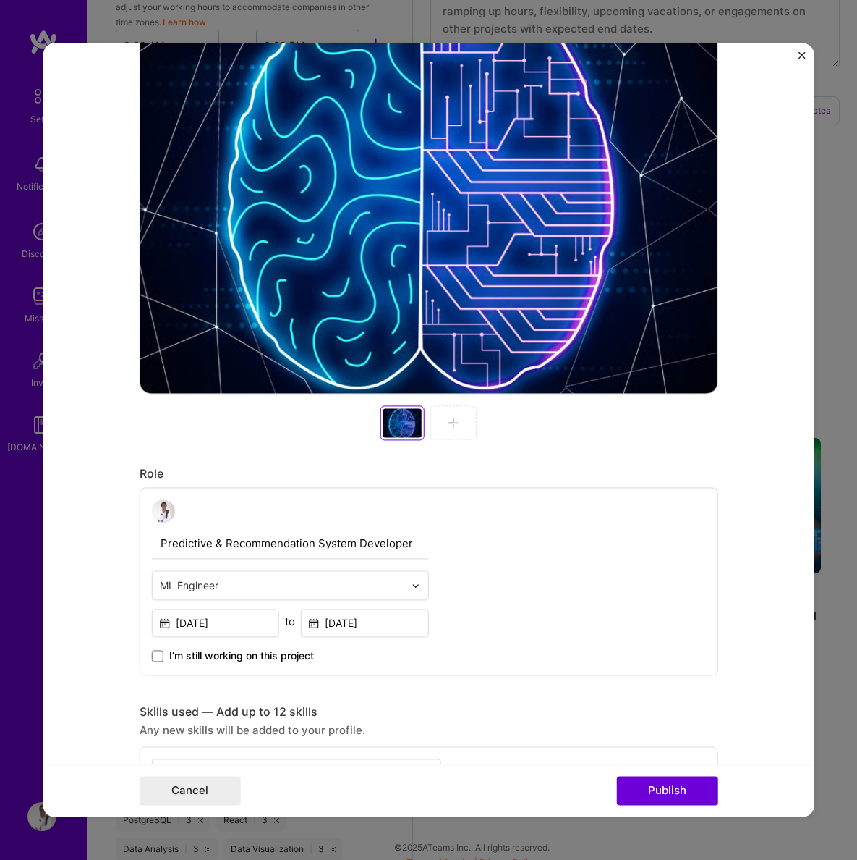
scroll to position [0, 0]
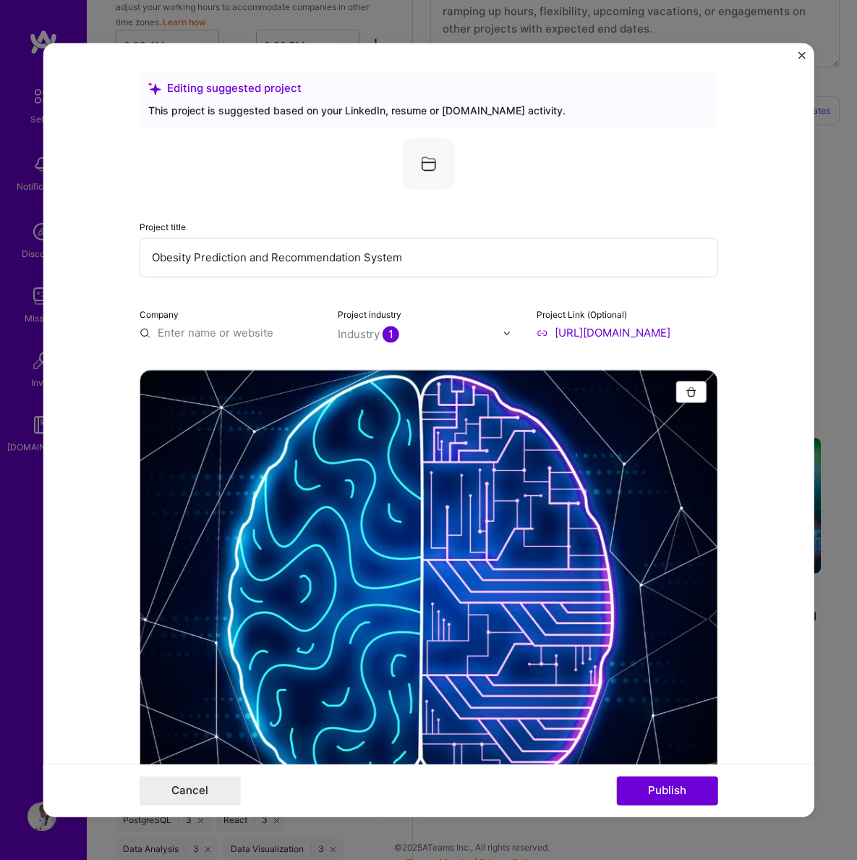
click at [260, 331] on input "text" at bounding box center [231, 332] width 182 height 15
type input "S"
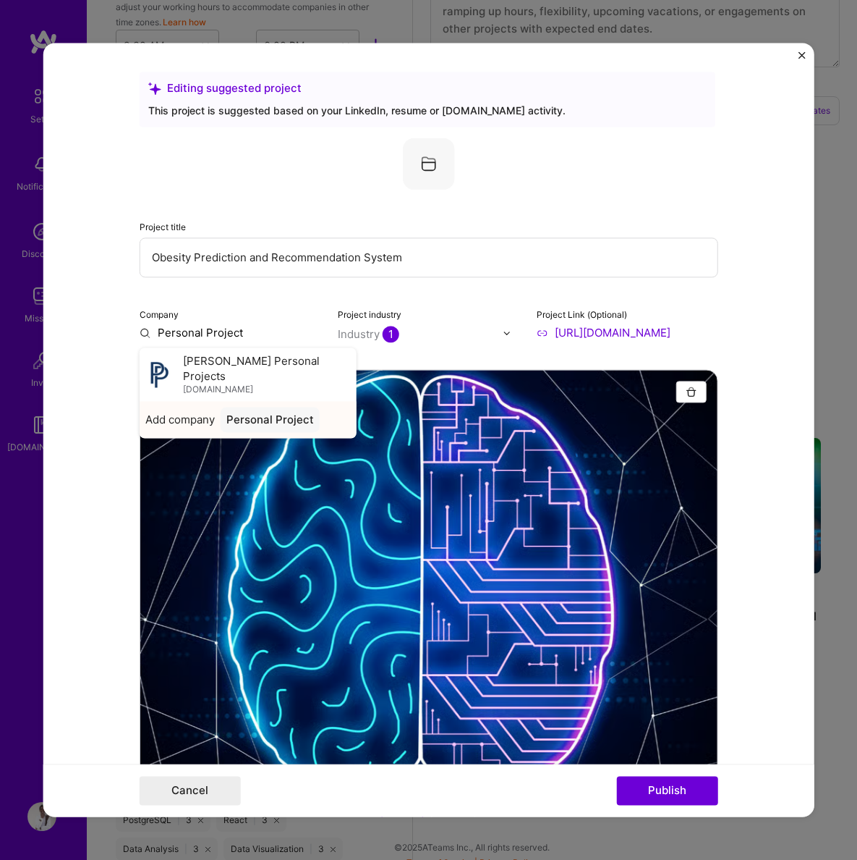
type input "Personal Project"
click at [227, 407] on div "Personal Project" at bounding box center [270, 419] width 99 height 25
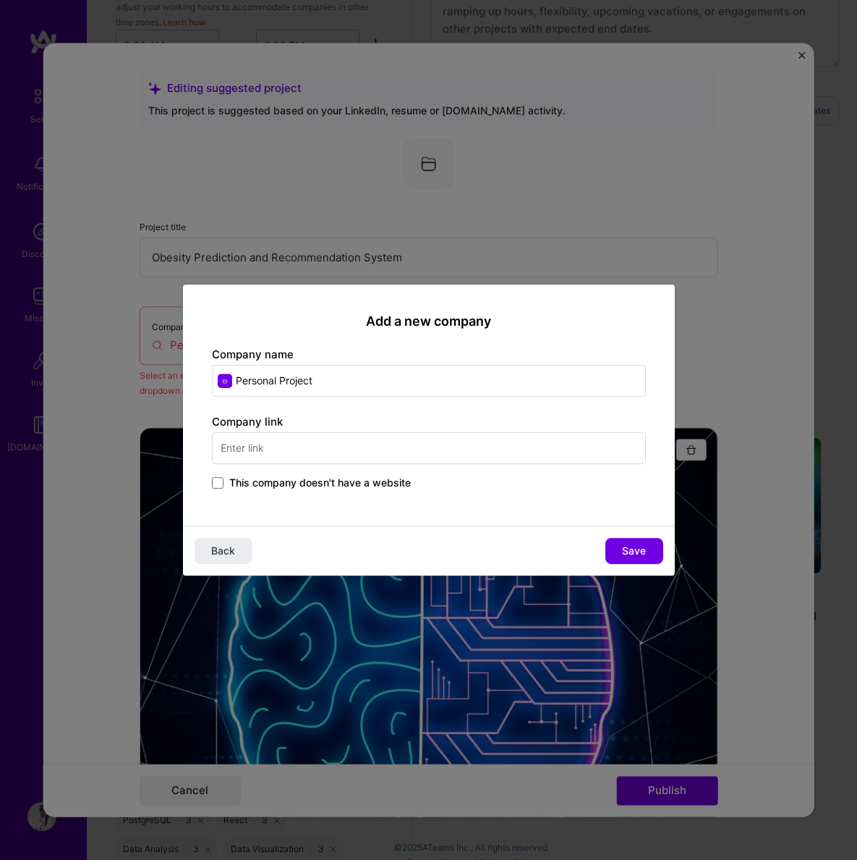
click at [271, 448] on input "text" at bounding box center [429, 448] width 434 height 32
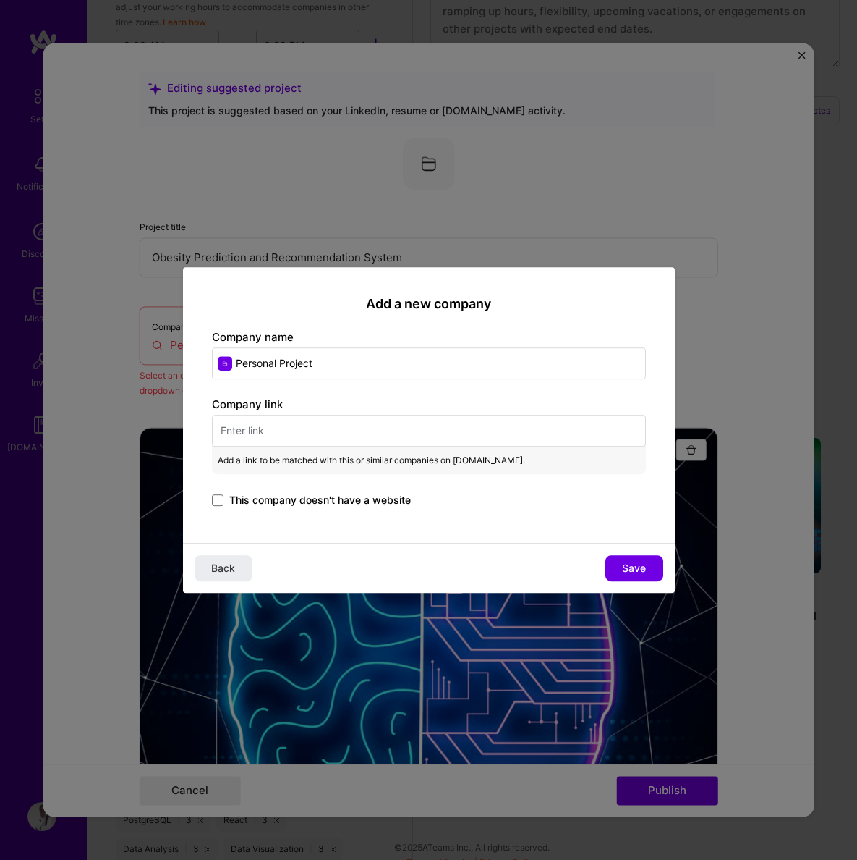
click at [259, 433] on input "text" at bounding box center [429, 431] width 434 height 32
paste input "[URL][DOMAIN_NAME]"
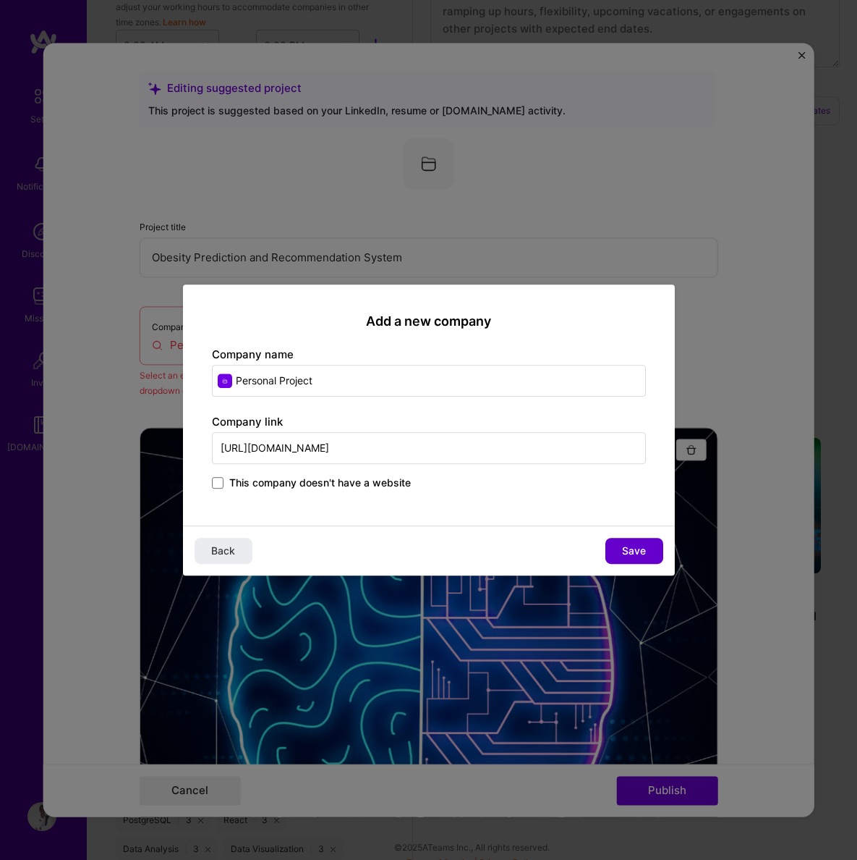
type input "[URL][DOMAIN_NAME]"
click at [637, 545] on span "Save" at bounding box center [634, 550] width 24 height 14
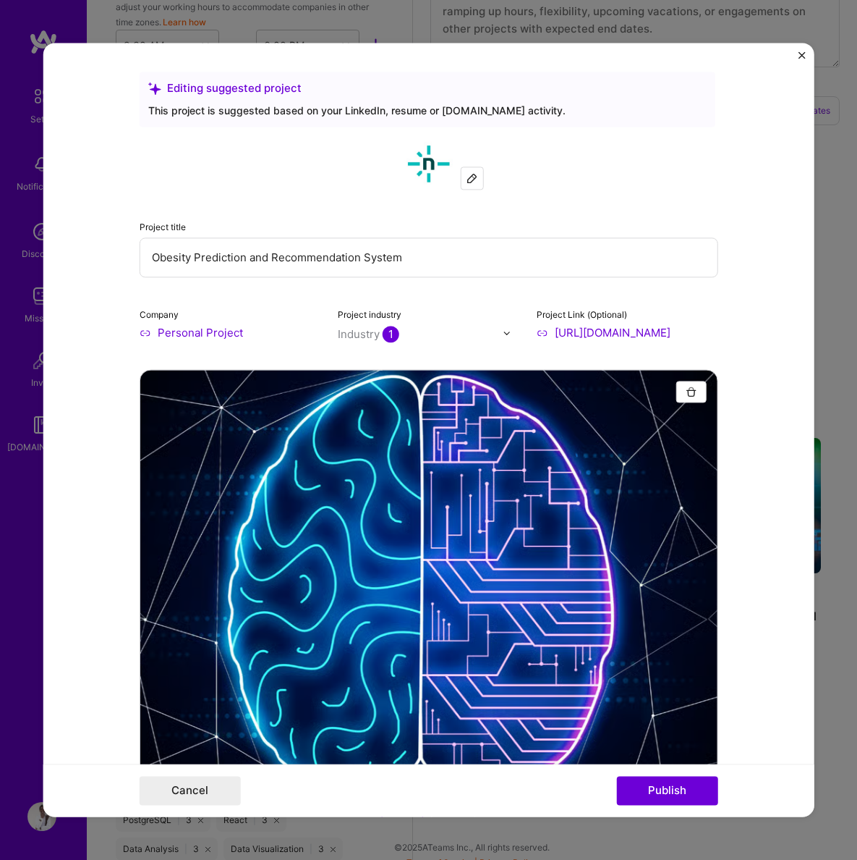
click at [372, 330] on div "Industry 1" at bounding box center [369, 333] width 62 height 15
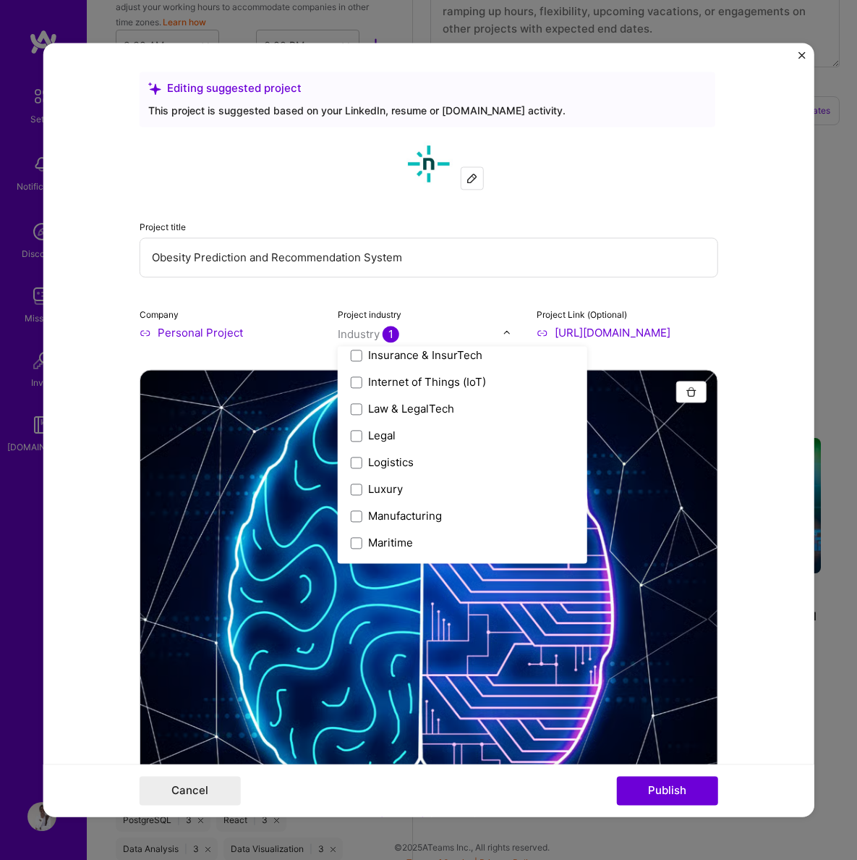
scroll to position [1716, 0]
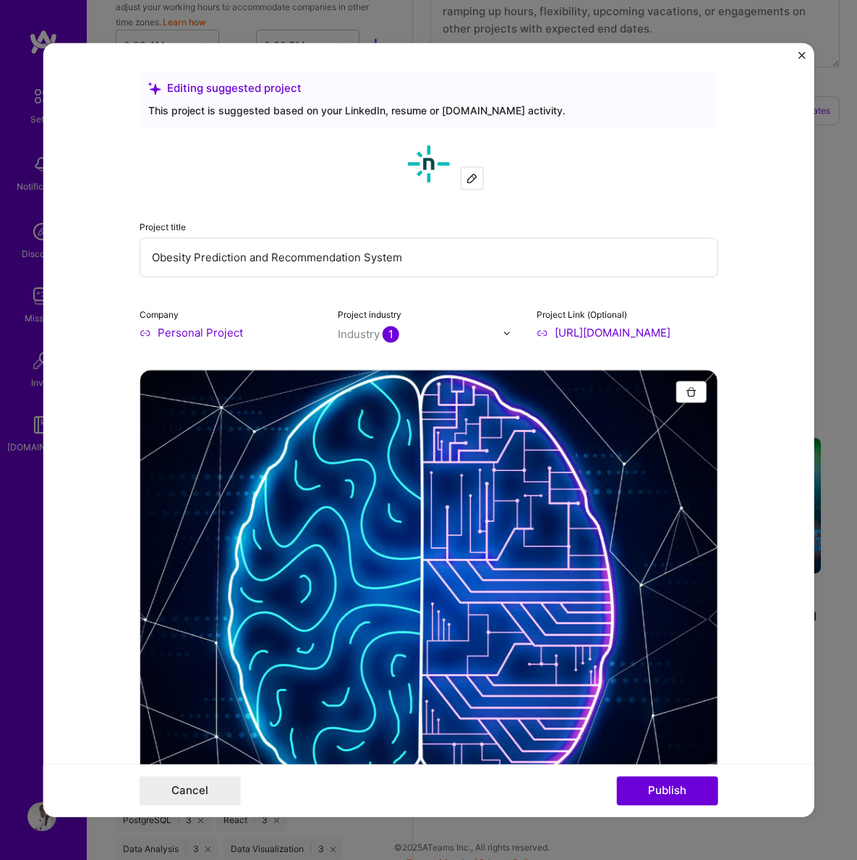
click at [758, 344] on form "Editing suggested project This project is suggested based on your LinkedIn, res…" at bounding box center [429, 429] width 772 height 773
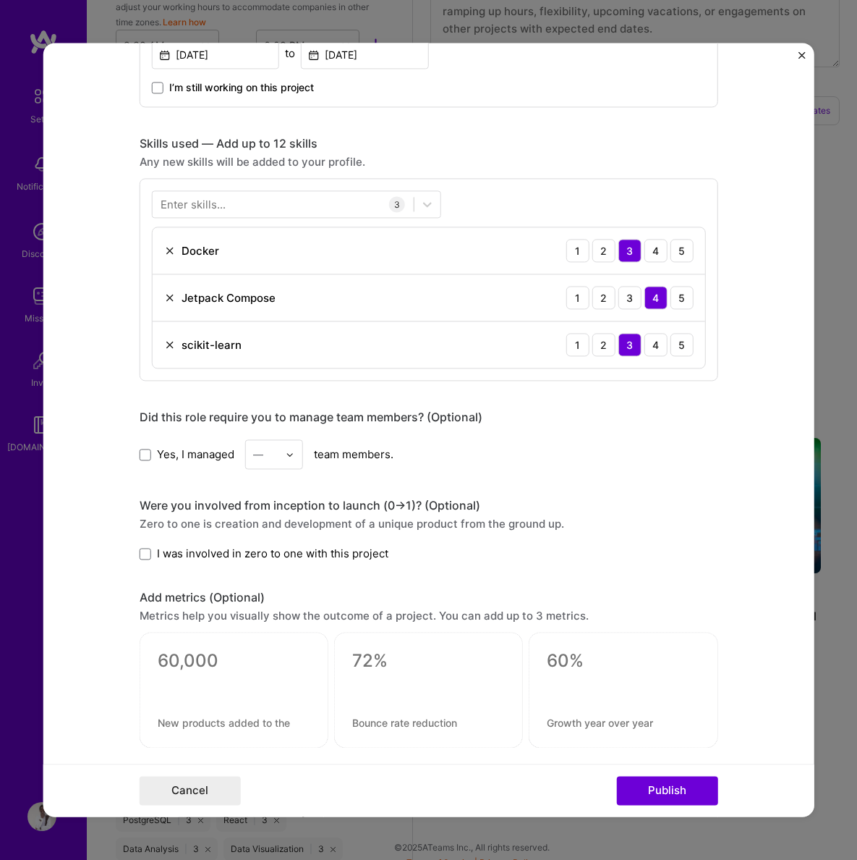
scroll to position [1382, 0]
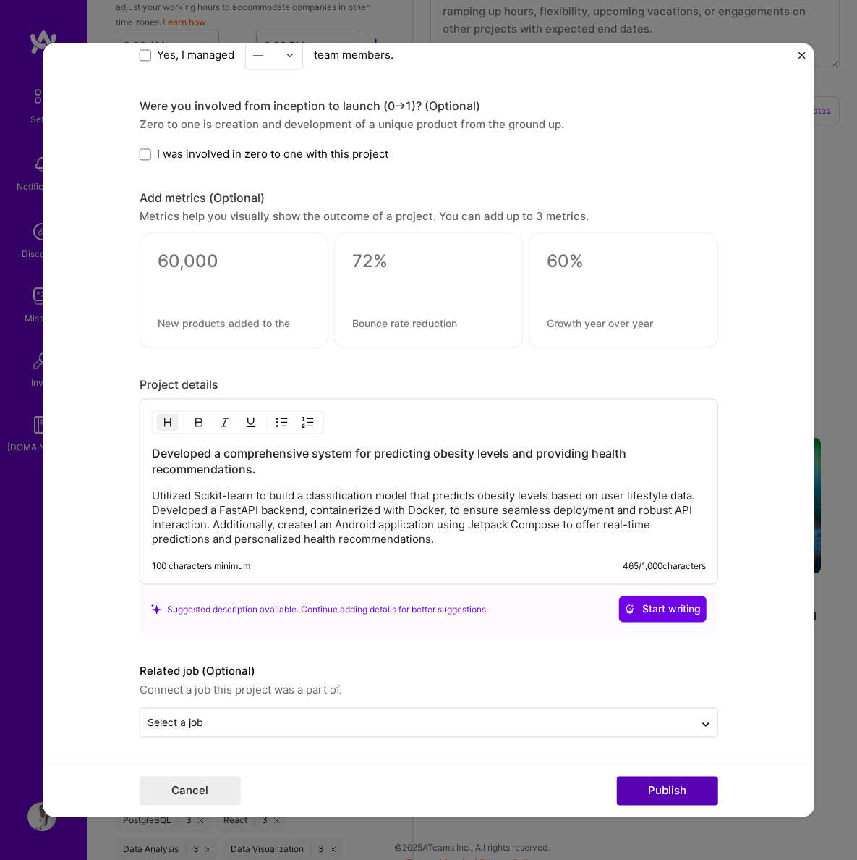
click at [684, 795] on button "Publish" at bounding box center [667, 790] width 101 height 29
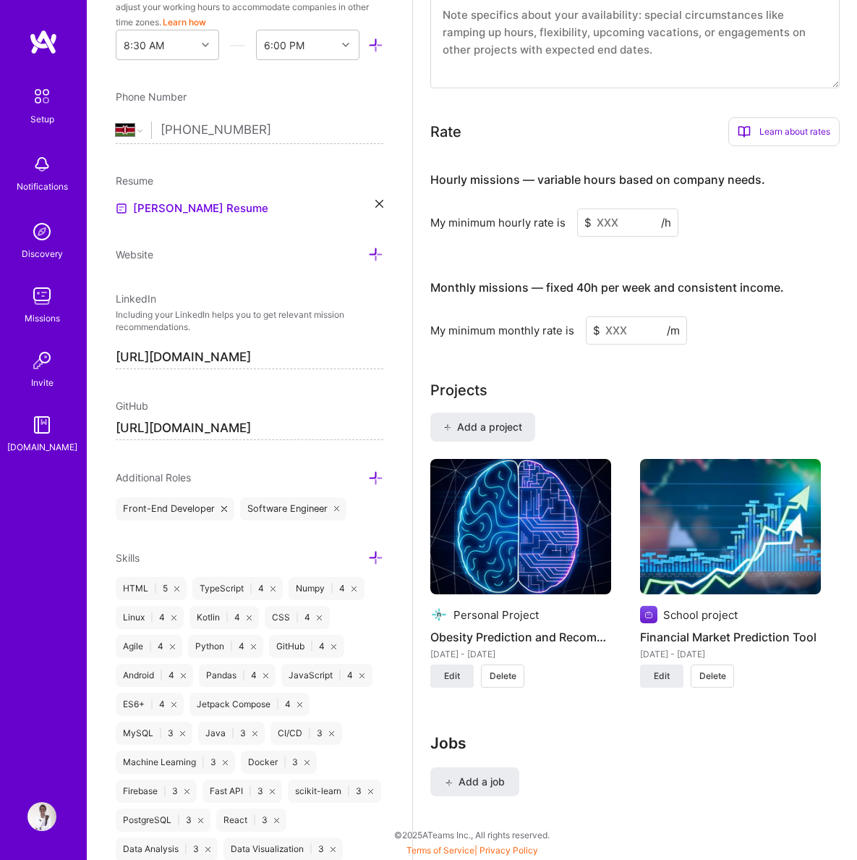
scroll to position [776, 0]
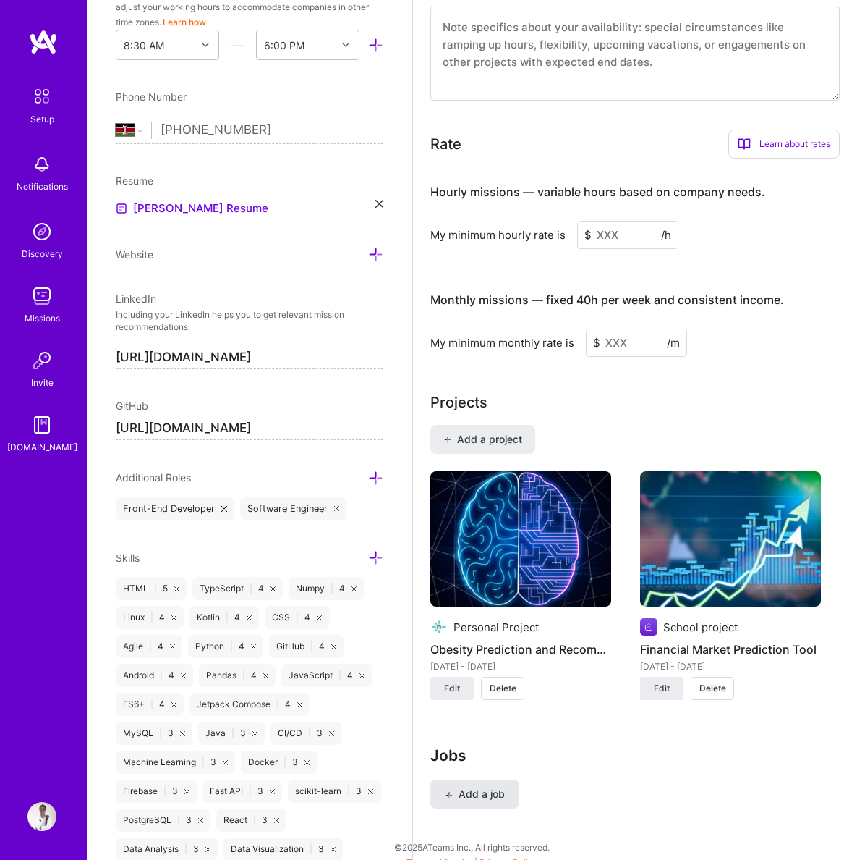
click at [489, 787] on span "Add a job" at bounding box center [475, 794] width 60 height 14
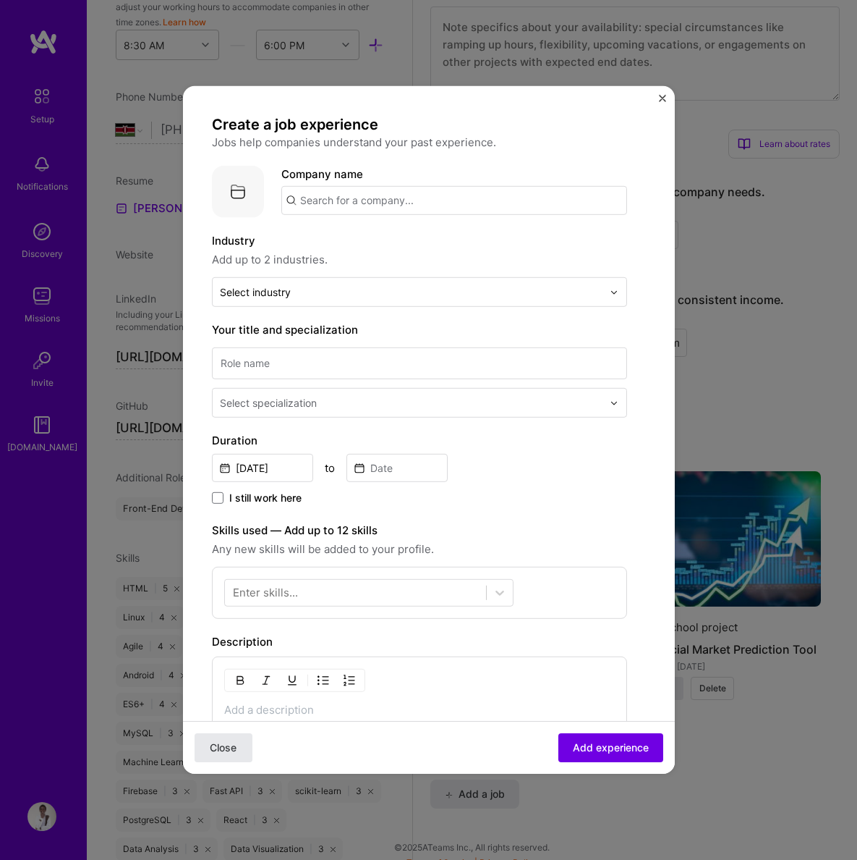
click at [224, 740] on button "Close" at bounding box center [224, 747] width 58 height 29
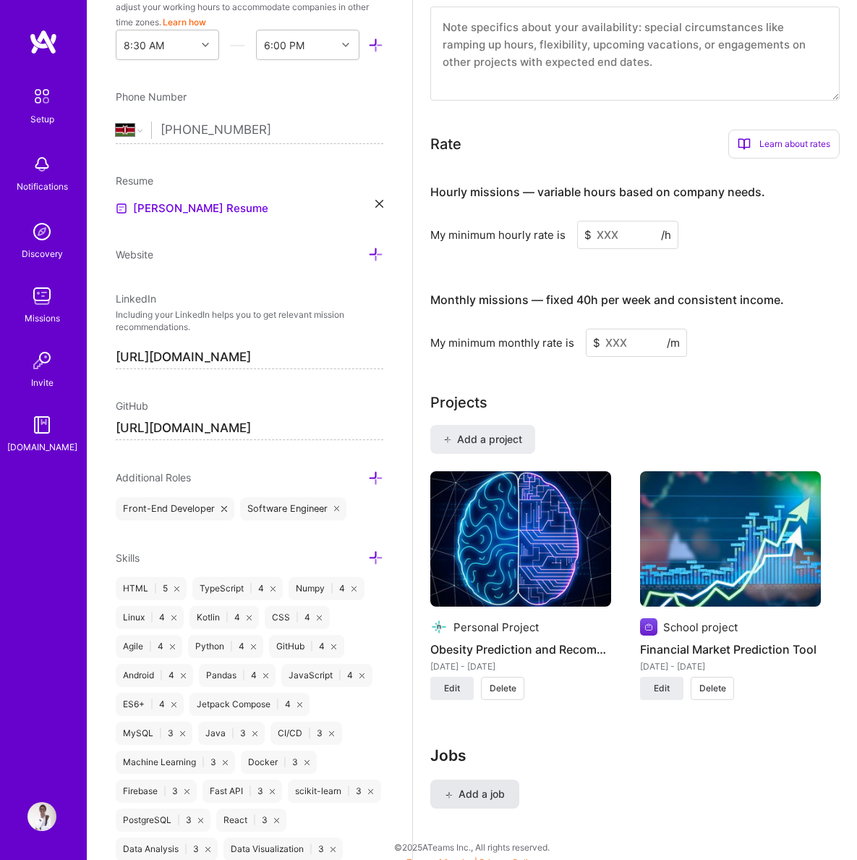
click at [492, 787] on span "Add a job" at bounding box center [475, 794] width 60 height 14
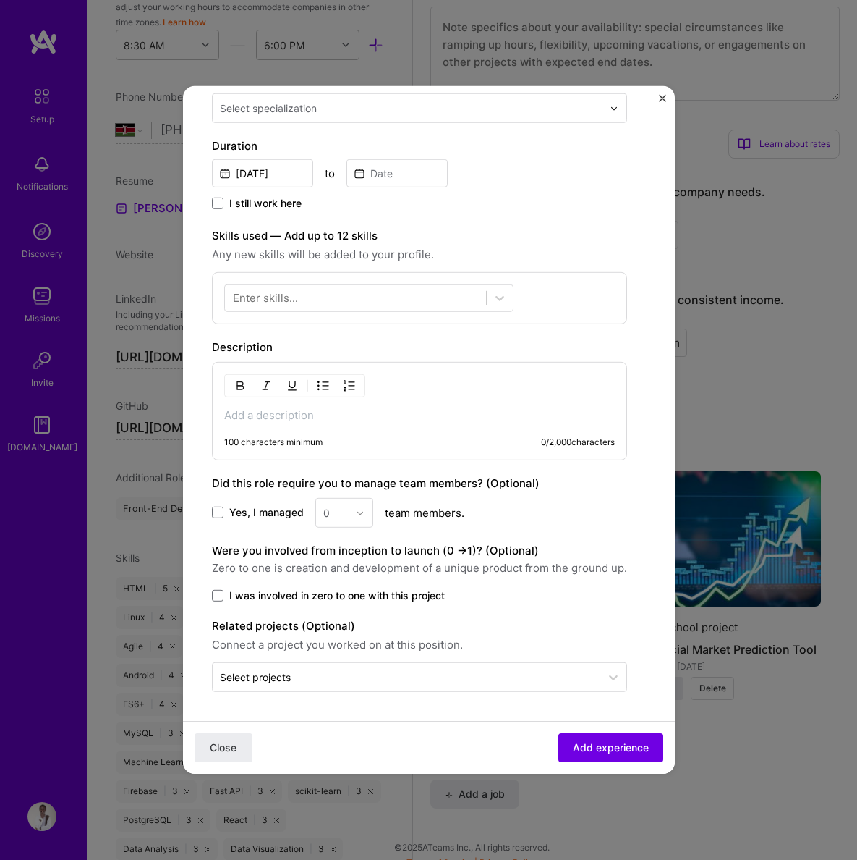
scroll to position [0, 0]
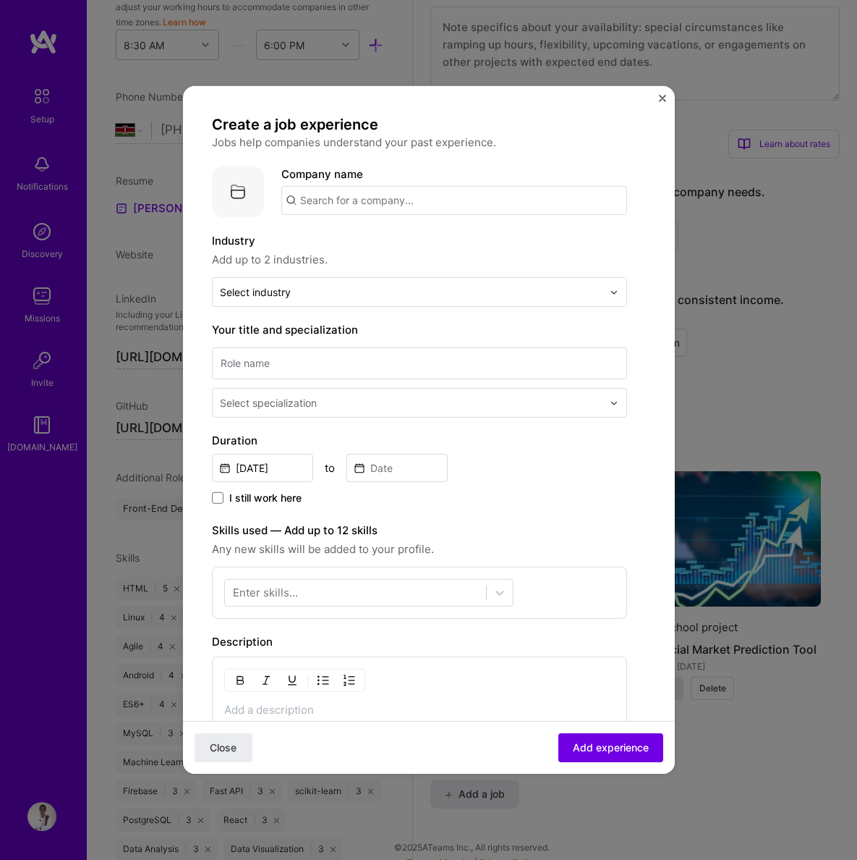
click at [322, 200] on input "text" at bounding box center [454, 200] width 346 height 29
type input "Artlly Group Ltd."
click at [404, 241] on div "Artlly Group Ltd." at bounding box center [410, 240] width 97 height 25
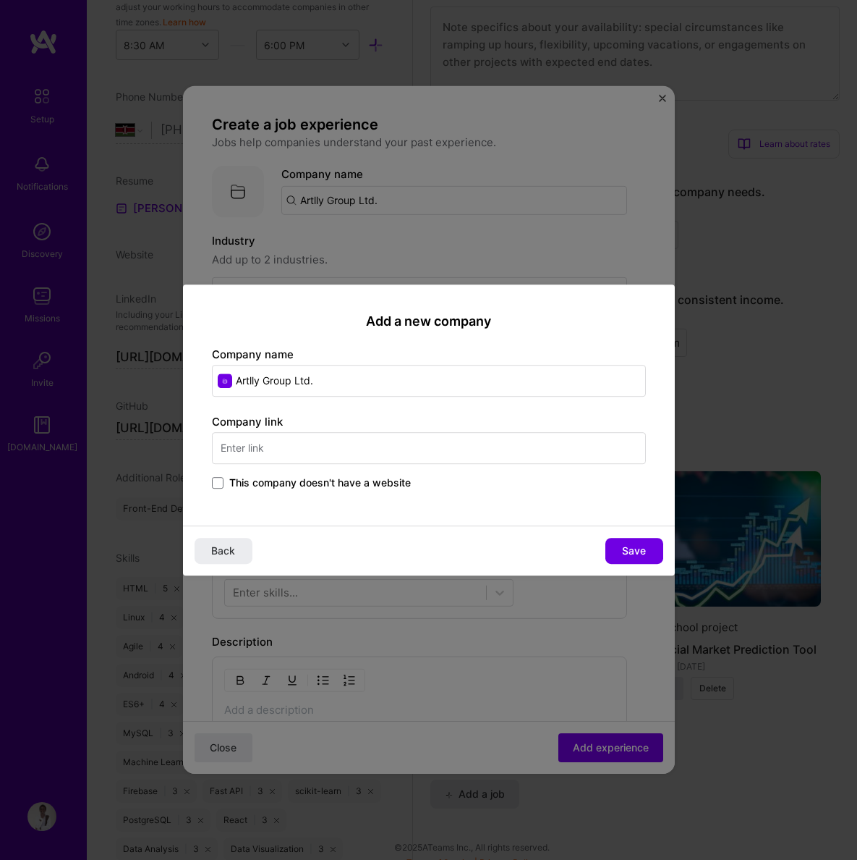
click at [297, 454] on input "text" at bounding box center [429, 448] width 434 height 32
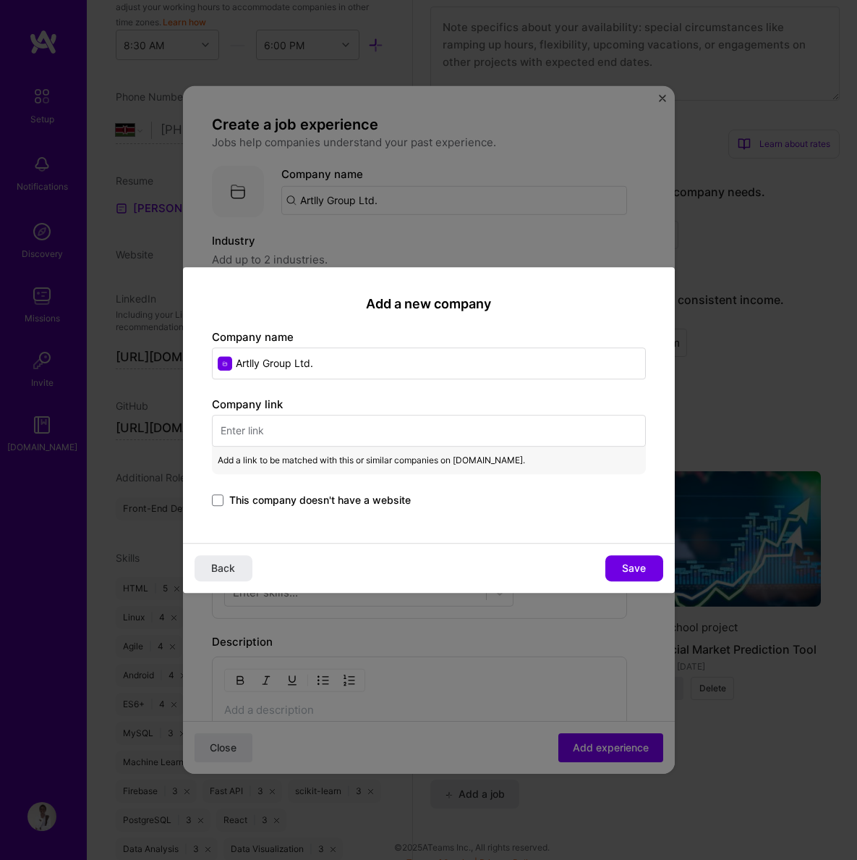
click at [286, 435] on input "text" at bounding box center [429, 431] width 434 height 32
paste input "[URL][DOMAIN_NAME]"
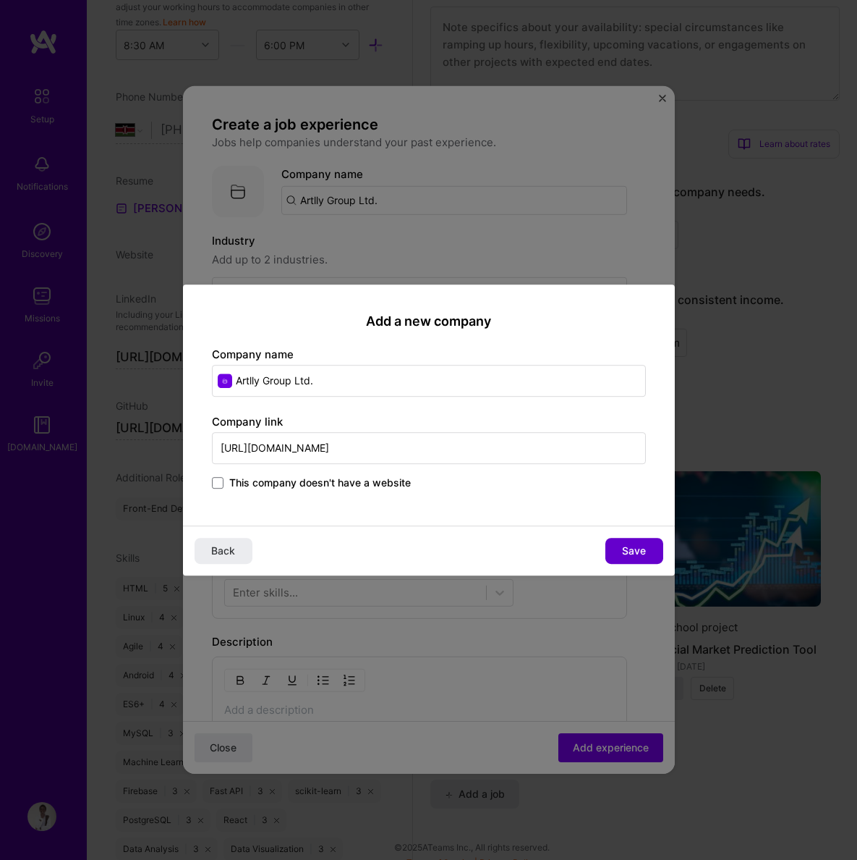
type input "[URL][DOMAIN_NAME]"
click at [626, 548] on span "Save" at bounding box center [634, 550] width 24 height 14
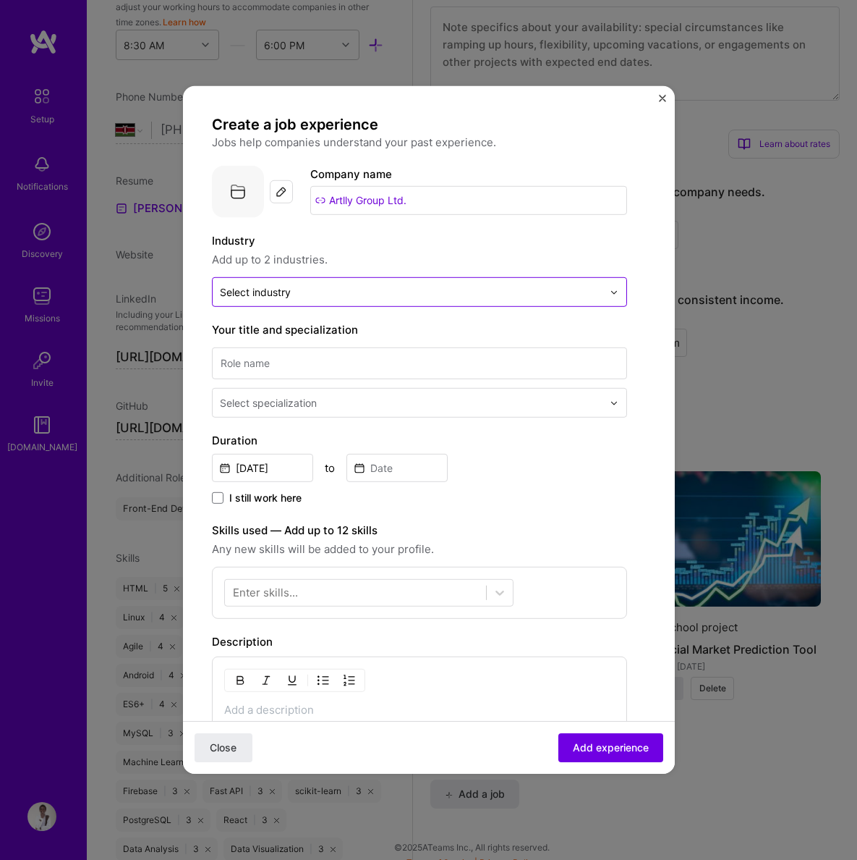
click at [467, 297] on input "text" at bounding box center [411, 291] width 383 height 15
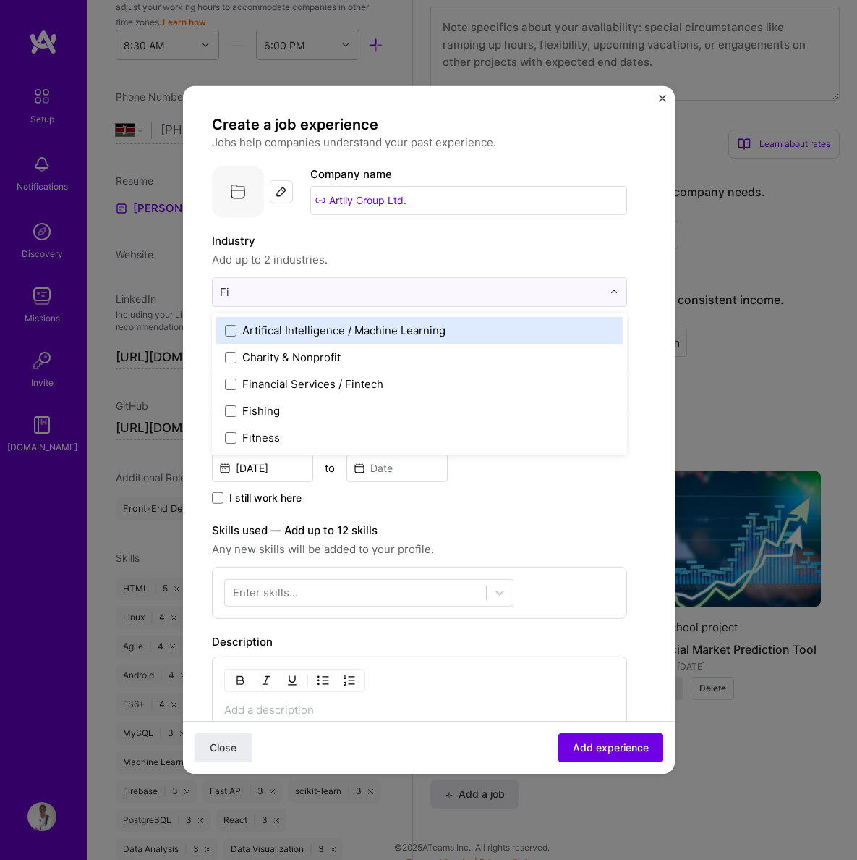
type input "Fin"
click at [260, 332] on div "Financial Services / Fintech" at bounding box center [312, 330] width 141 height 15
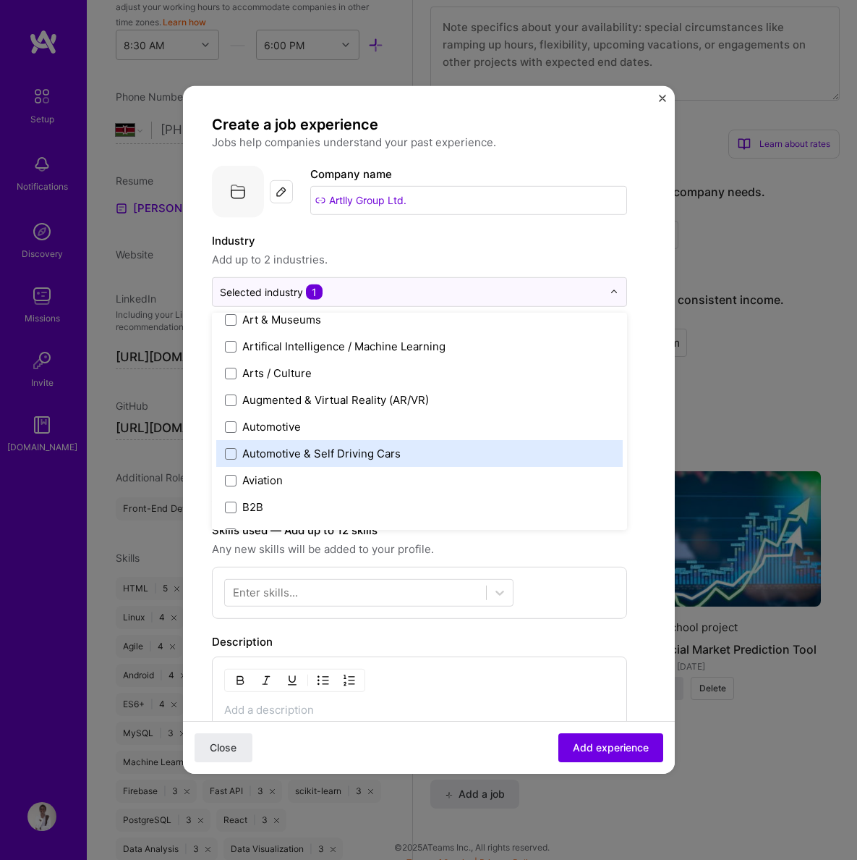
scroll to position [226, 0]
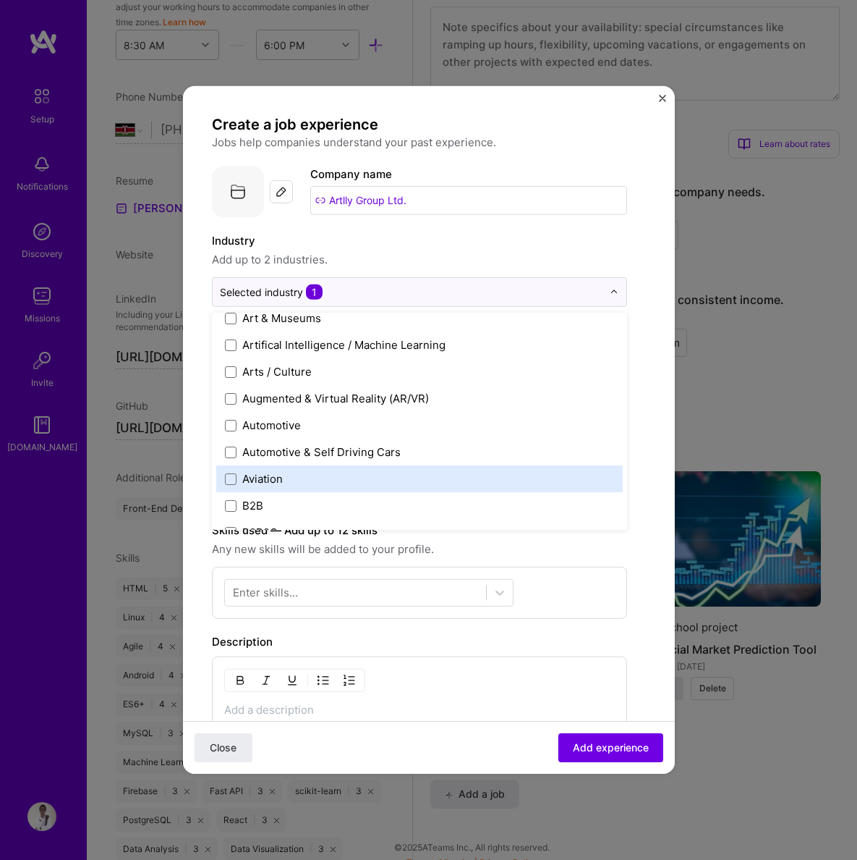
click at [255, 478] on div "Aviation" at bounding box center [262, 478] width 41 height 15
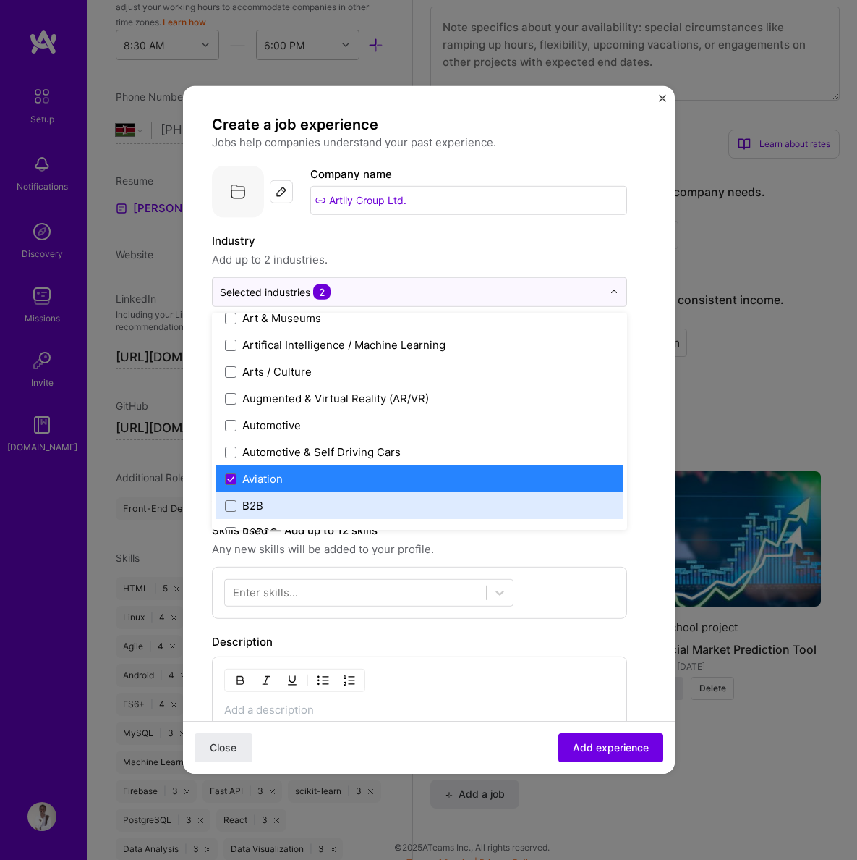
click at [657, 581] on form "Create a job experience Jobs help companies understand your past experience. Co…" at bounding box center [429, 591] width 492 height 953
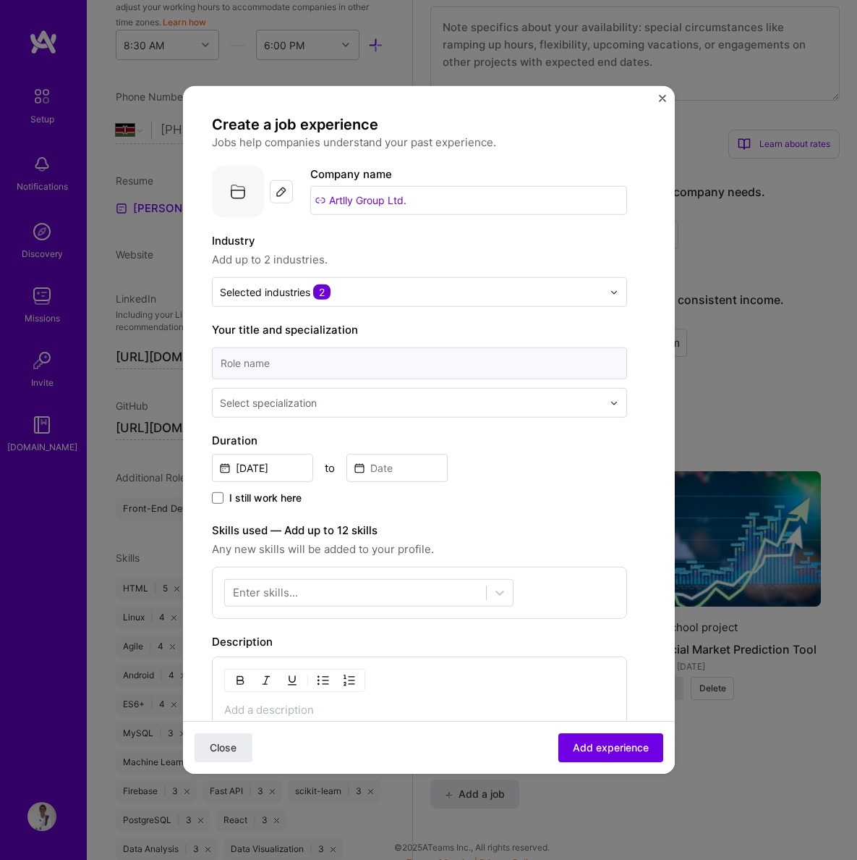
click at [585, 370] on input at bounding box center [419, 363] width 415 height 32
type input "Software Developer Inter"
click at [618, 407] on img at bounding box center [614, 402] width 9 height 9
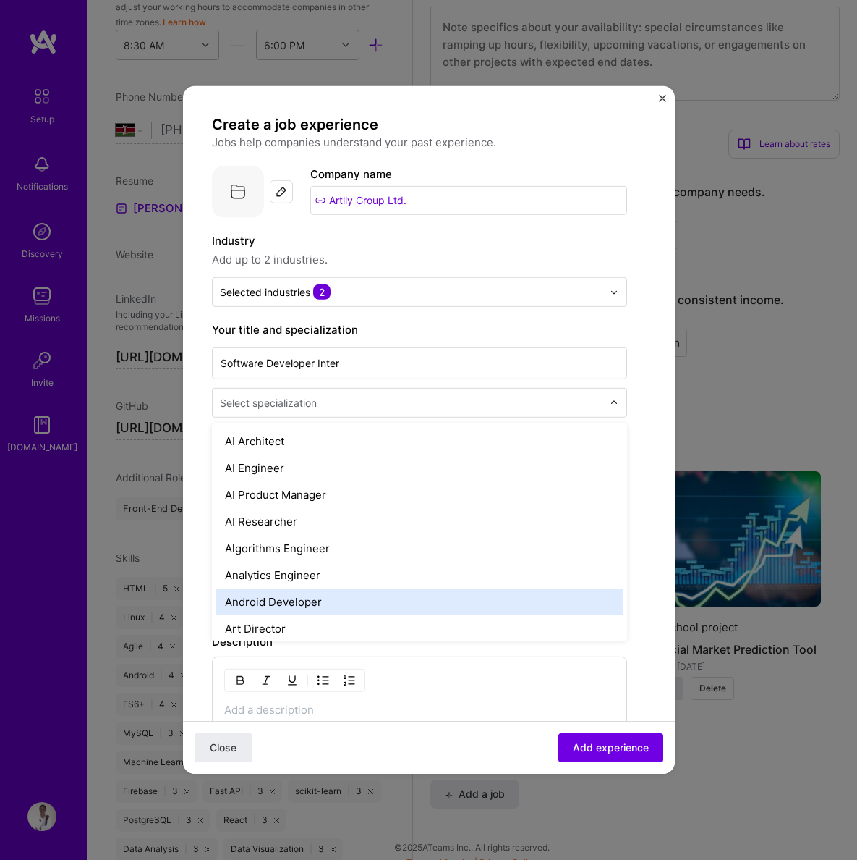
click at [270, 596] on div "Android Developer" at bounding box center [419, 601] width 407 height 27
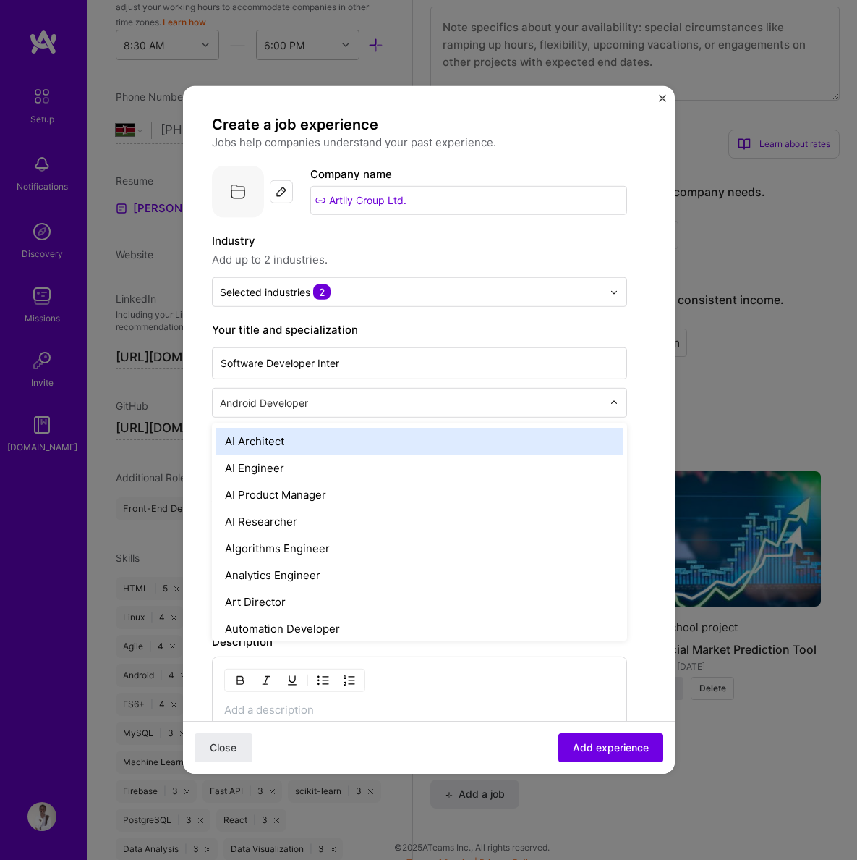
click at [606, 401] on div "Android Developer" at bounding box center [411, 403] width 397 height 28
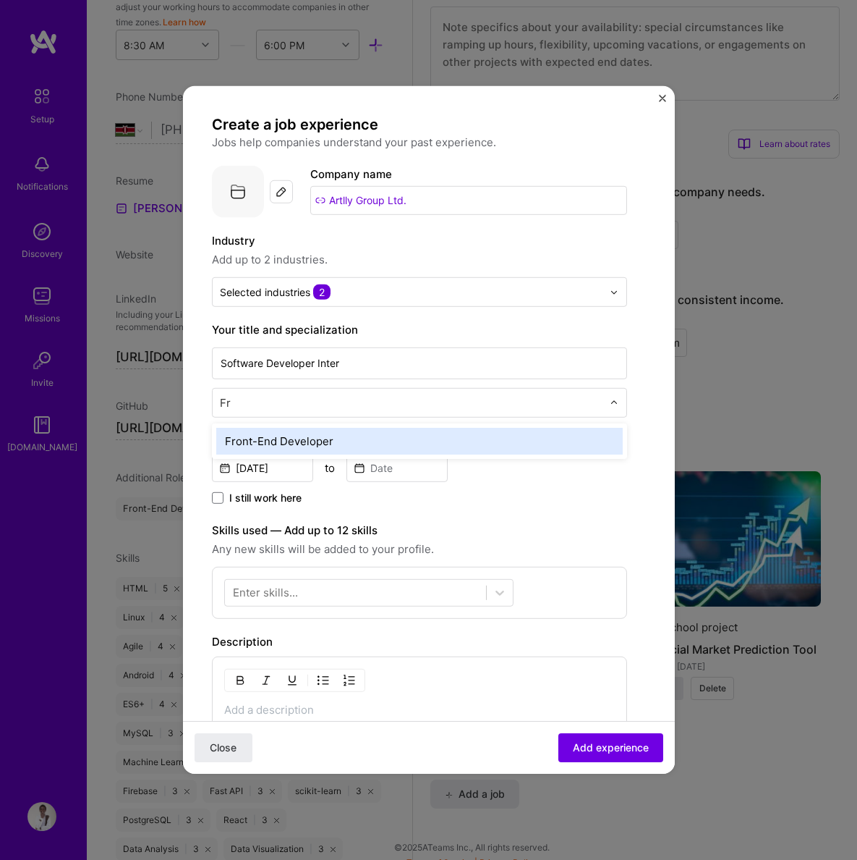
type input "Fro"
click at [470, 434] on div "Front-End Developer" at bounding box center [419, 441] width 407 height 27
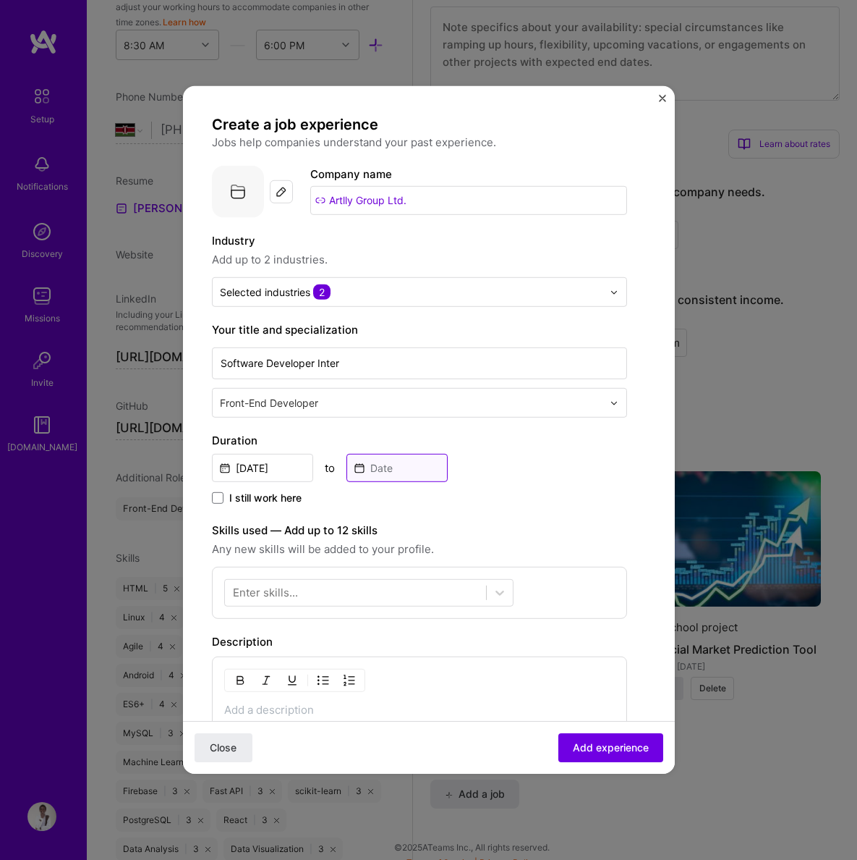
click at [394, 469] on input at bounding box center [397, 468] width 101 height 28
click at [548, 466] on div "[DATE] to" at bounding box center [419, 466] width 415 height 31
click at [218, 501] on span at bounding box center [218, 498] width 12 height 12
click at [0, 0] on input "I still work here" at bounding box center [0, 0] width 0 height 0
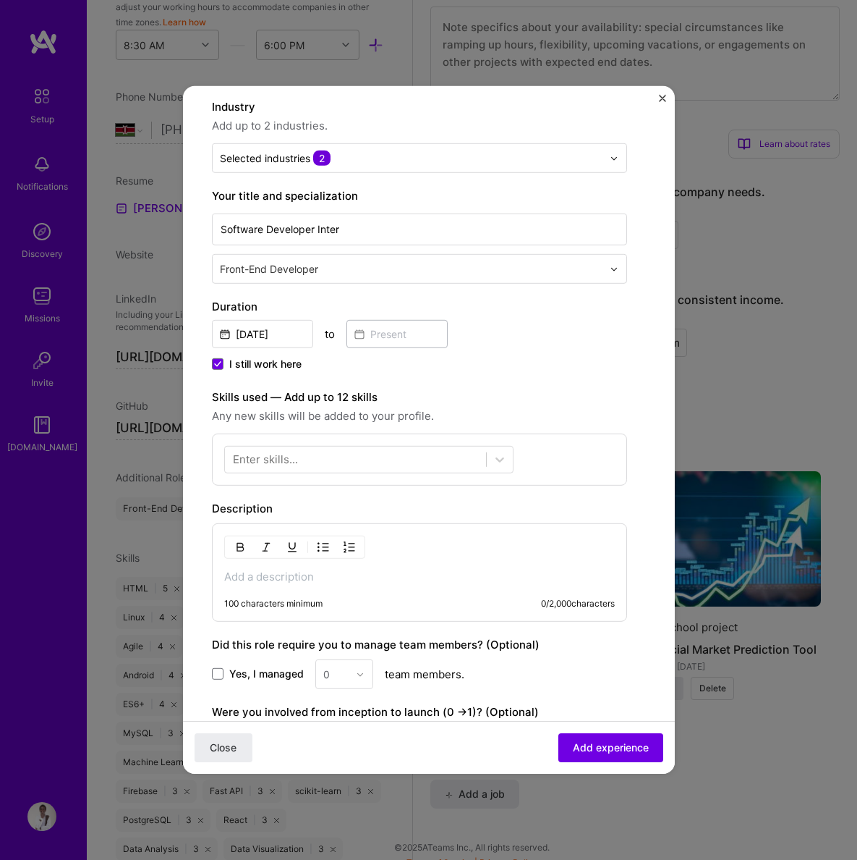
scroll to position [137, 0]
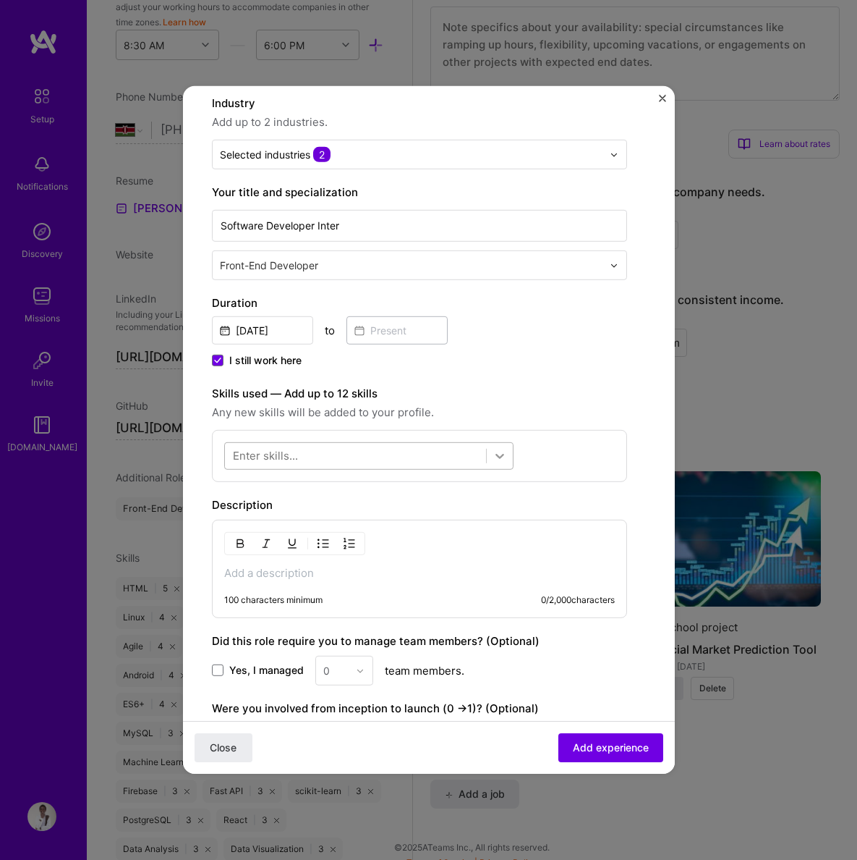
click at [495, 453] on icon at bounding box center [500, 456] width 14 height 14
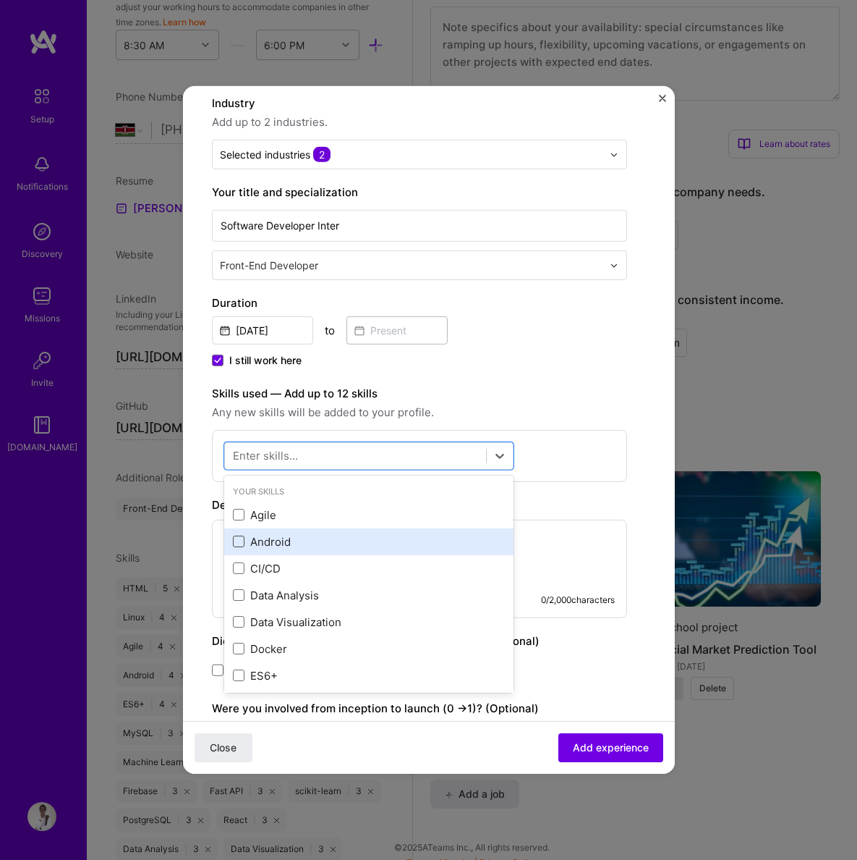
click at [237, 547] on span at bounding box center [239, 541] width 12 height 12
click at [0, 0] on input "checkbox" at bounding box center [0, 0] width 0 height 0
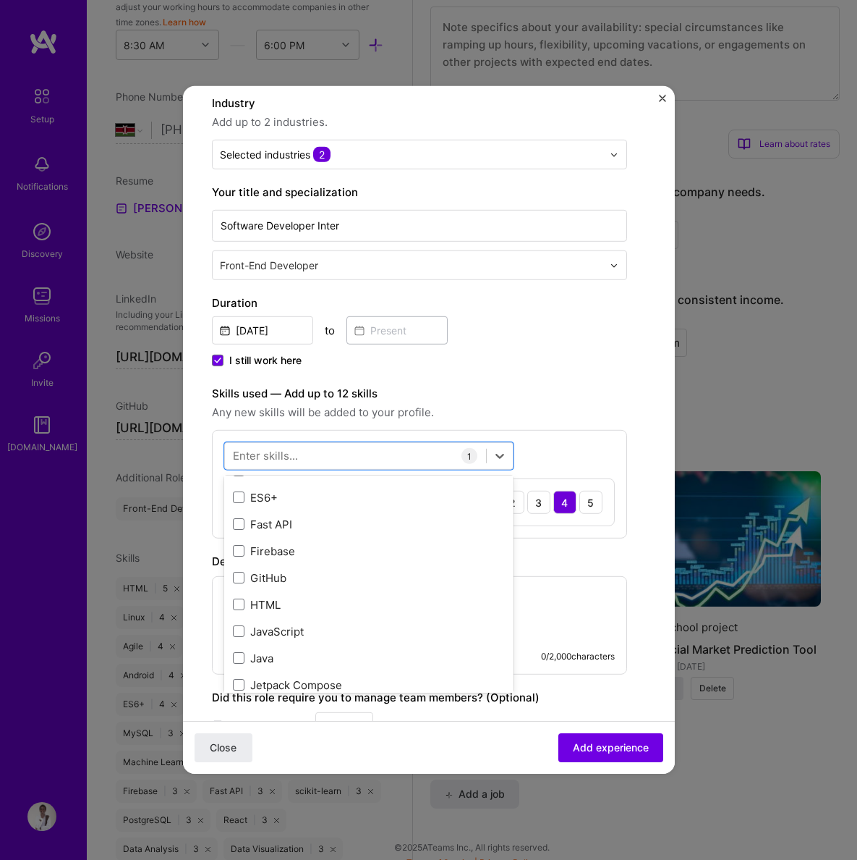
scroll to position [169, 0]
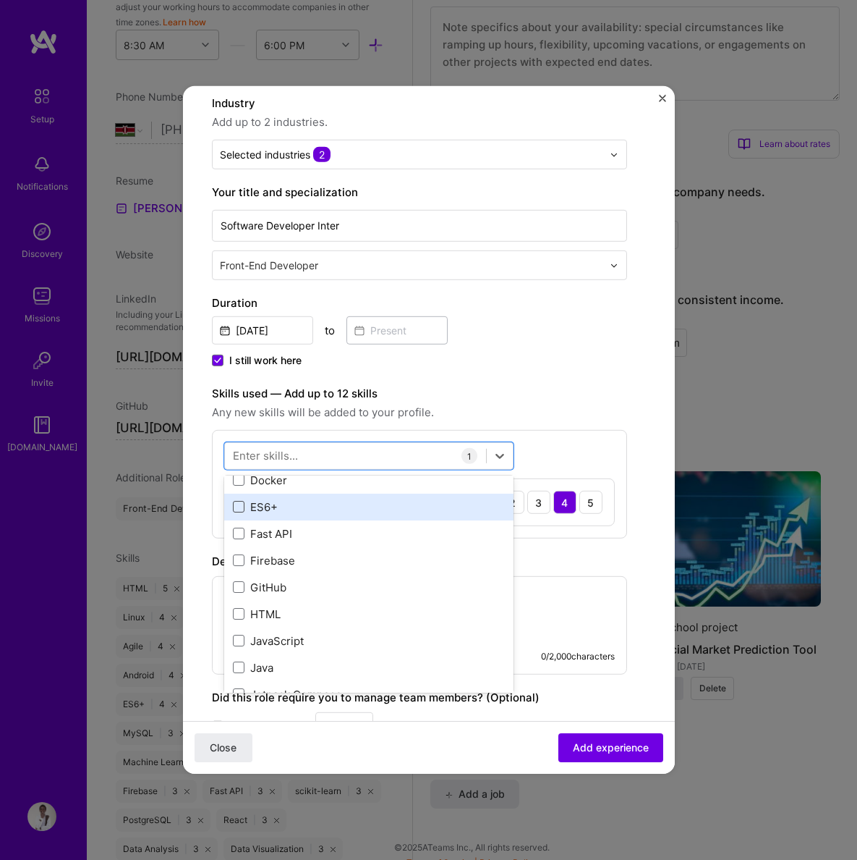
click at [239, 512] on span at bounding box center [239, 507] width 12 height 12
click at [0, 0] on input "checkbox" at bounding box center [0, 0] width 0 height 0
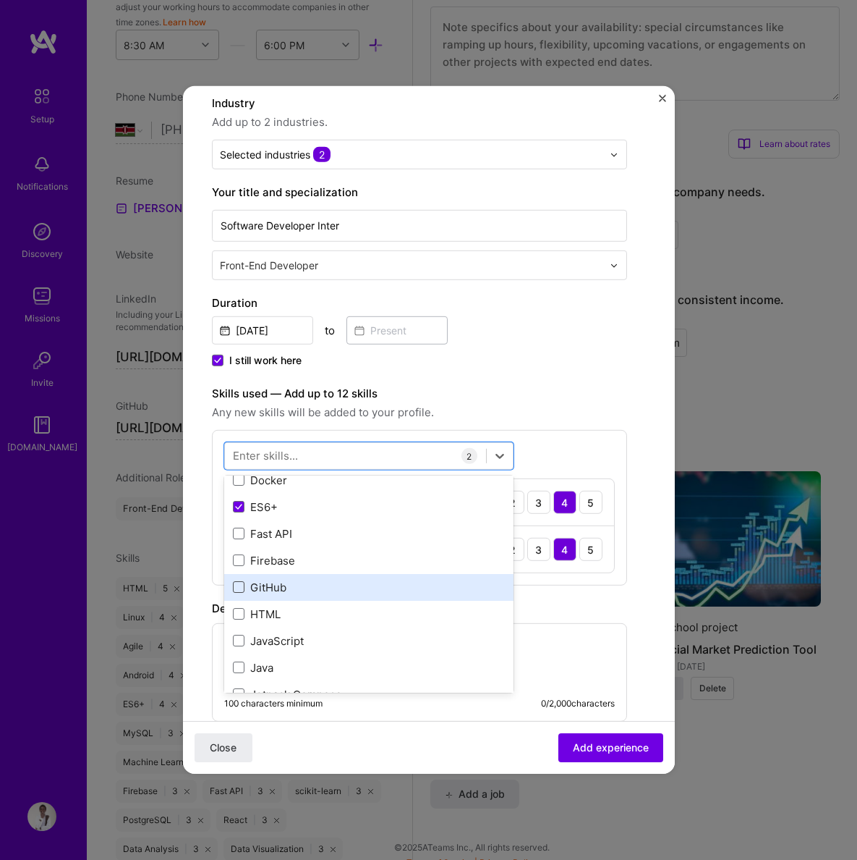
click at [234, 590] on span at bounding box center [239, 587] width 12 height 12
click at [0, 0] on input "checkbox" at bounding box center [0, 0] width 0 height 0
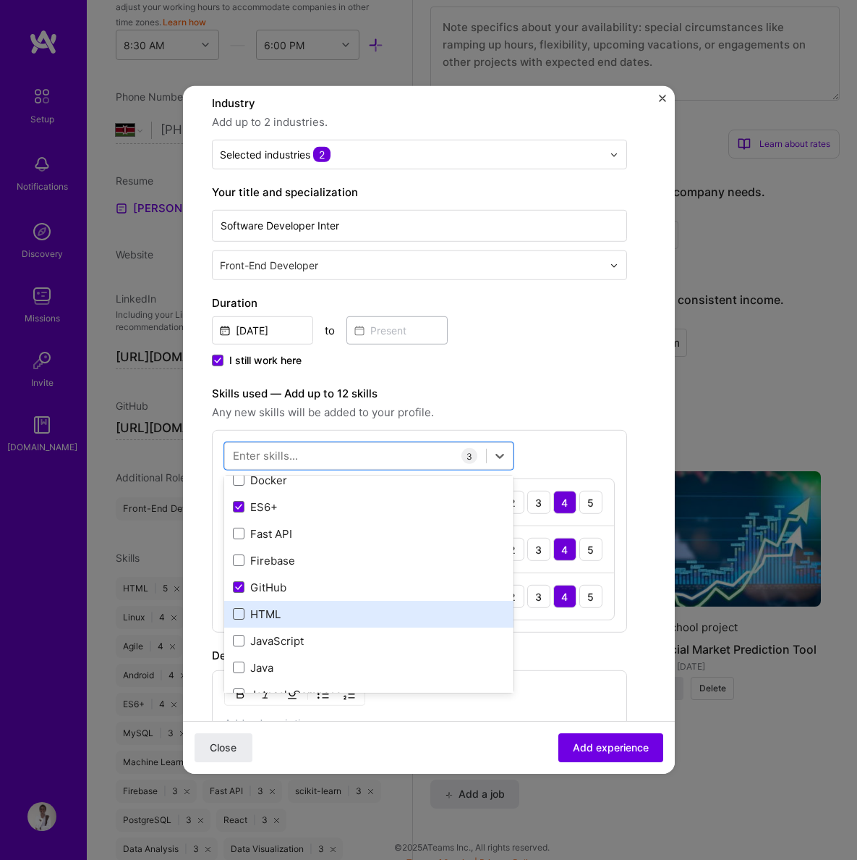
click at [236, 618] on span at bounding box center [239, 614] width 12 height 12
click at [0, 0] on input "checkbox" at bounding box center [0, 0] width 0 height 0
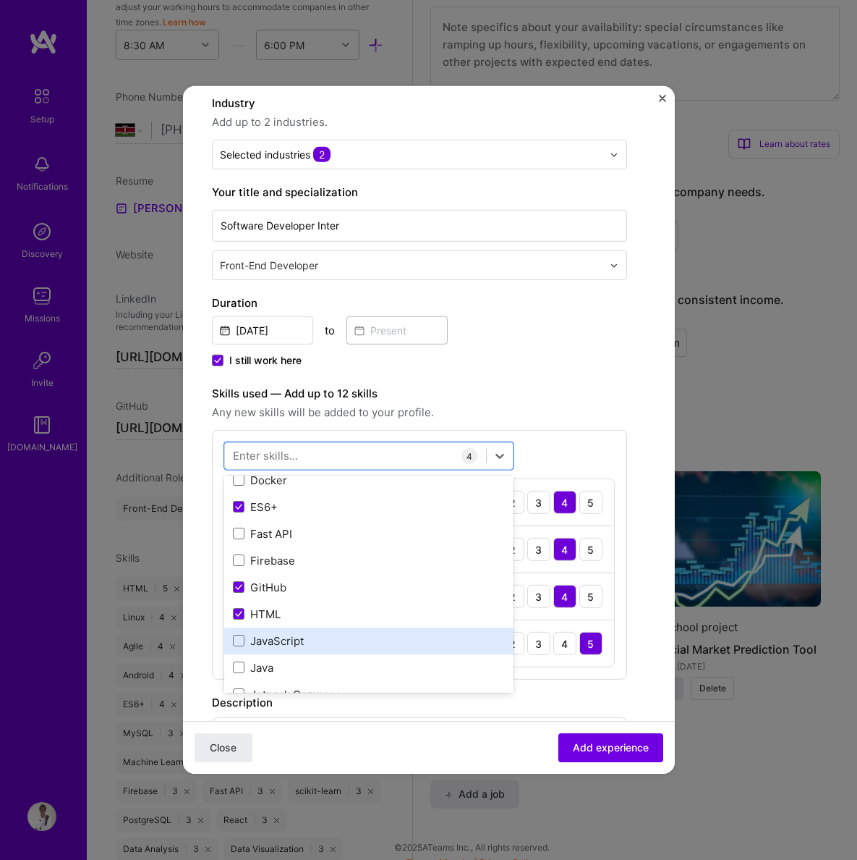
click at [243, 646] on span at bounding box center [239, 641] width 12 height 12
click at [0, 0] on input "checkbox" at bounding box center [0, 0] width 0 height 0
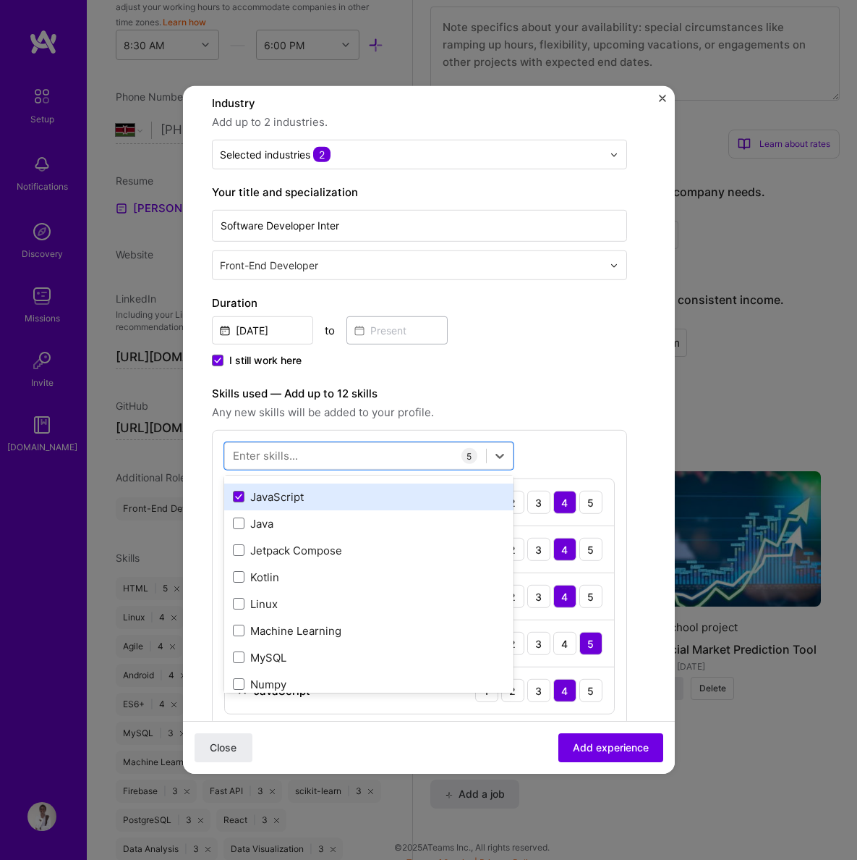
scroll to position [319, 0]
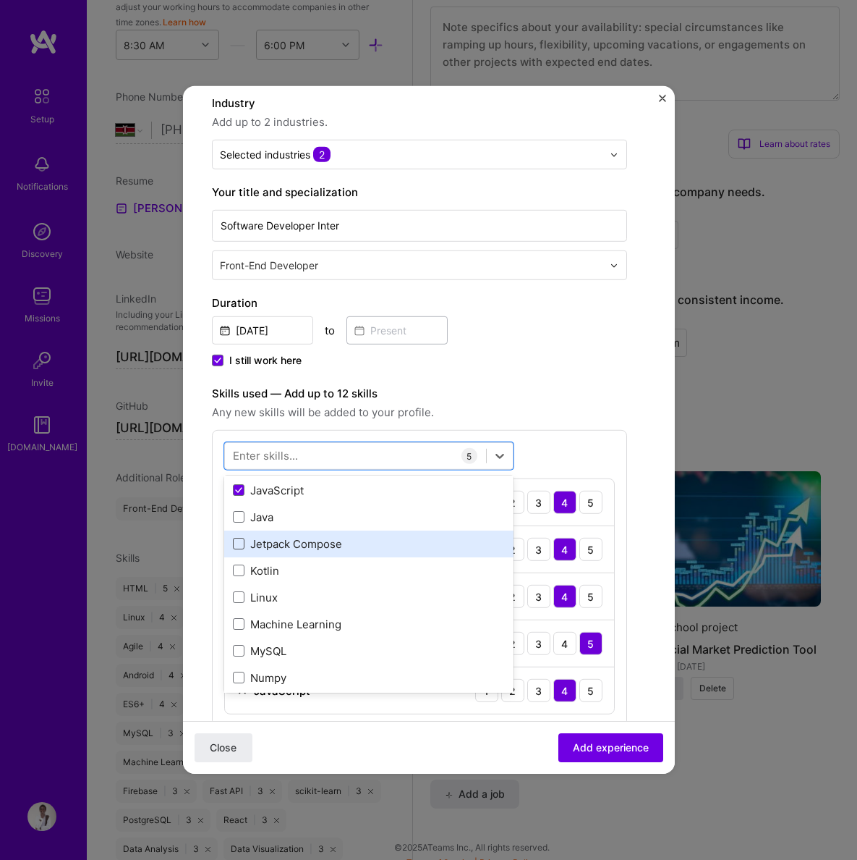
click at [236, 549] on span at bounding box center [239, 544] width 12 height 12
click at [0, 0] on input "checkbox" at bounding box center [0, 0] width 0 height 0
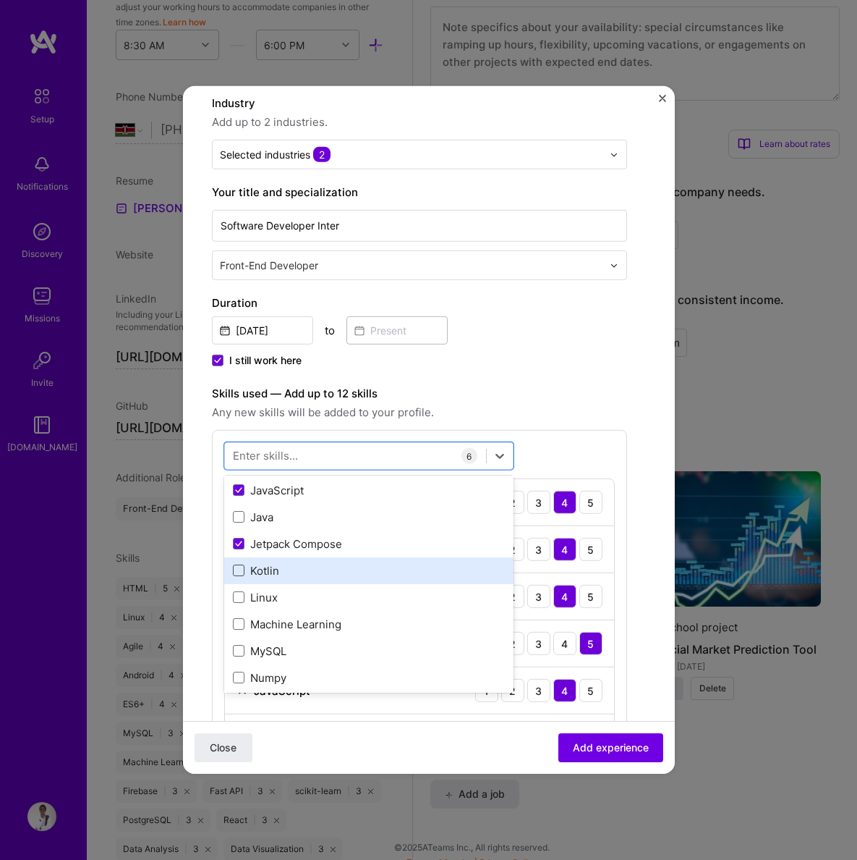
click at [236, 570] on span at bounding box center [239, 570] width 12 height 12
click at [0, 0] on input "checkbox" at bounding box center [0, 0] width 0 height 0
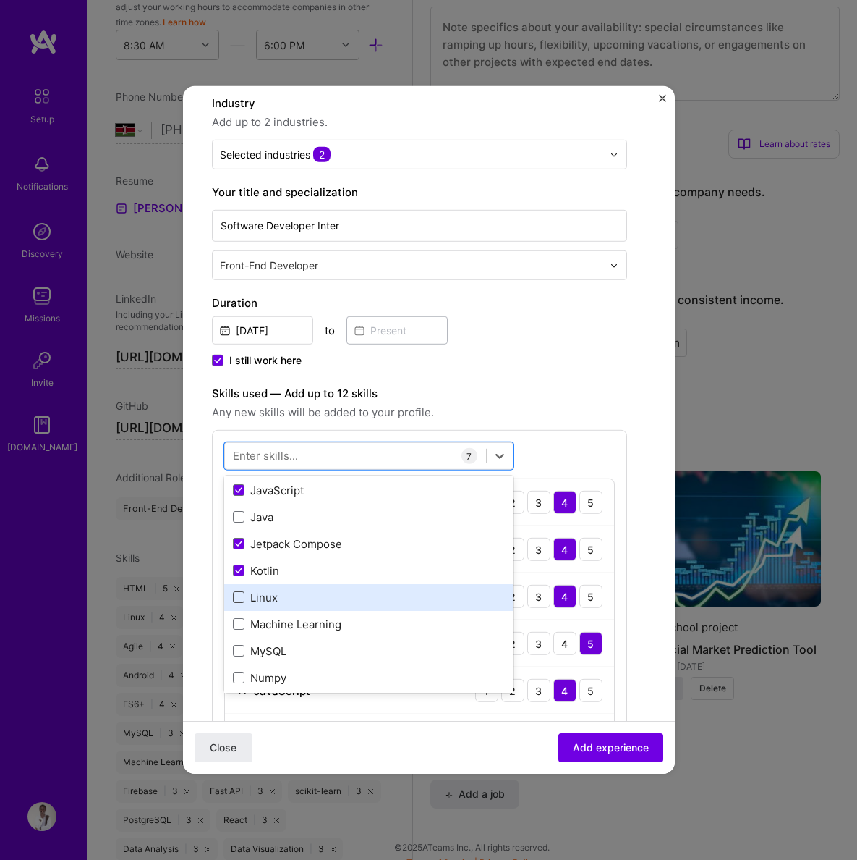
click at [239, 603] on span at bounding box center [239, 597] width 12 height 12
click at [0, 0] on input "checkbox" at bounding box center [0, 0] width 0 height 0
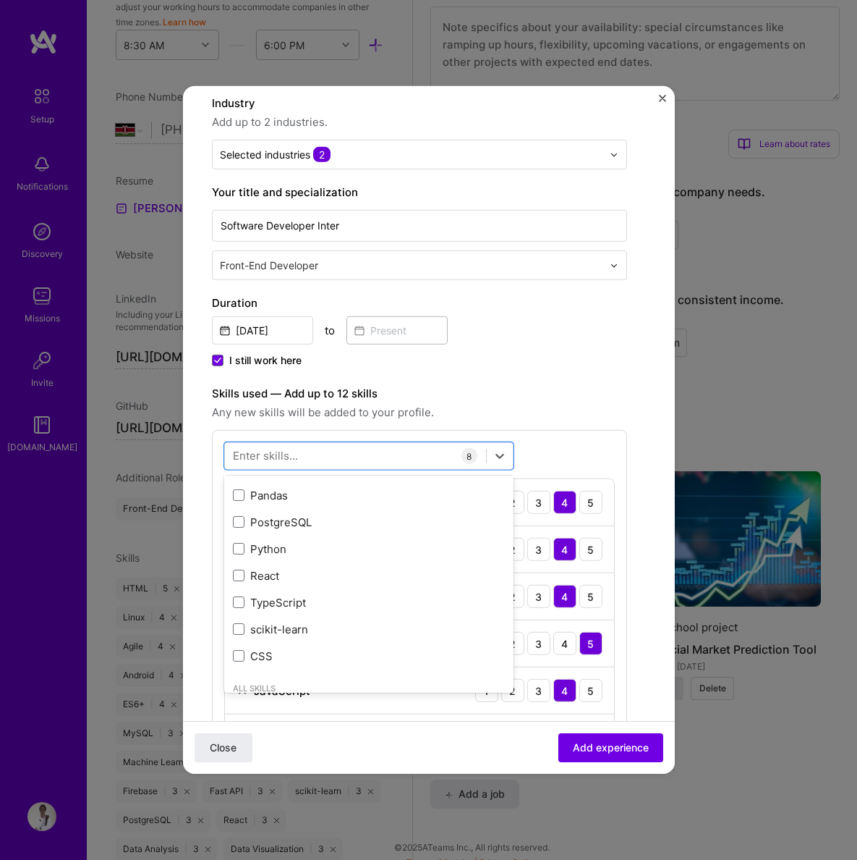
scroll to position [539, 0]
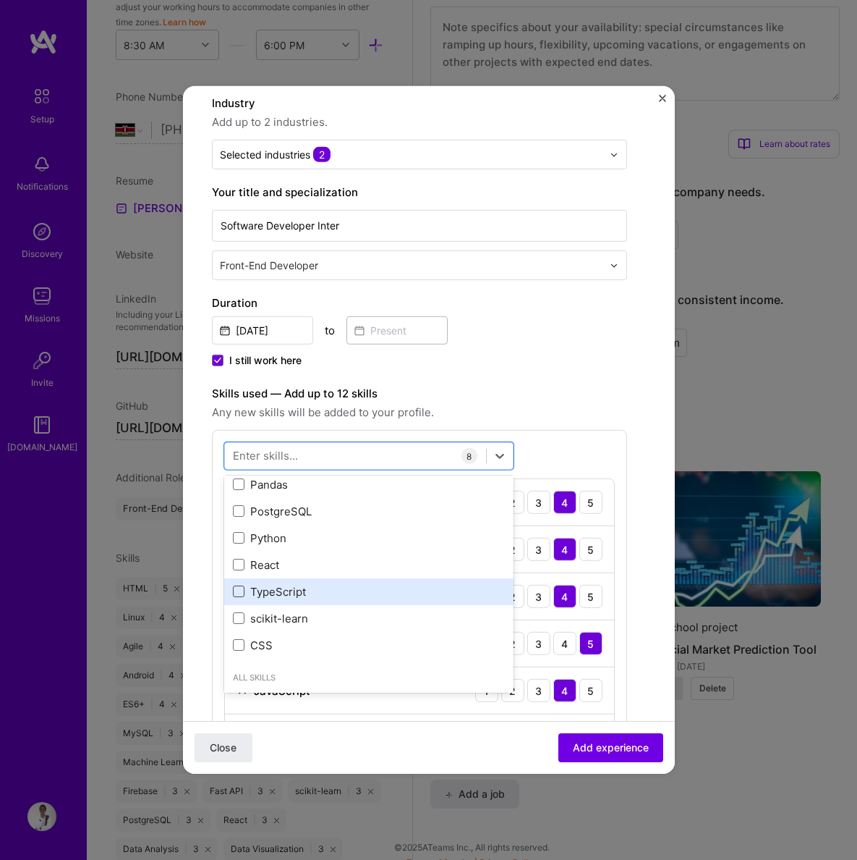
click at [239, 594] on span at bounding box center [239, 591] width 12 height 12
click at [0, 0] on input "checkbox" at bounding box center [0, 0] width 0 height 0
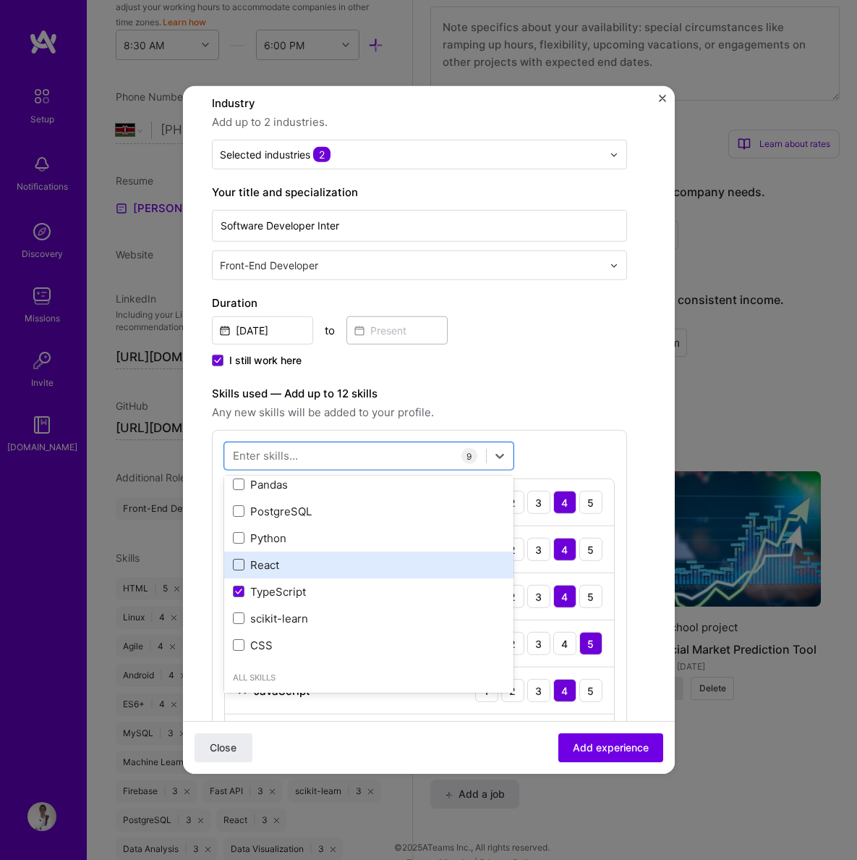
click at [235, 564] on span at bounding box center [239, 565] width 12 height 12
click at [0, 0] on input "checkbox" at bounding box center [0, 0] width 0 height 0
click at [588, 426] on div "Skills used — Add up to 12 skills Any new skills will be added to your profile.…" at bounding box center [419, 673] width 415 height 577
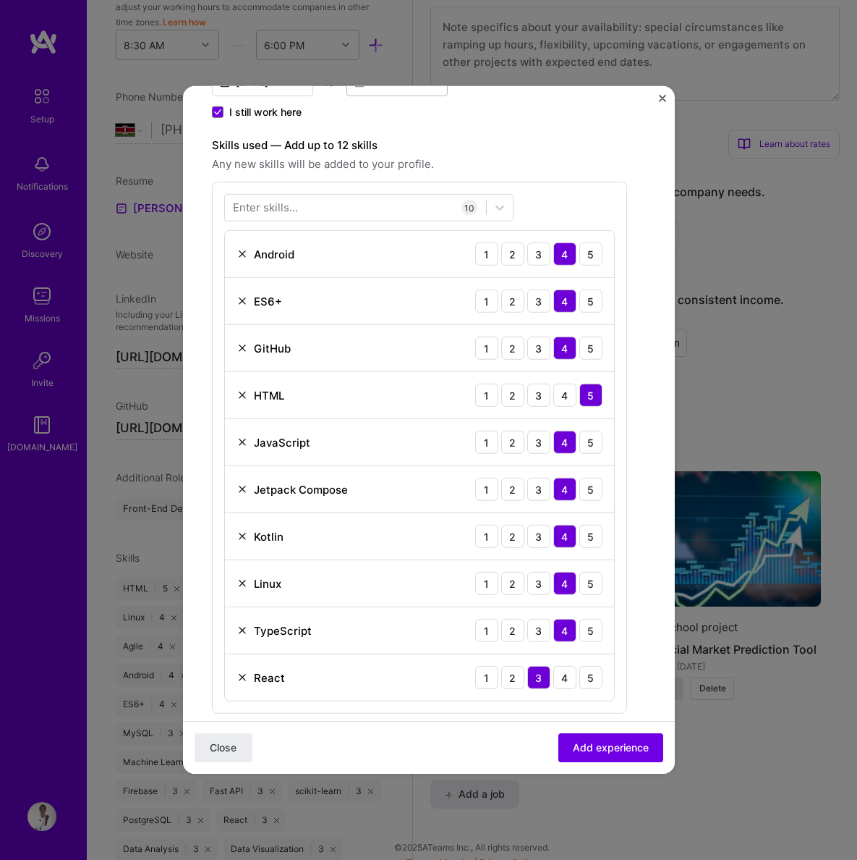
scroll to position [780, 0]
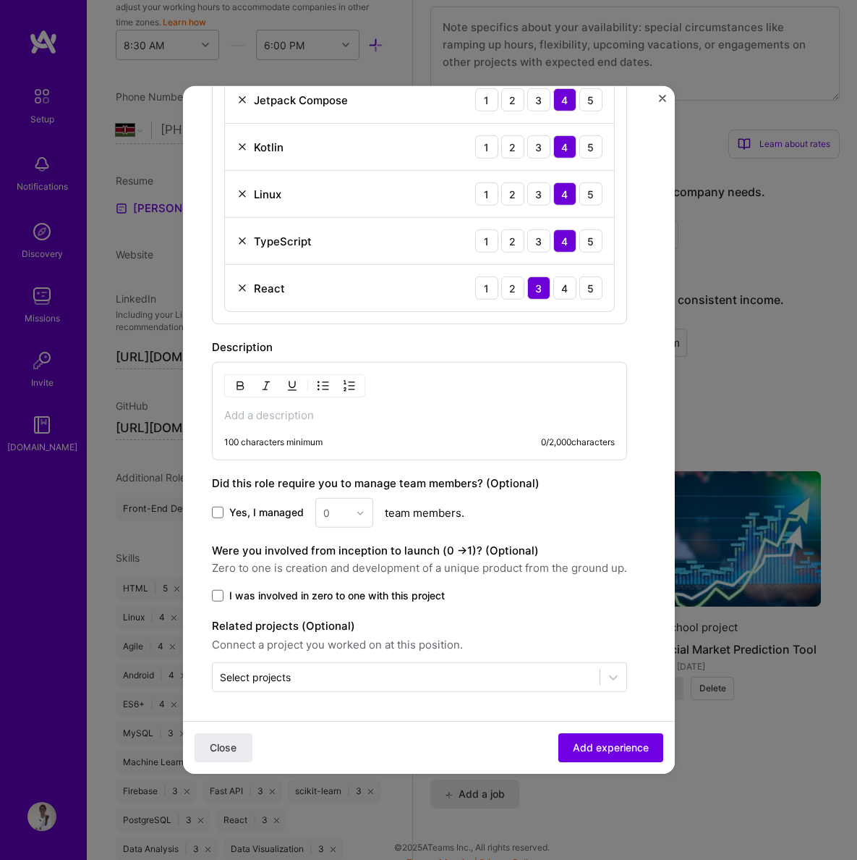
click at [344, 409] on p at bounding box center [419, 415] width 391 height 14
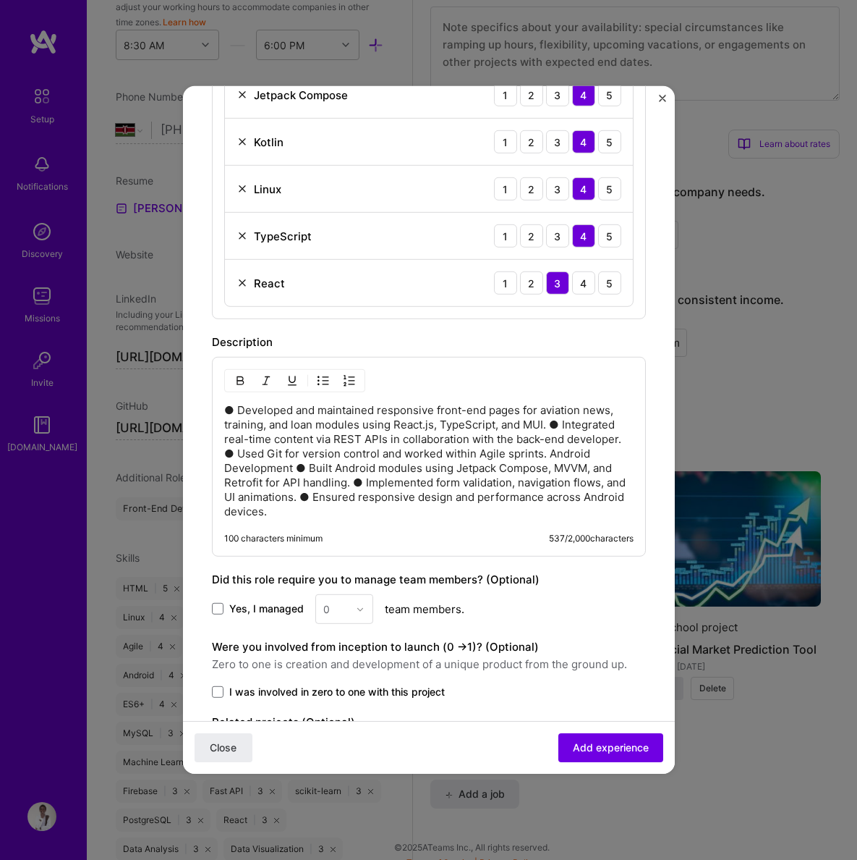
click at [237, 417] on p "●​ Developed and maintained responsive front-end pages for aviation news, train…" at bounding box center [429, 461] width 410 height 116
click at [321, 382] on img "button" at bounding box center [324, 381] width 12 height 12
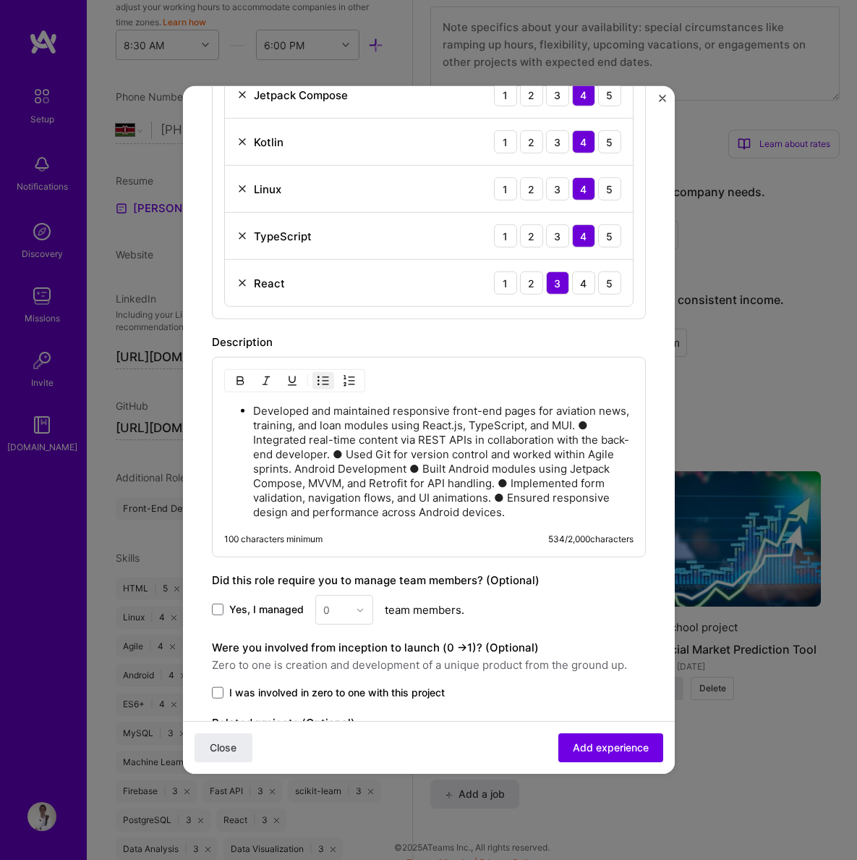
click at [576, 424] on p "Developed and maintained responsive front-end pages for aviation news, training…" at bounding box center [443, 462] width 381 height 116
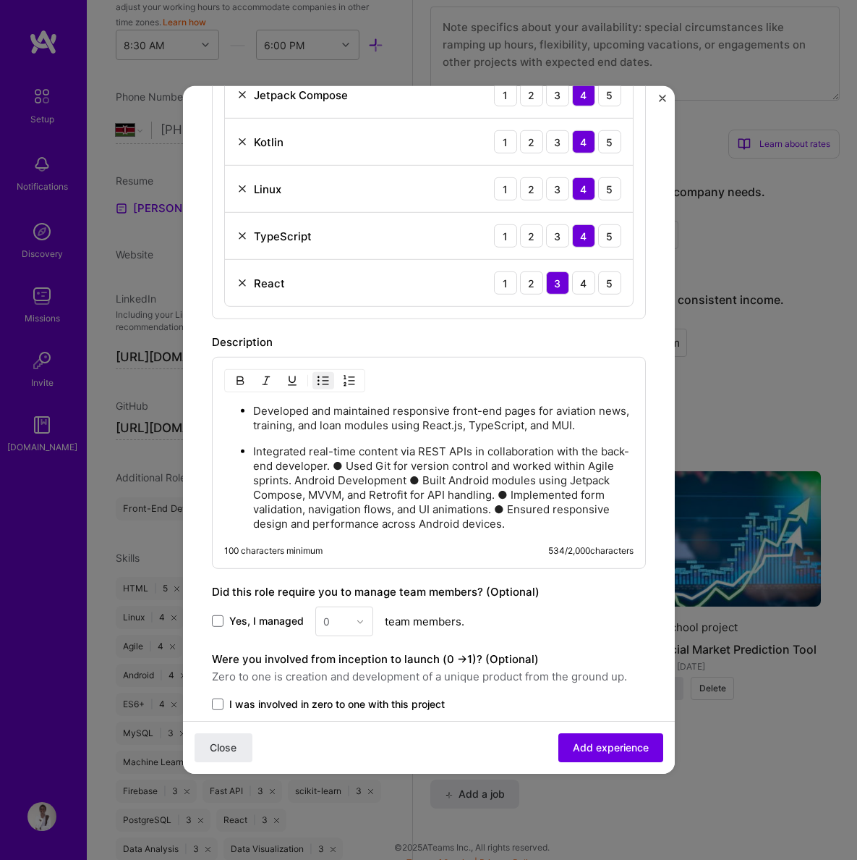
click at [357, 467] on p "Integrated real-time content via REST APIs in collaboration with the back-end d…" at bounding box center [443, 487] width 381 height 87
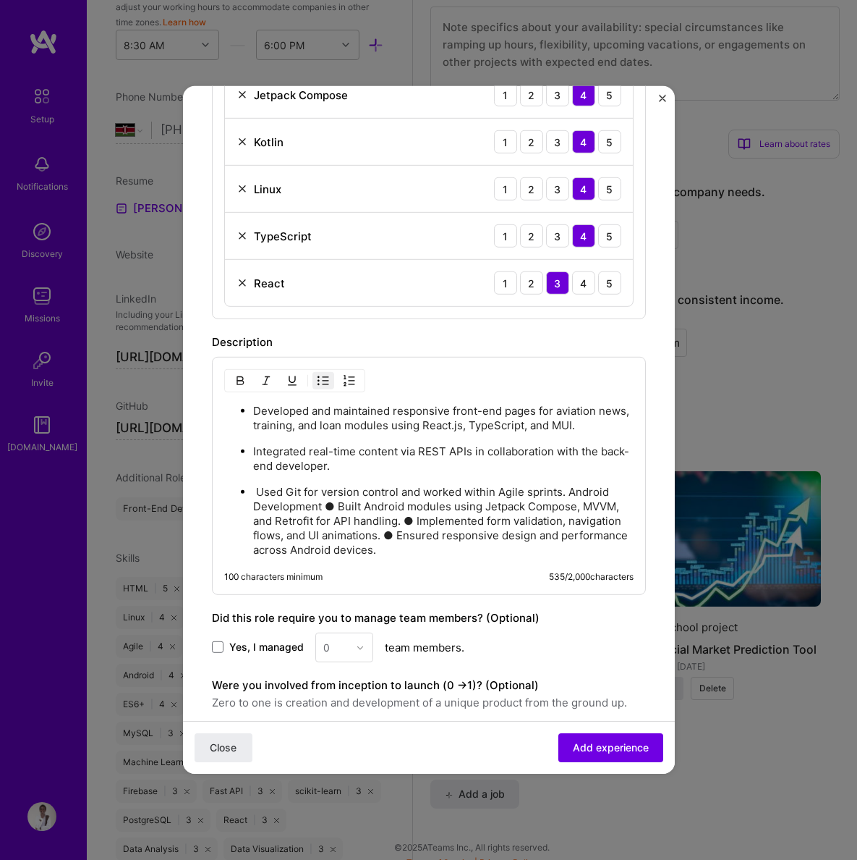
click at [326, 506] on p "​ Used Git for version control and worked within Agile sprints. Android Develop…" at bounding box center [443, 521] width 381 height 72
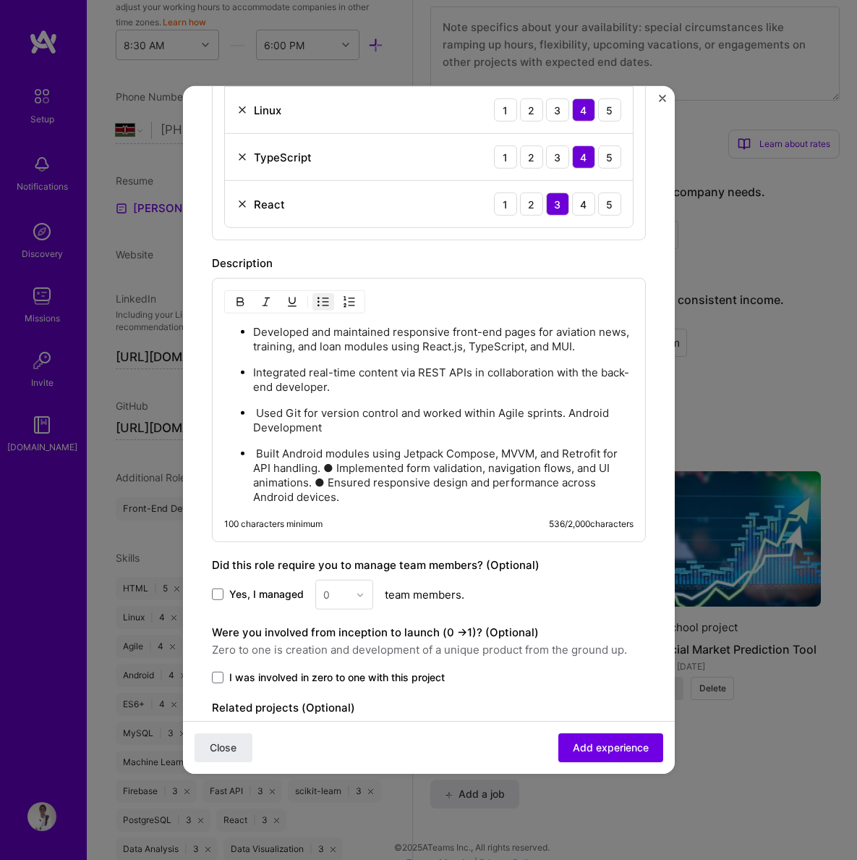
scroll to position [862, 0]
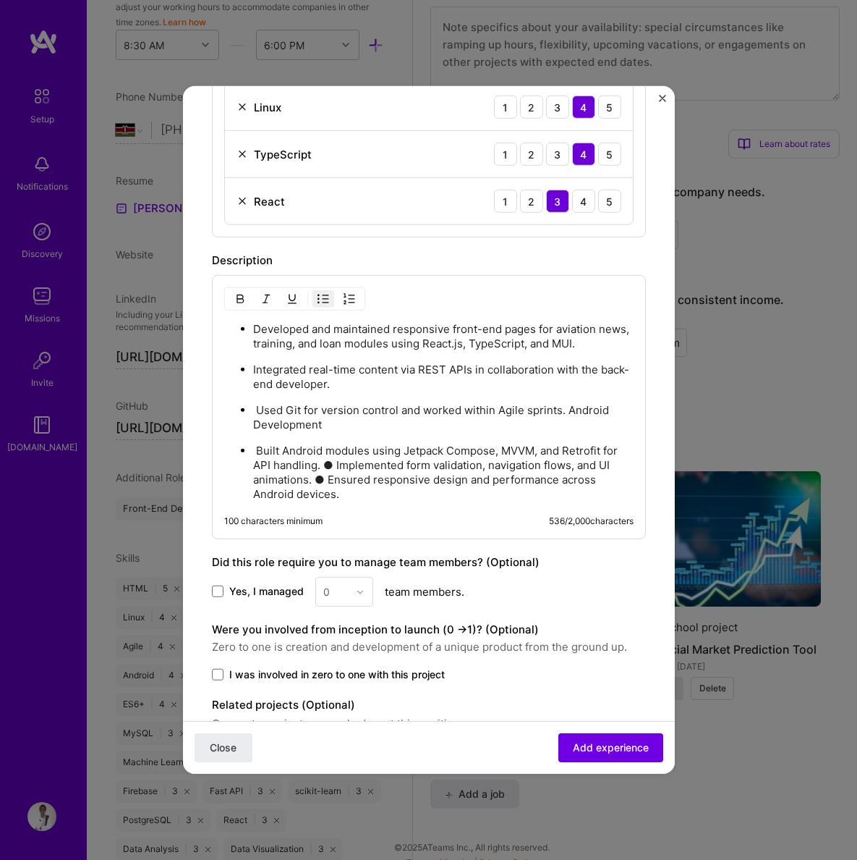
click at [323, 462] on p "​ Built Android modules using Jetpack Compose, MVVM, and Retrofit for API handl…" at bounding box center [443, 473] width 381 height 58
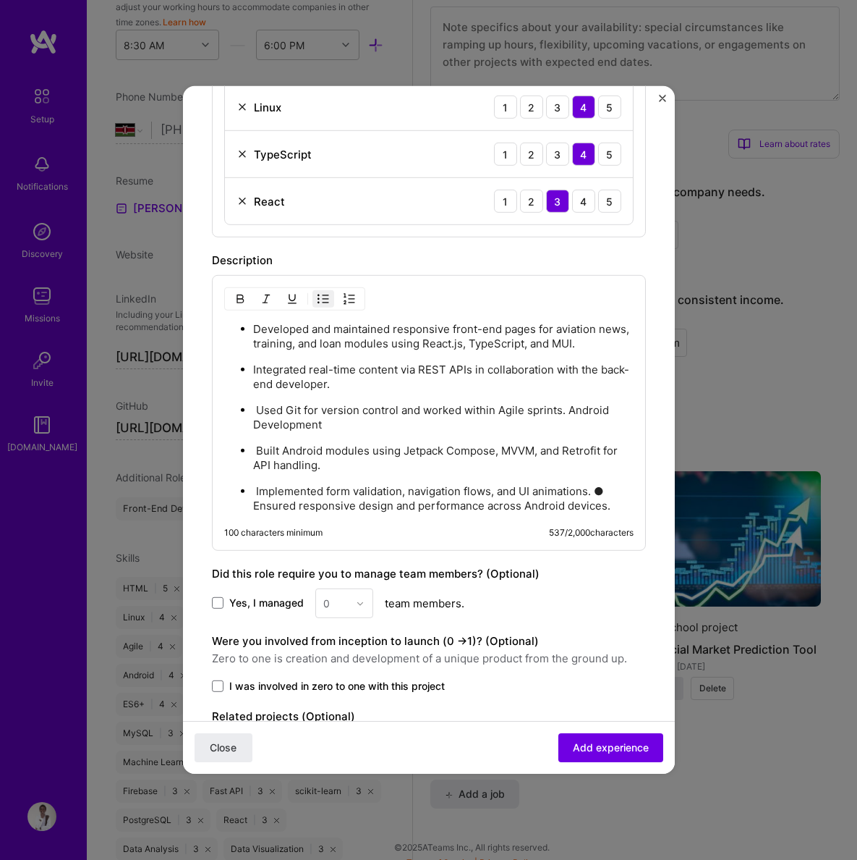
click at [600, 495] on p "​ Implemented form validation, navigation flows, and UI animations. ●​ Ensured …" at bounding box center [443, 498] width 381 height 29
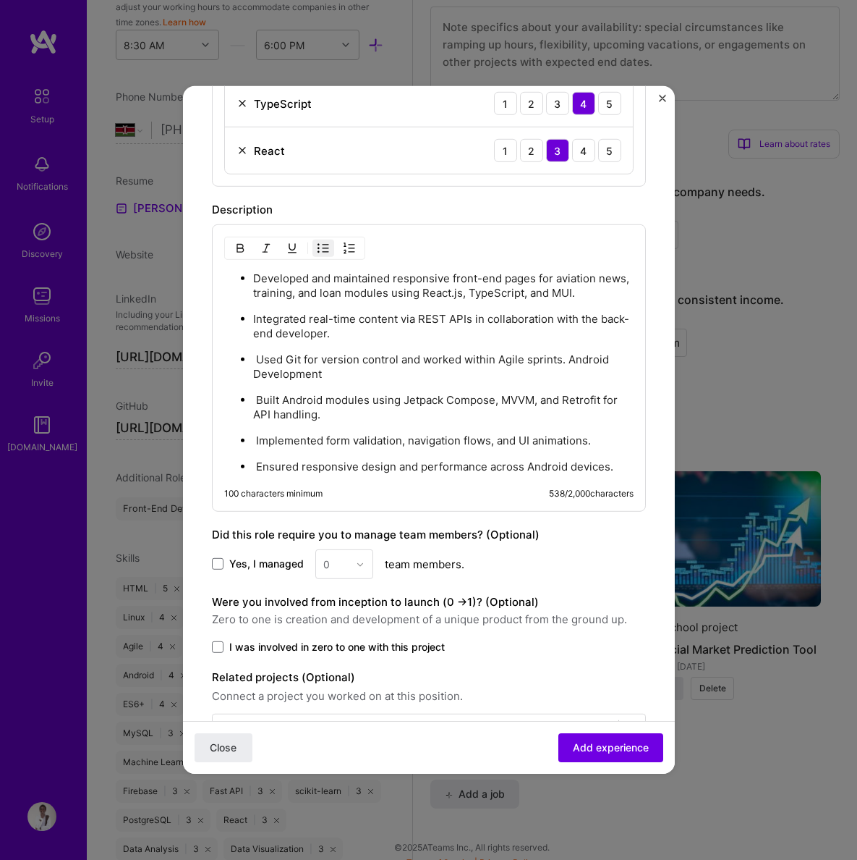
scroll to position [964, 0]
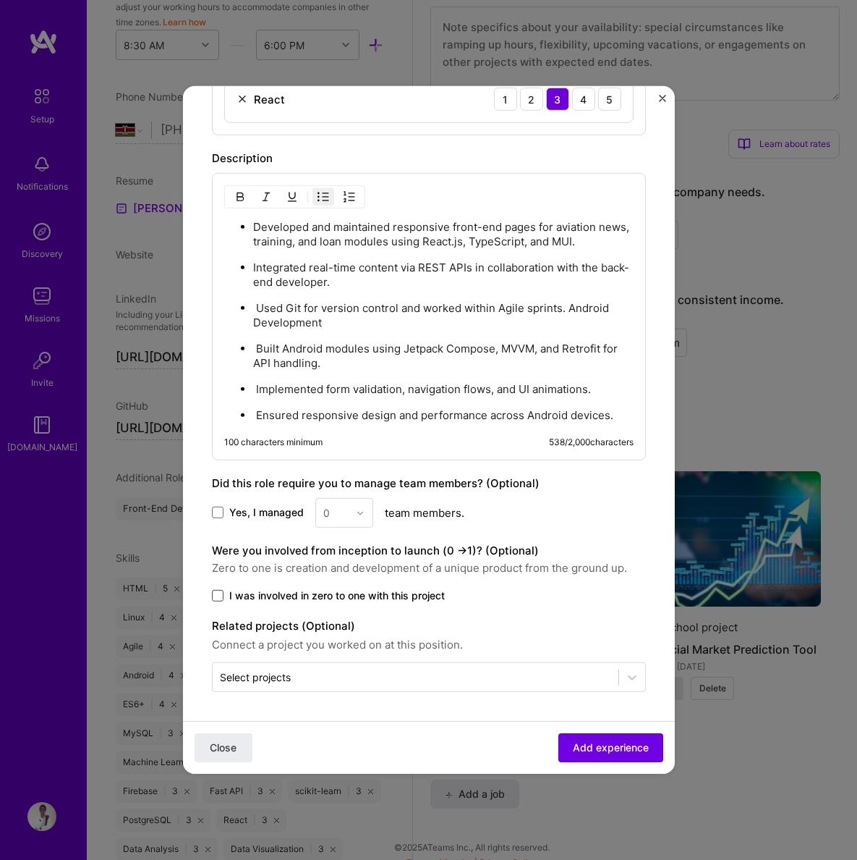
click at [217, 599] on span at bounding box center [218, 596] width 12 height 12
click at [0, 0] on input "I was involved in zero to one with this project" at bounding box center [0, 0] width 0 height 0
click at [500, 680] on input "text" at bounding box center [415, 676] width 391 height 15
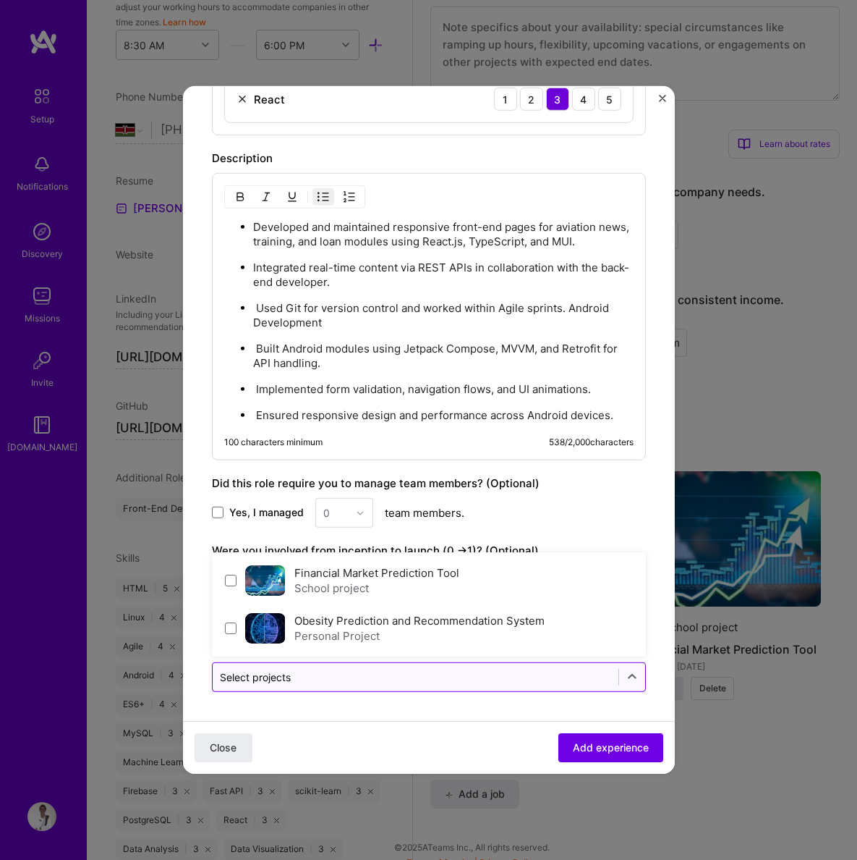
click at [500, 680] on input "text" at bounding box center [415, 676] width 391 height 15
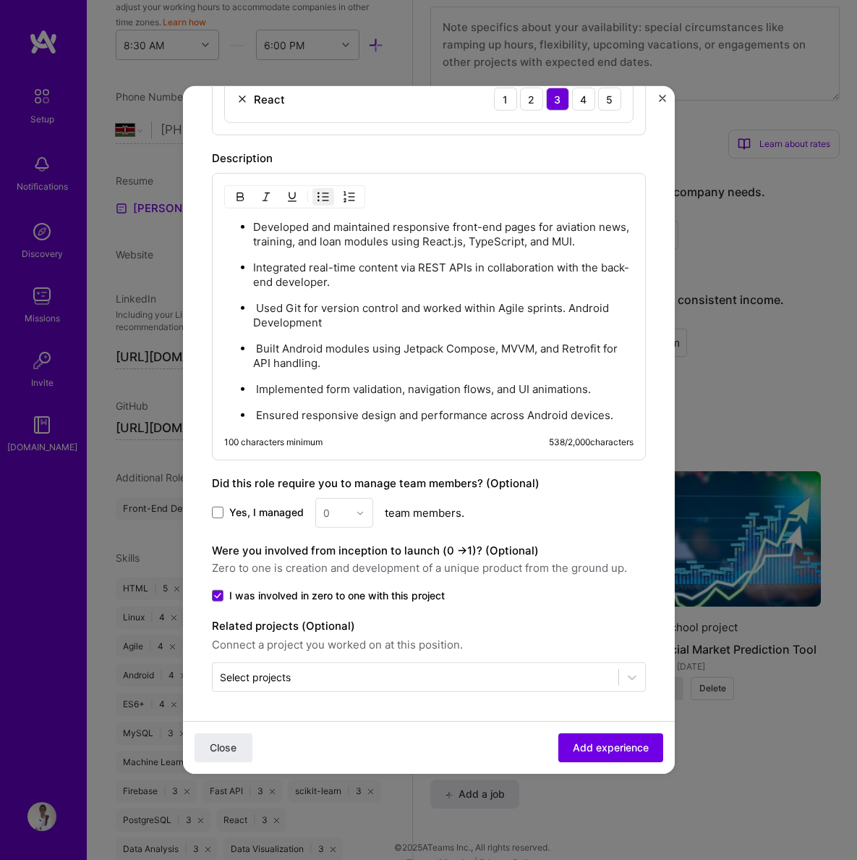
click at [375, 721] on div "Close Add experience" at bounding box center [429, 747] width 492 height 53
click at [588, 747] on span "Add experience" at bounding box center [611, 747] width 76 height 14
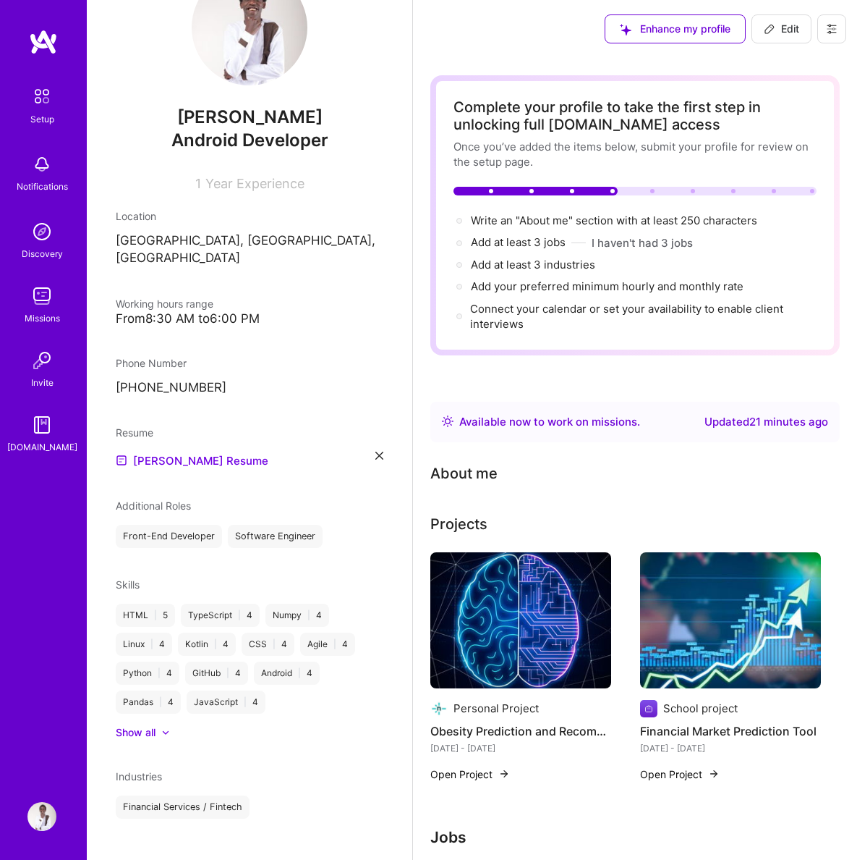
scroll to position [308, 0]
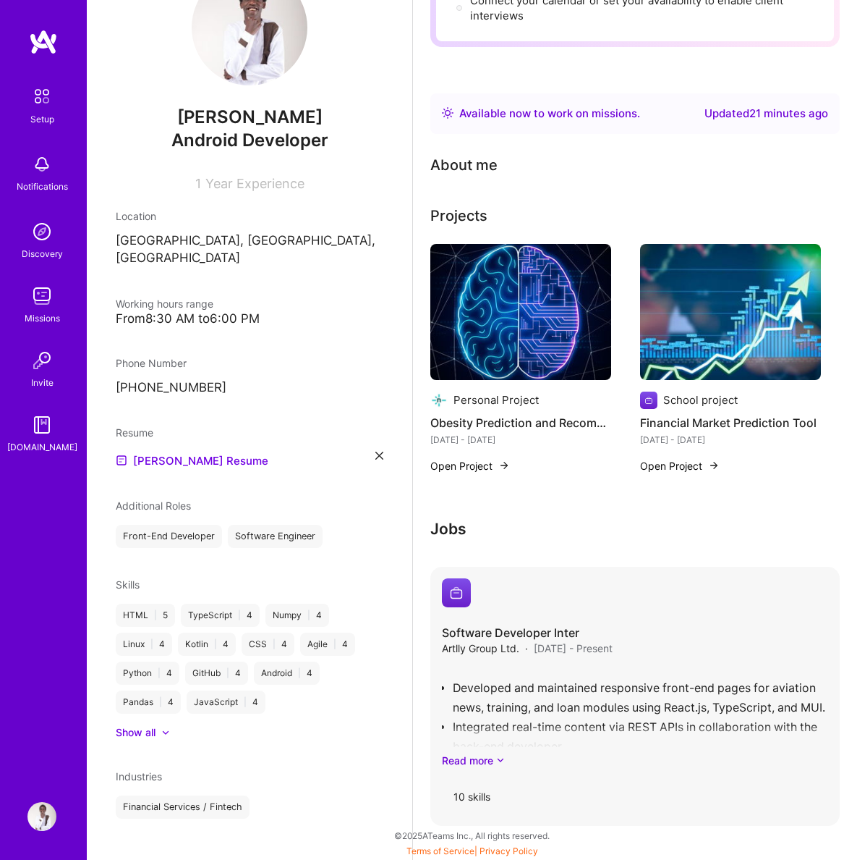
click at [574, 628] on h4 "Software Developer Inter" at bounding box center [527, 632] width 171 height 16
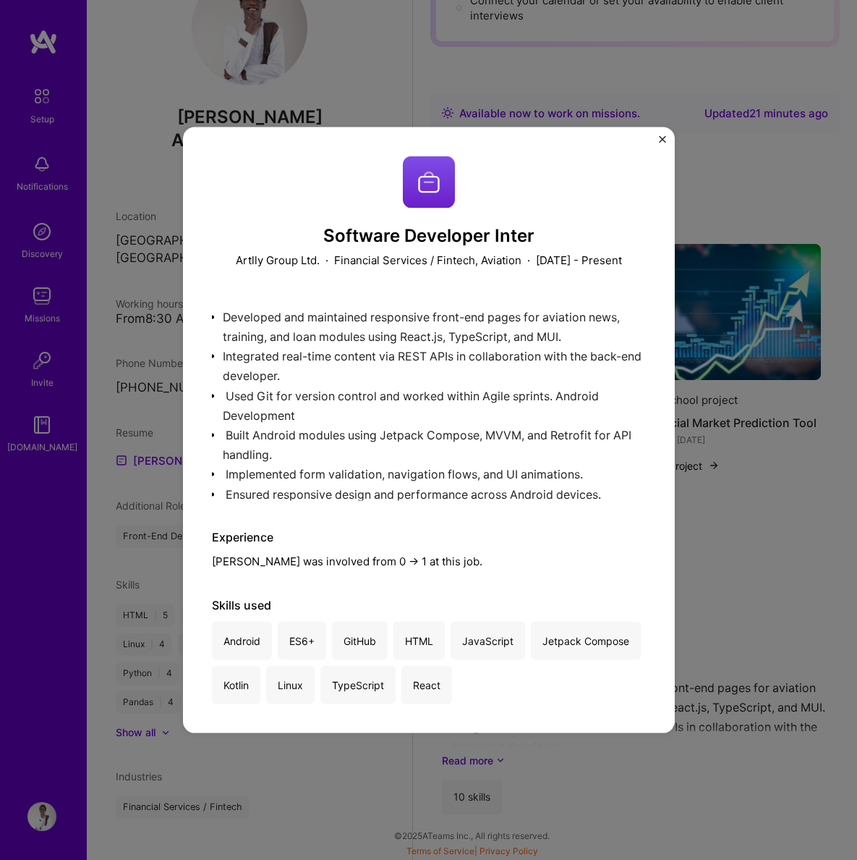
click at [661, 136] on img "Close" at bounding box center [662, 139] width 7 height 7
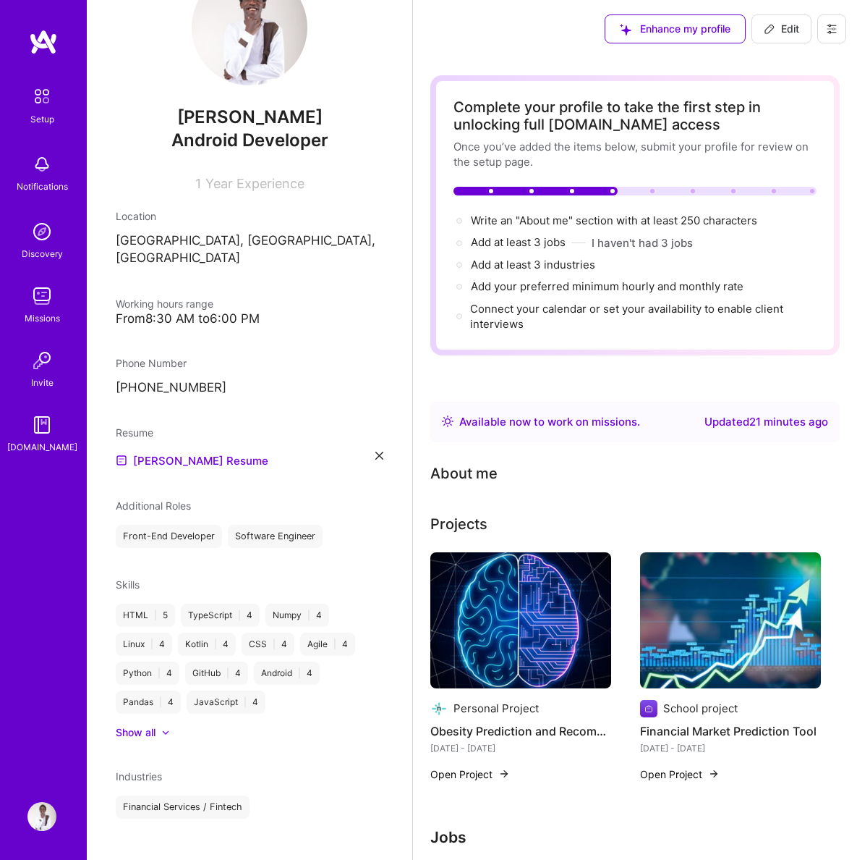
click at [785, 22] on span "Edit" at bounding box center [781, 29] width 35 height 14
select select "Right Now"
select select "KE"
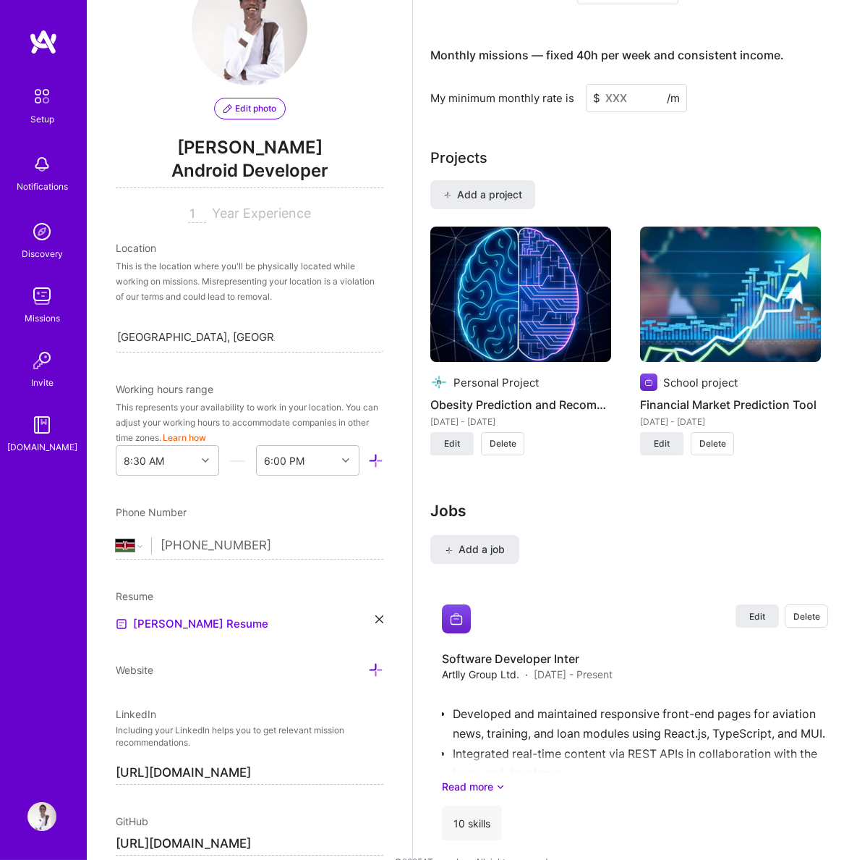
scroll to position [1035, 0]
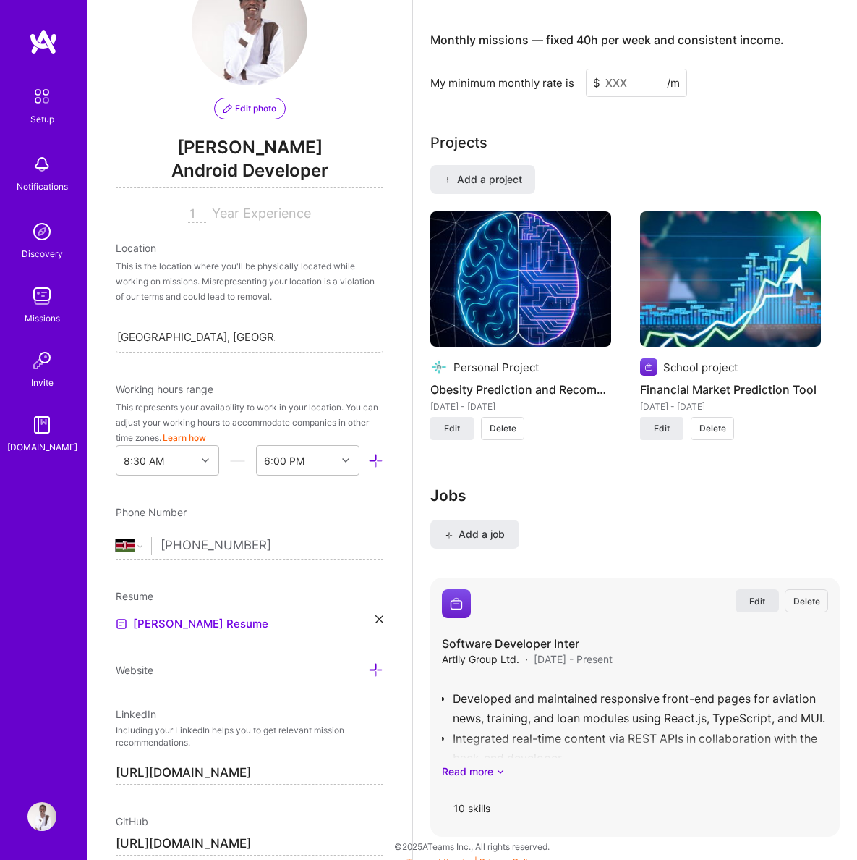
click at [759, 595] on span "Edit" at bounding box center [758, 601] width 16 height 12
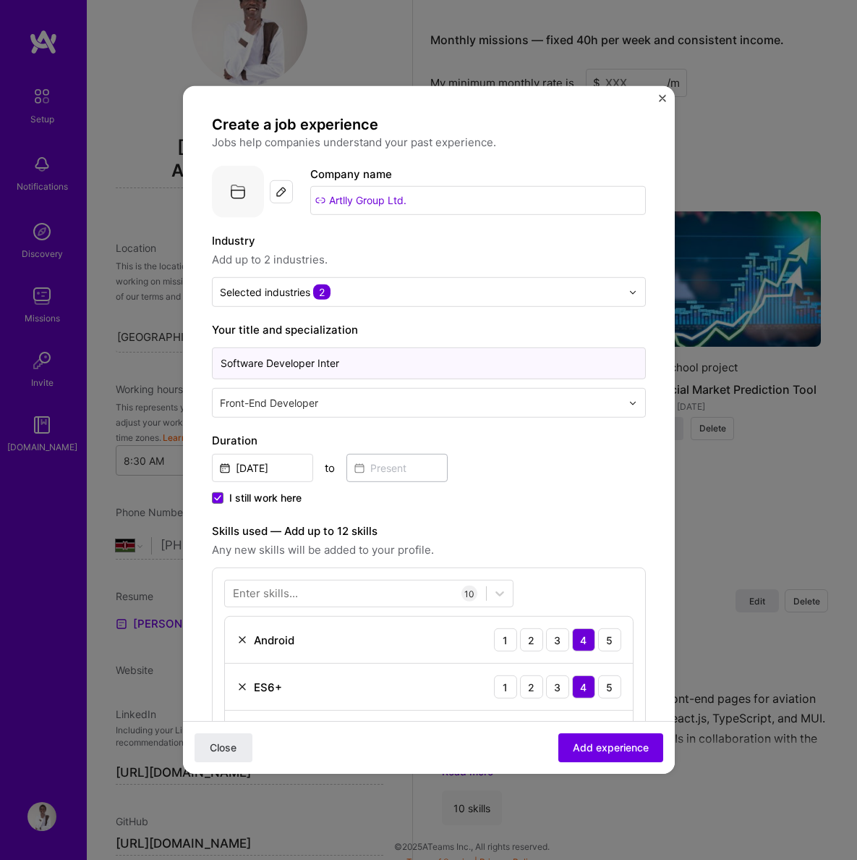
click at [355, 361] on input "Software Developer Inter" at bounding box center [429, 363] width 434 height 32
type input "Software Developer Intern"
click at [617, 753] on span "Add experience" at bounding box center [611, 747] width 76 height 14
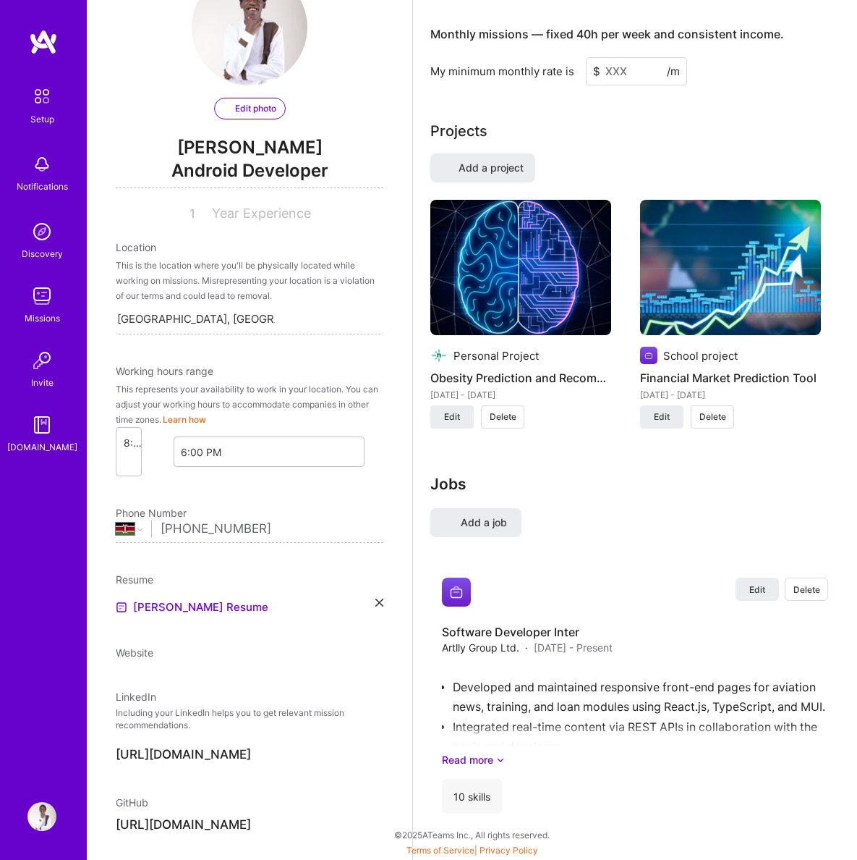
select select "Right Now"
select select "KE"
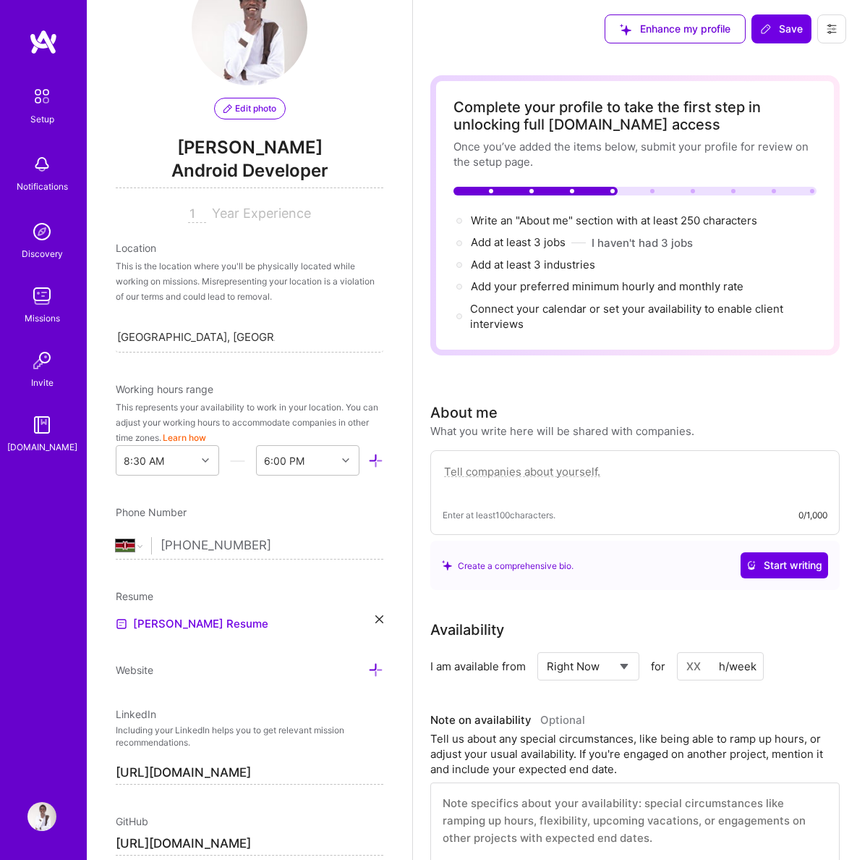
scroll to position [0, 27]
click at [746, 476] on textarea at bounding box center [635, 478] width 385 height 33
click at [747, 496] on textarea at bounding box center [635, 478] width 385 height 33
paste textarea "Motivated Computer Science graduate with hands-on experience in web and mobile …"
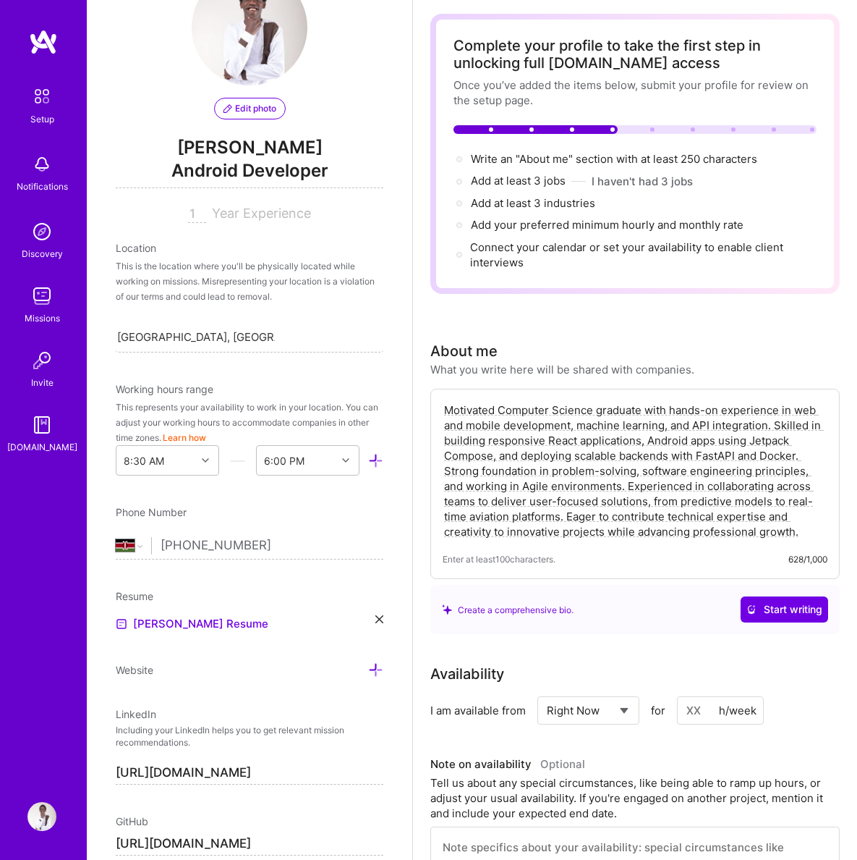
scroll to position [63, 0]
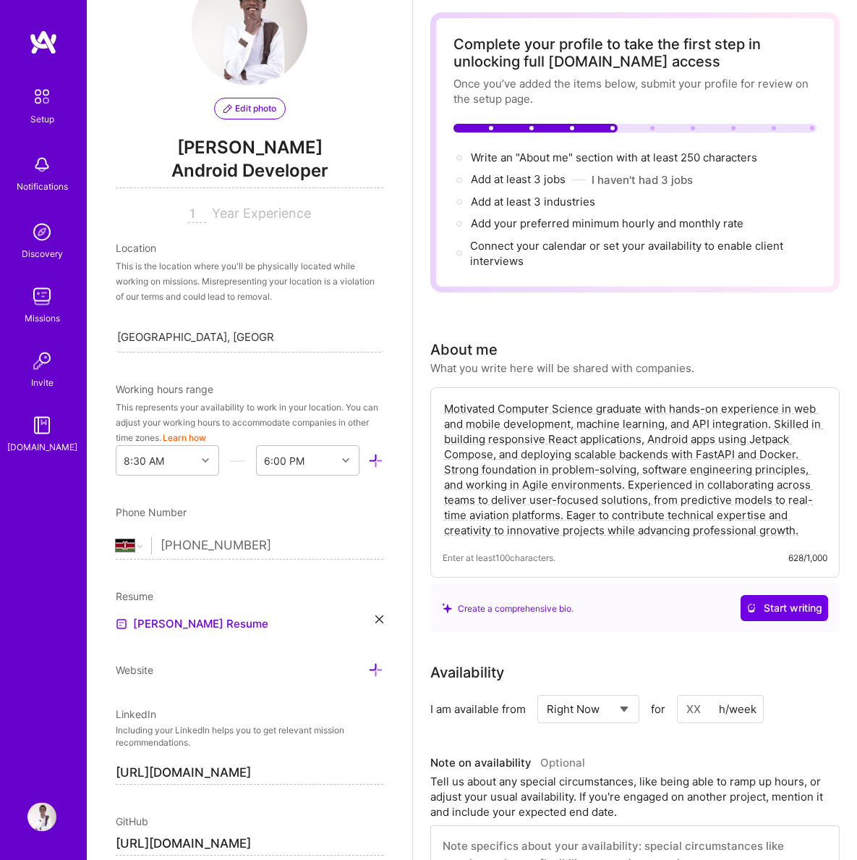
click at [559, 516] on textarea "Motivated Computer Science graduate with hands-on experience in web and mobile …" at bounding box center [635, 468] width 385 height 139
drag, startPoint x: 559, startPoint y: 516, endPoint x: 775, endPoint y: 497, distance: 216.4
click at [775, 497] on textarea "Motivated Computer Science graduate with hands-on experience in web and mobile …" at bounding box center [635, 468] width 385 height 139
click at [549, 509] on textarea "Motivated Computer Science graduate with hands-on experience in web and mobile …" at bounding box center [635, 468] width 385 height 139
drag, startPoint x: 564, startPoint y: 515, endPoint x: 622, endPoint y: 488, distance: 64.4
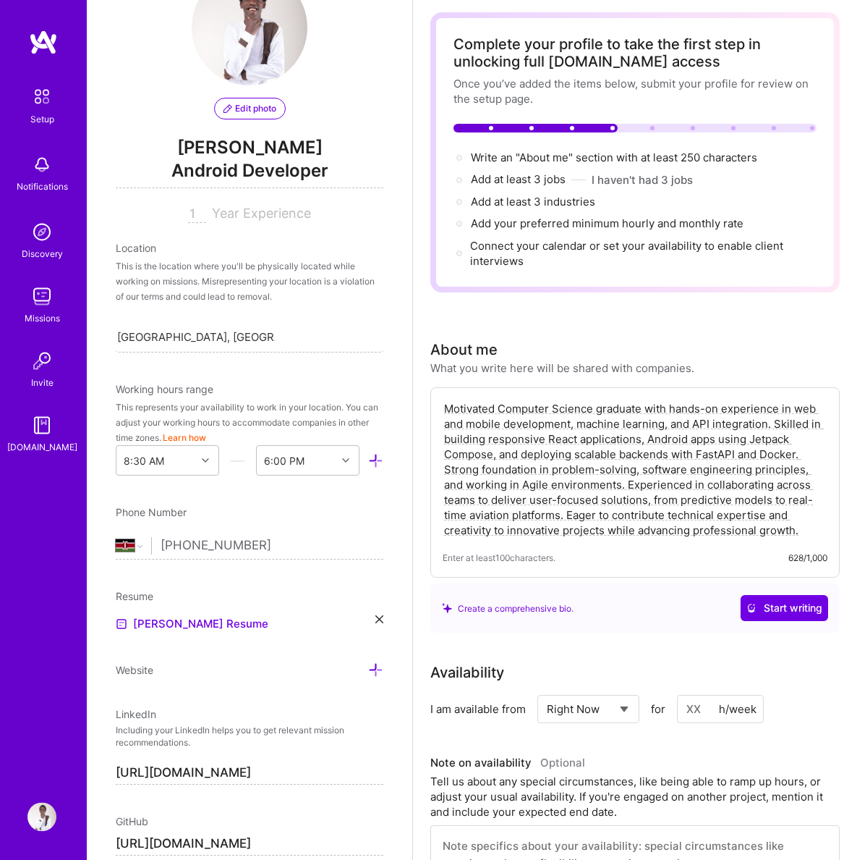
click at [622, 488] on textarea "Motivated Computer Science graduate with hands-on experience in web and mobile …" at bounding box center [635, 468] width 385 height 139
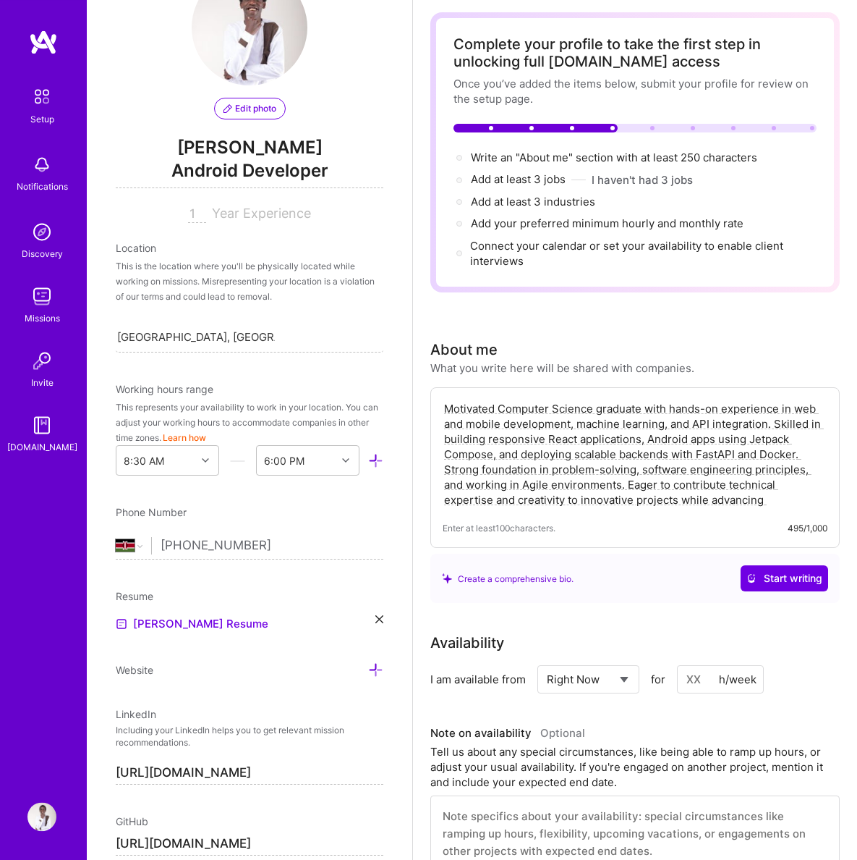
click at [648, 496] on textarea "Motivated Computer Science graduate with hands-on experience in web and mobile …" at bounding box center [635, 453] width 385 height 109
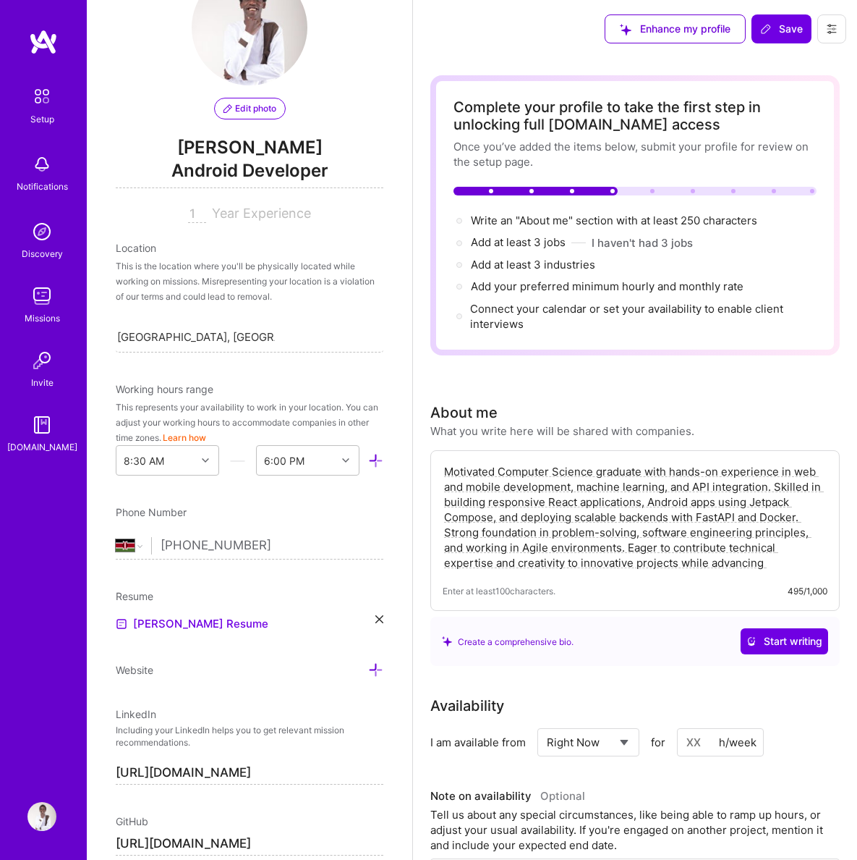
click at [612, 483] on textarea "Motivated Computer Science graduate with hands-on experience in web and mobile …" at bounding box center [635, 516] width 385 height 109
click at [653, 518] on textarea "Motivated Computer Science graduate with hands-on experience in web and mobile …" at bounding box center [635, 516] width 385 height 109
click at [776, 640] on span "Start writing" at bounding box center [785, 641] width 76 height 14
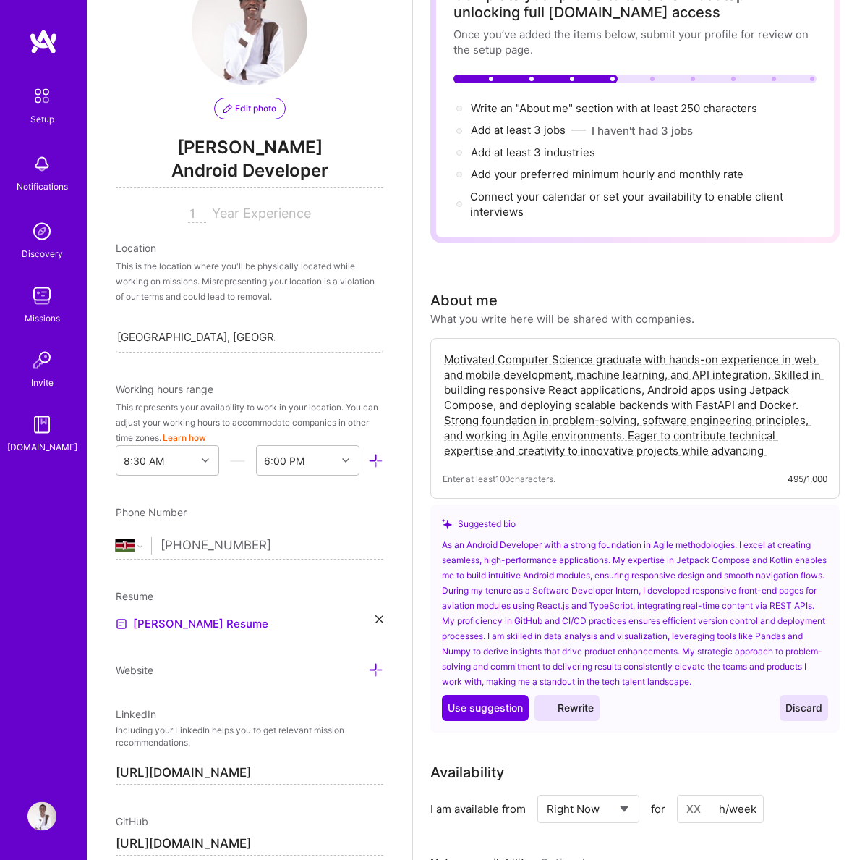
scroll to position [114, 0]
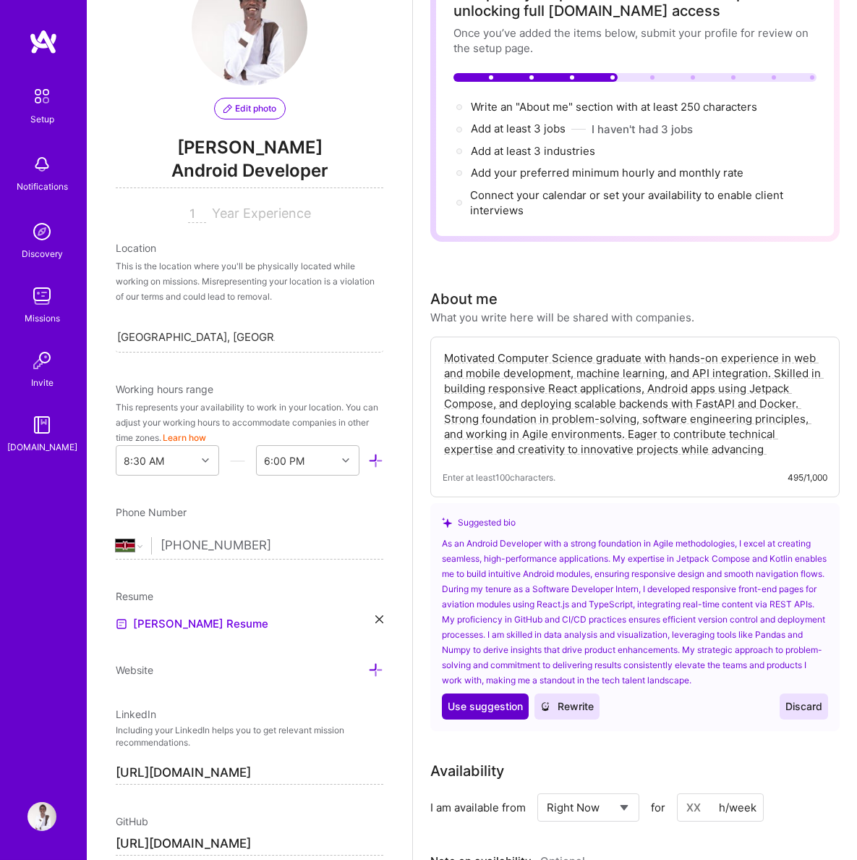
click at [483, 712] on span "Use suggestion" at bounding box center [485, 706] width 75 height 14
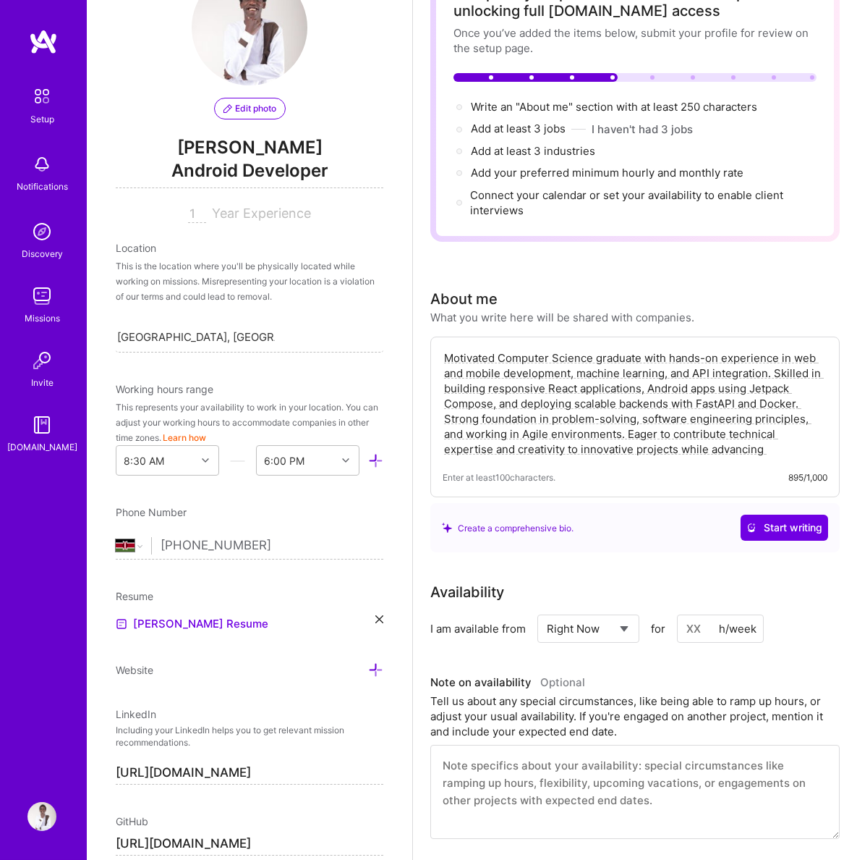
type textarea "As an Android Developer with a strong foundation in Agile methodologies, I exce…"
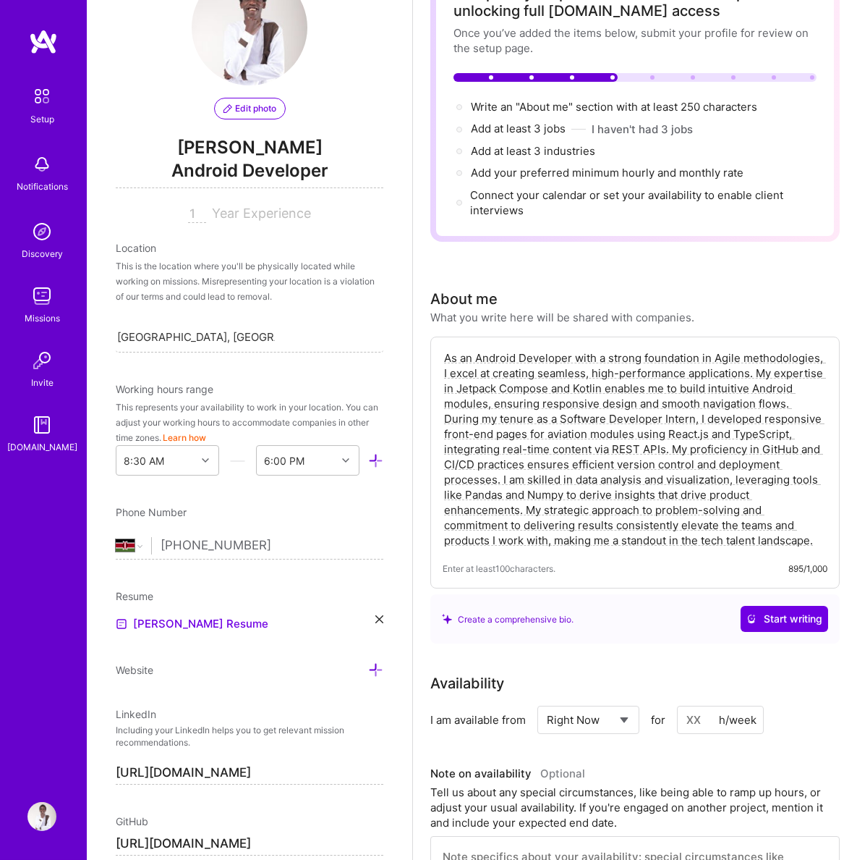
scroll to position [0, 0]
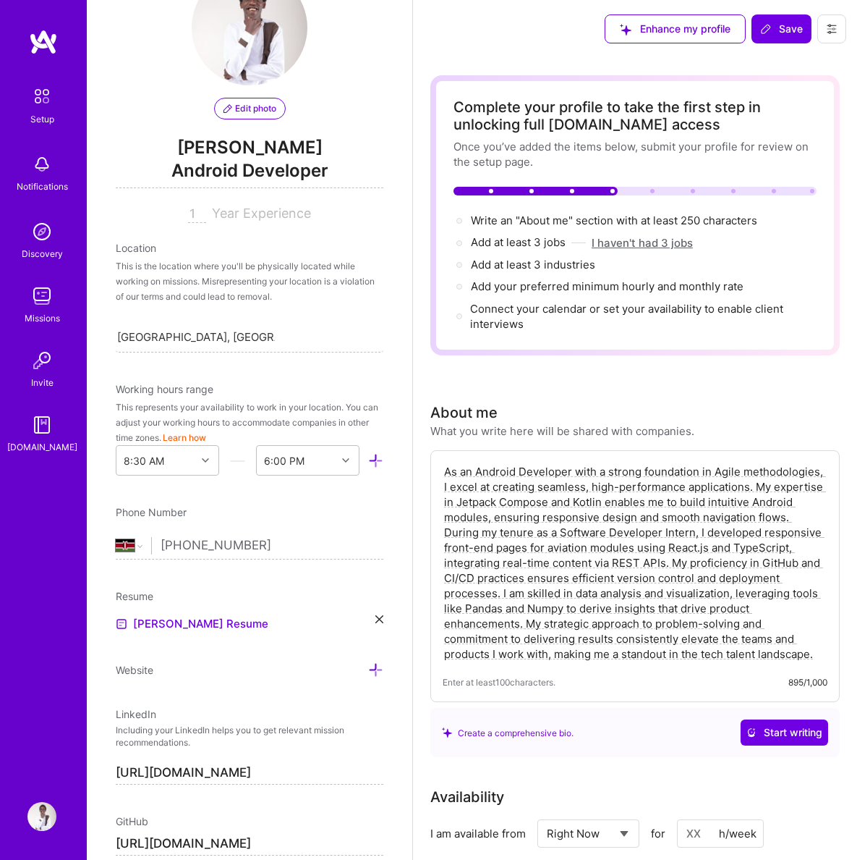
click at [637, 241] on button "I haven't had 3 jobs" at bounding box center [642, 242] width 101 height 15
click at [612, 245] on button "I haven't had 3 jobs" at bounding box center [642, 242] width 101 height 15
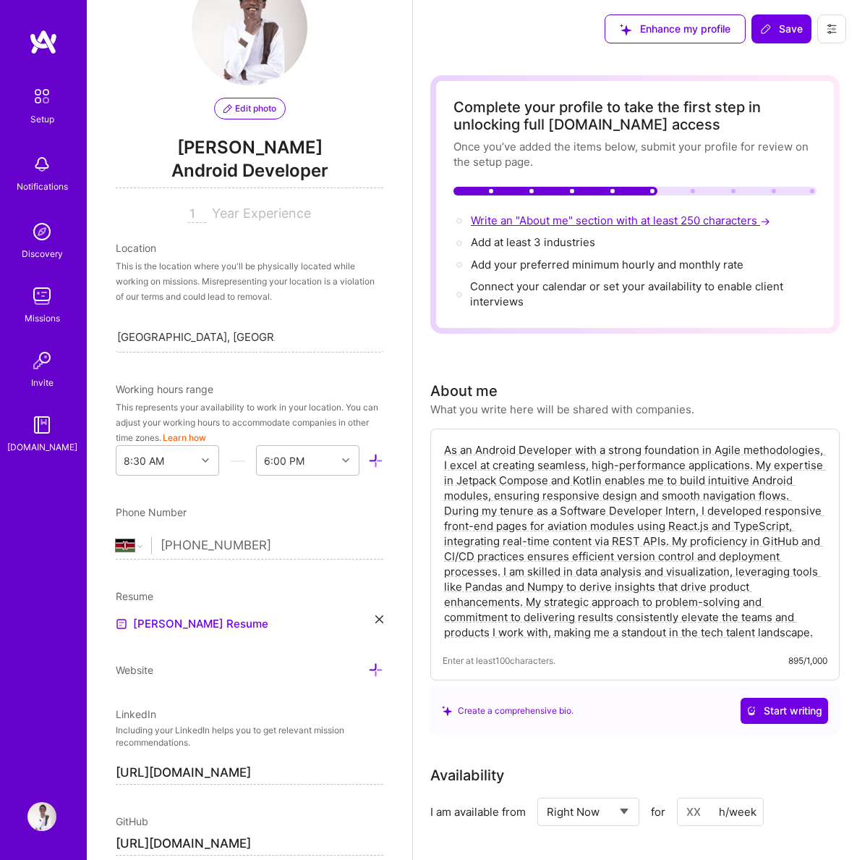
click at [603, 224] on span "Write an "About me" section with at least 250 characters →" at bounding box center [622, 220] width 302 height 14
click at [760, 37] on button "Save" at bounding box center [782, 28] width 60 height 29
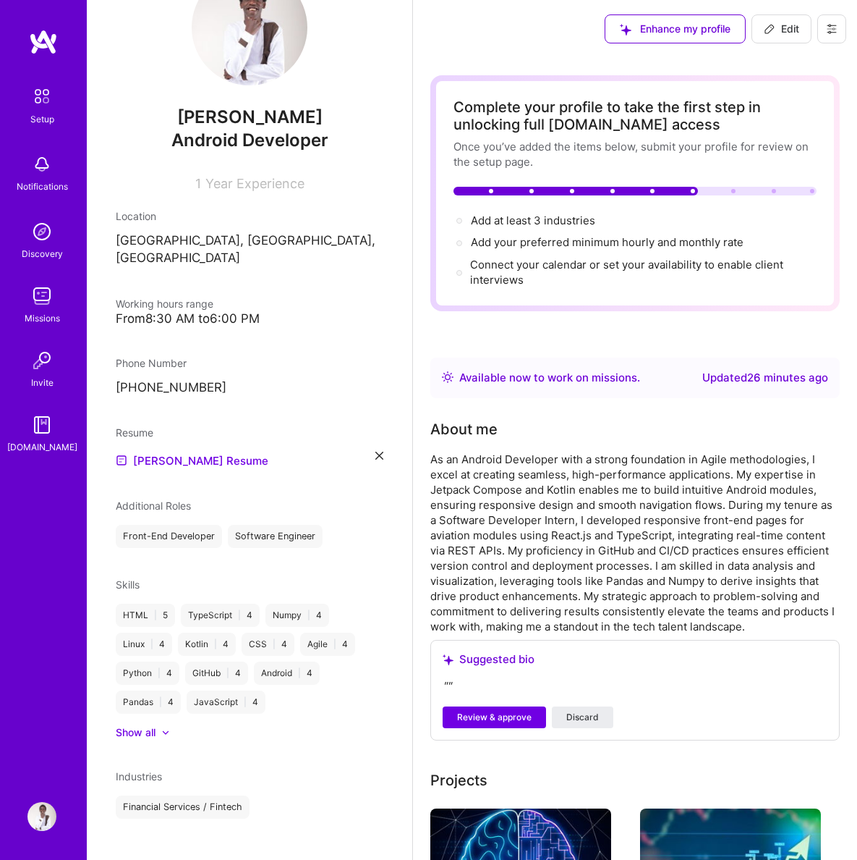
click at [773, 36] on span "Edit" at bounding box center [781, 29] width 35 height 14
select select "Right Now"
select select "KE"
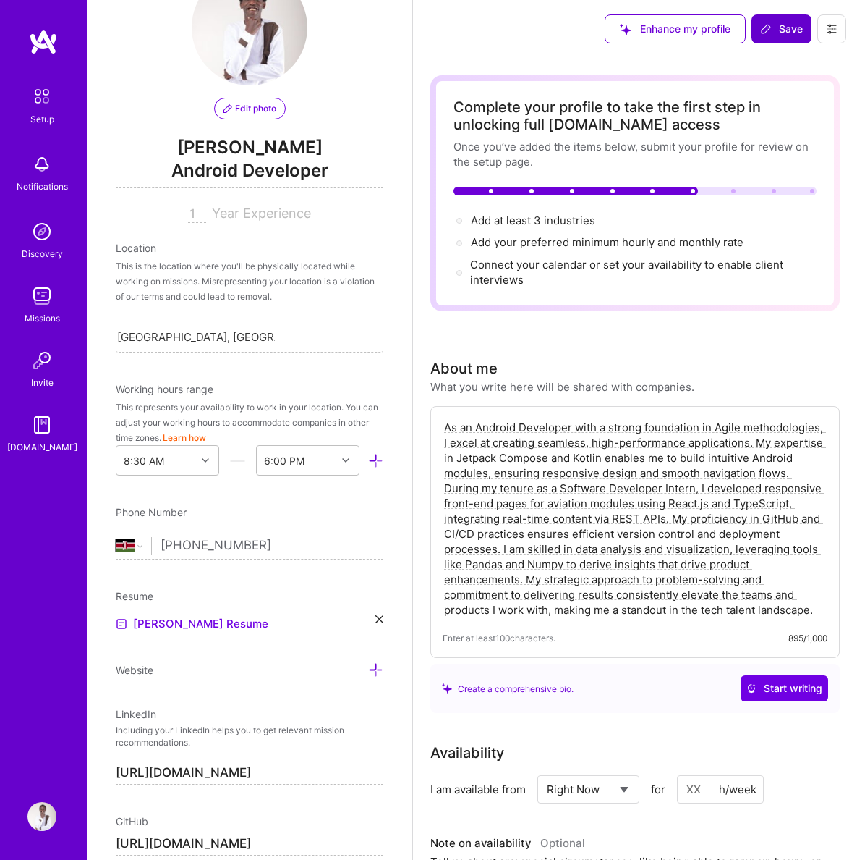
scroll to position [0, 27]
click at [556, 224] on span "Add at least 3 industries →" at bounding box center [539, 220] width 137 height 14
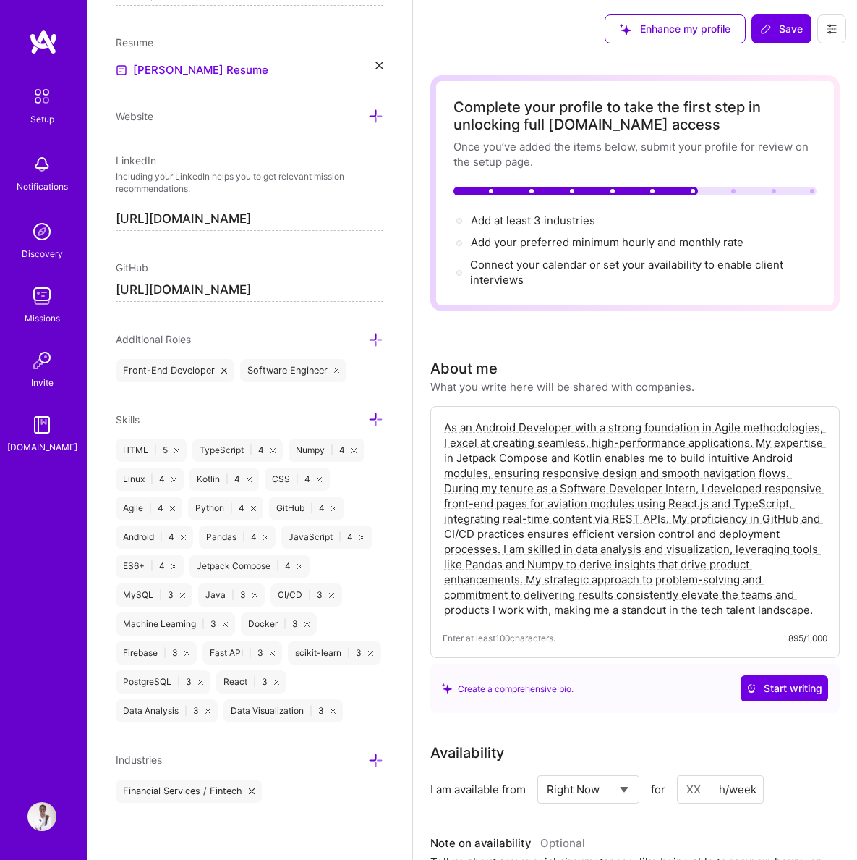
scroll to position [614, 0]
click at [383, 758] on icon at bounding box center [375, 759] width 15 height 15
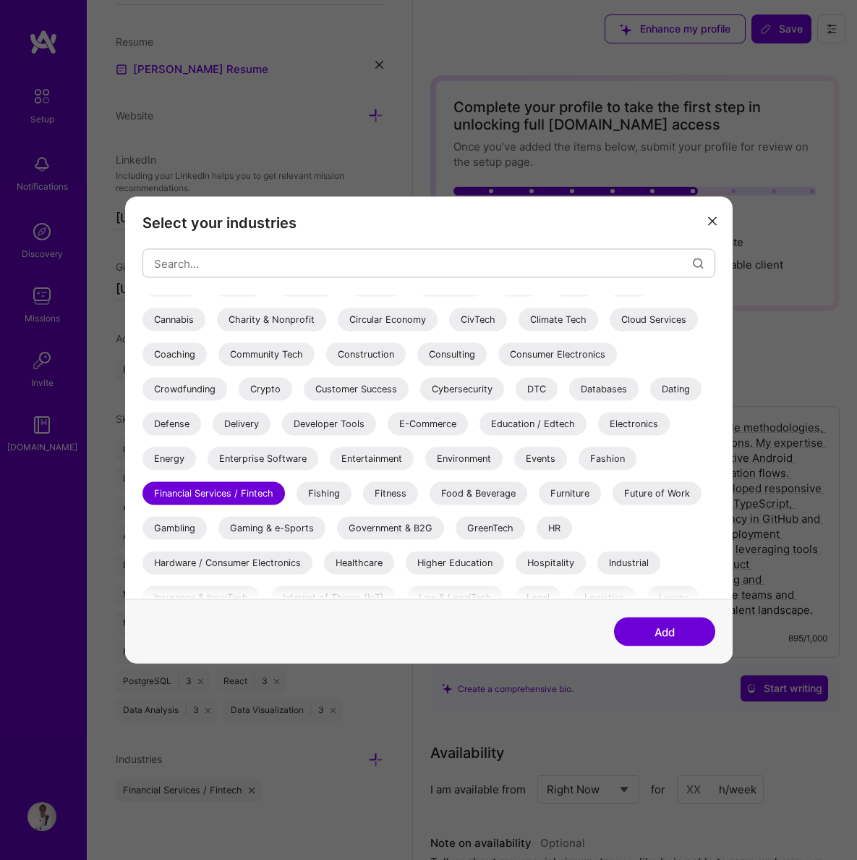
scroll to position [163, 0]
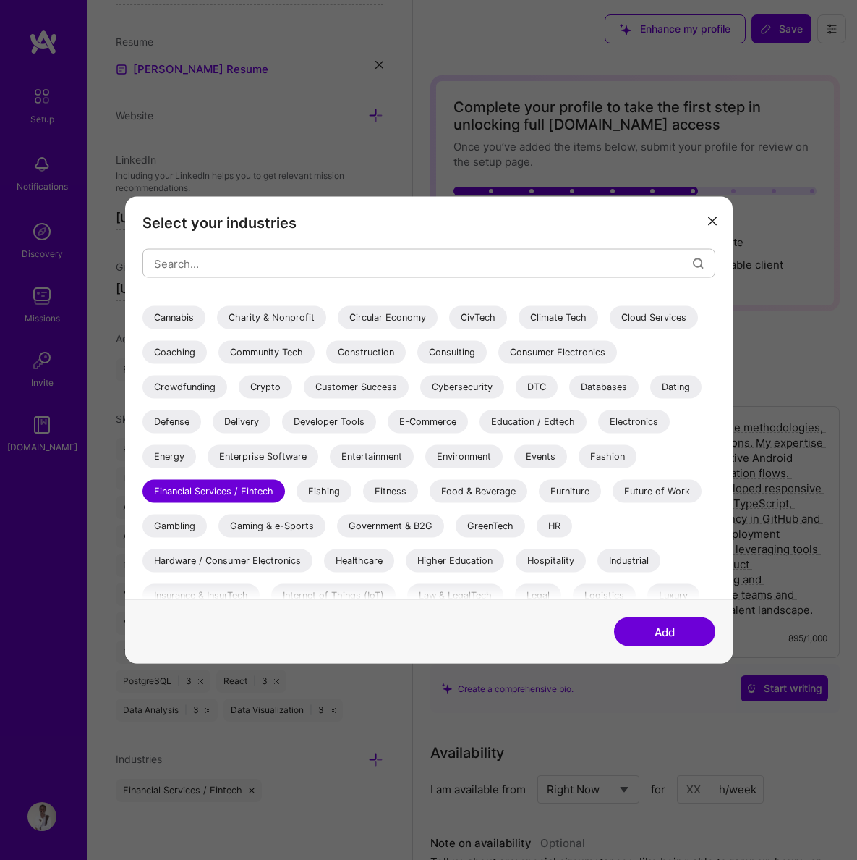
click at [394, 549] on div "Healthcare" at bounding box center [359, 560] width 70 height 23
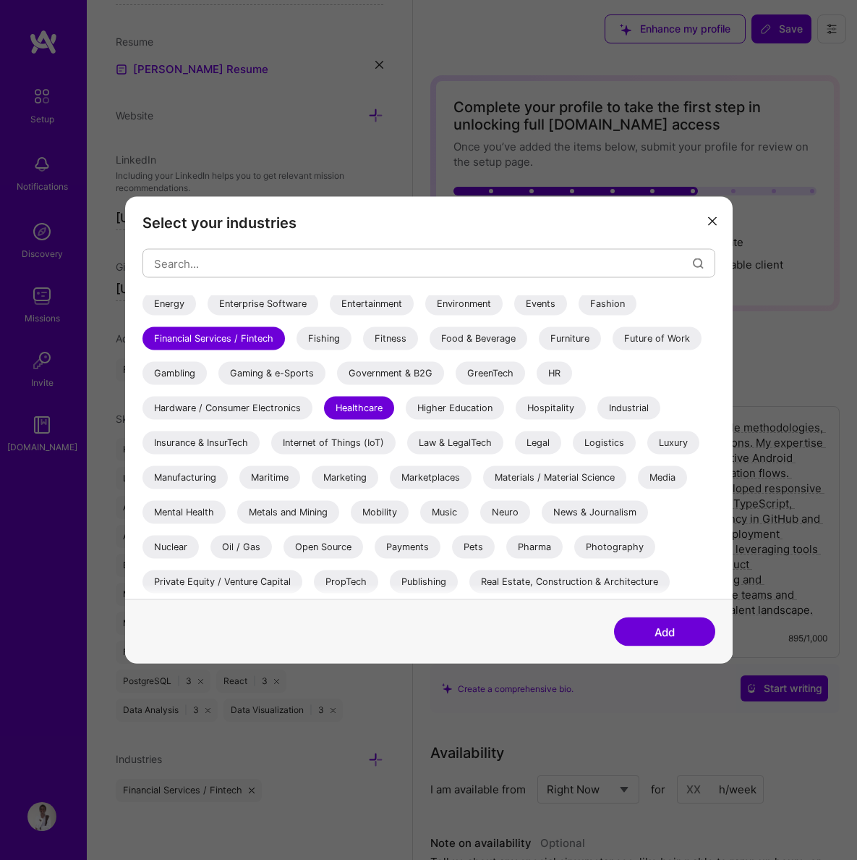
scroll to position [0, 0]
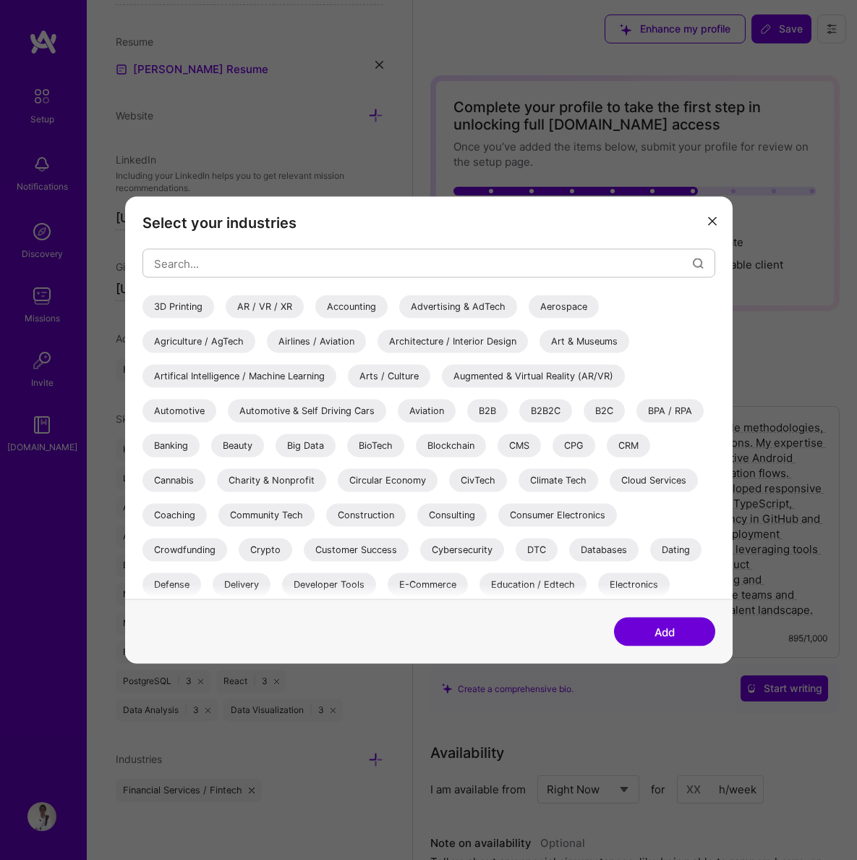
click at [336, 365] on div "Artifical Intelligence / Machine Learning" at bounding box center [240, 376] width 194 height 23
click at [661, 629] on button "Add" at bounding box center [664, 631] width 101 height 29
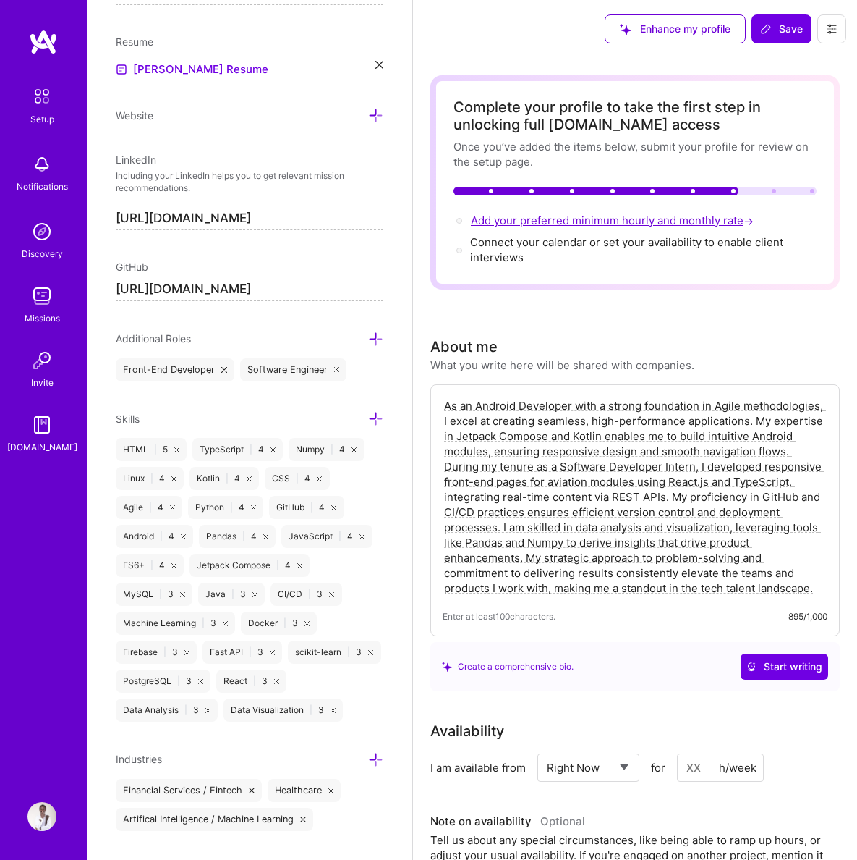
click at [619, 221] on span "Add your preferred minimum hourly and monthly rate →" at bounding box center [614, 220] width 286 height 14
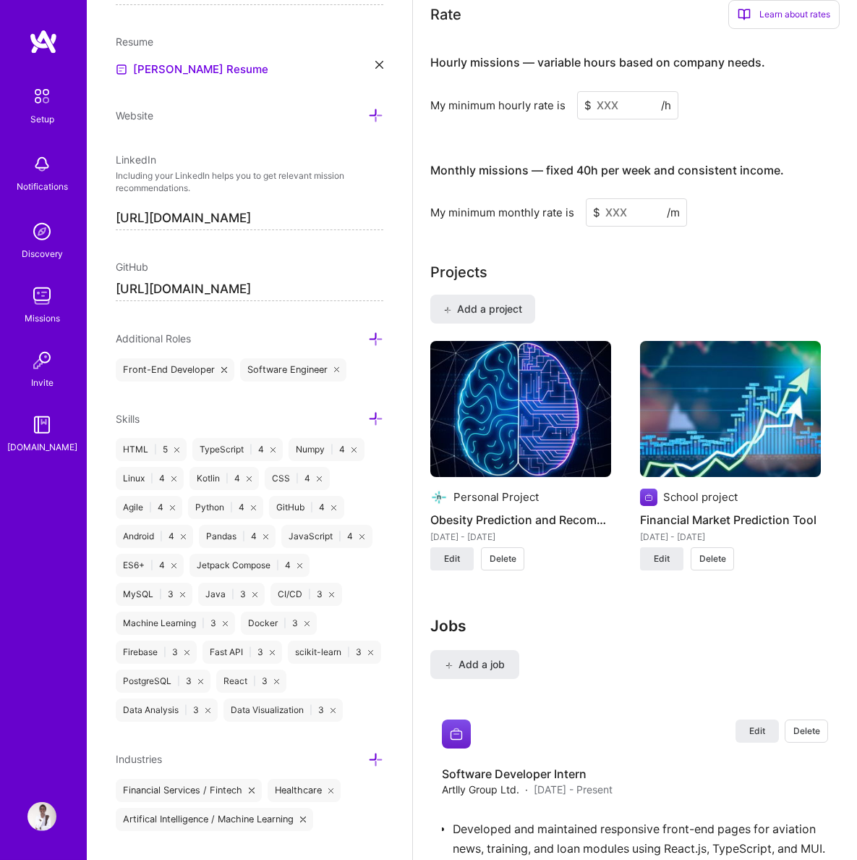
scroll to position [1009, 0]
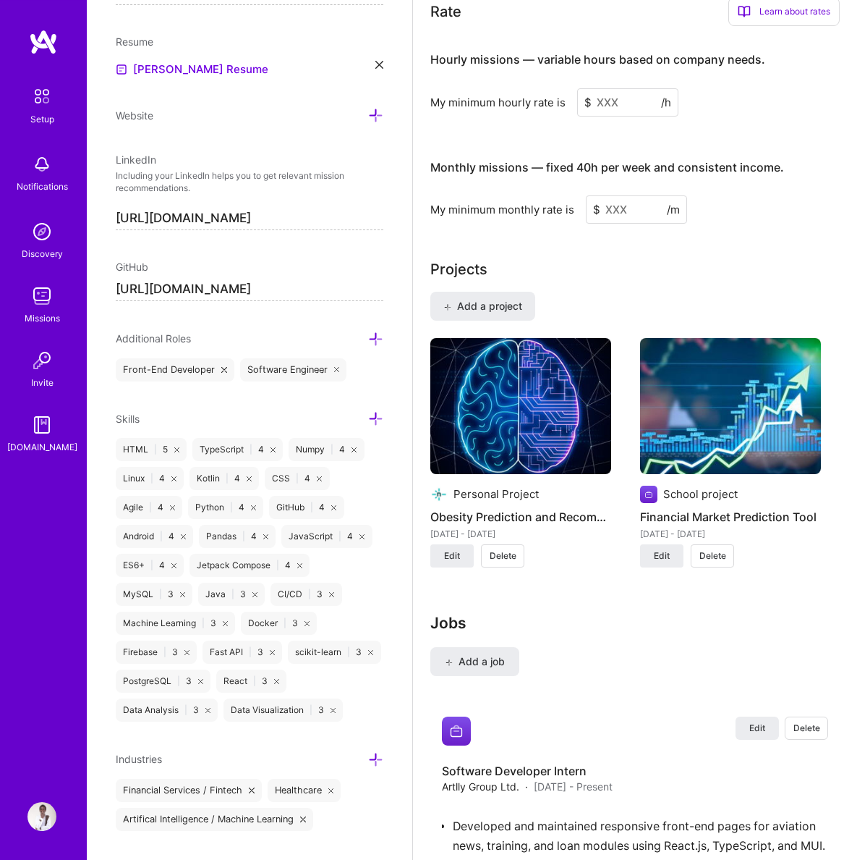
click at [614, 103] on input at bounding box center [627, 102] width 101 height 28
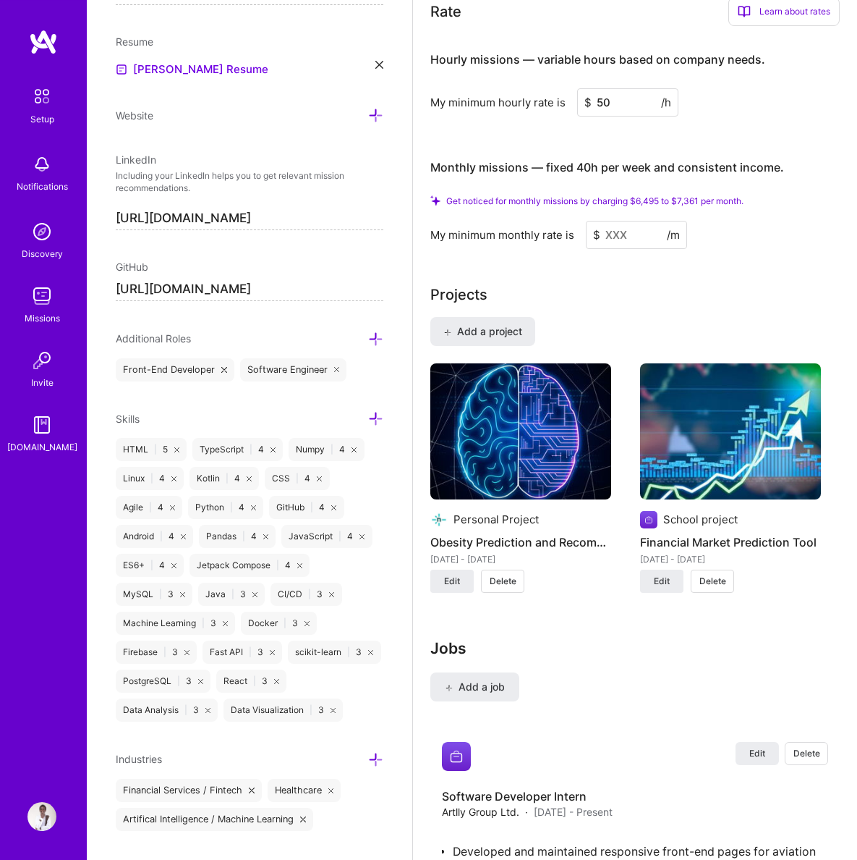
type input "50"
click at [633, 221] on input at bounding box center [636, 235] width 101 height 28
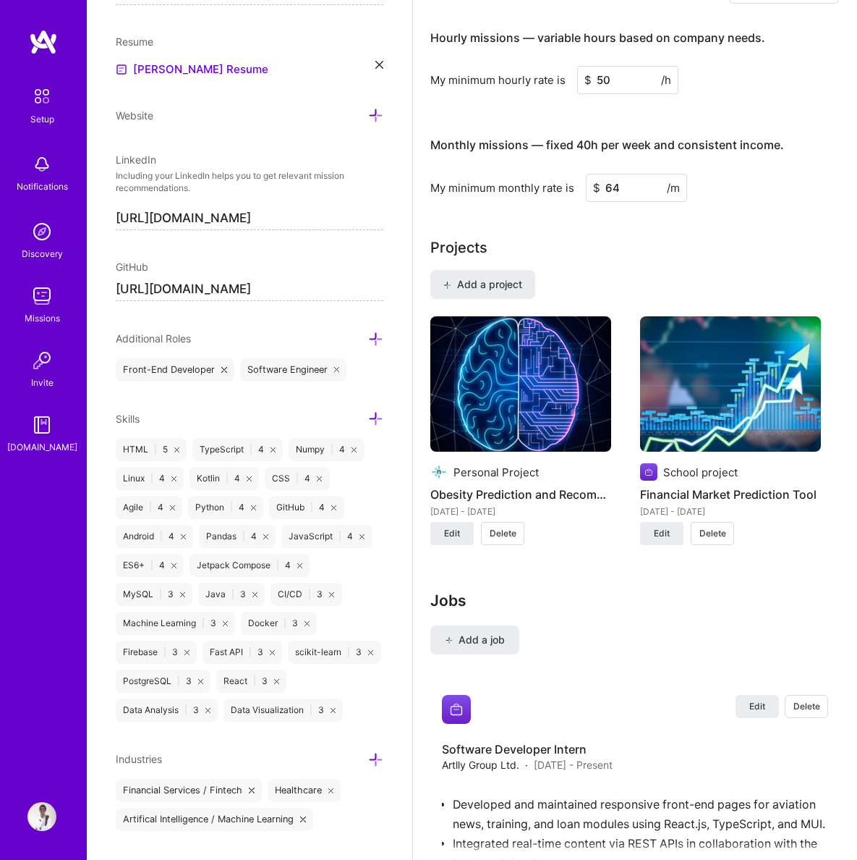
type input "6"
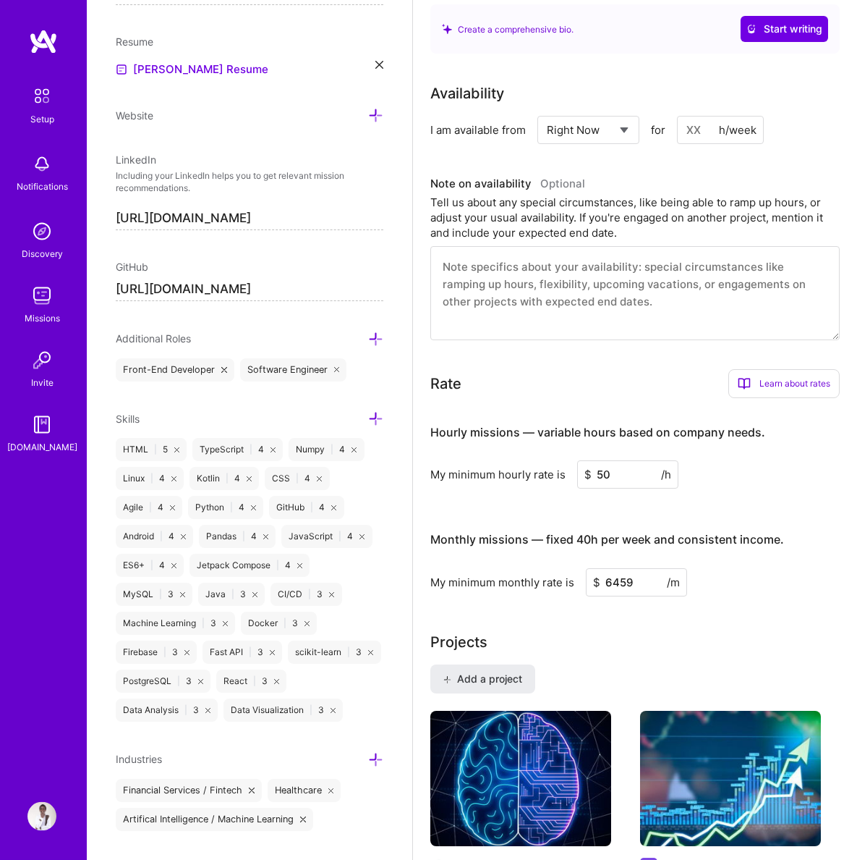
scroll to position [614, 0]
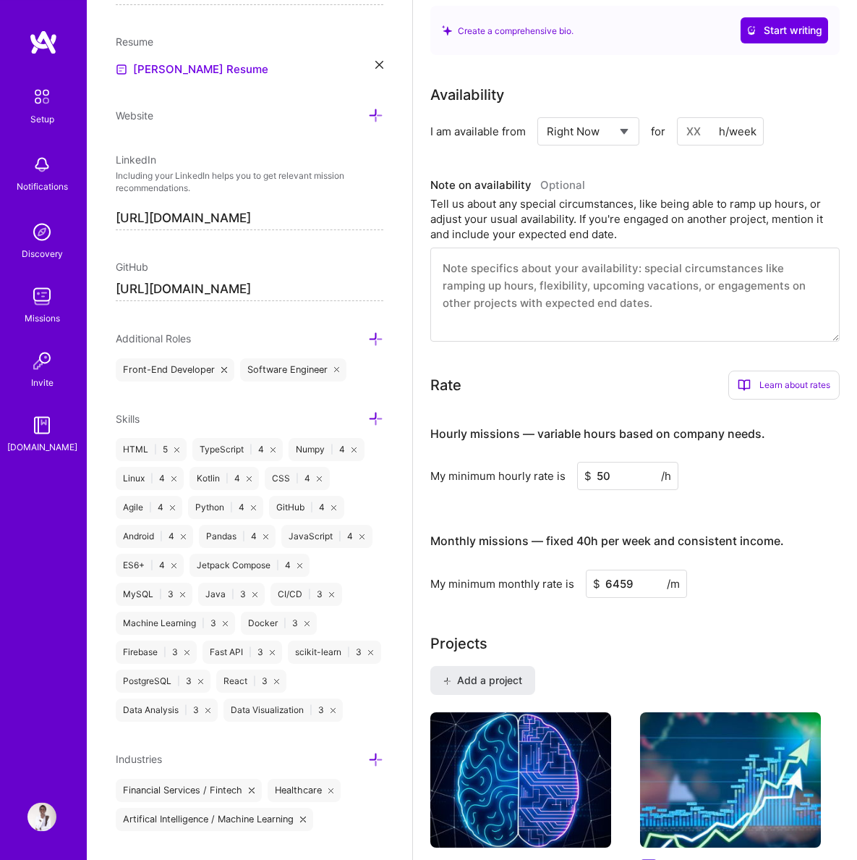
type input "6459"
click at [758, 385] on div "Learn about rates" at bounding box center [784, 384] width 111 height 29
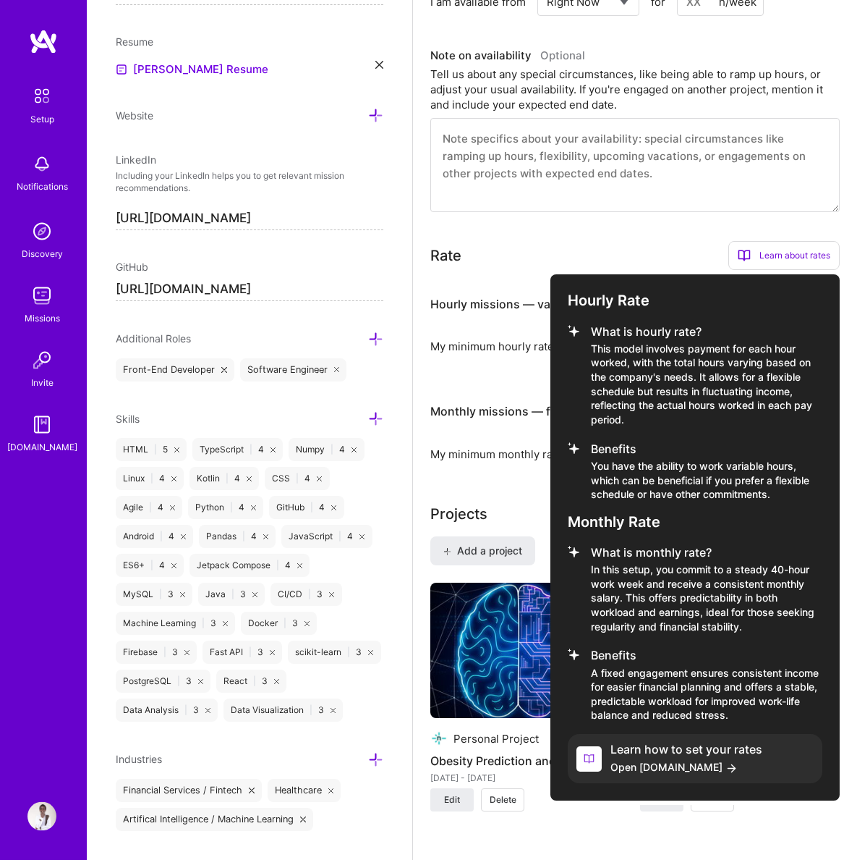
scroll to position [745, 0]
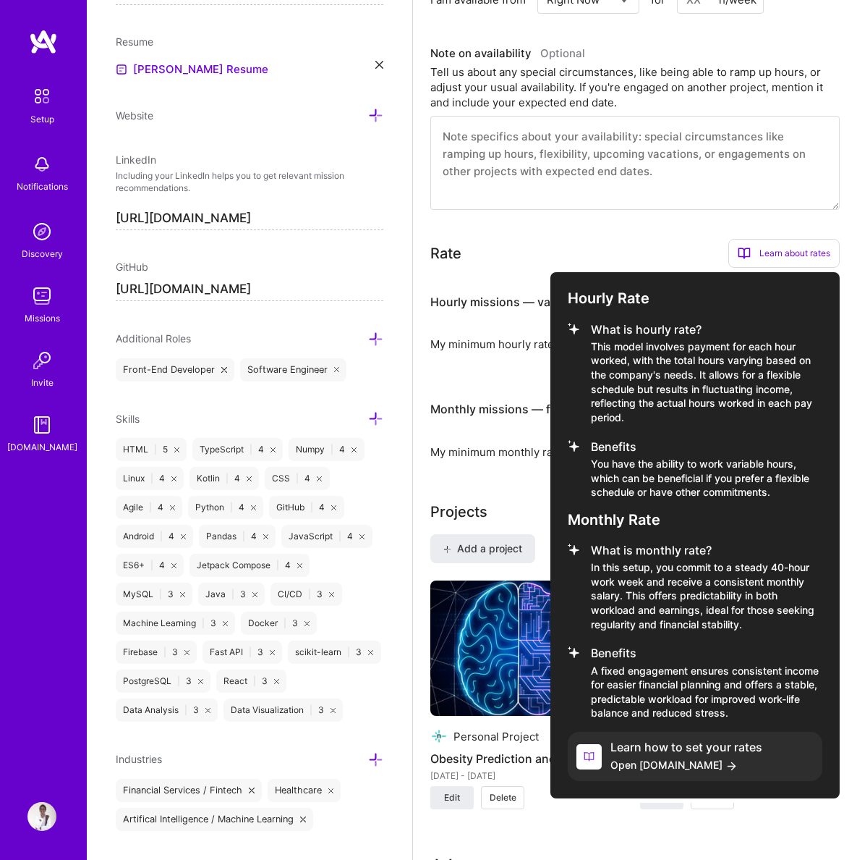
click at [669, 178] on div at bounding box center [428, 430] width 857 height 860
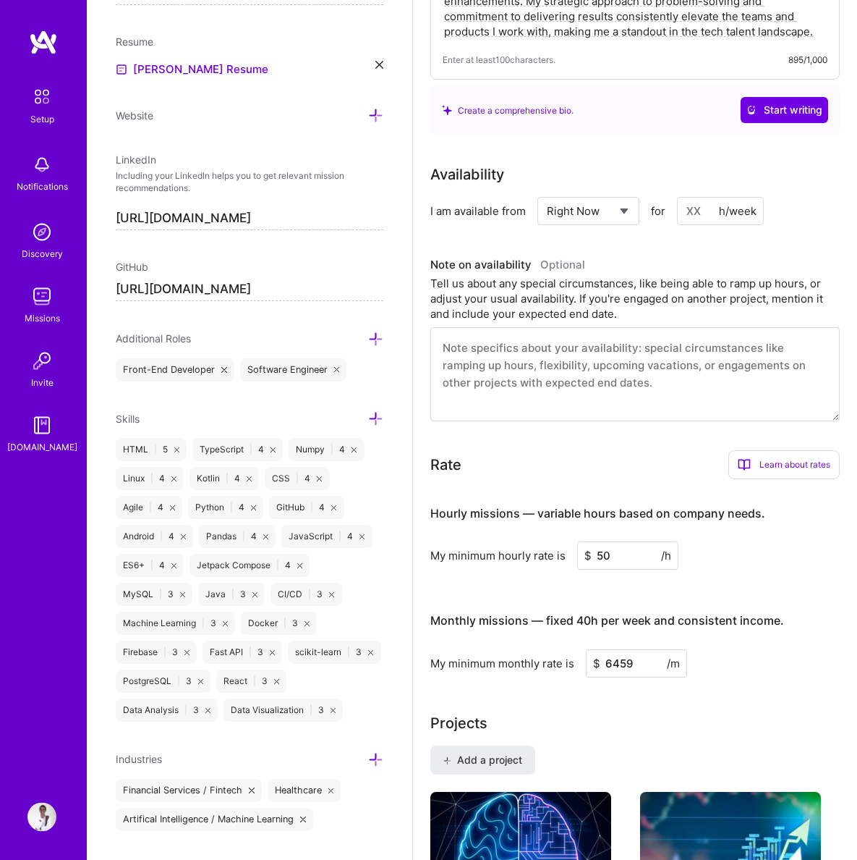
scroll to position [520, 0]
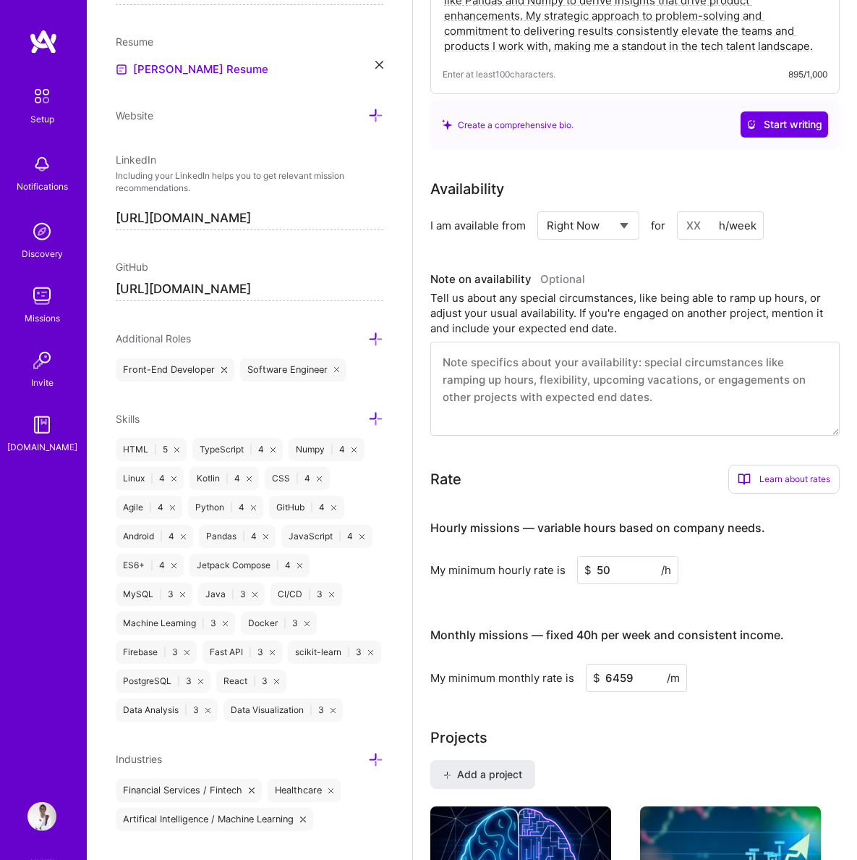
click at [702, 221] on input at bounding box center [720, 225] width 87 height 28
type input "40"
click at [644, 663] on input "6459" at bounding box center [636, 677] width 101 height 28
type input "6"
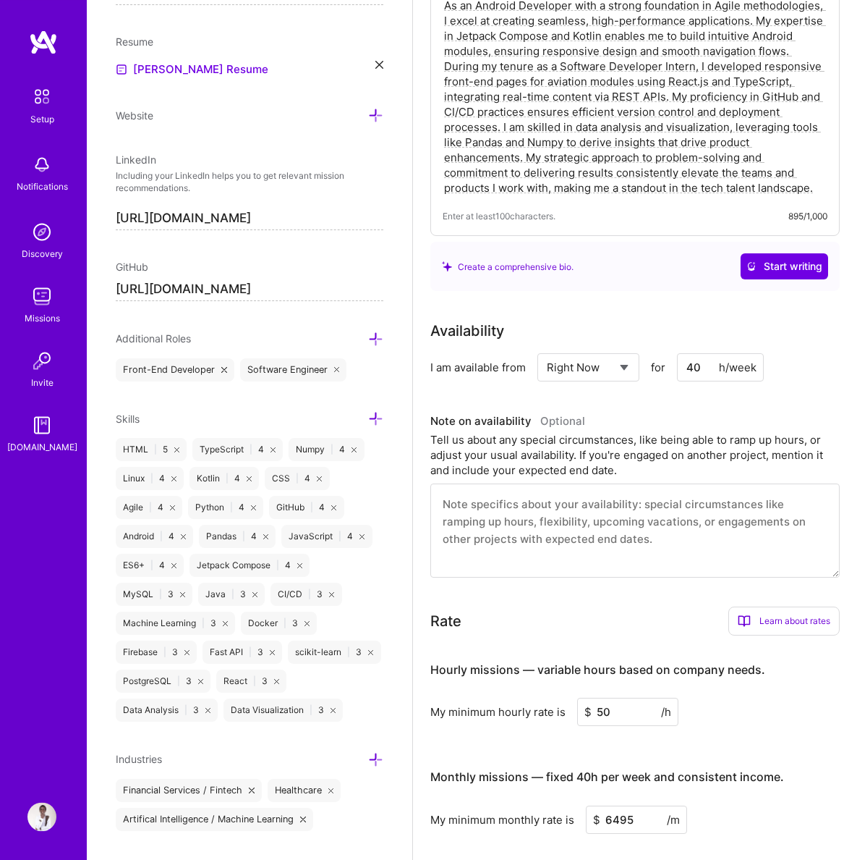
scroll to position [0, 0]
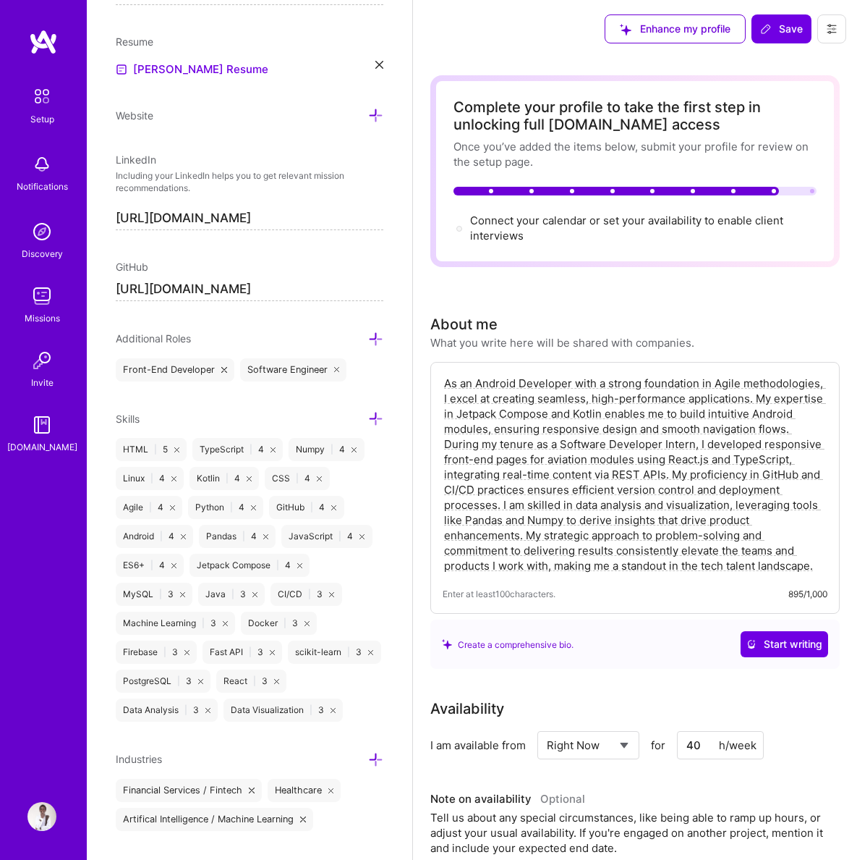
type input "6495"
click at [632, 221] on span "Connect your calendar or set your availability to enable client interviews →" at bounding box center [626, 227] width 313 height 29
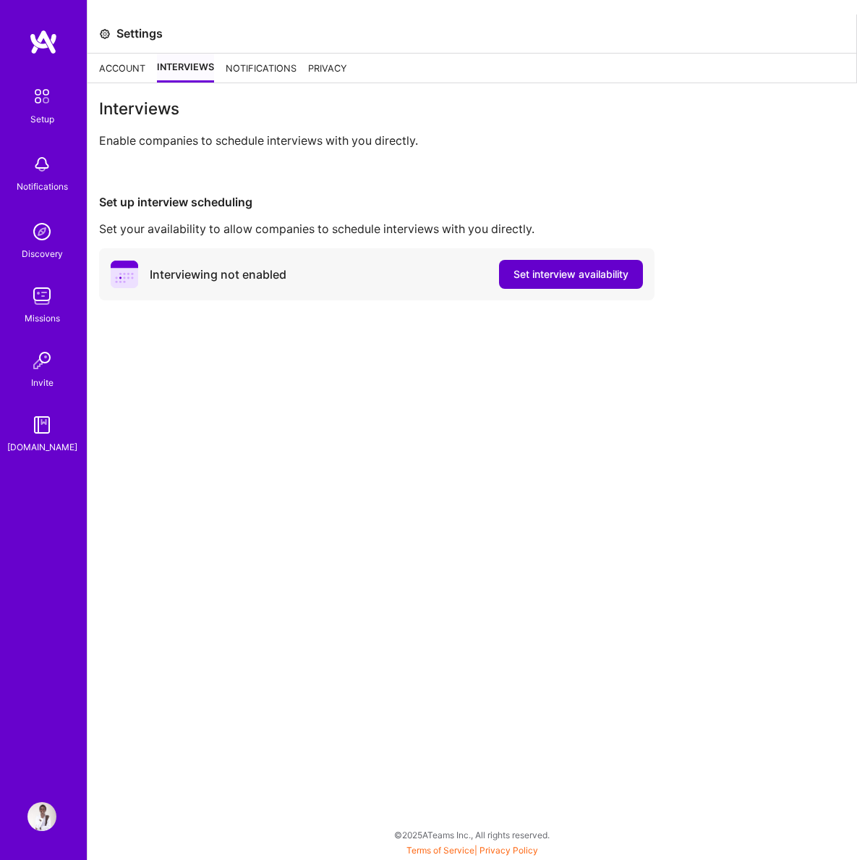
click at [538, 276] on span "Set interview availability" at bounding box center [571, 274] width 115 height 14
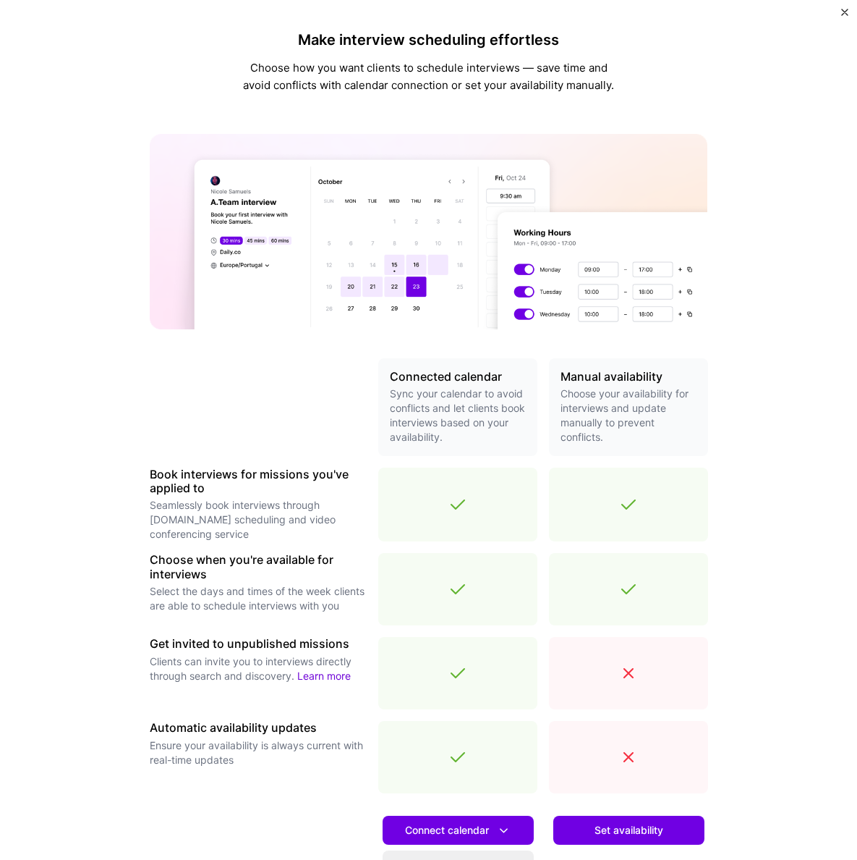
scroll to position [153, 0]
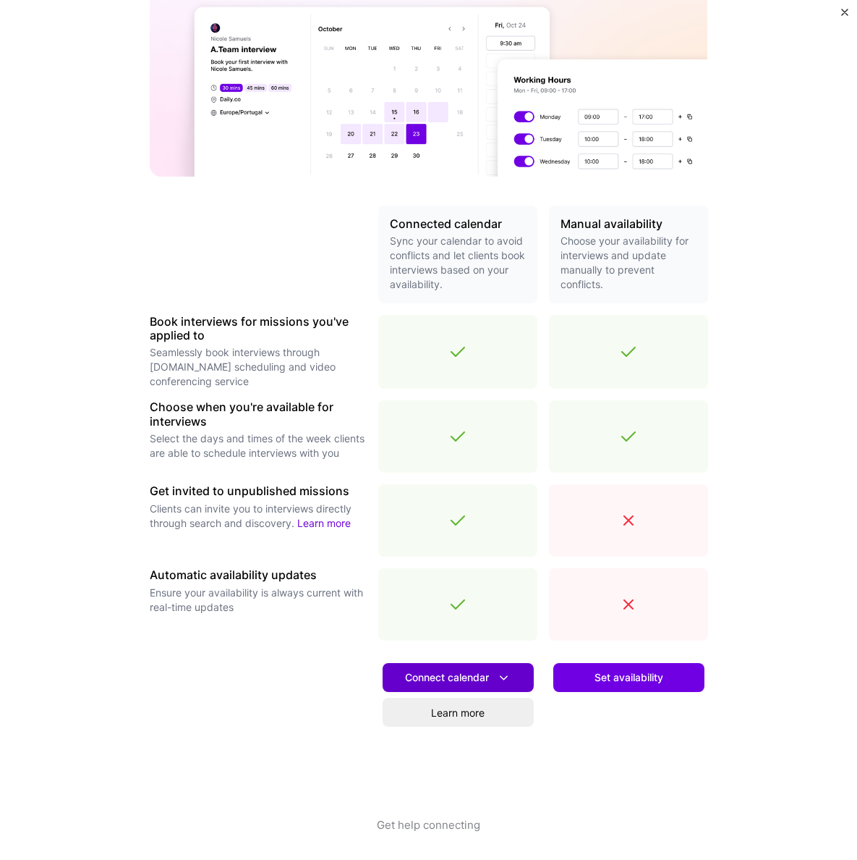
click at [509, 677] on icon at bounding box center [503, 677] width 15 height 15
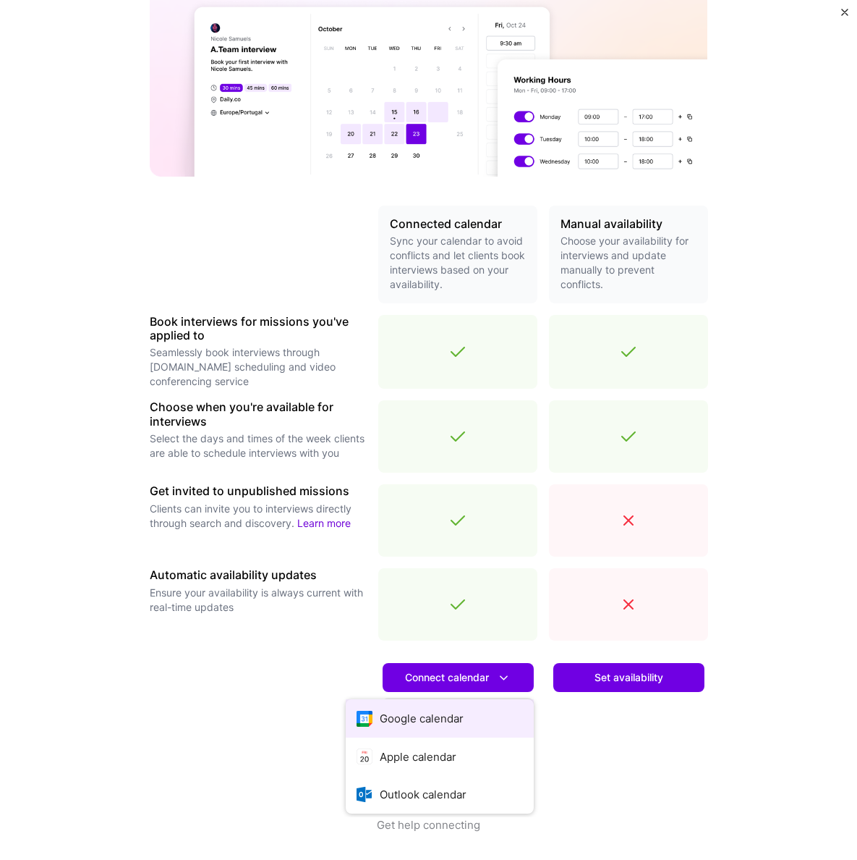
click at [464, 706] on button "Google calendar" at bounding box center [440, 718] width 188 height 38
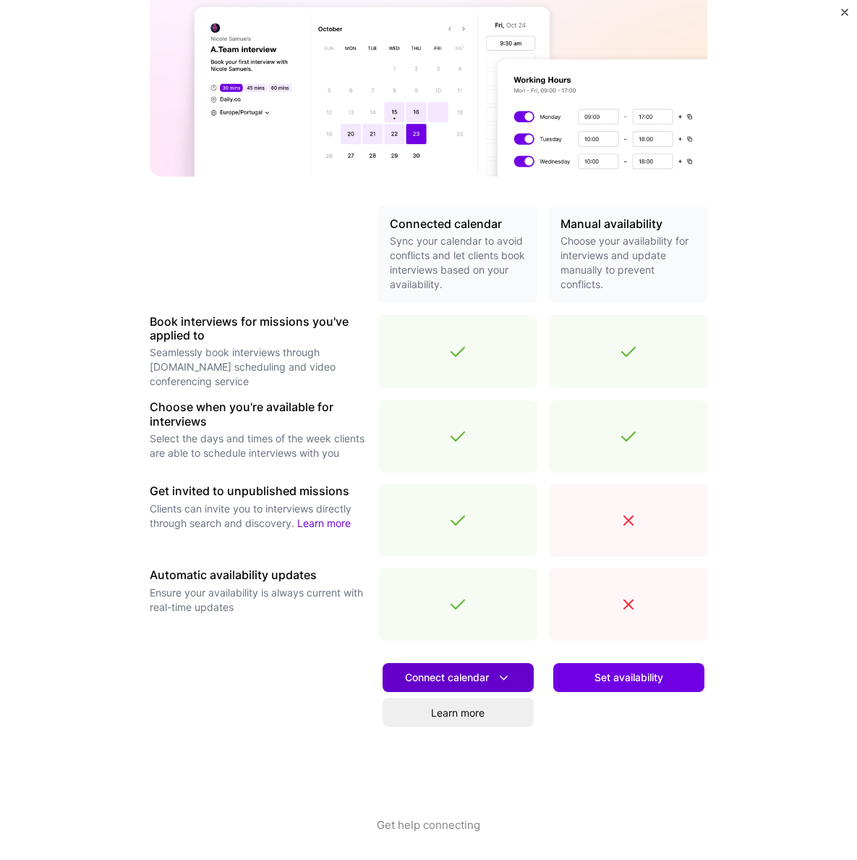
click at [415, 677] on span "Connect calendar" at bounding box center [458, 677] width 106 height 15
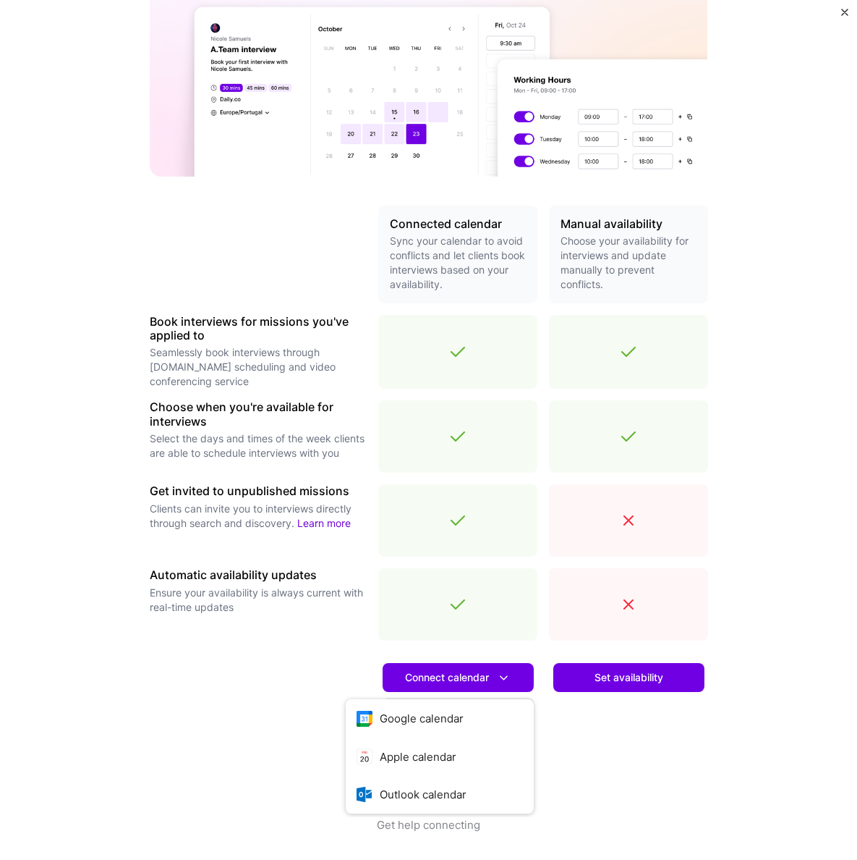
scroll to position [0, 0]
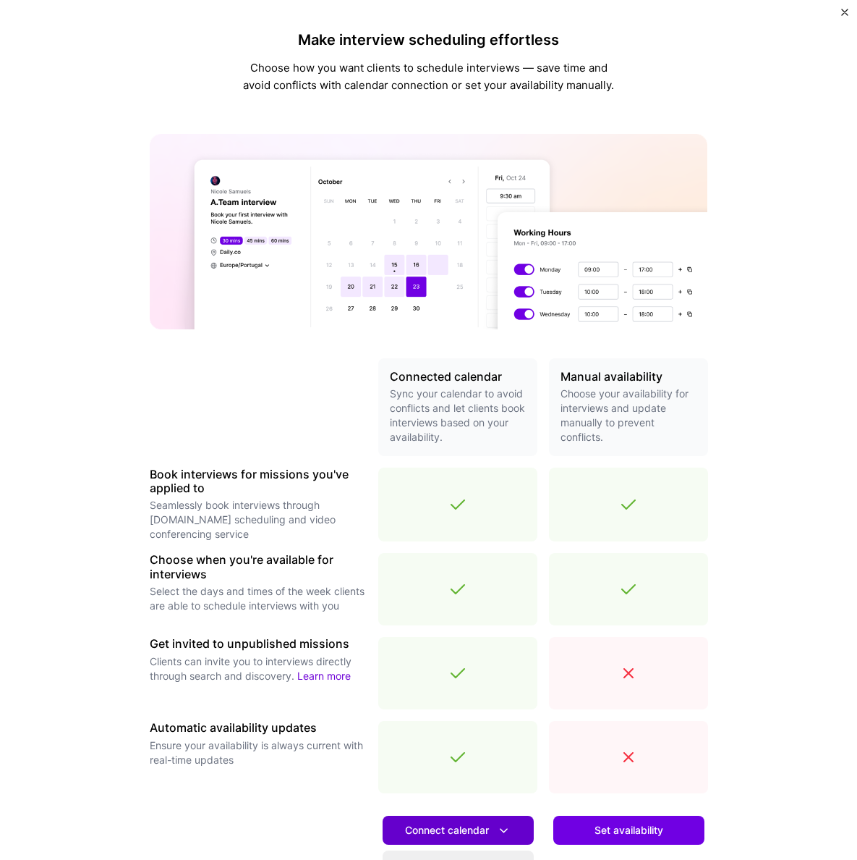
click at [437, 818] on button "Connect calendar" at bounding box center [458, 829] width 151 height 29
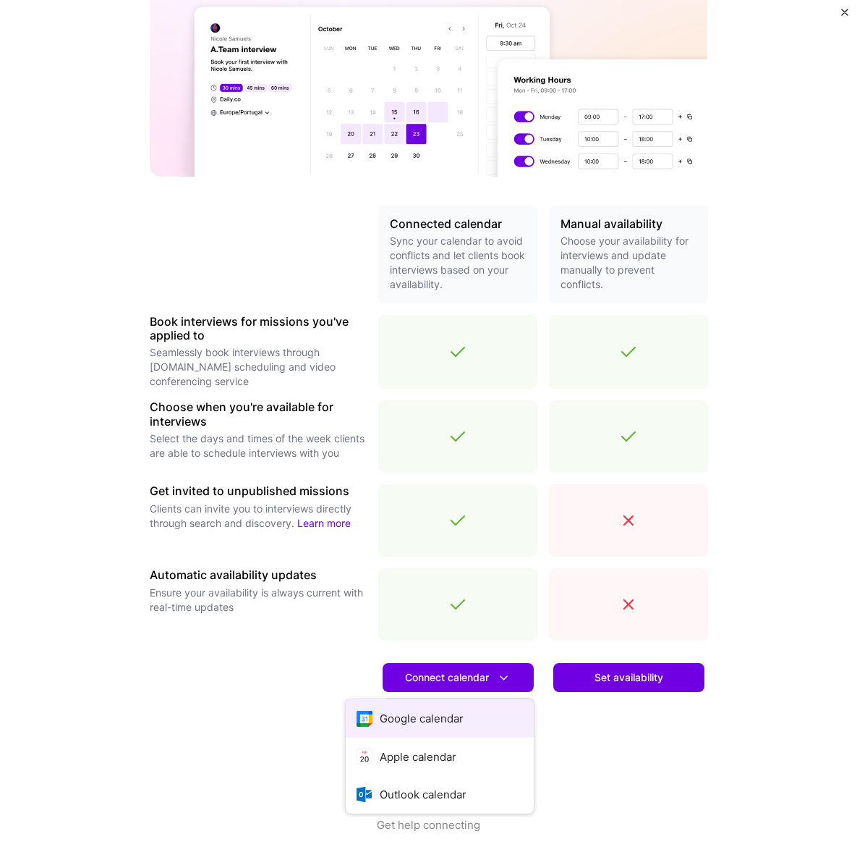
click at [430, 713] on button "Google calendar" at bounding box center [440, 718] width 188 height 38
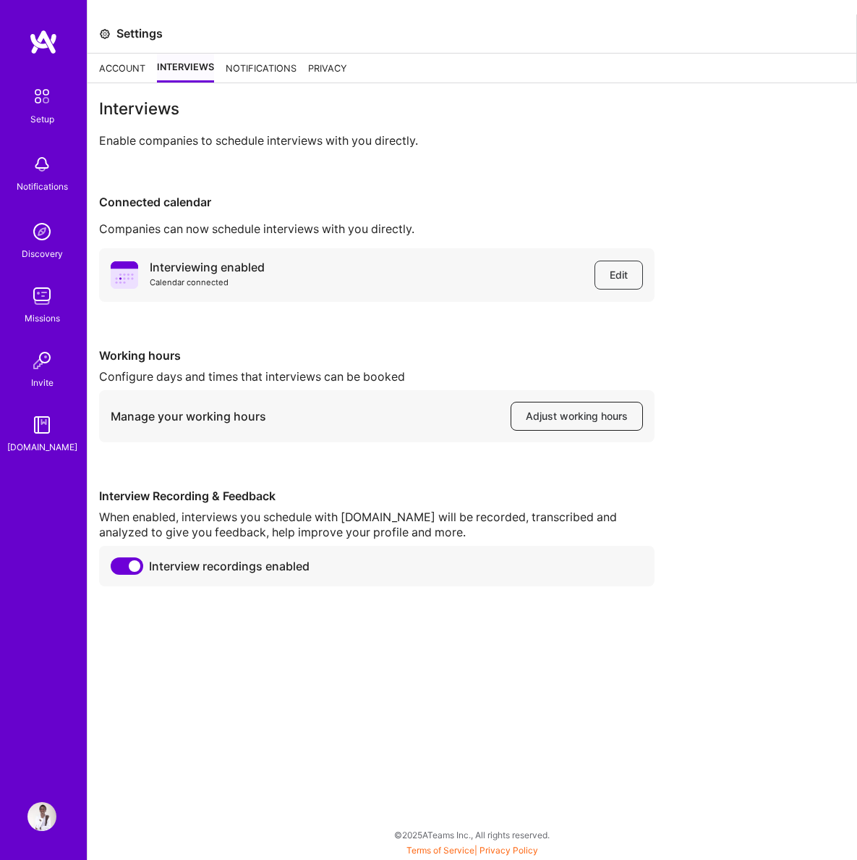
click at [570, 420] on span "Adjust working hours" at bounding box center [577, 416] width 102 height 14
click at [112, 69] on div "Account" at bounding box center [122, 68] width 46 height 29
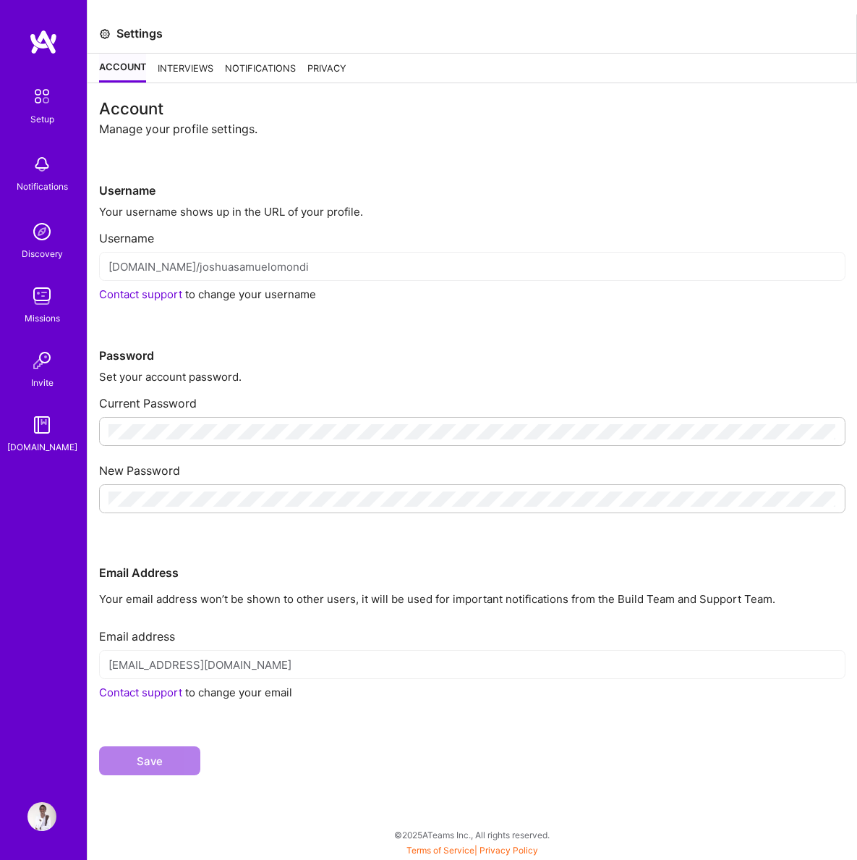
click at [35, 116] on div "Setup" at bounding box center [42, 118] width 24 height 15
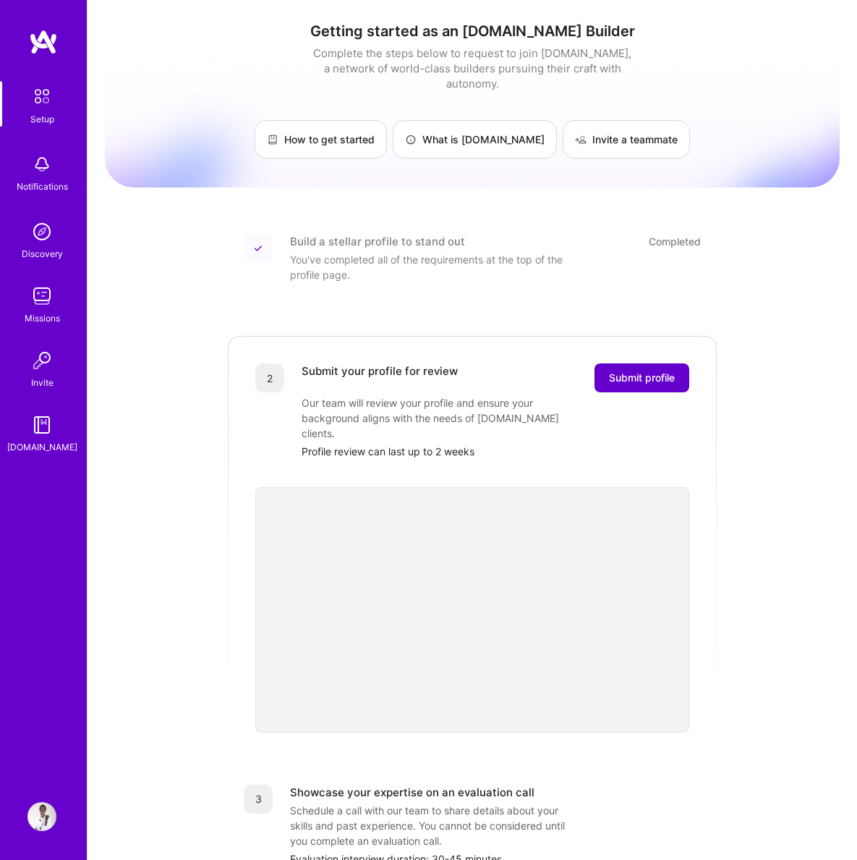
click at [628, 372] on button "Submit profile" at bounding box center [642, 377] width 95 height 29
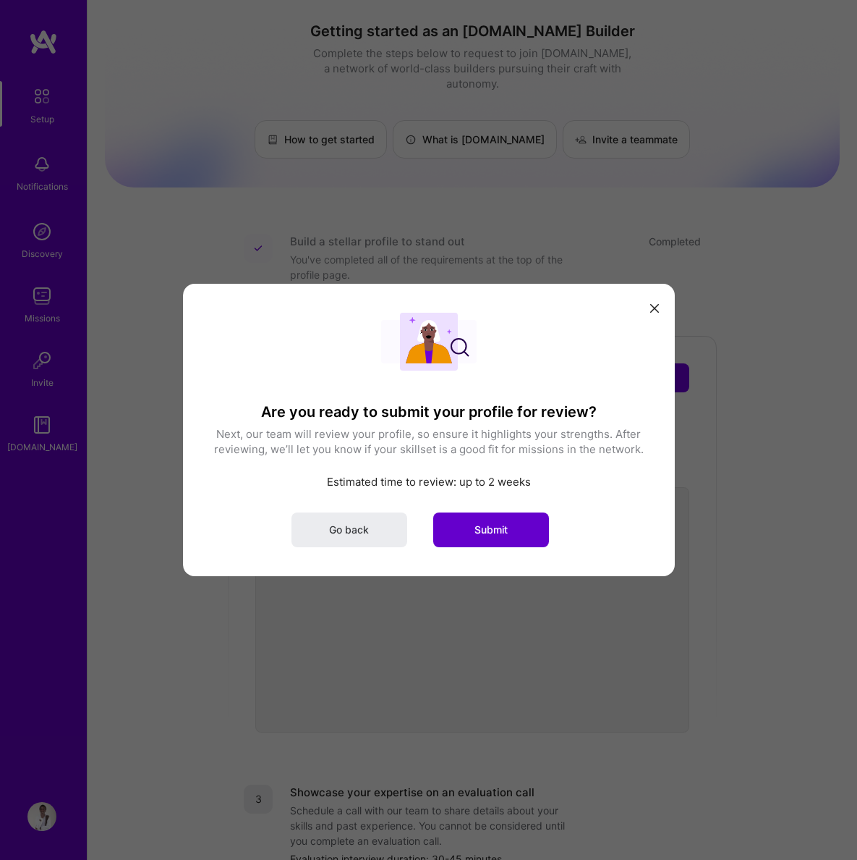
click at [488, 531] on span "Submit" at bounding box center [491, 529] width 33 height 14
